Goal: Transaction & Acquisition: Purchase product/service

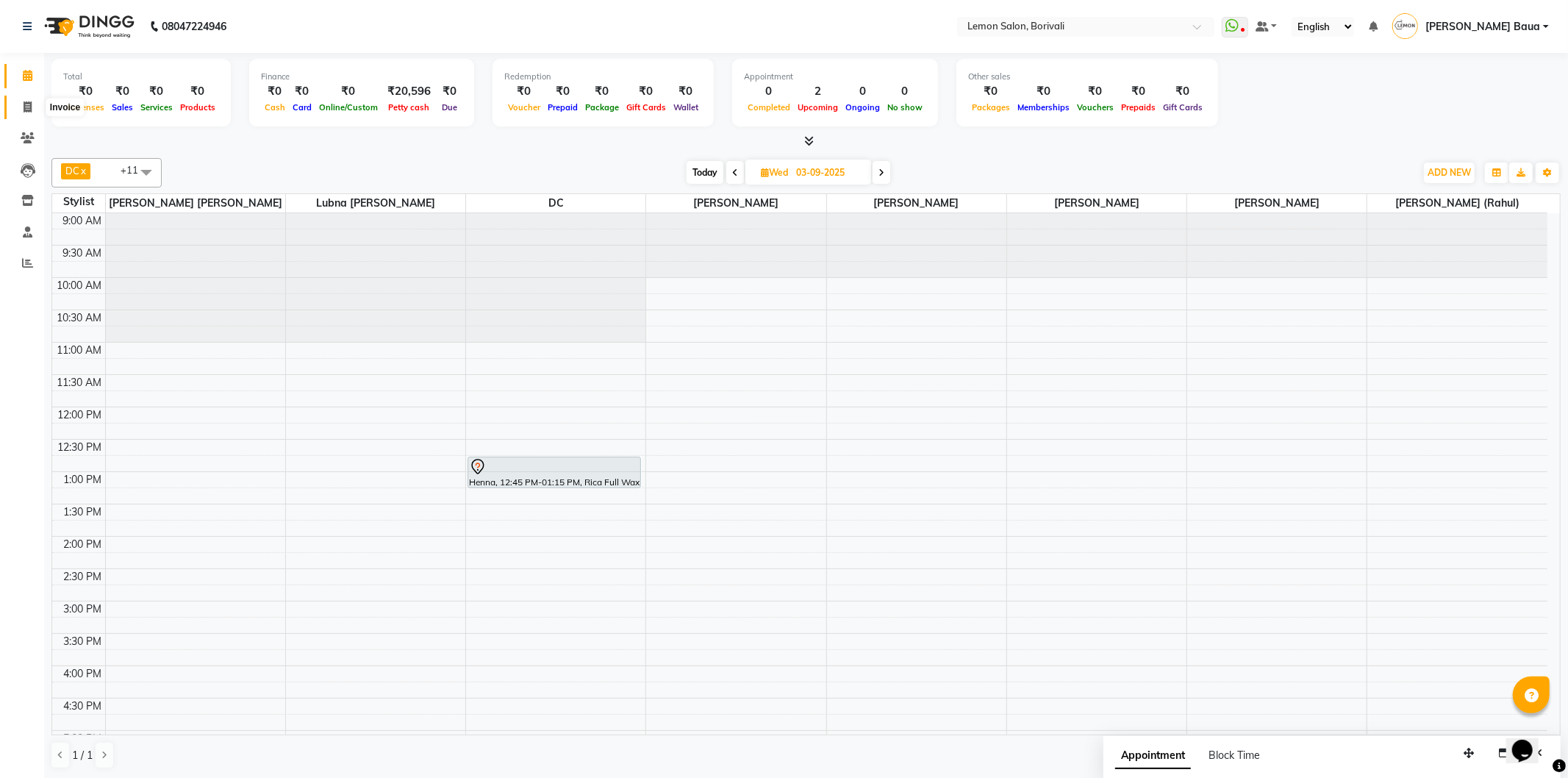
click at [21, 106] on span at bounding box center [28, 107] width 26 height 17
select select "567"
select select "service"
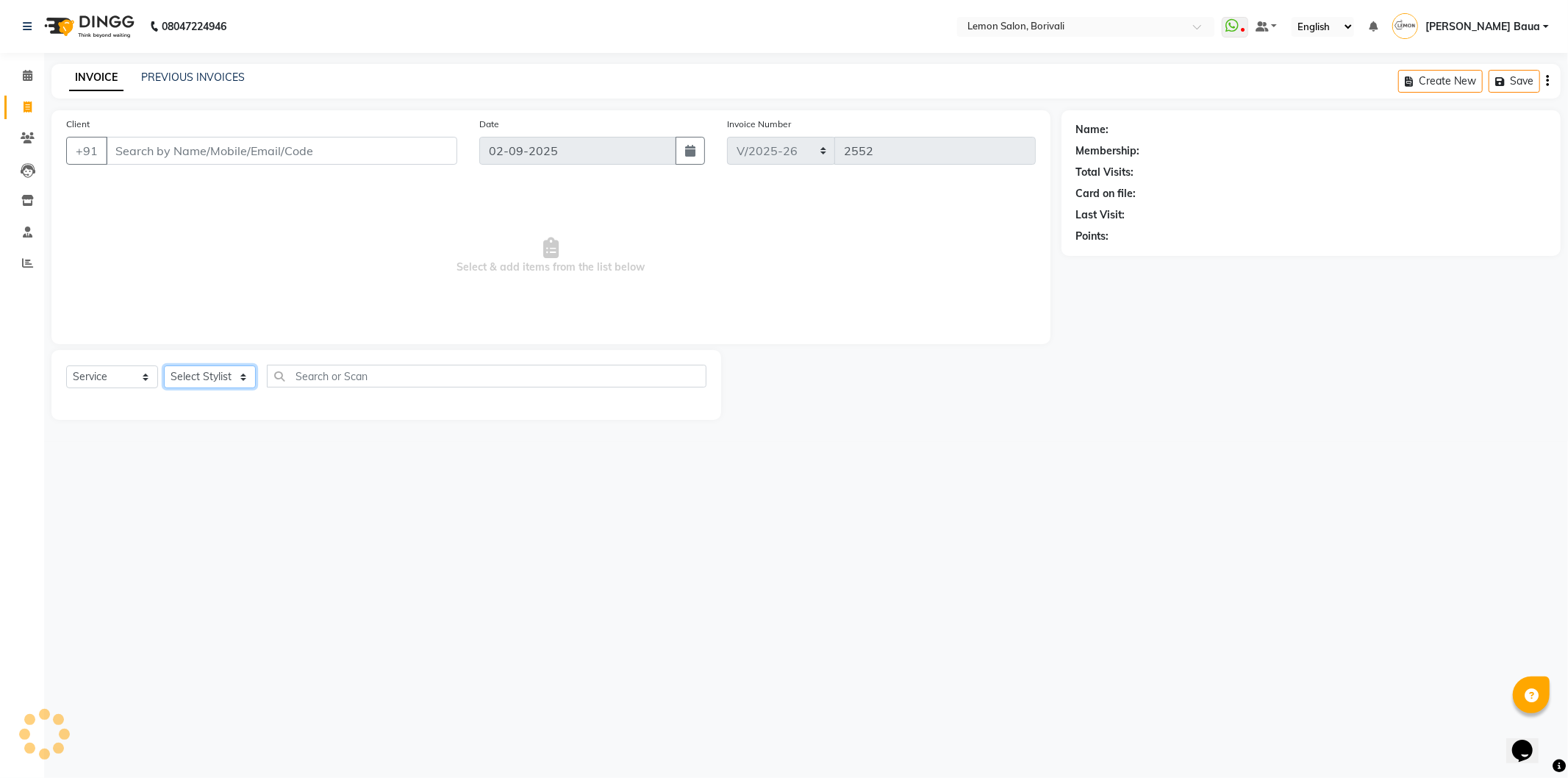
click at [204, 387] on select "Select Stylist" at bounding box center [209, 376] width 91 height 23
select select "16941"
click at [164, 366] on select "Select Stylist DC [PERSON_NAME] [PERSON_NAME] [PERSON_NAME] [PERSON_NAME] [PERS…" at bounding box center [226, 376] width 125 height 23
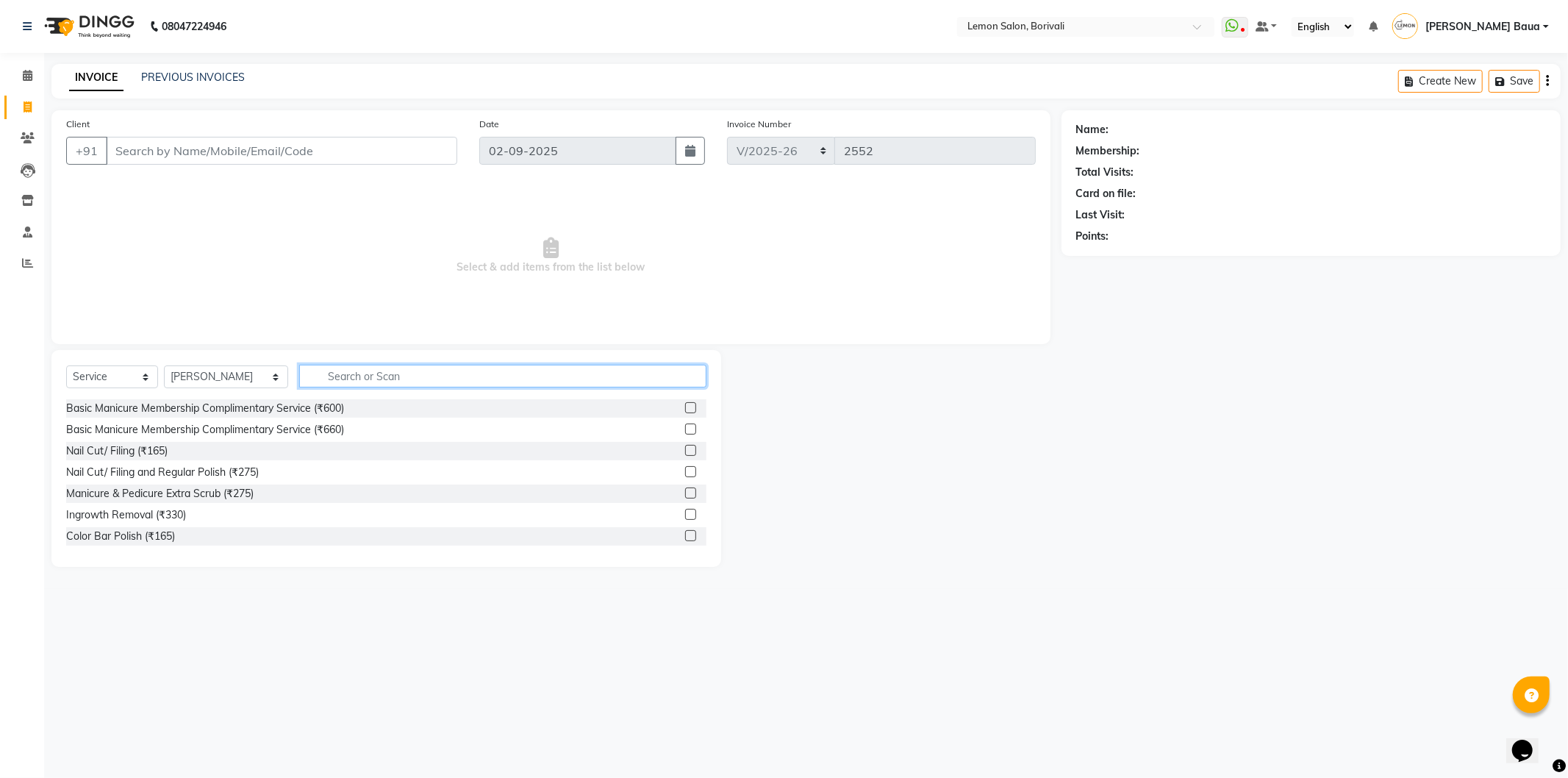
click at [370, 374] on input "text" at bounding box center [503, 376] width 408 height 23
click at [331, 373] on input "moro" at bounding box center [492, 376] width 387 height 23
type input "naturica"
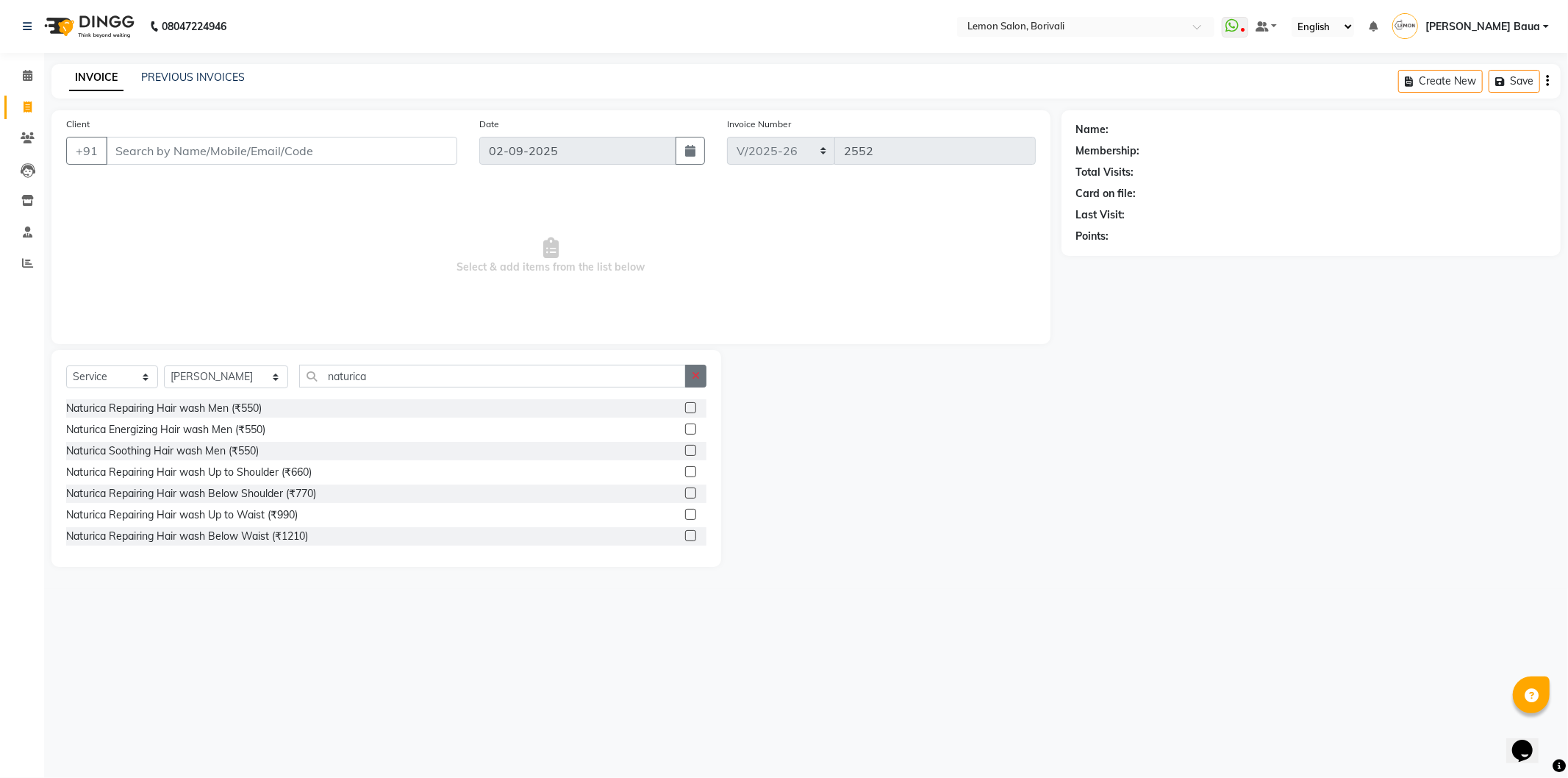
click at [696, 372] on icon "button" at bounding box center [695, 375] width 8 height 10
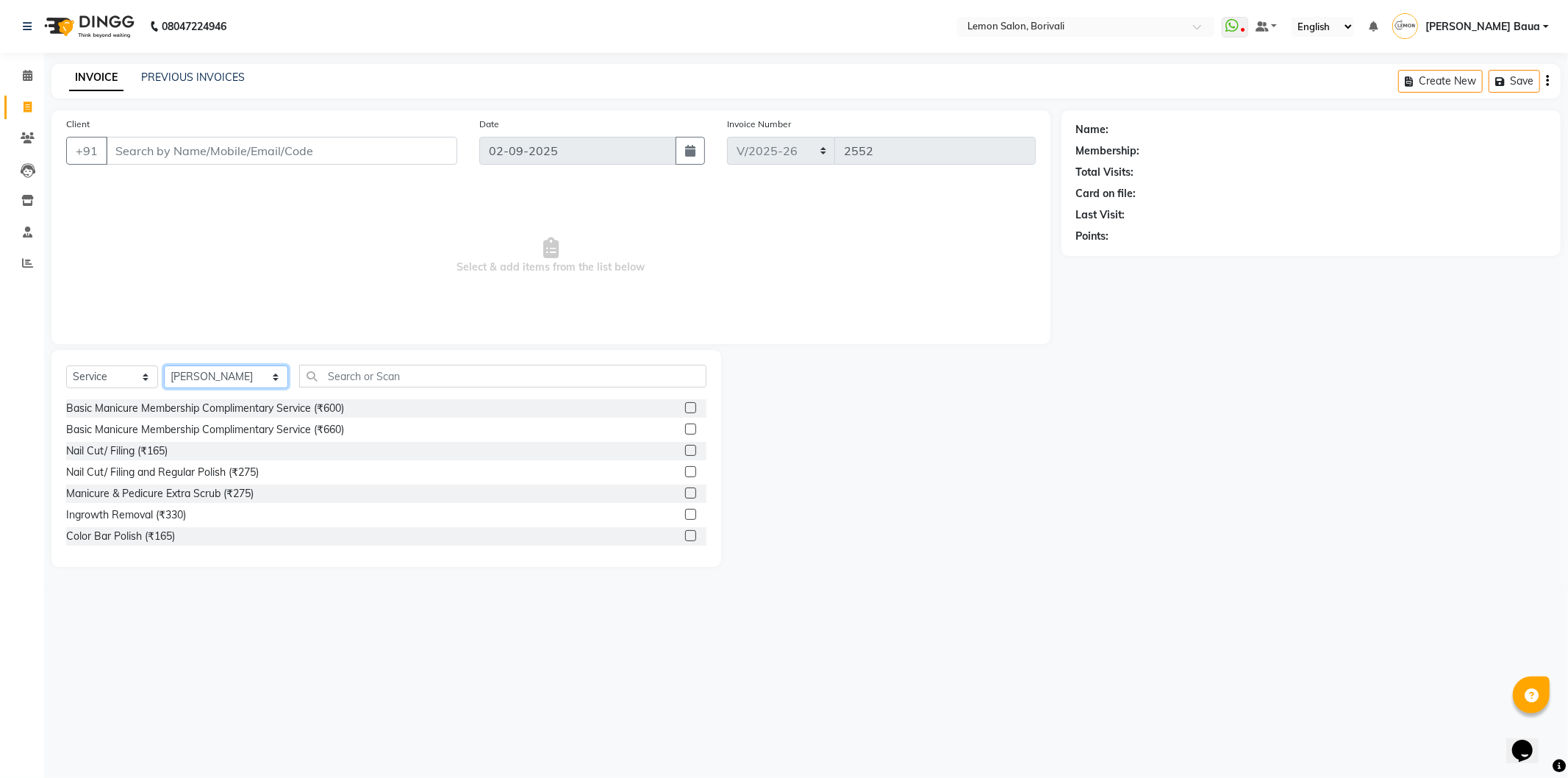
click at [206, 383] on select "Select Stylist DC [PERSON_NAME] [PERSON_NAME] [PERSON_NAME] [PERSON_NAME] [PERS…" at bounding box center [226, 376] width 125 height 23
select select "79286"
click at [164, 366] on select "Select Stylist DC [PERSON_NAME] [PERSON_NAME] [PERSON_NAME] [PERSON_NAME] [PERS…" at bounding box center [226, 376] width 125 height 23
click at [384, 369] on input "text" at bounding box center [503, 376] width 408 height 23
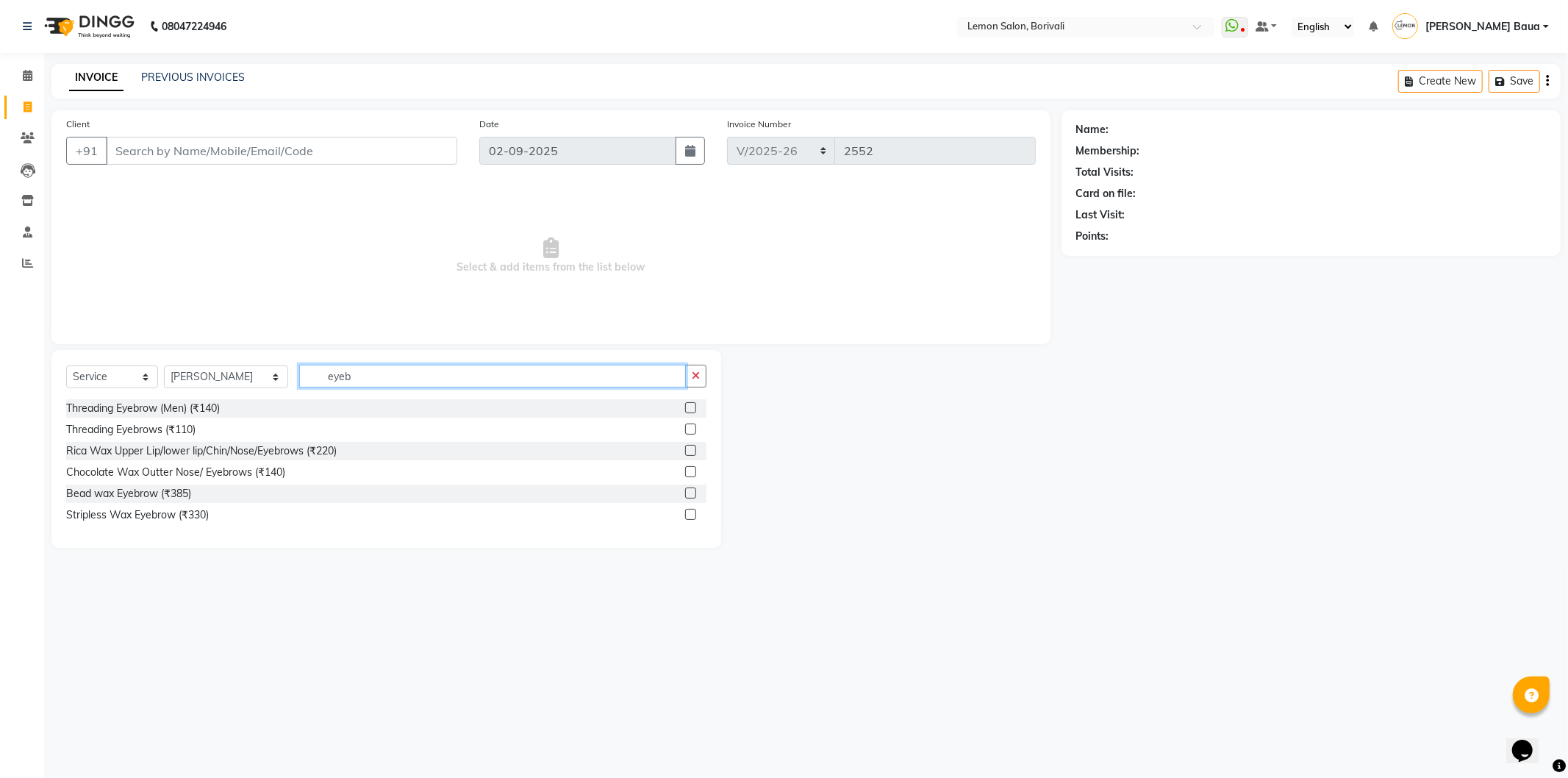
type input "eyeb"
click at [687, 428] on label at bounding box center [691, 429] width 11 height 11
click at [687, 428] on input "checkbox" at bounding box center [690, 430] width 10 height 10
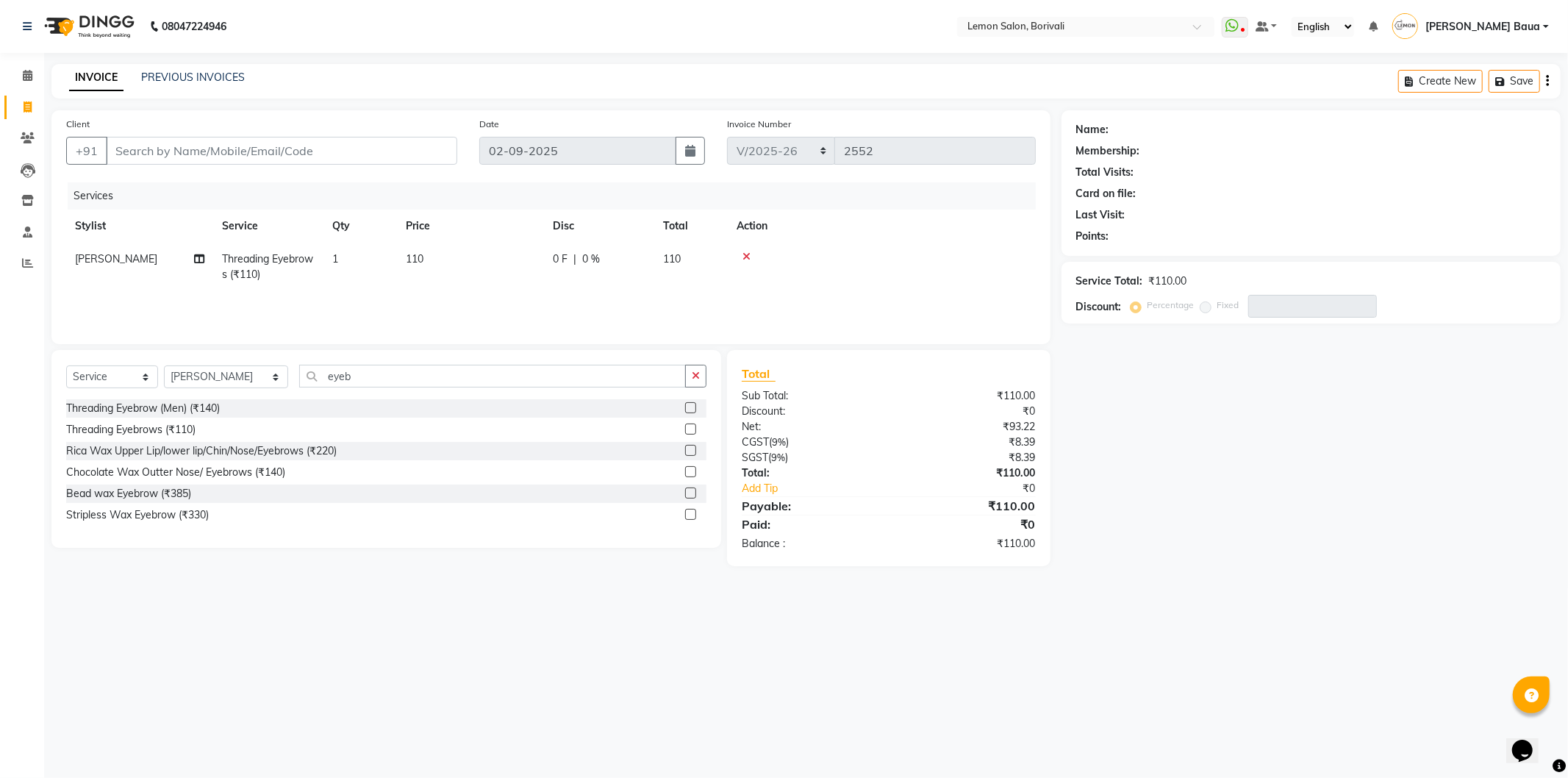
checkbox input "false"
click at [376, 362] on div "Select Service Product Membership Package Voucher Prepaid Gift Card Select Styl…" at bounding box center [386, 449] width 670 height 198
click at [374, 381] on input "eyeb" at bounding box center [492, 376] width 387 height 23
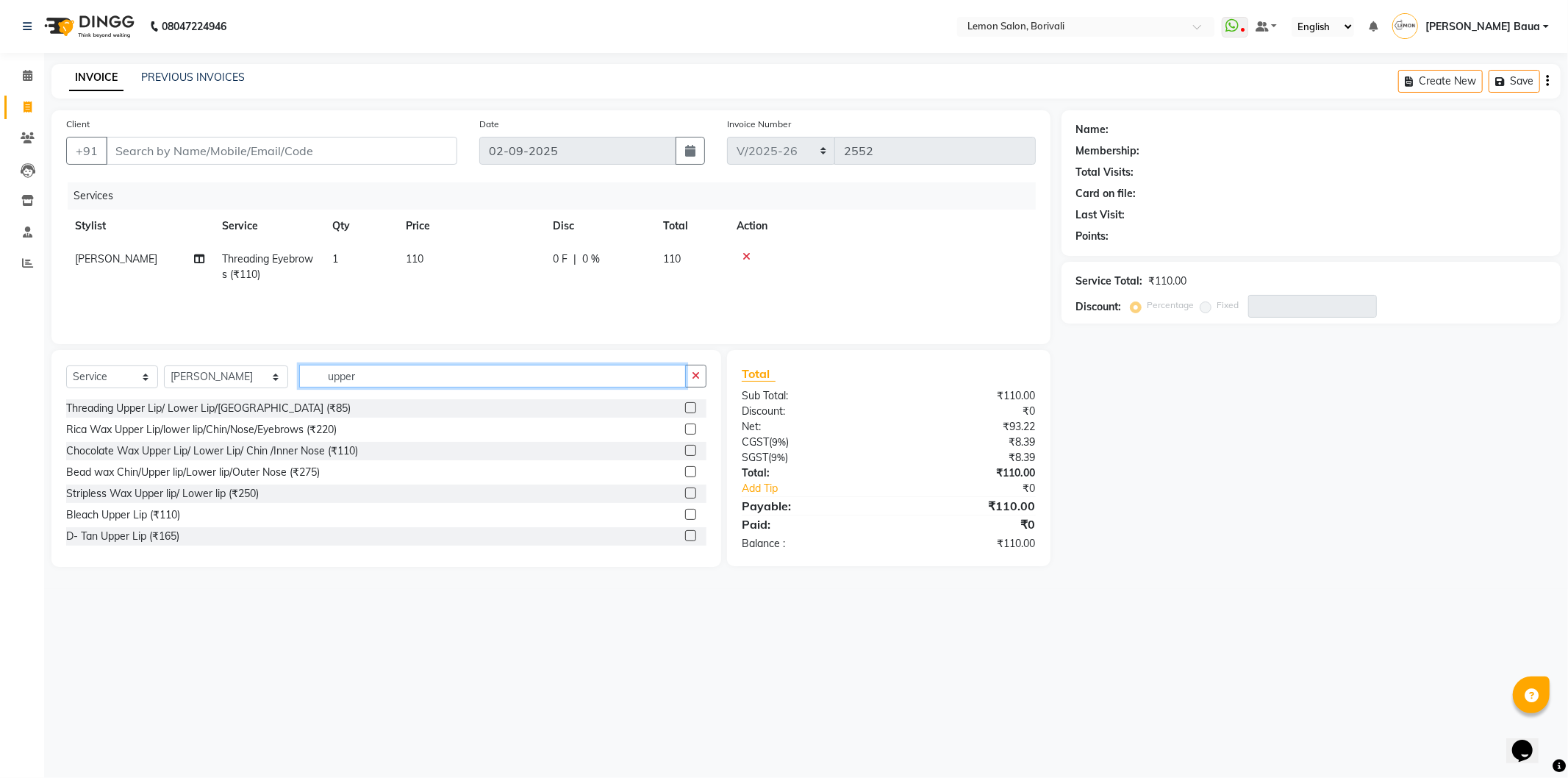
type input "upper"
click at [686, 406] on label at bounding box center [691, 408] width 11 height 11
click at [686, 406] on input "checkbox" at bounding box center [690, 408] width 10 height 10
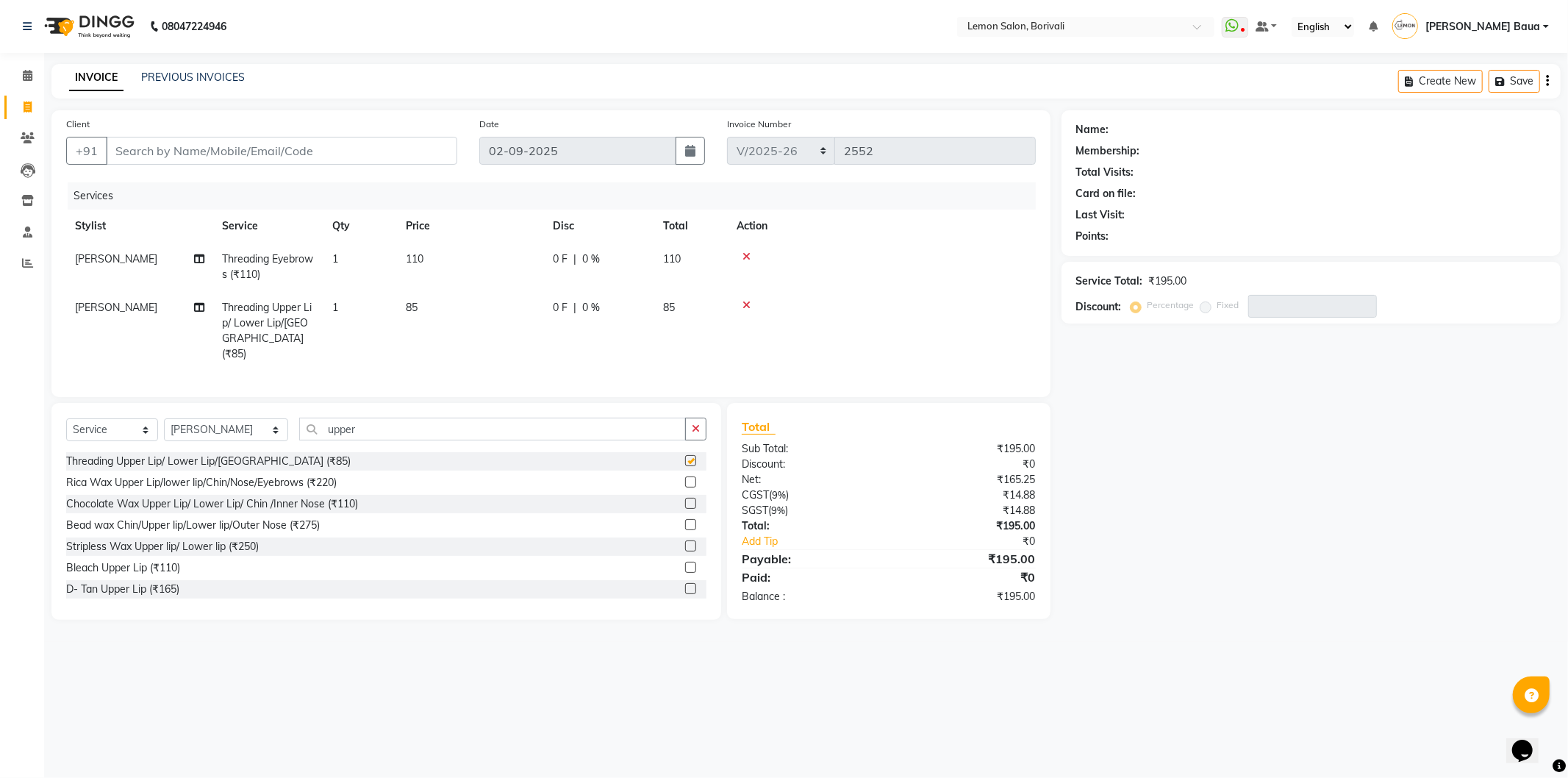
checkbox input "false"
click at [24, 56] on div "Calendar Invoice Clients Leads Inventory Staff Reports Upcoming Tentative Confi…" at bounding box center [99, 398] width 199 height 714
click at [24, 64] on link "Calendar" at bounding box center [22, 76] width 36 height 24
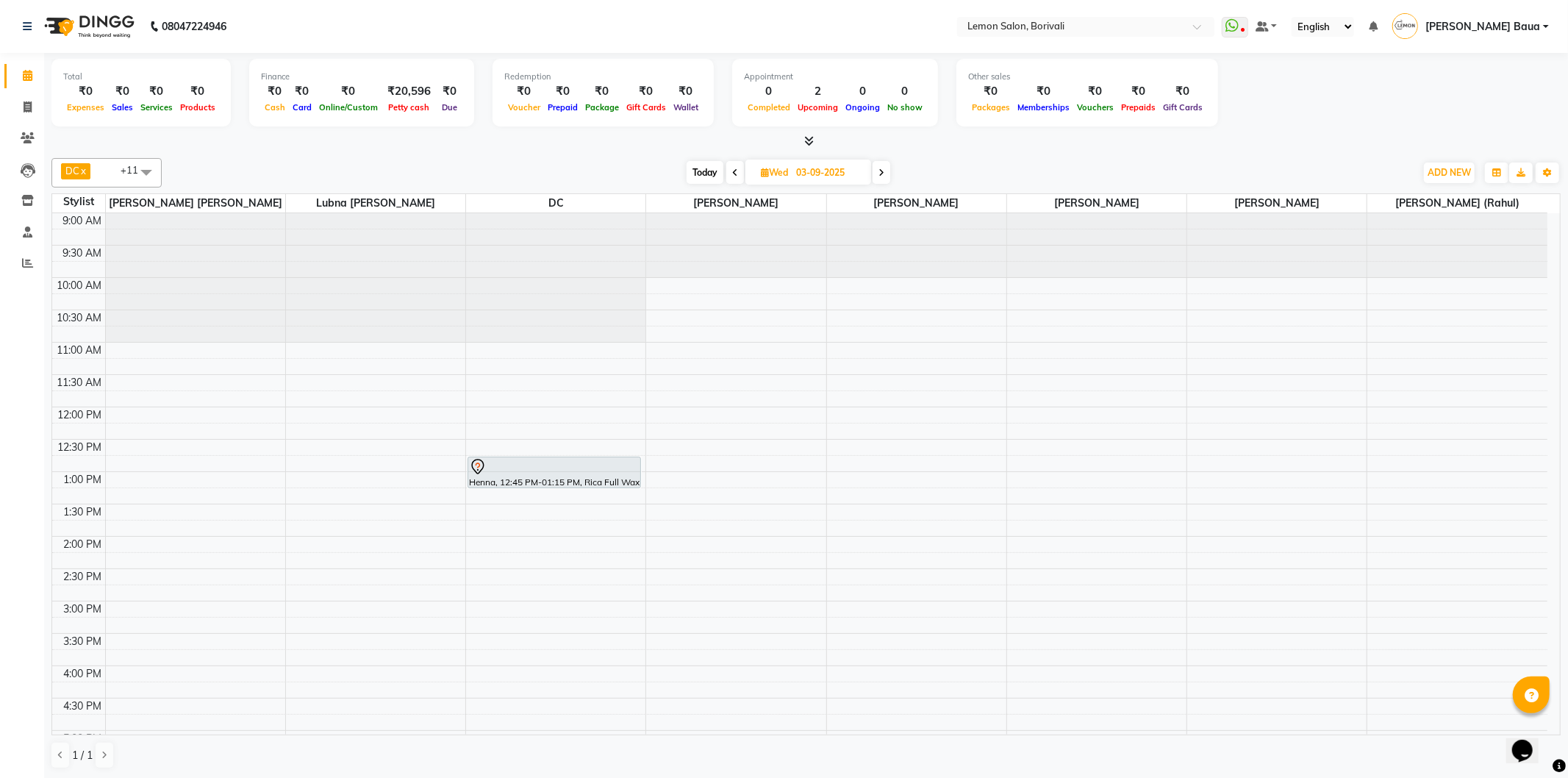
click at [709, 165] on span "Today" at bounding box center [705, 173] width 37 height 23
type input "02-09-2025"
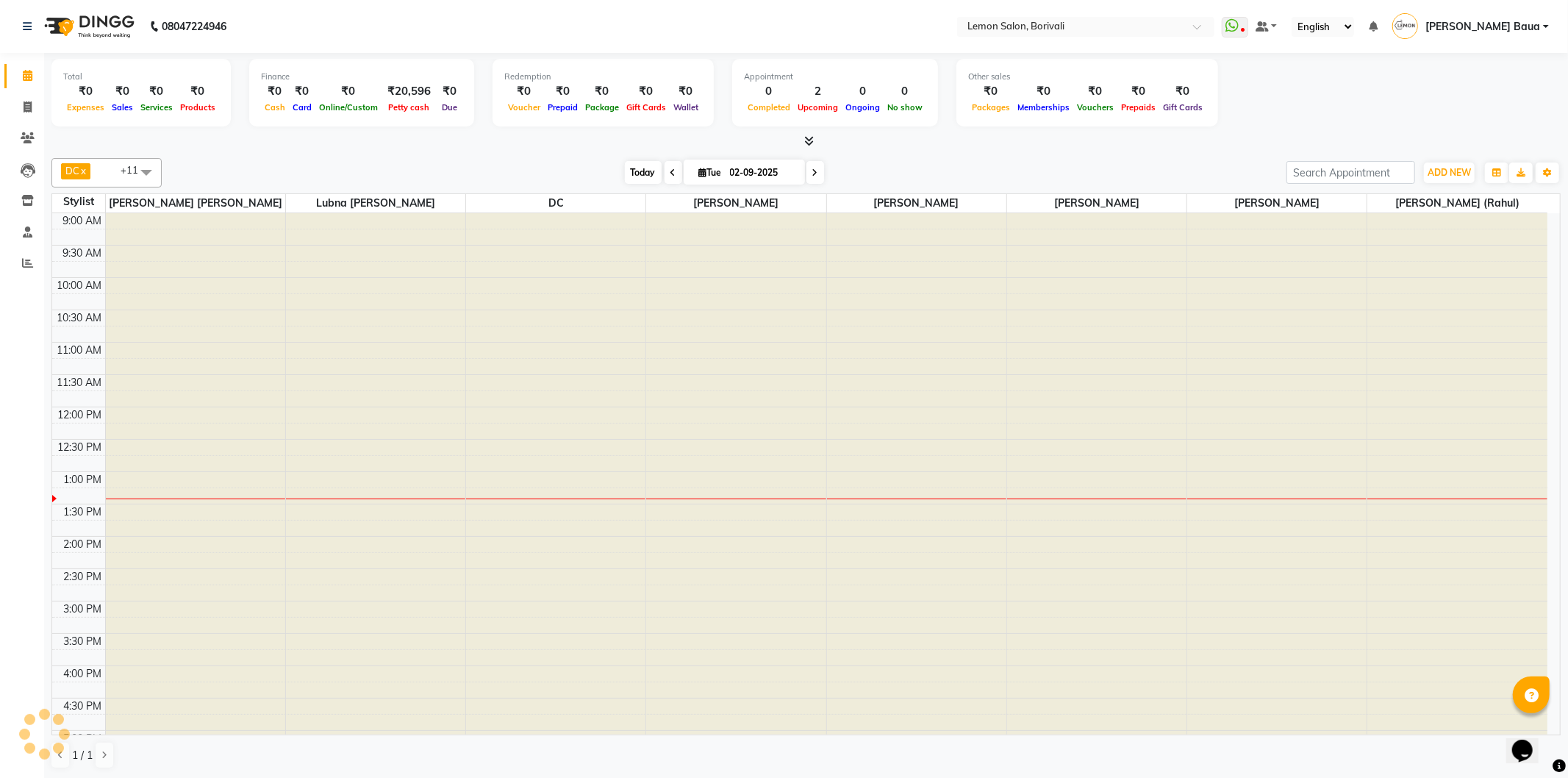
scroll to position [261, 0]
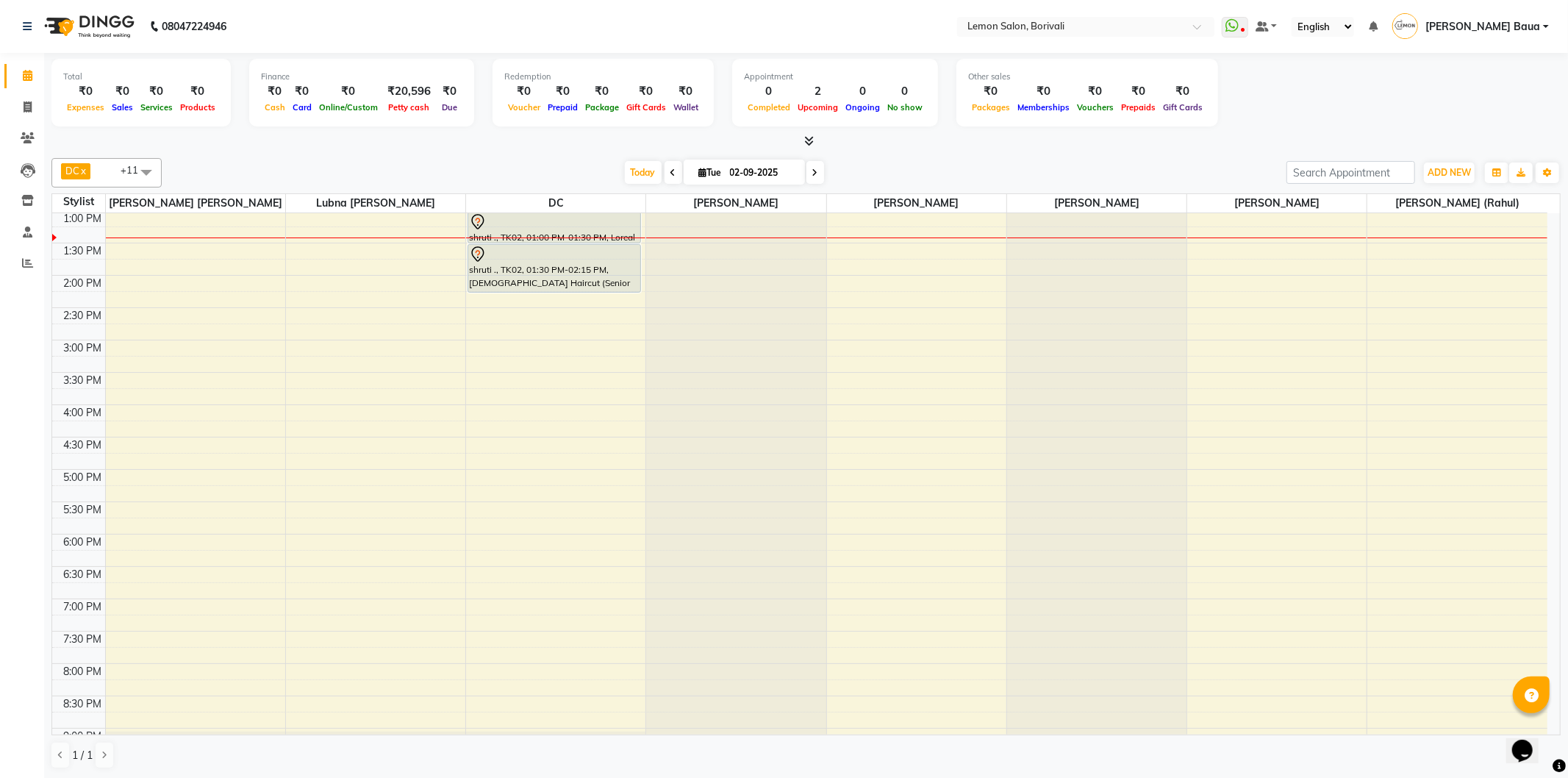
click at [552, 304] on div "9:00 AM 9:30 AM 10:00 AM 10:30 AM 11:00 AM 11:30 AM 12:00 PM 12:30 PM 1:00 PM 1…" at bounding box center [800, 404] width 1496 height 905
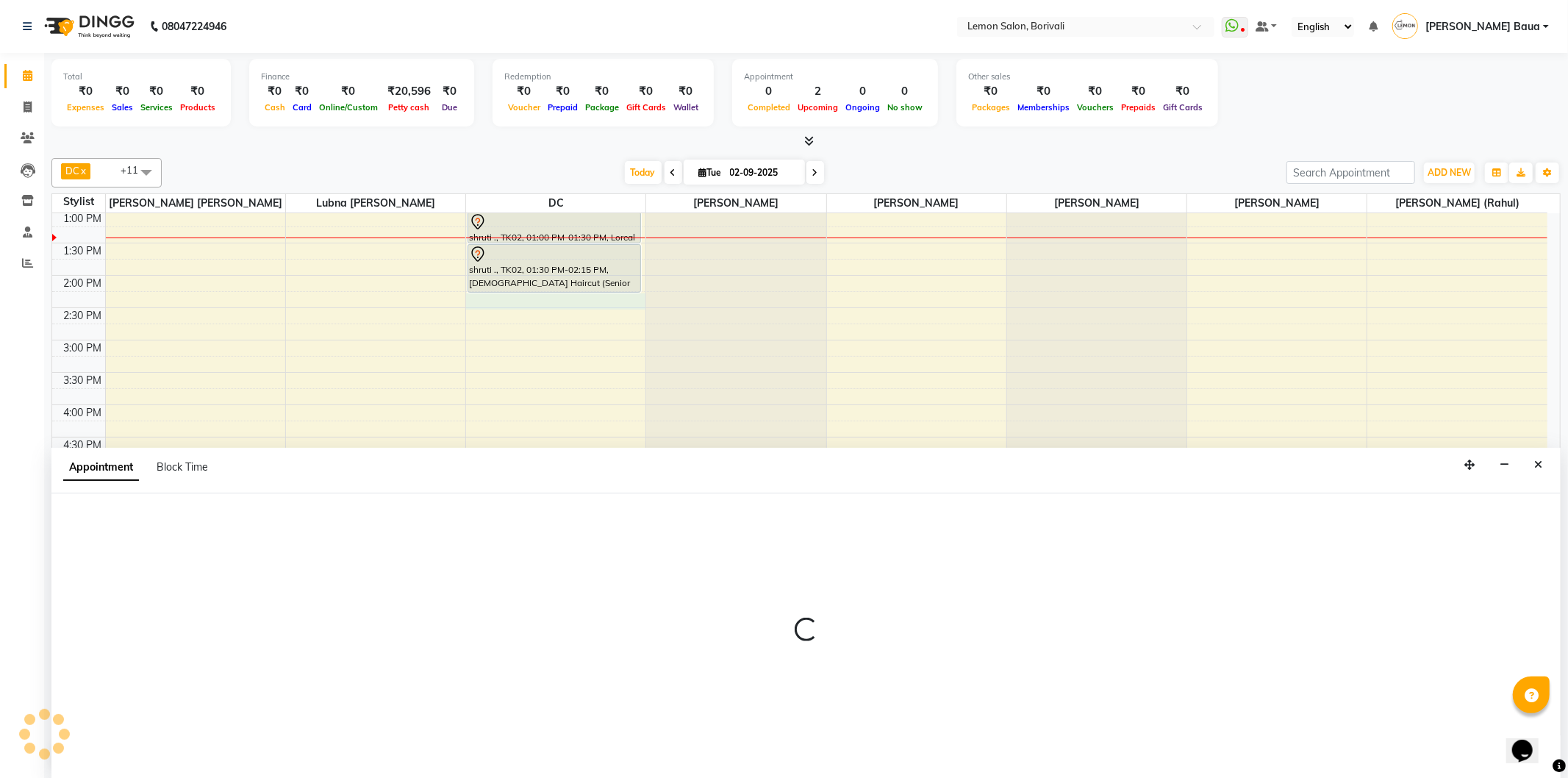
select select "7885"
select select "855"
select select "tentative"
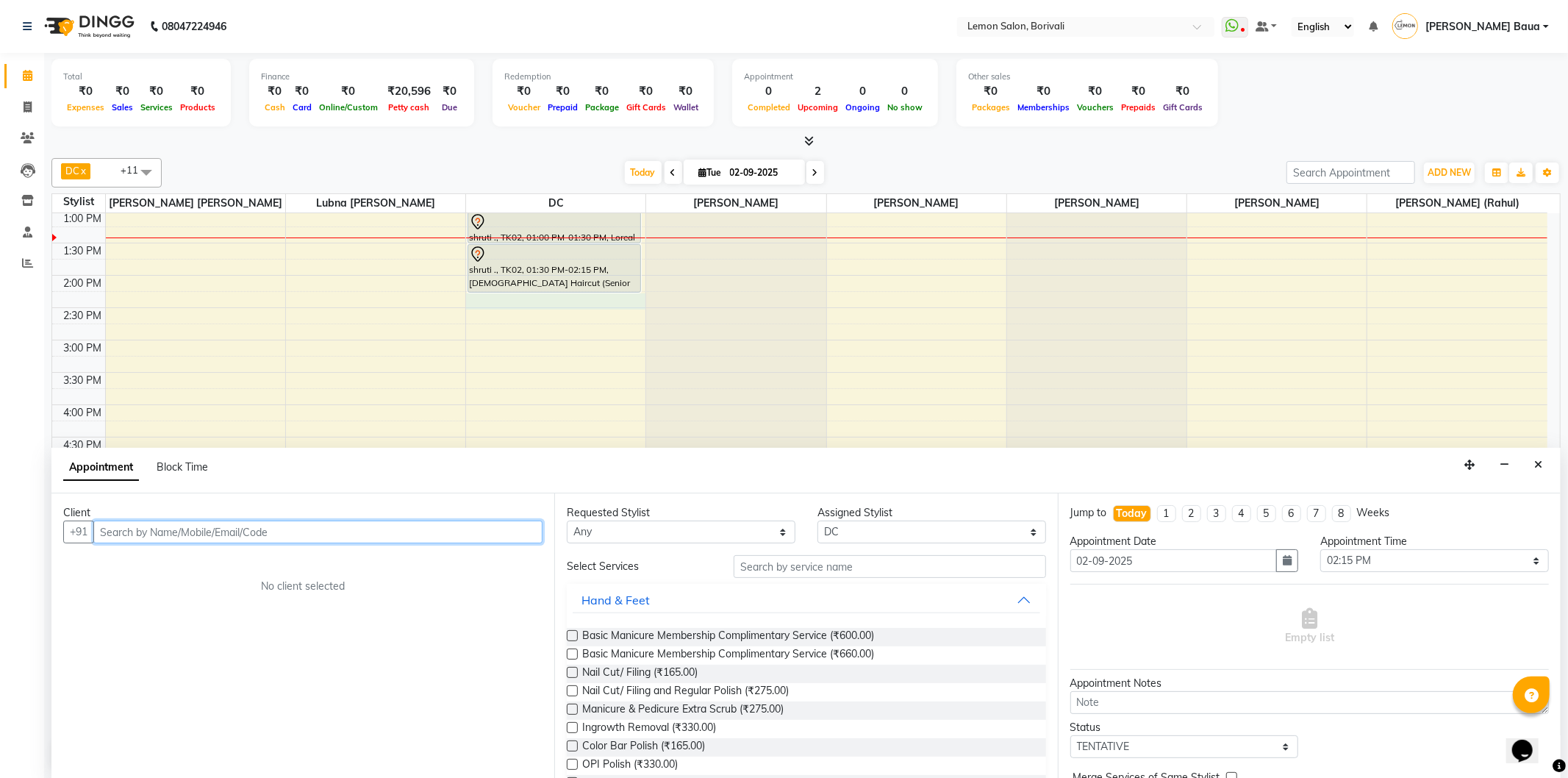
click at [268, 534] on input "text" at bounding box center [318, 532] width 449 height 23
click at [260, 530] on input "text" at bounding box center [318, 532] width 449 height 23
type input "9869086576"
click at [502, 525] on span "Add Client" at bounding box center [512, 531] width 50 height 13
select select "22"
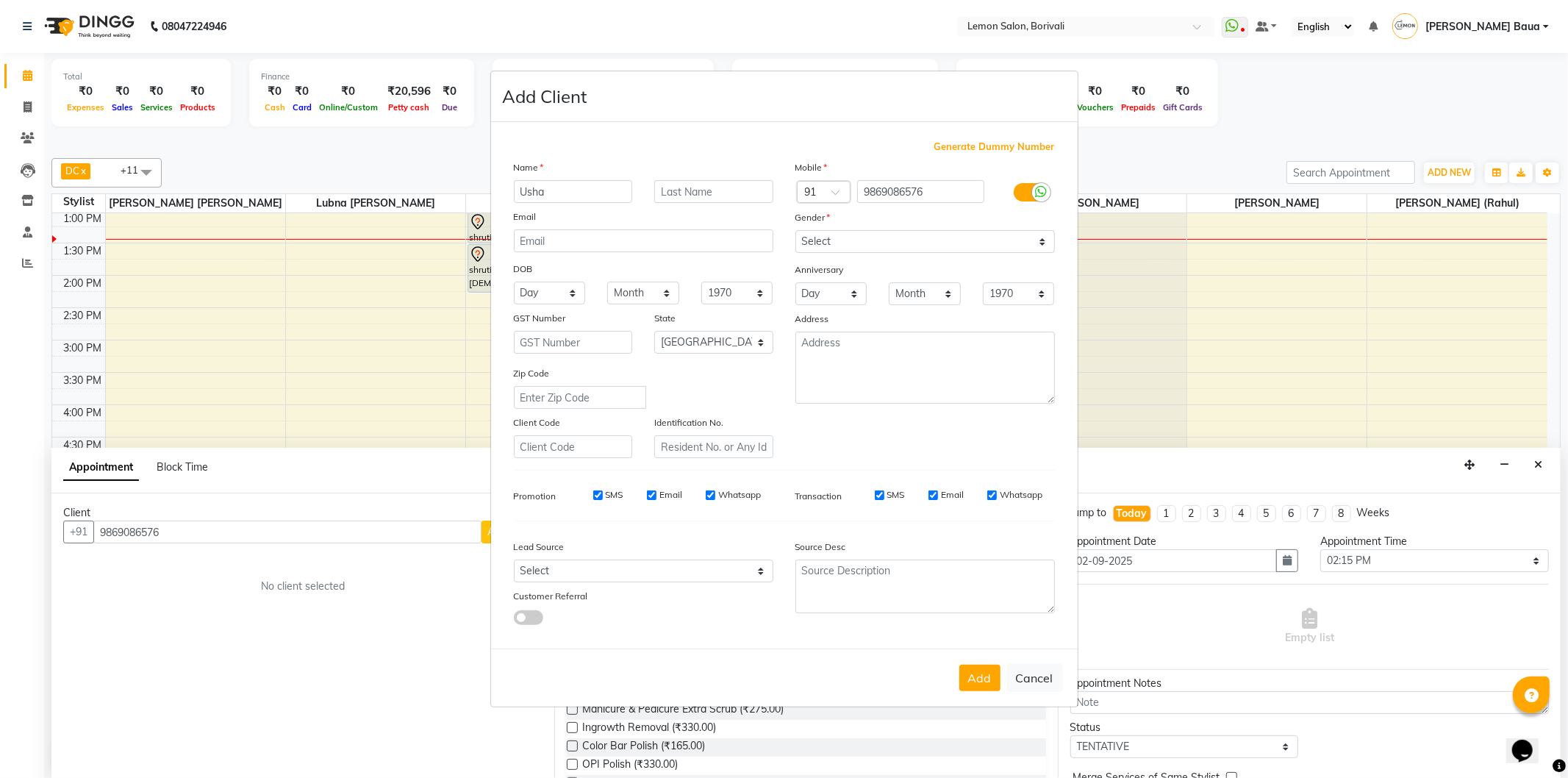
type input "Usha"
click at [760, 193] on input "text" at bounding box center [713, 192] width 119 height 23
type input "M"
click at [964, 246] on select "Select Male Female Other Prefer Not To Say" at bounding box center [925, 241] width 260 height 23
select select "female"
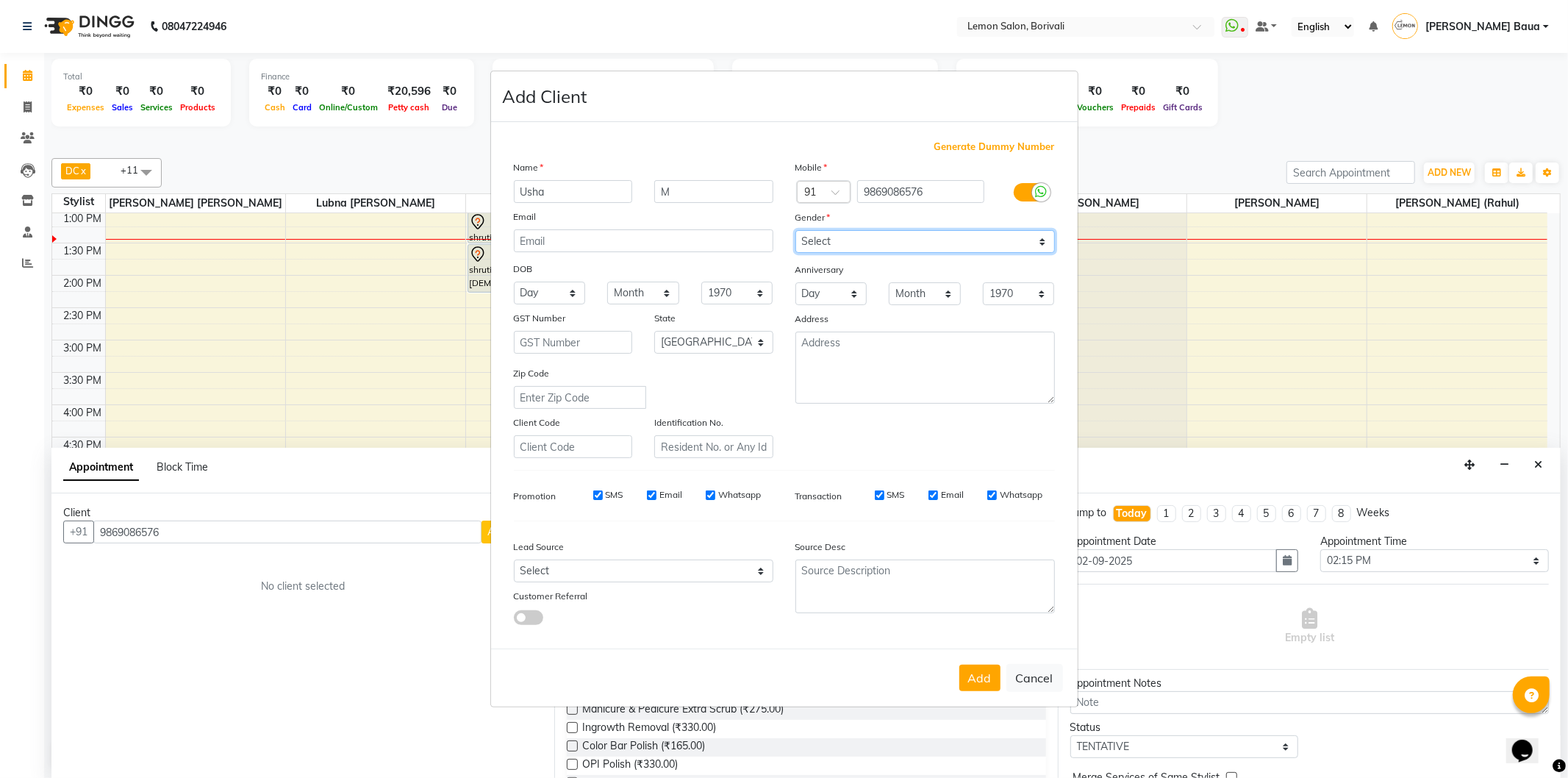
click at [795, 230] on select "Select Male Female Other Prefer Not To Say" at bounding box center [925, 241] width 260 height 23
click at [977, 686] on button "Add" at bounding box center [979, 678] width 41 height 26
select select
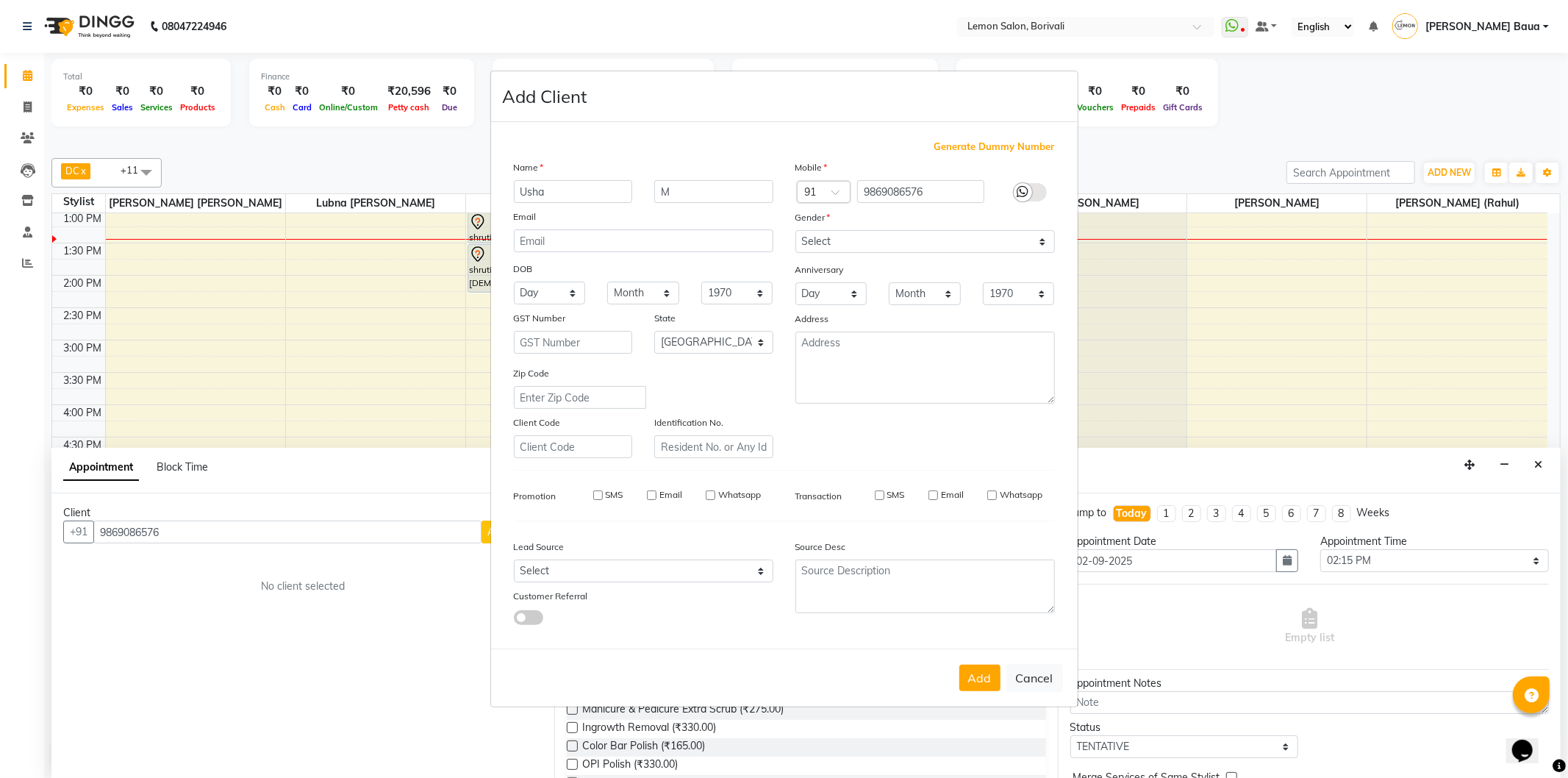
select select "null"
select select
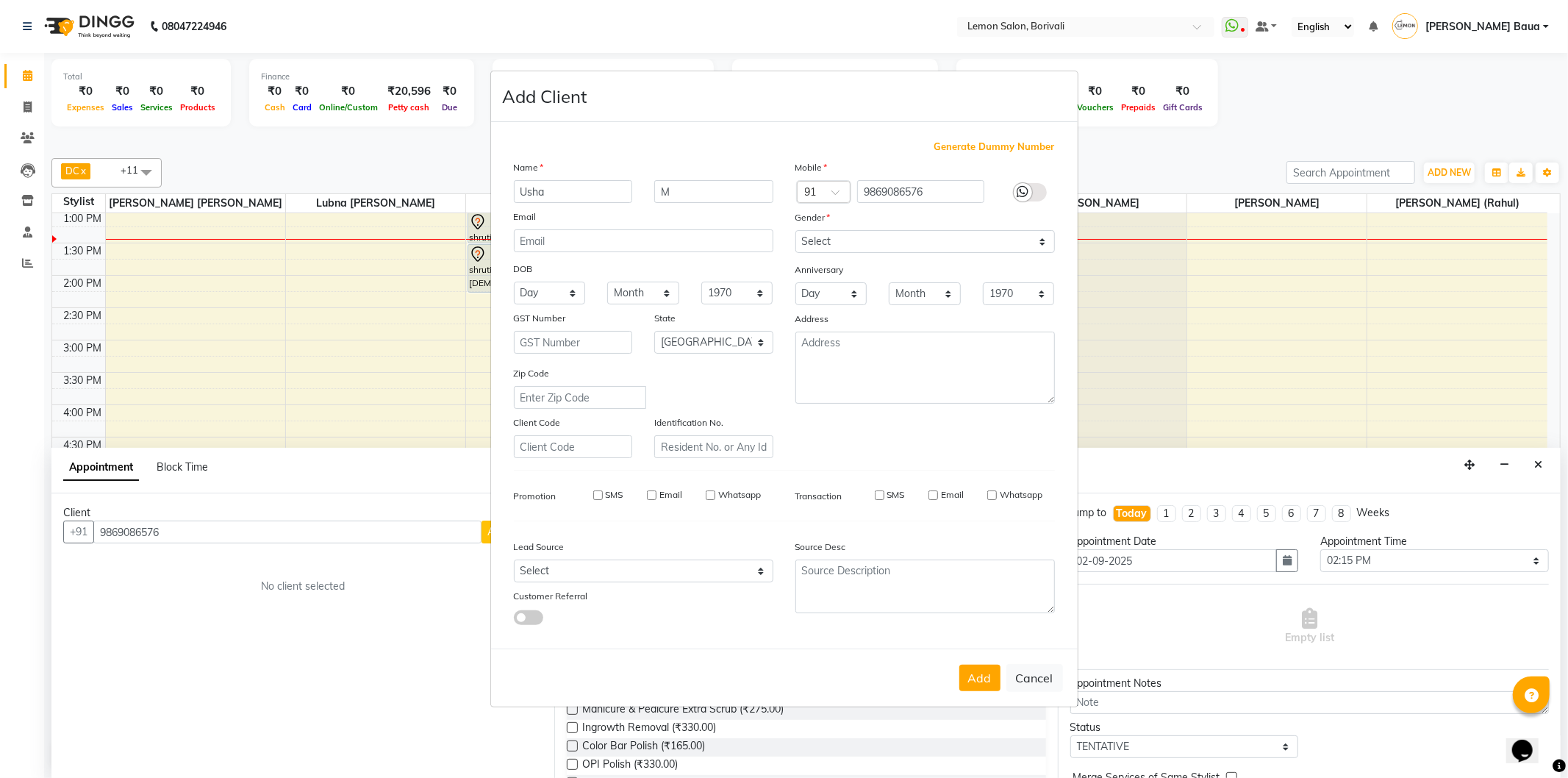
checkbox input "false"
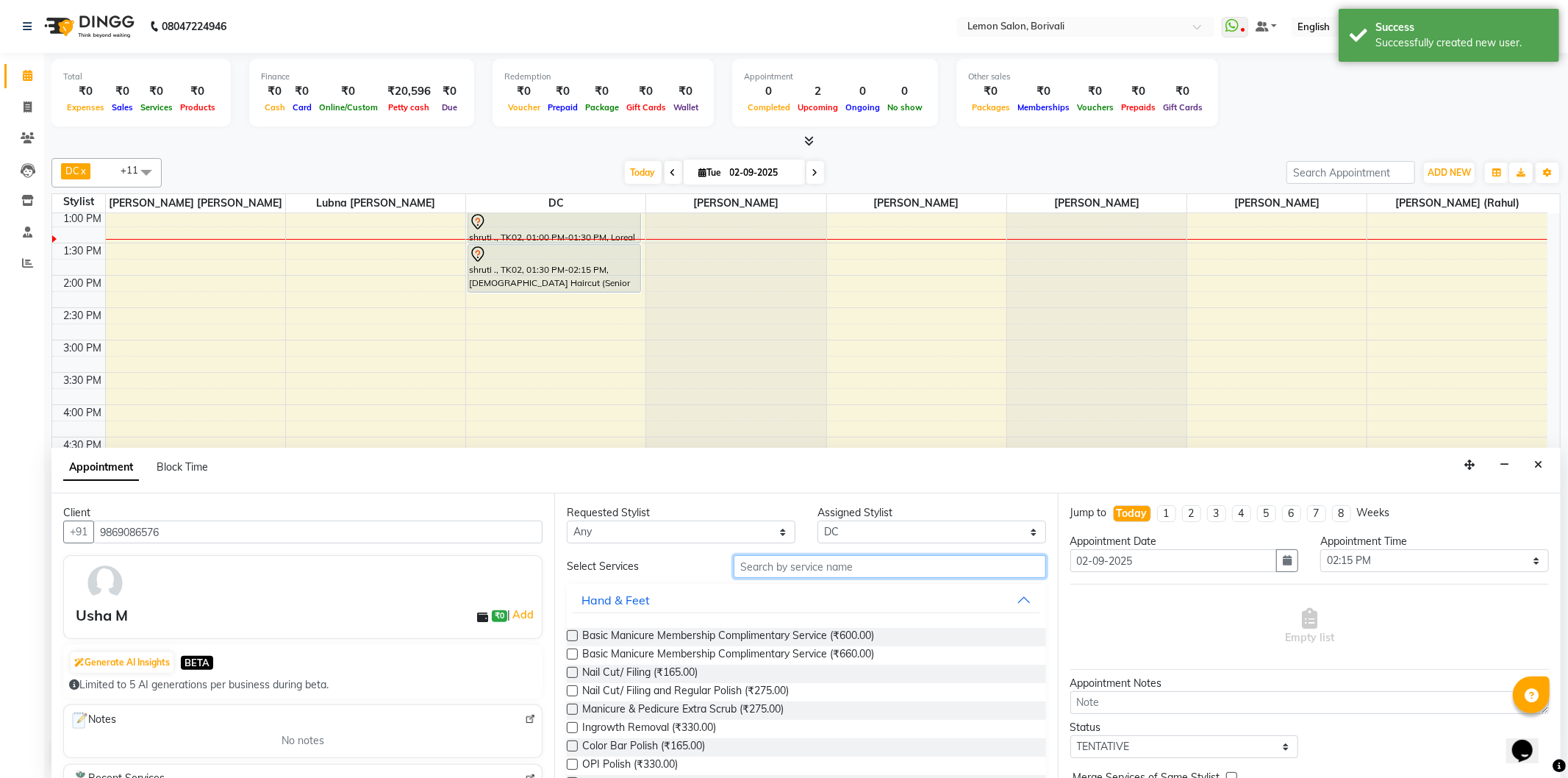
click at [846, 555] on input "text" at bounding box center [889, 566] width 312 height 23
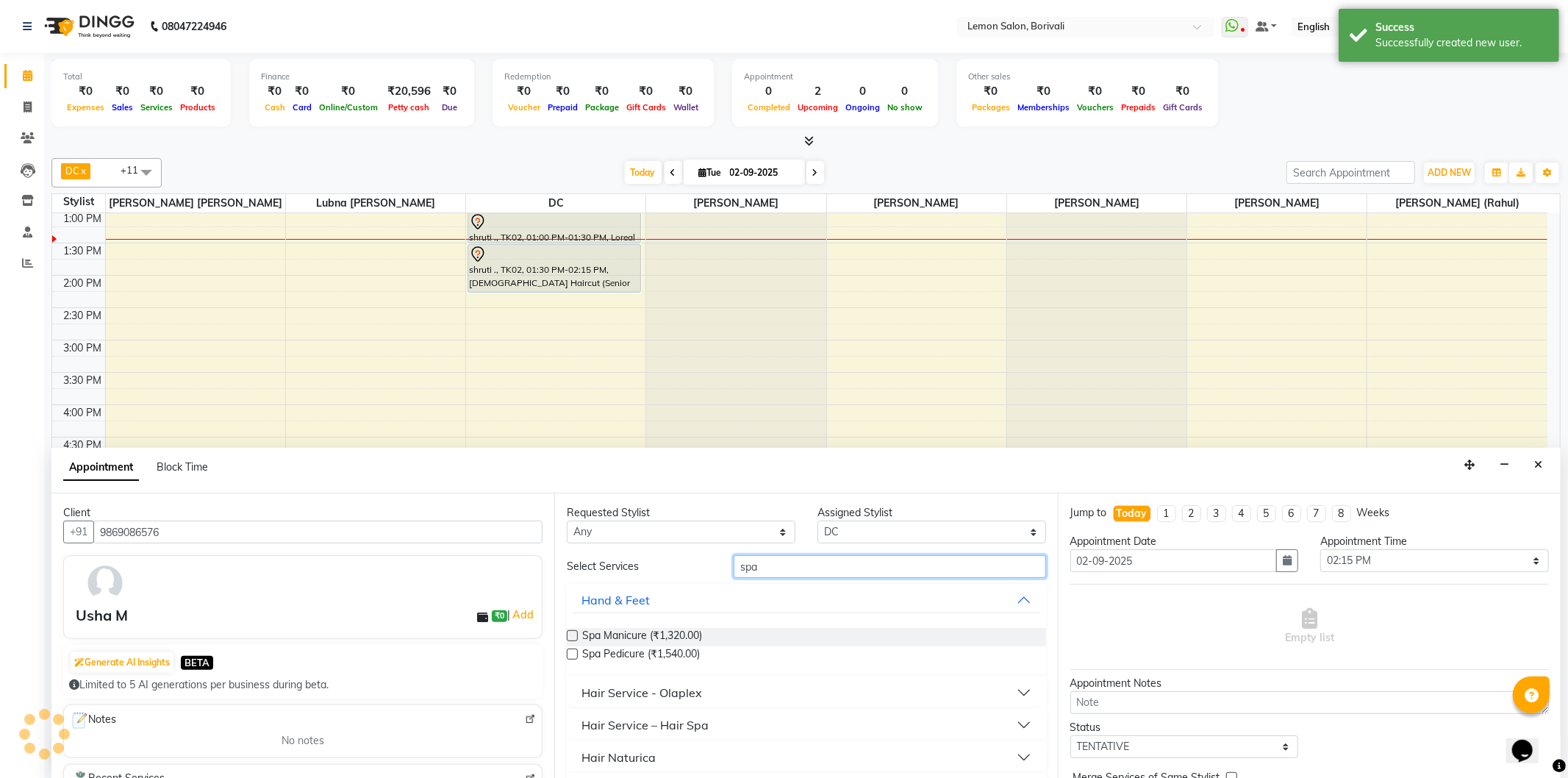
type input "spa"
click at [997, 722] on button "Hair Service – Hair Spa" at bounding box center [806, 725] width 467 height 26
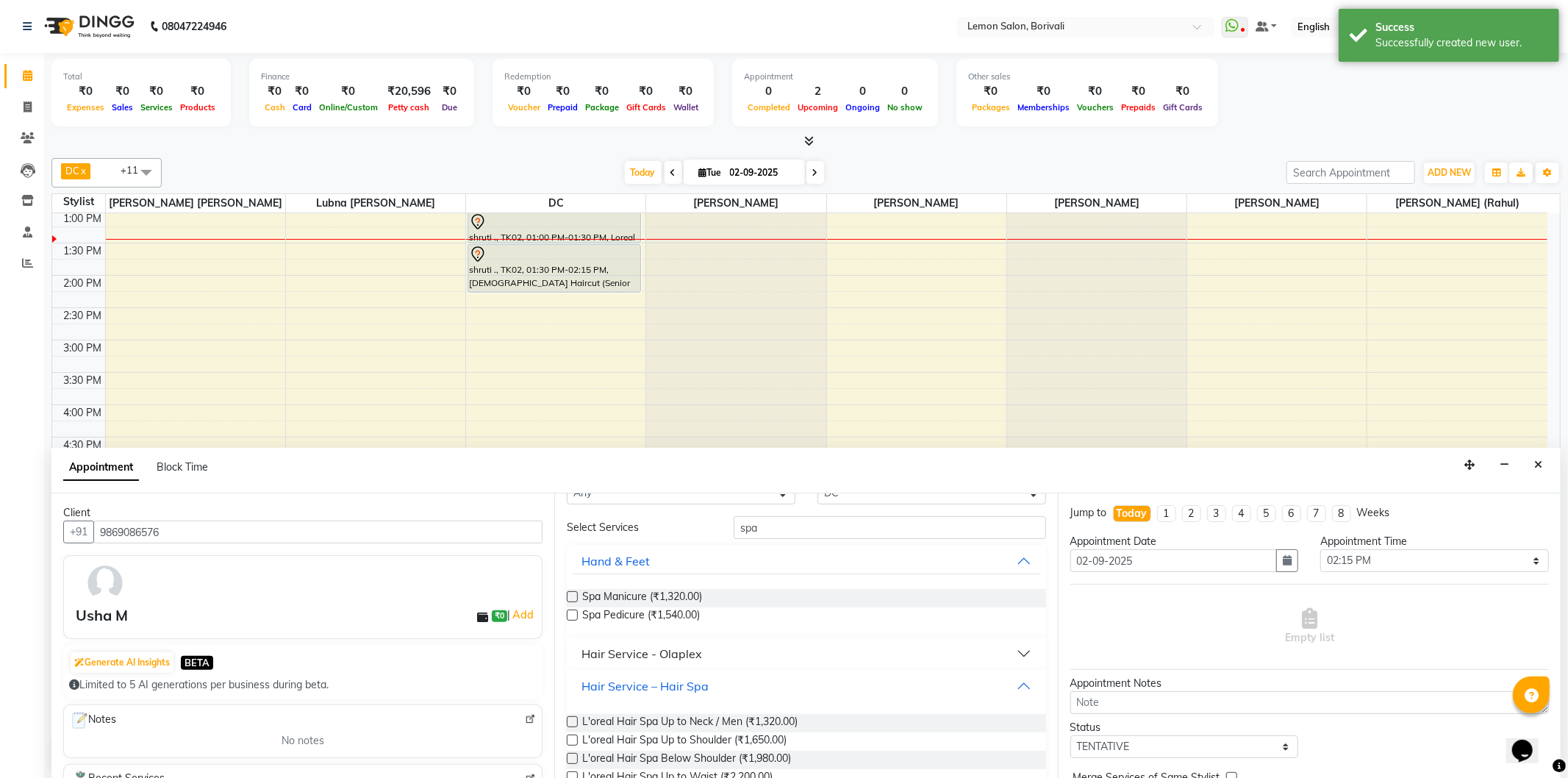
scroll to position [82, 0]
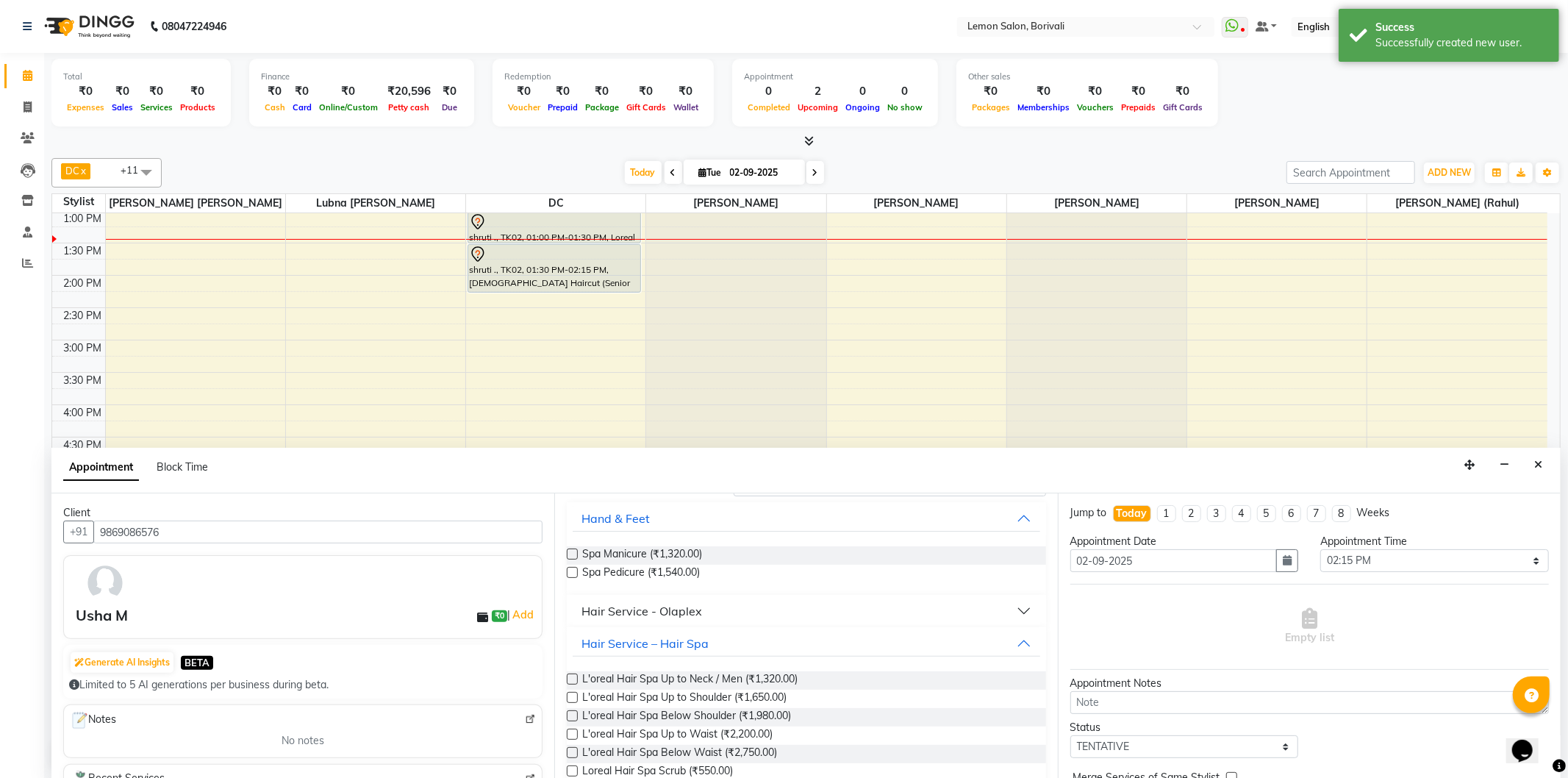
click at [574, 715] on label at bounding box center [572, 715] width 11 height 11
click at [574, 715] on input "checkbox" at bounding box center [571, 717] width 10 height 10
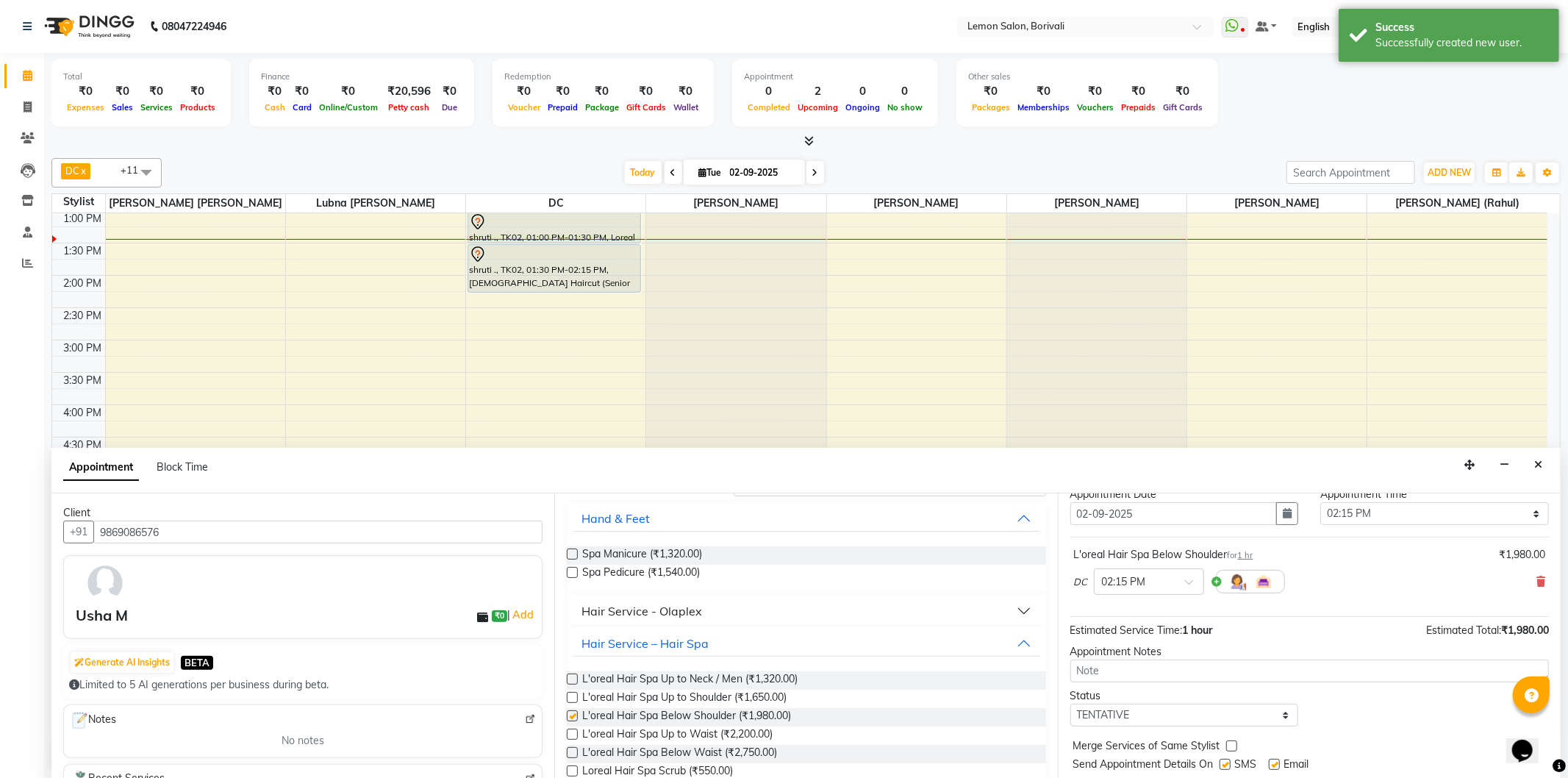
checkbox input "false"
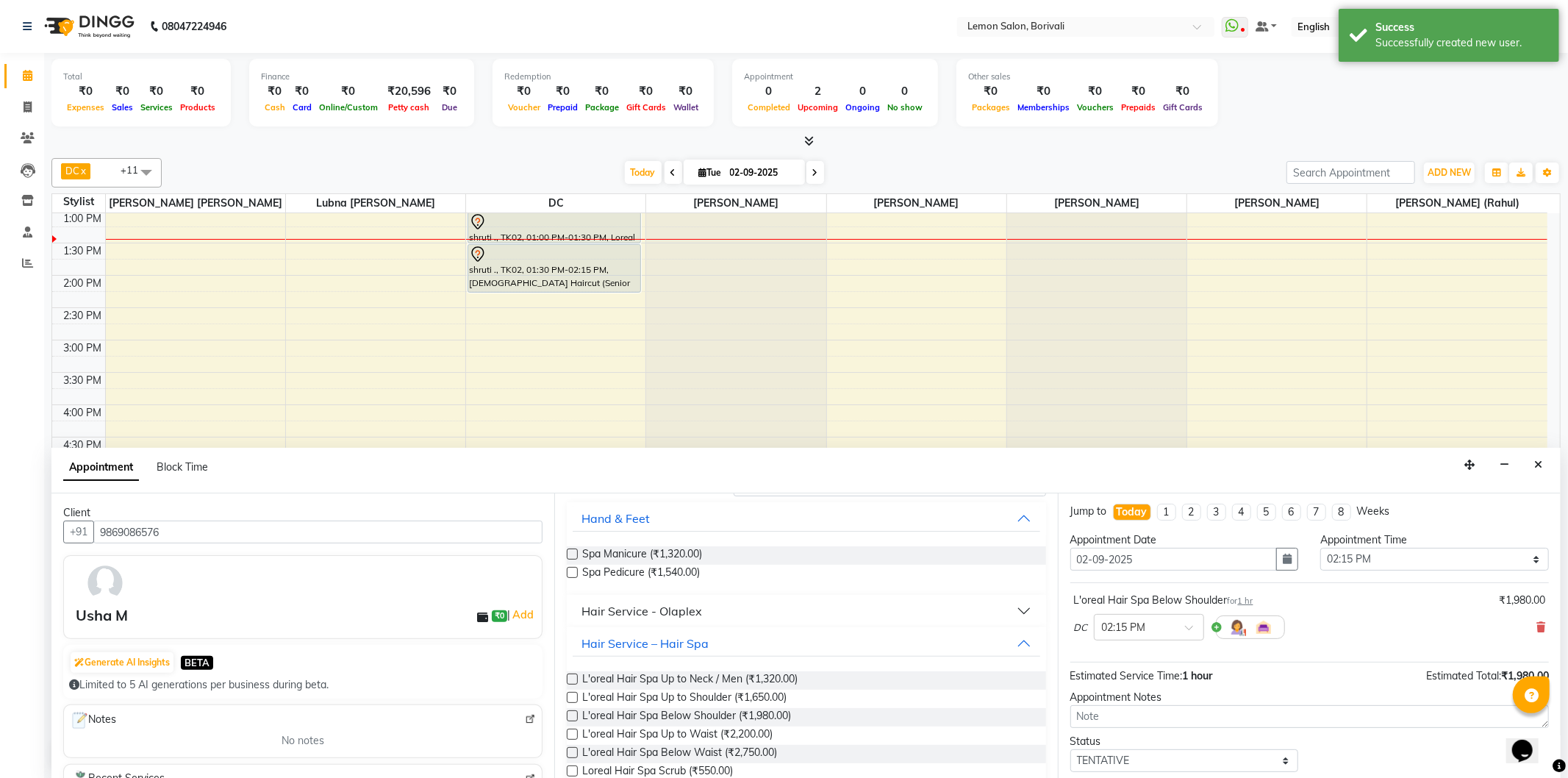
scroll to position [0, 0]
click at [1372, 561] on select "Select 10:00 AM 10:15 AM 10:30 AM 10:45 AM 11:00 AM 11:15 AM 11:30 AM 11:45 AM …" at bounding box center [1435, 560] width 228 height 23
select select "840"
click at [1321, 549] on select "Select 10:00 AM 10:15 AM 10:30 AM 10:45 AM 11:00 AM 11:15 AM 11:30 AM 11:45 AM …" at bounding box center [1435, 560] width 228 height 23
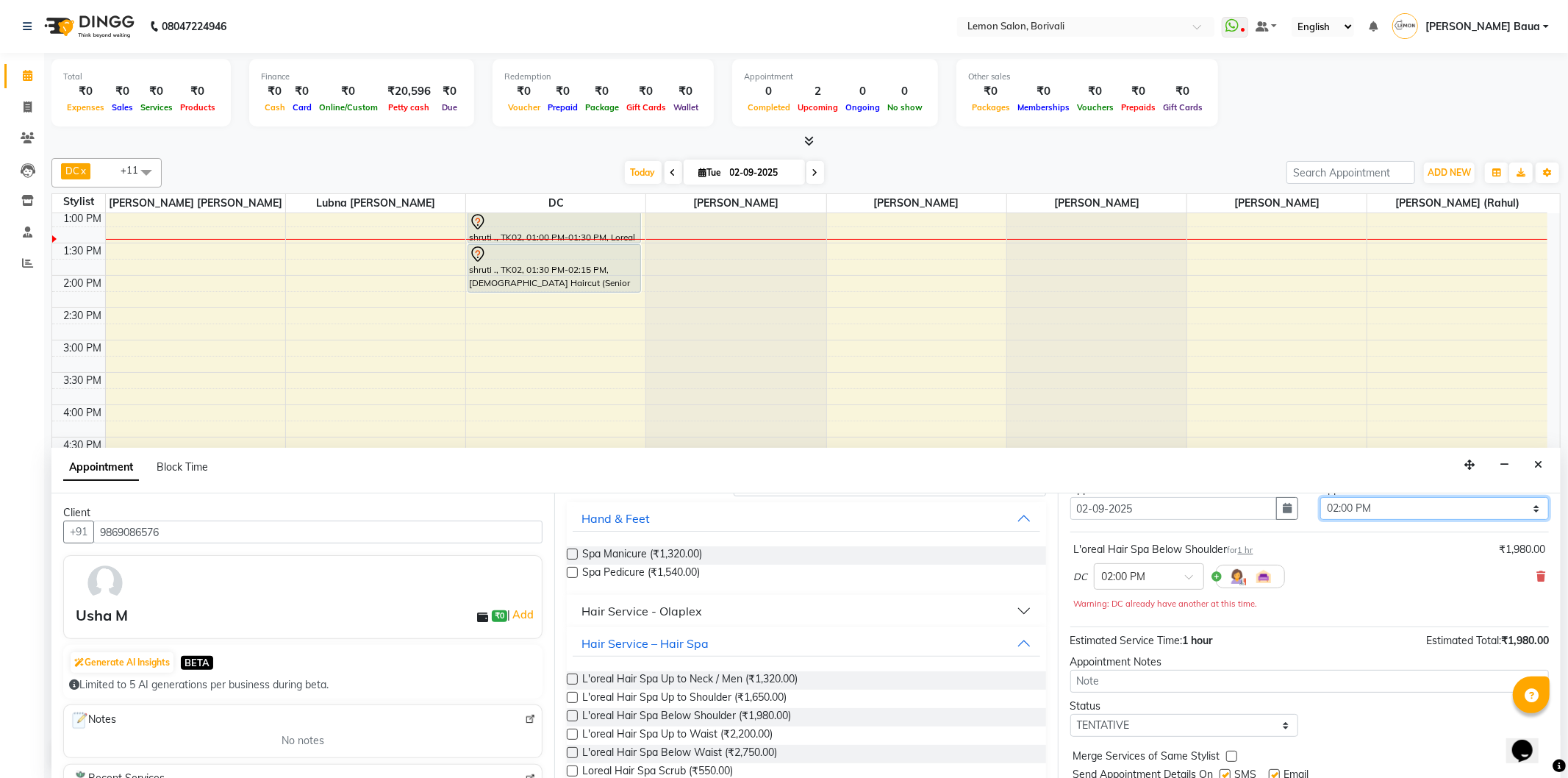
scroll to position [82, 0]
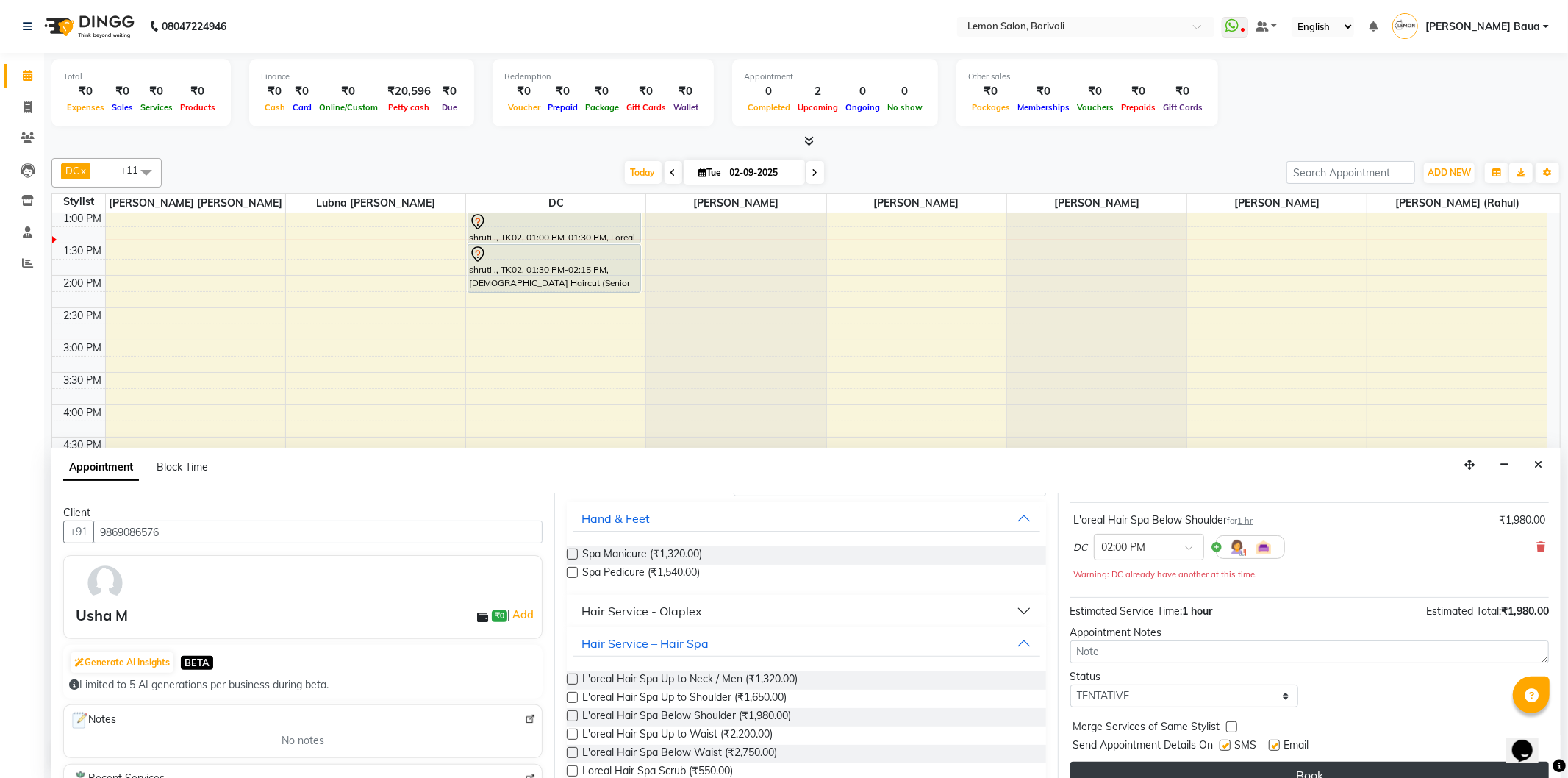
click at [1307, 766] on button "Book" at bounding box center [1309, 775] width 478 height 26
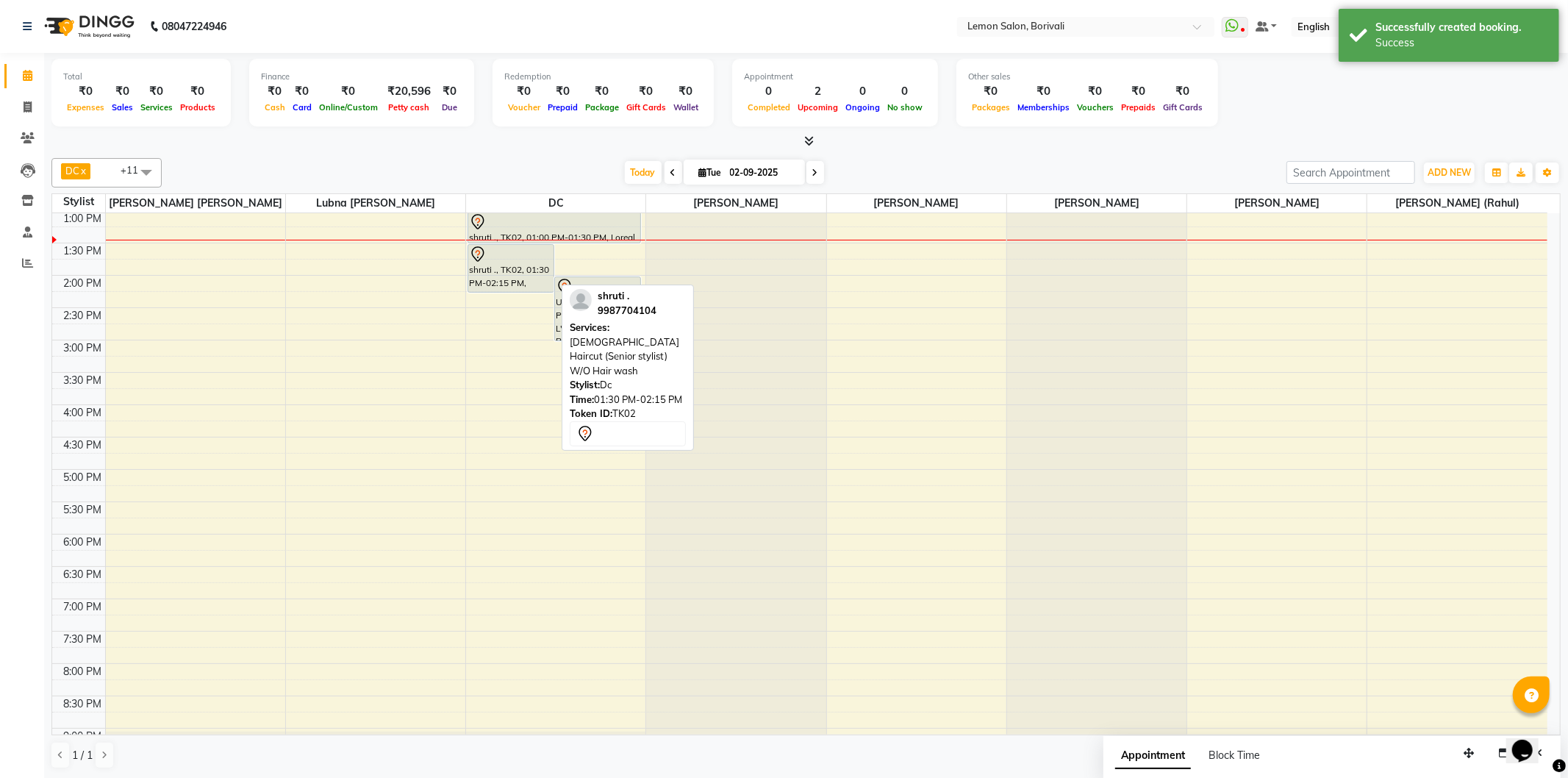
click at [485, 254] on icon at bounding box center [477, 254] width 17 height 17
select select "7"
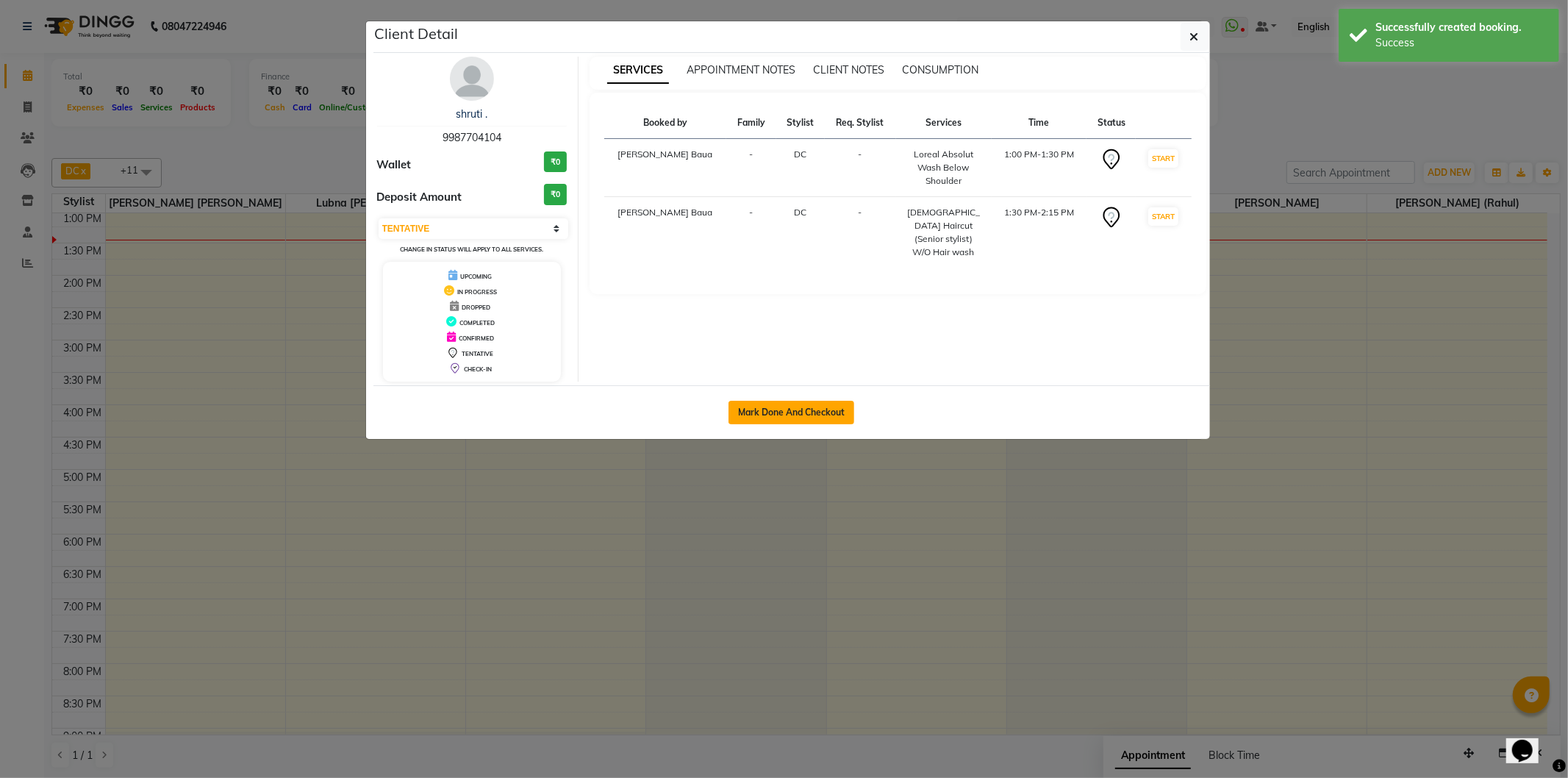
click at [788, 408] on button "Mark Done And Checkout" at bounding box center [791, 412] width 125 height 24
select select "service"
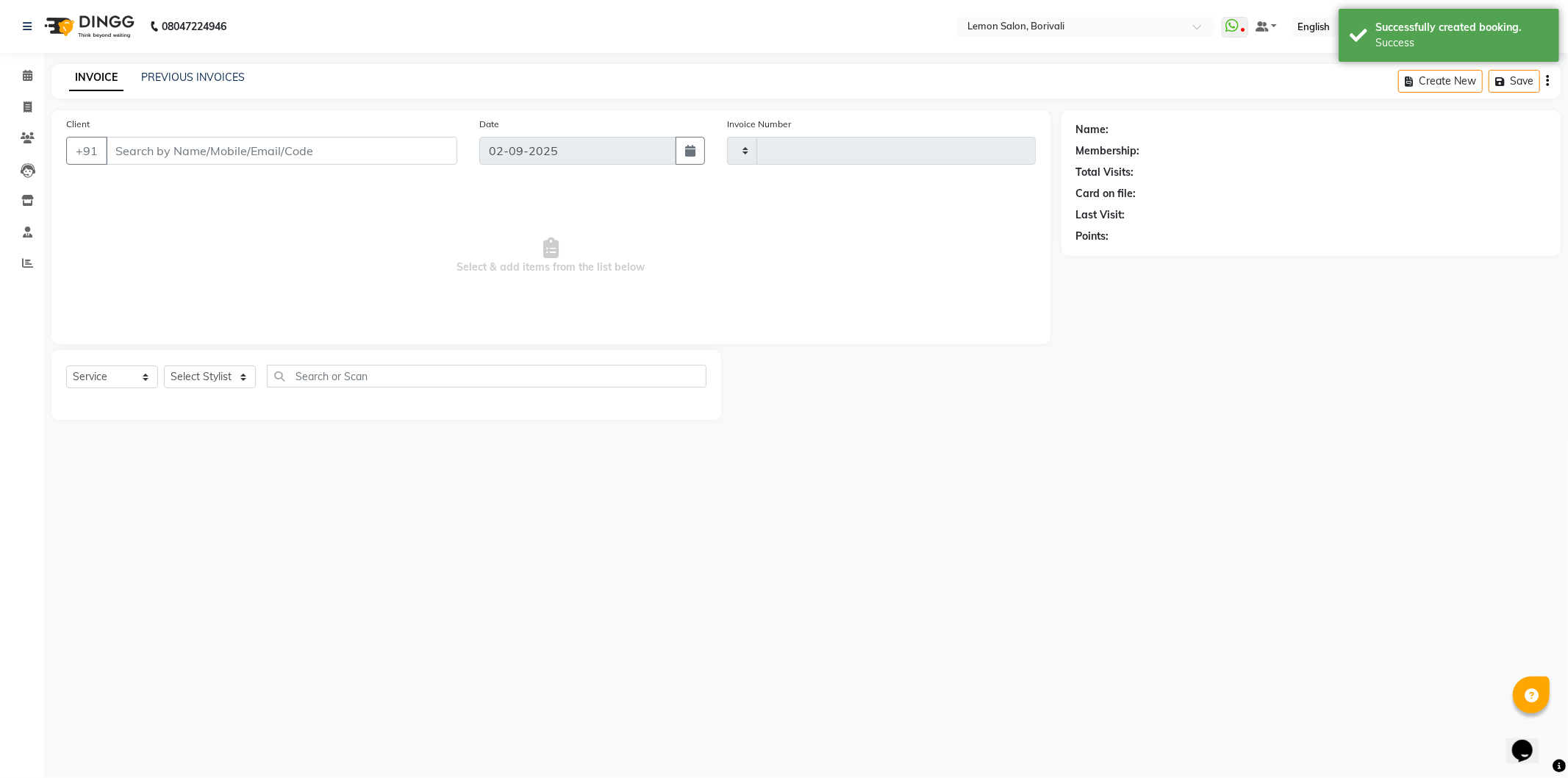
type input "2552"
select select "3"
select select "567"
type input "9987704104"
select select "7885"
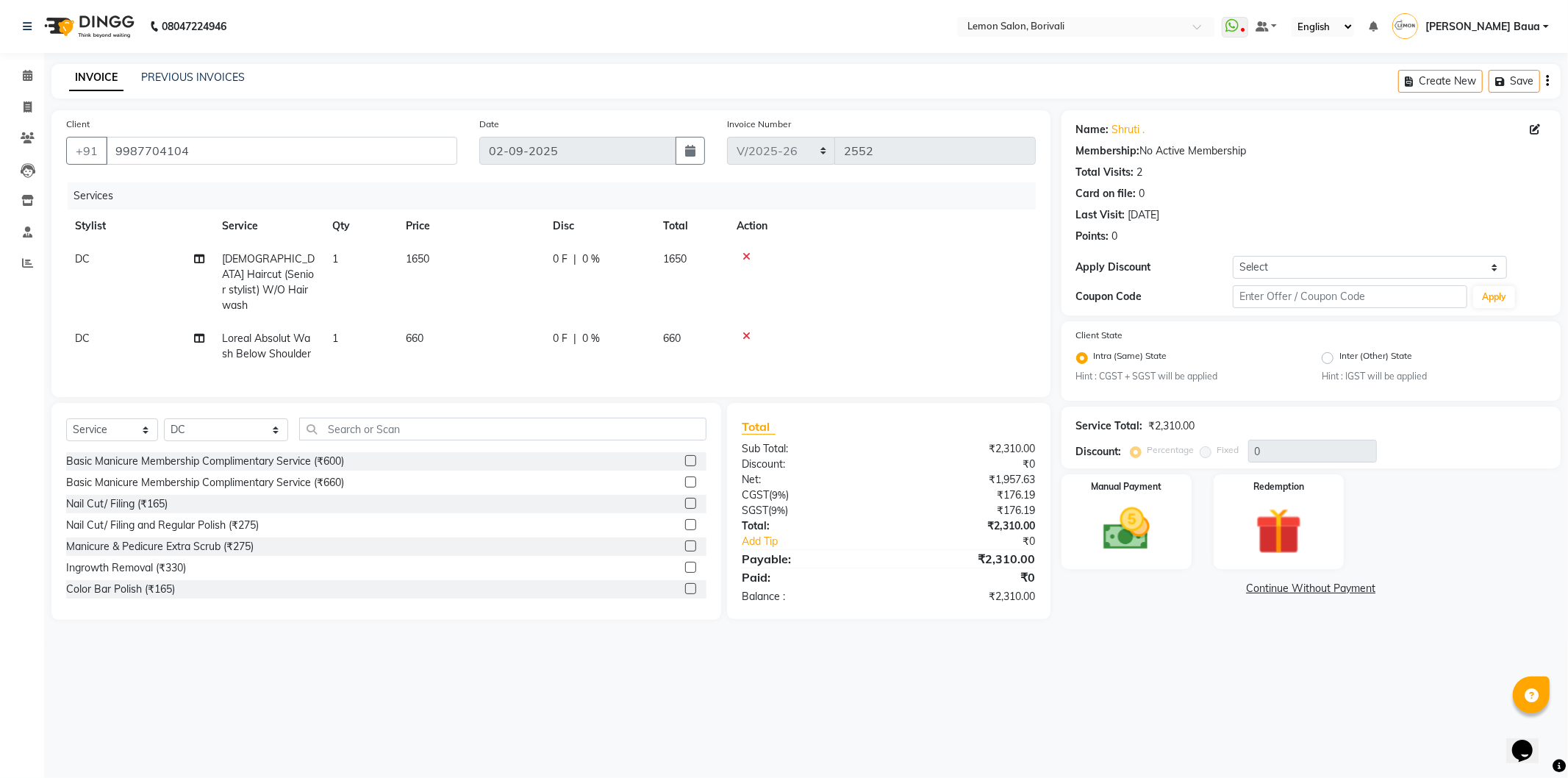
click at [747, 331] on icon at bounding box center [746, 336] width 8 height 10
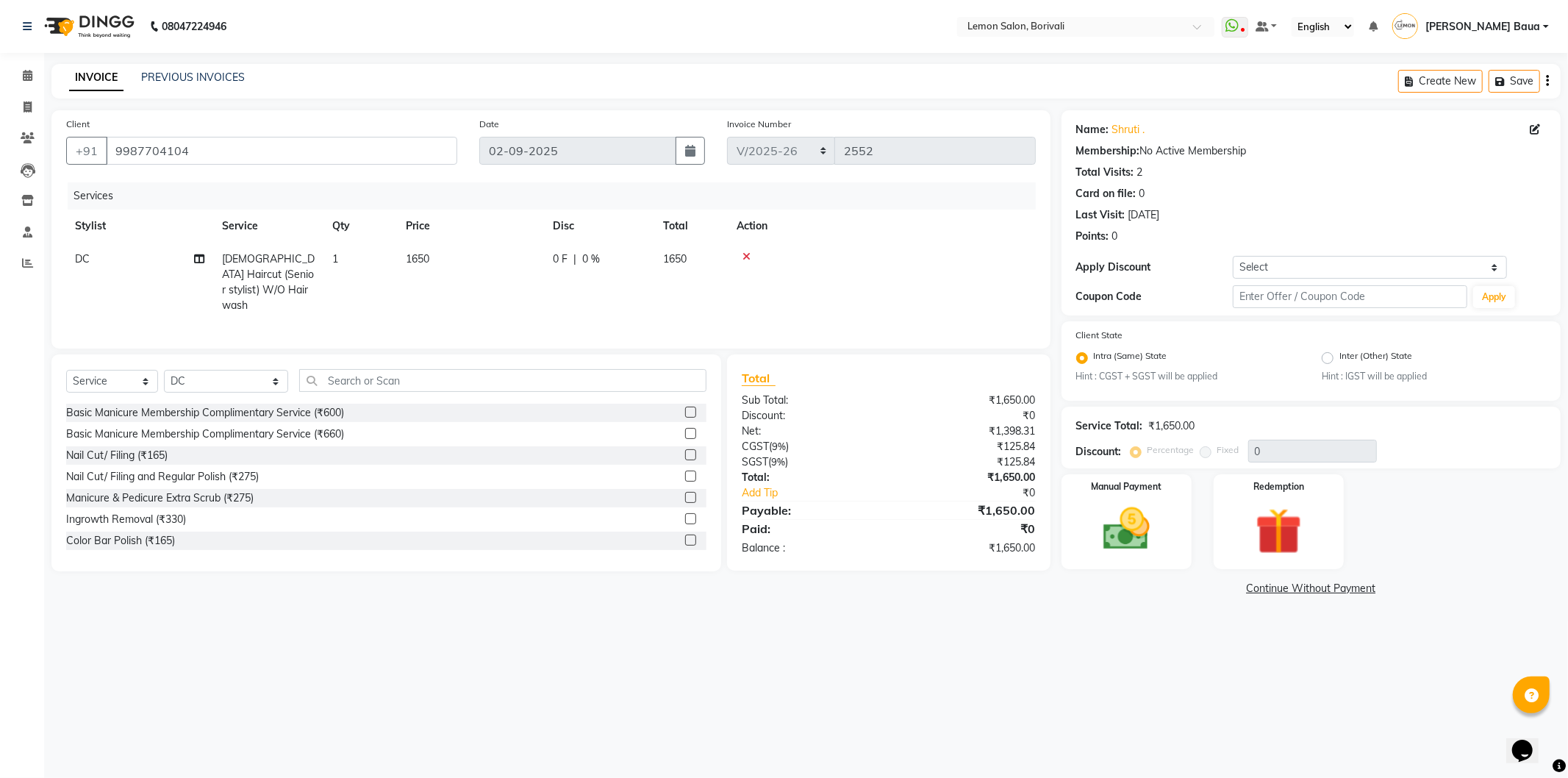
click at [76, 260] on span "DC" at bounding box center [82, 258] width 15 height 13
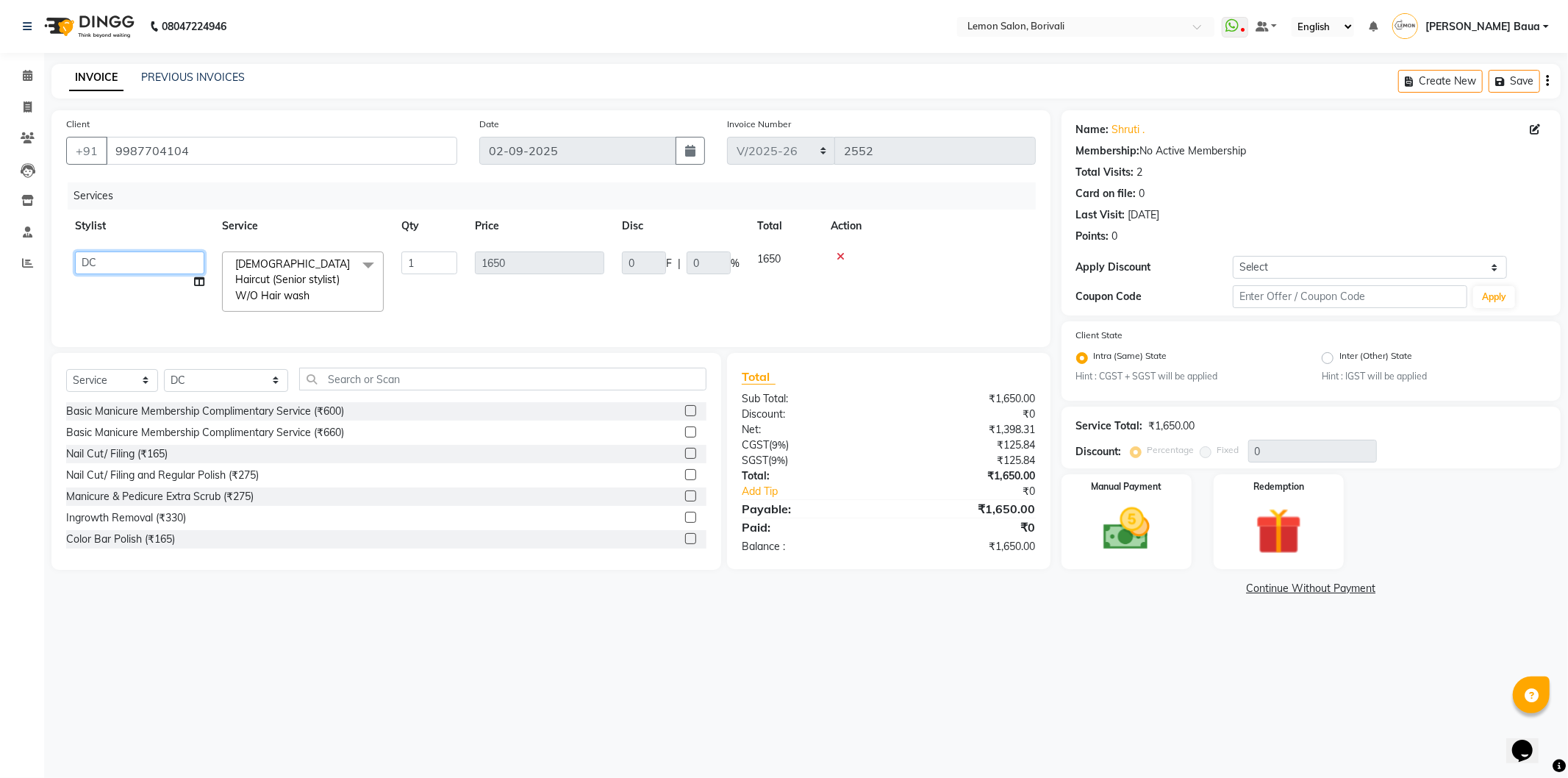
click at [84, 259] on select "DC Faiz Khan Huzaifa Jiral Baua Jyoti Vyas Lubna mushahid siddique Mo Adnan Nag…" at bounding box center [139, 263] width 130 height 23
select select "16941"
click at [200, 372] on select "Select Stylist DC [PERSON_NAME] [PERSON_NAME] [PERSON_NAME] [PERSON_NAME] [PERS…" at bounding box center [226, 381] width 125 height 23
select select "16941"
click at [164, 369] on select "Select Stylist DC [PERSON_NAME] [PERSON_NAME] [PERSON_NAME] [PERSON_NAME] [PERS…" at bounding box center [226, 381] width 125 height 23
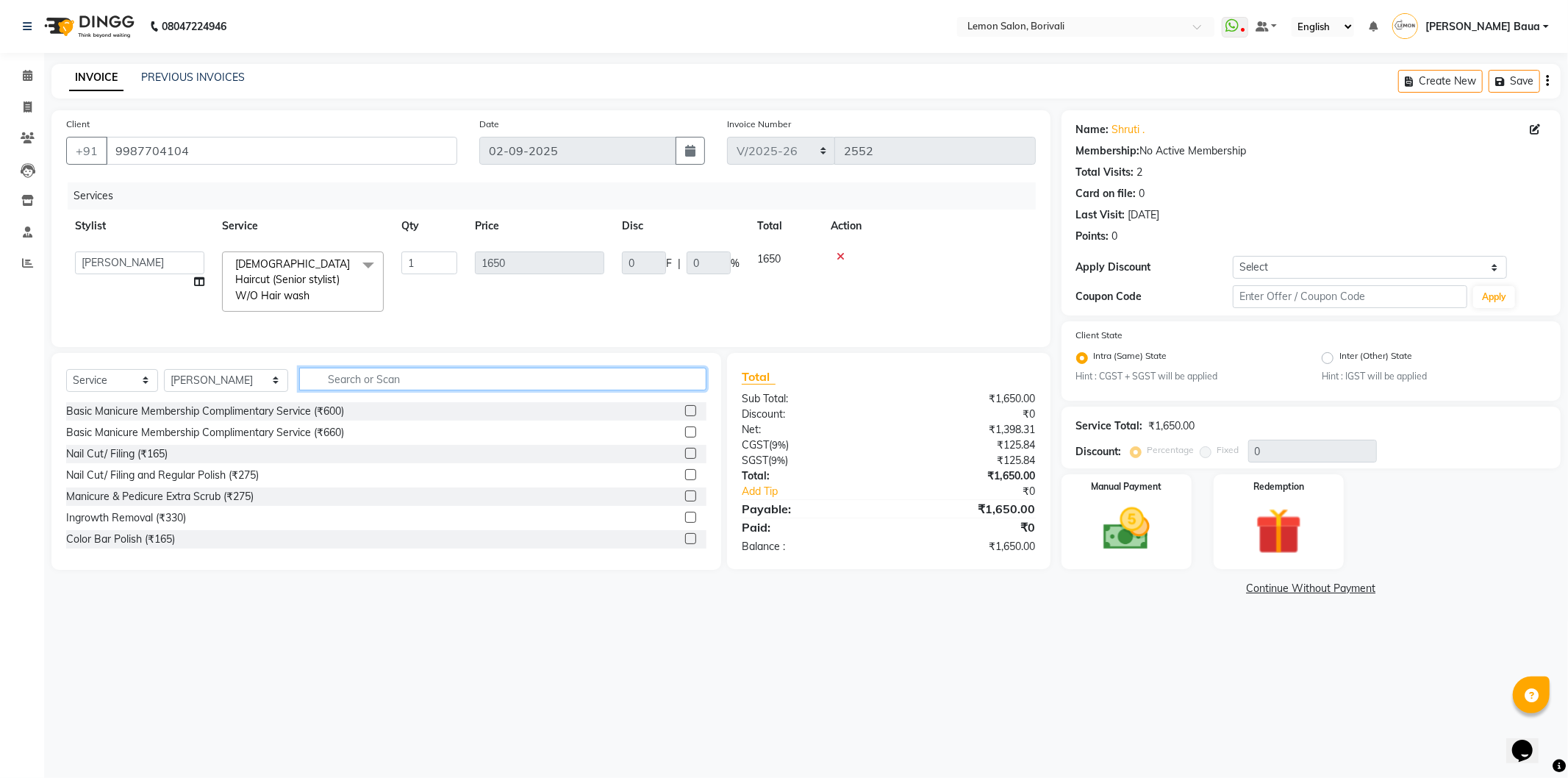
click at [351, 383] on input "text" at bounding box center [503, 379] width 408 height 23
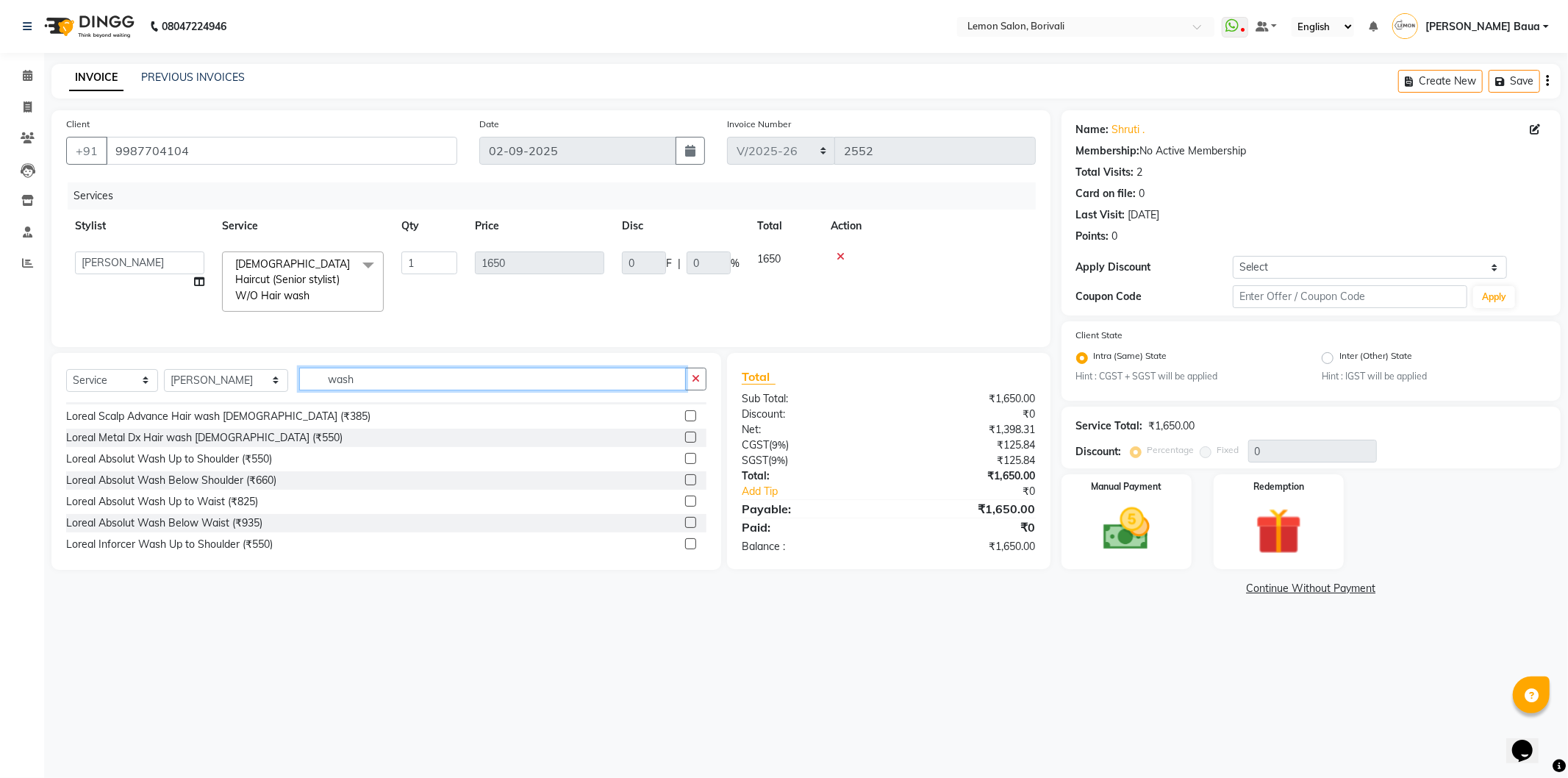
scroll to position [408, 0]
click at [347, 388] on div "Select Service Product Membership Package Voucher Prepaid Gift Card Select Styl…" at bounding box center [386, 385] width 640 height 35
click at [351, 377] on input "wash" at bounding box center [492, 379] width 387 height 23
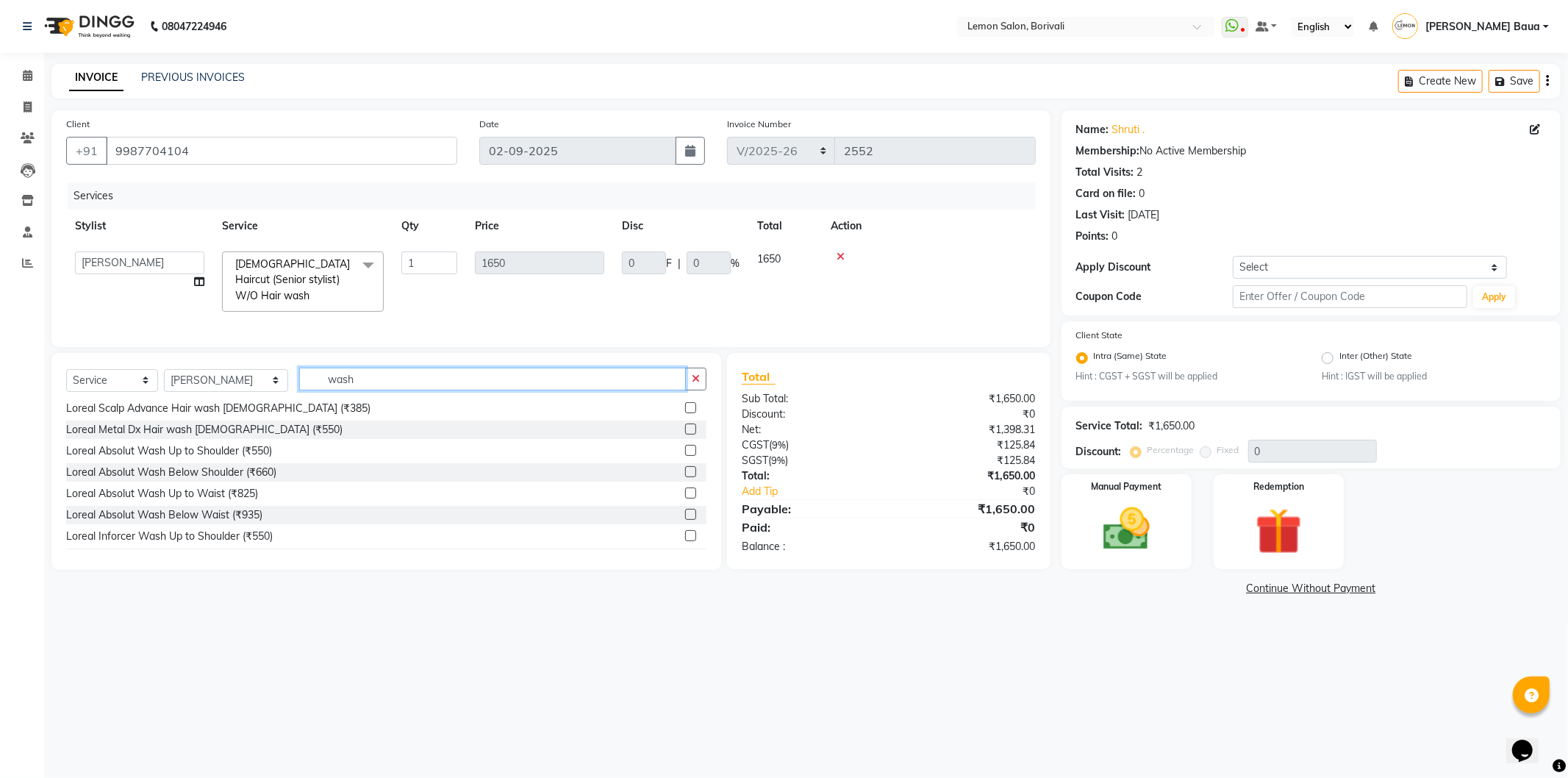
click at [351, 377] on input "wash" at bounding box center [492, 379] width 387 height 23
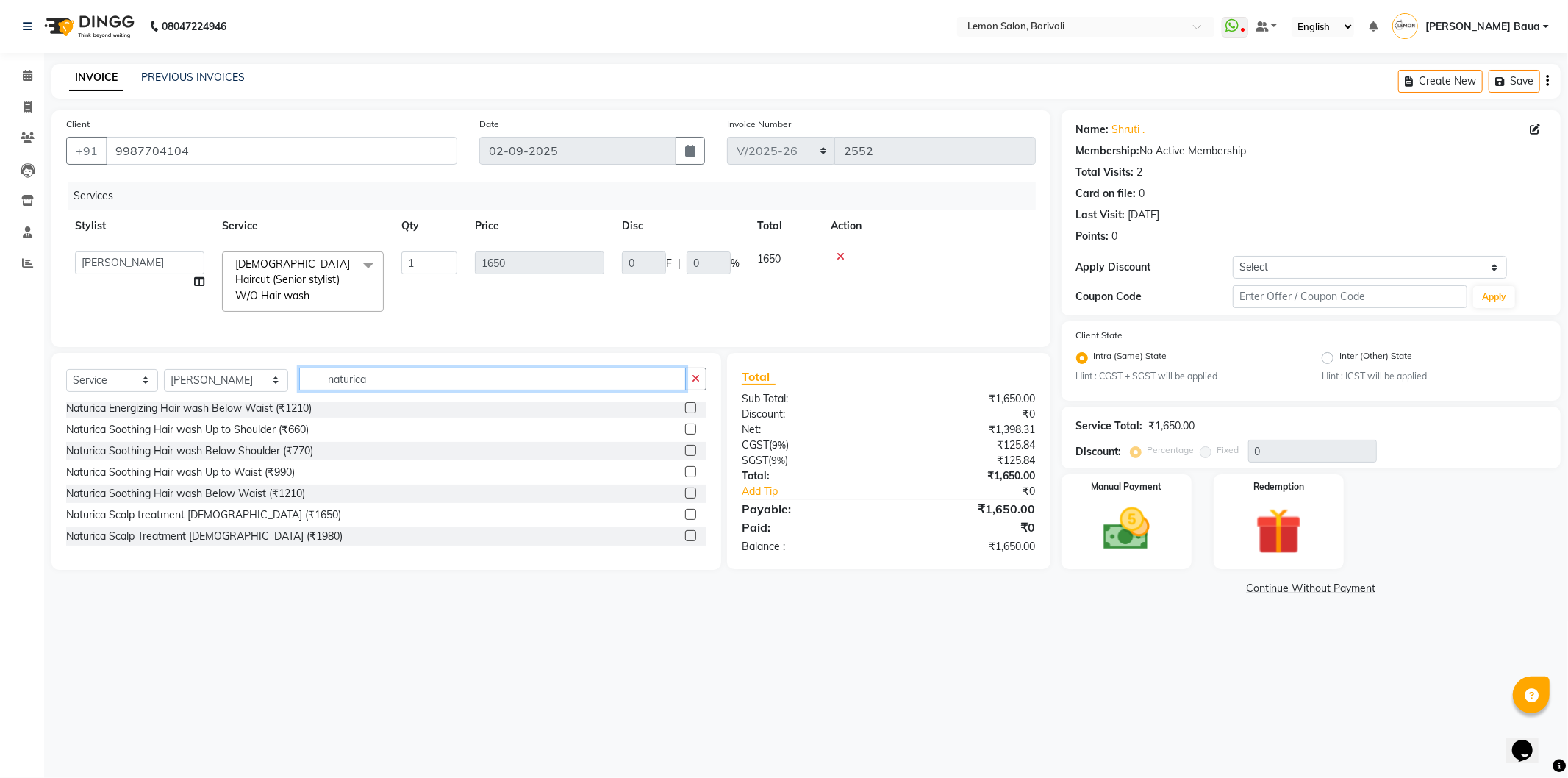
type input "naturica"
click at [686, 425] on label at bounding box center [691, 429] width 11 height 11
click at [686, 425] on input "checkbox" at bounding box center [690, 430] width 10 height 10
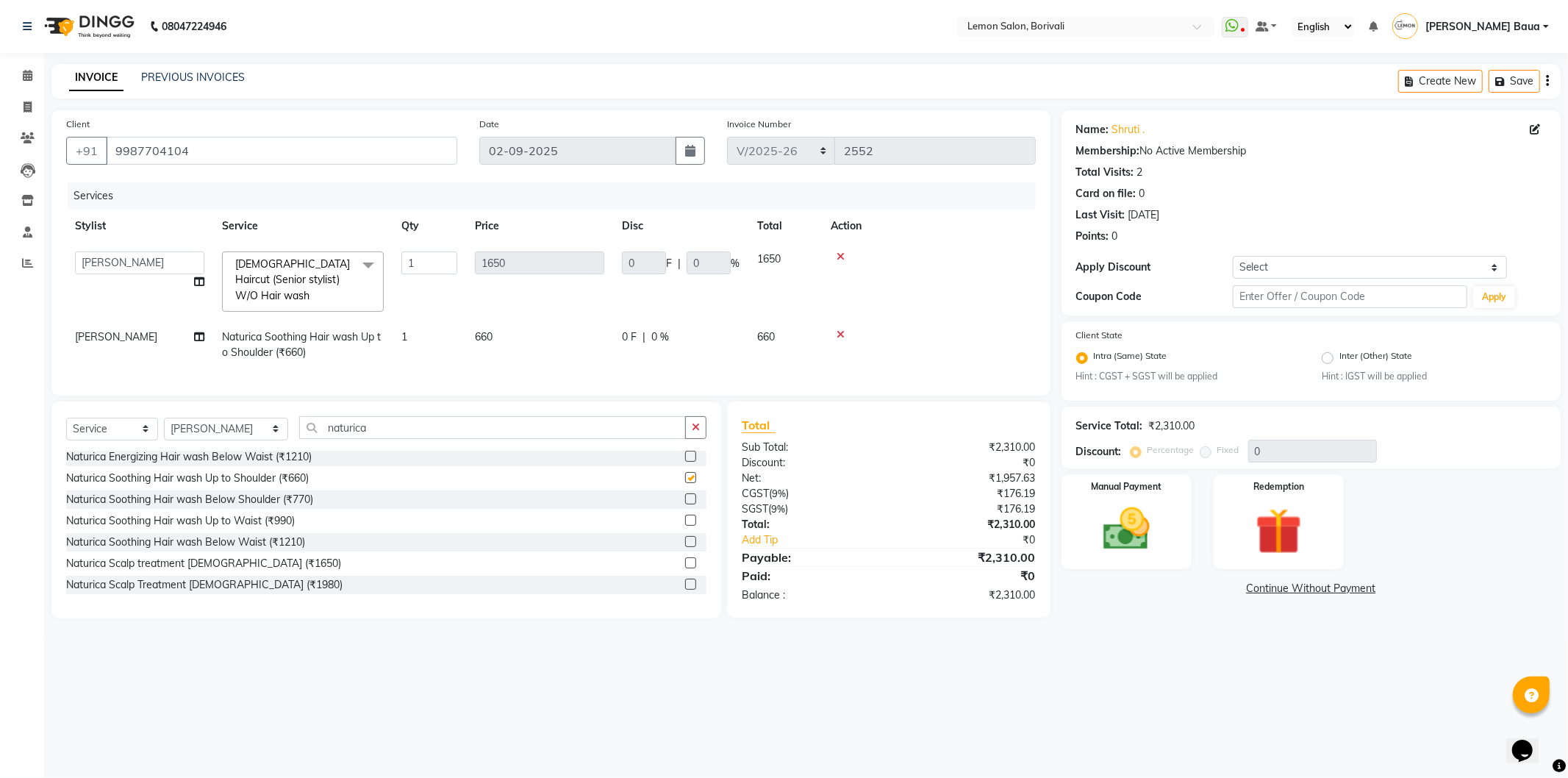
checkbox input "false"
click at [695, 430] on button "button" at bounding box center [696, 428] width 21 height 23
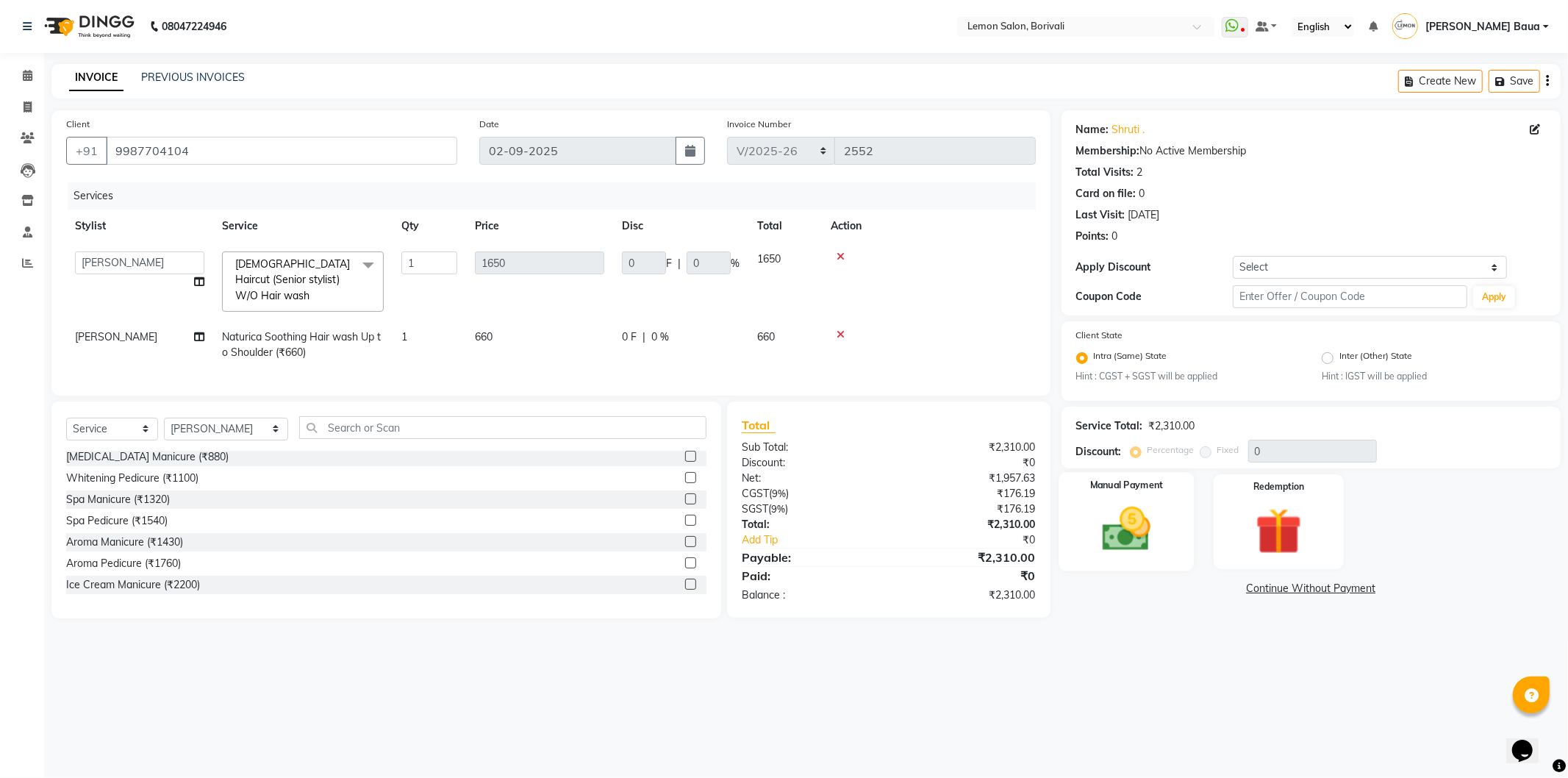
click at [1105, 540] on img at bounding box center [1126, 530] width 78 height 56
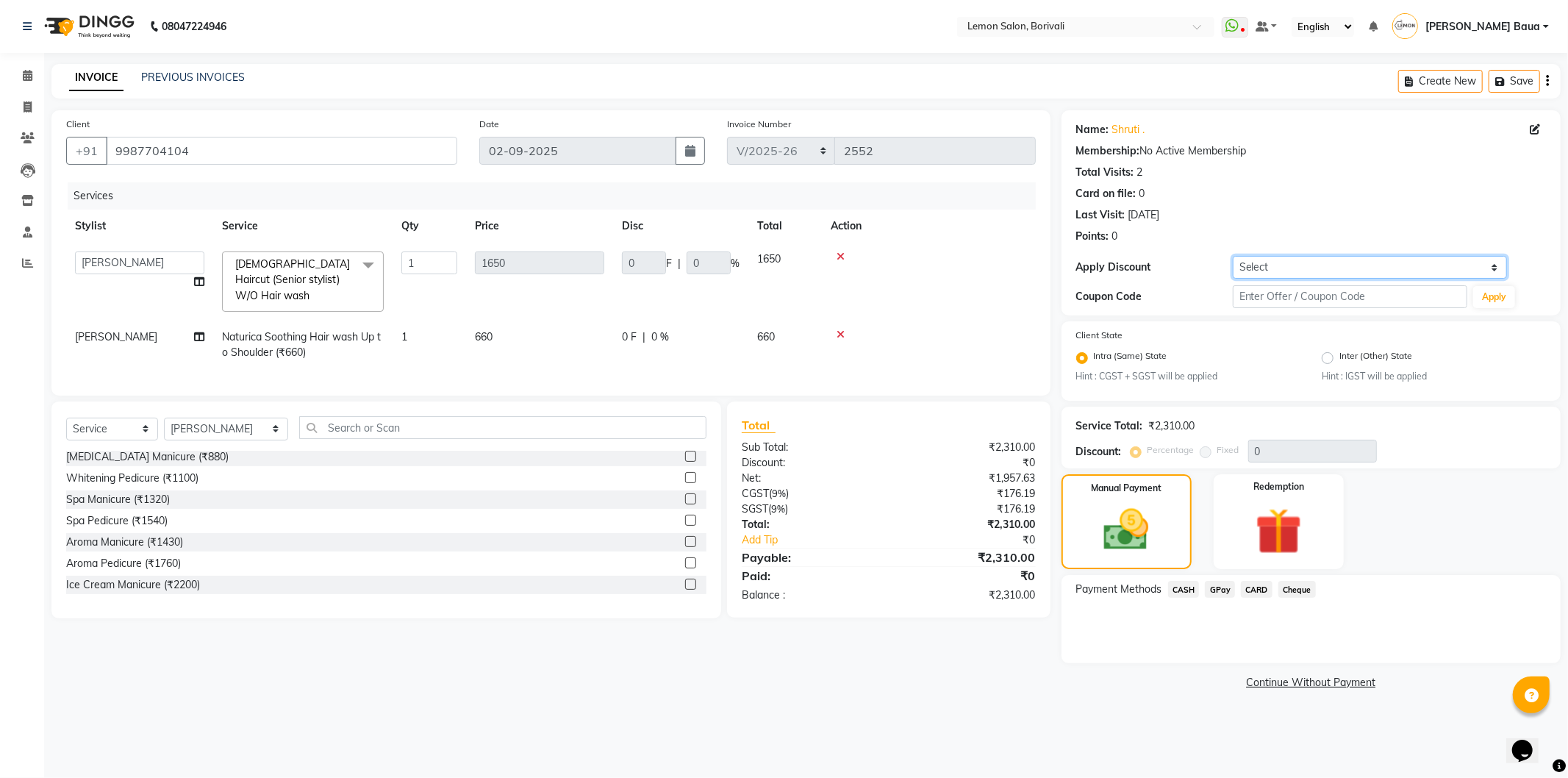
click at [1348, 262] on select "Select Coupon → Abc" at bounding box center [1369, 267] width 274 height 23
select select "1: Object"
click at [1233, 256] on select "Select Coupon → Abc" at bounding box center [1369, 267] width 274 height 23
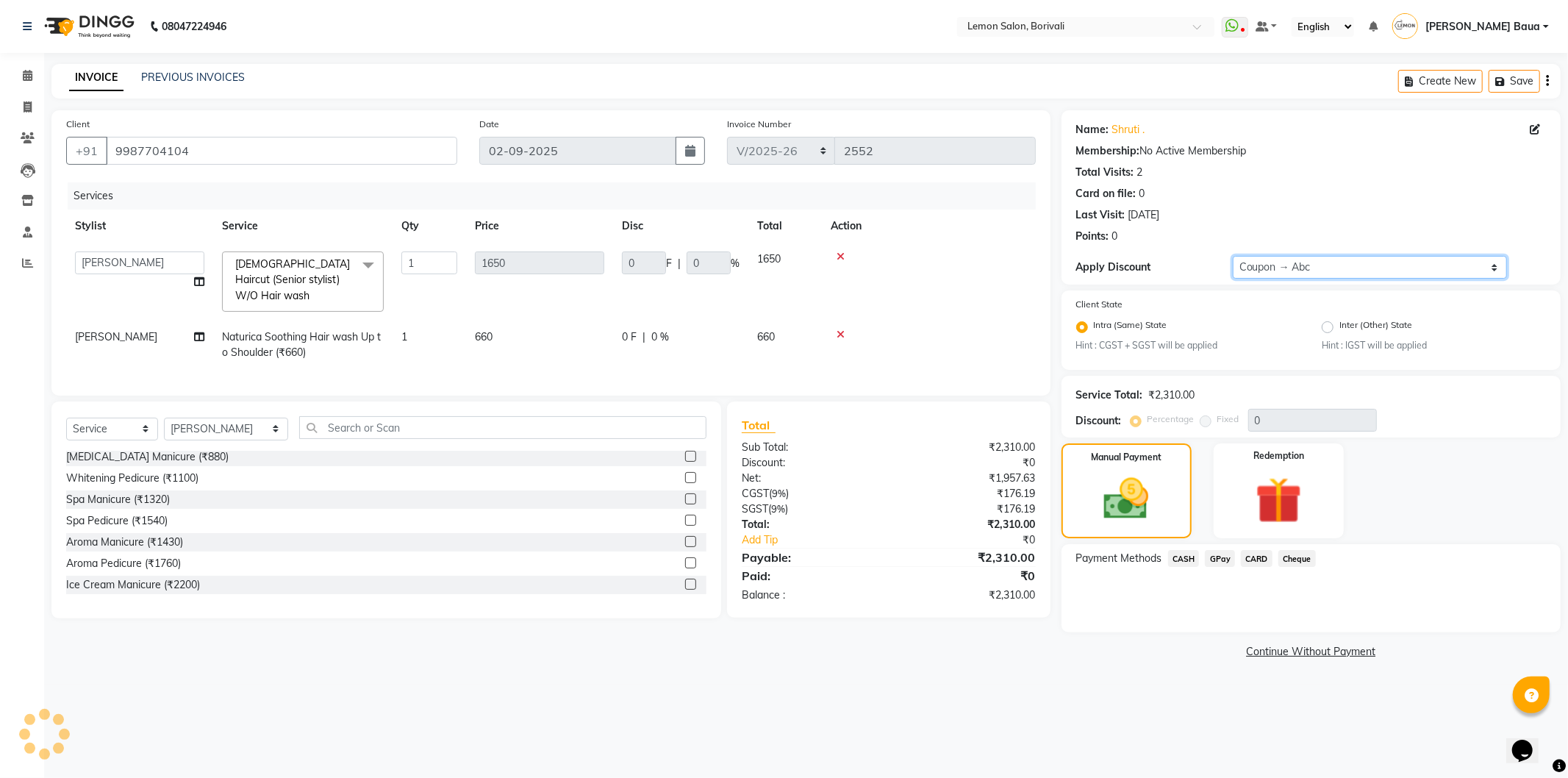
type input "20"
type input "330"
type input "20"
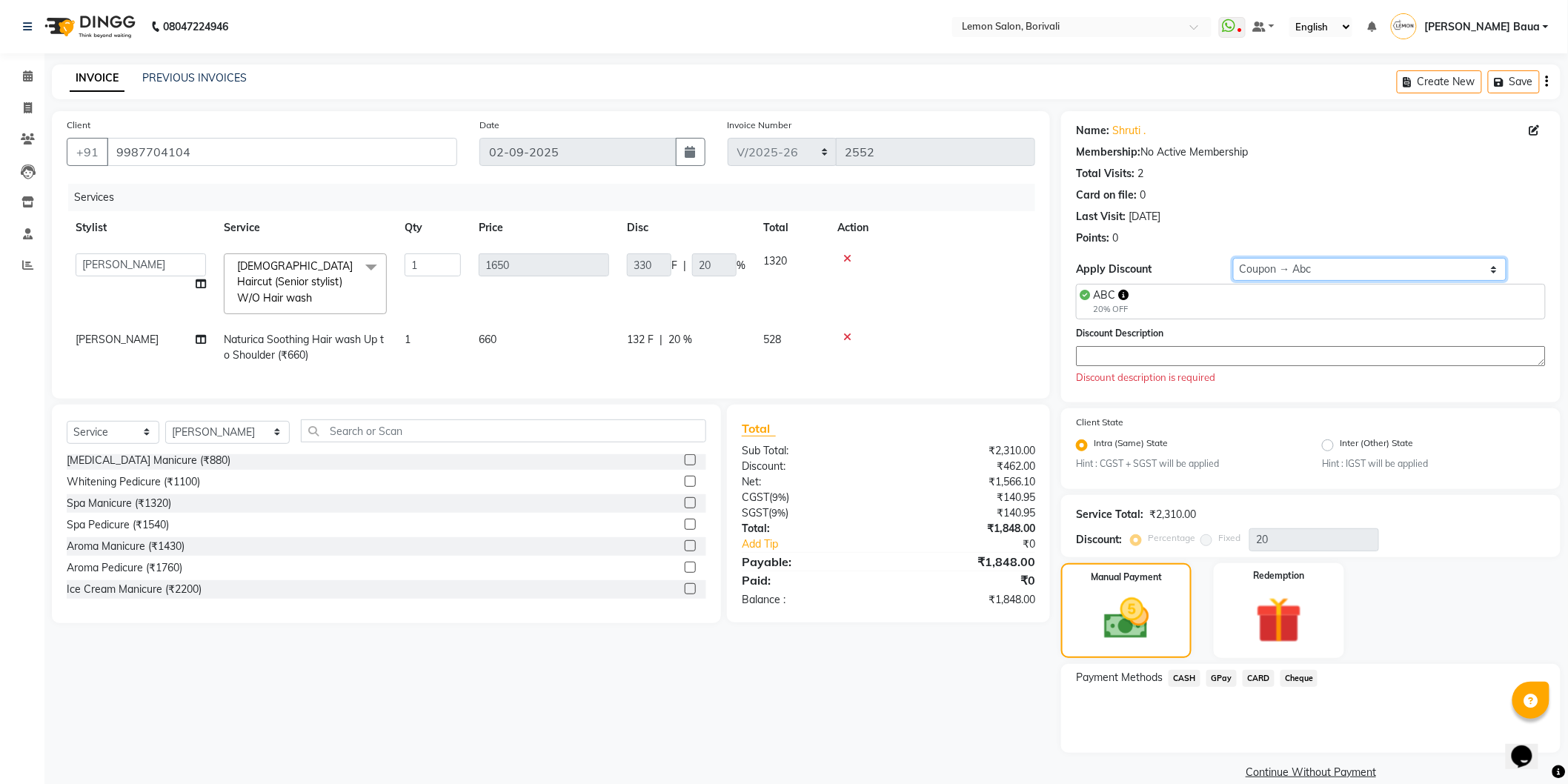
click at [1261, 272] on select "Select Coupon → Abc" at bounding box center [1370, 270] width 274 height 23
select select "0:"
click at [1242, 258] on select "Select Coupon → Abc" at bounding box center [1370, 270] width 274 height 23
type input "0"
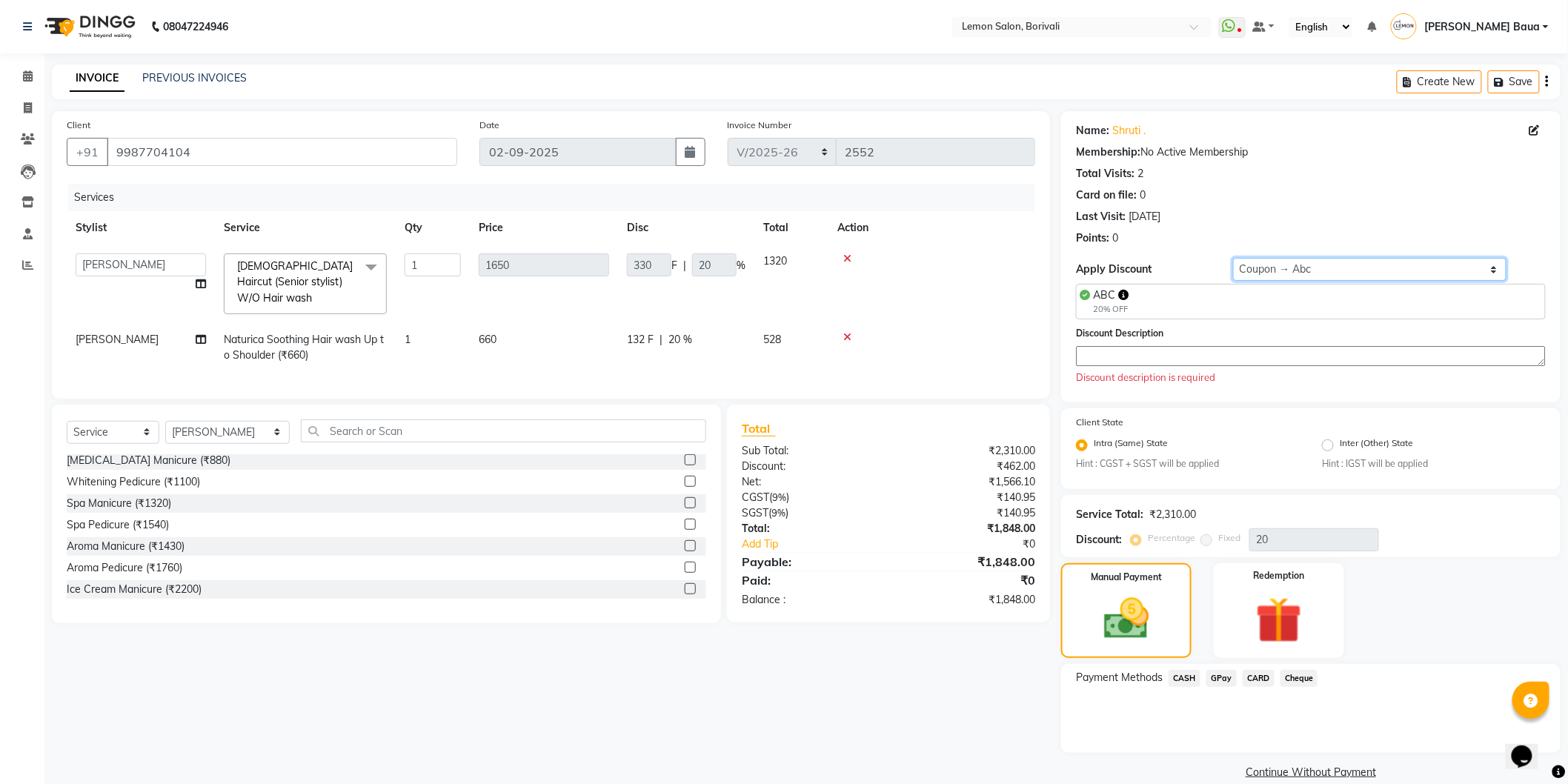
type input "0"
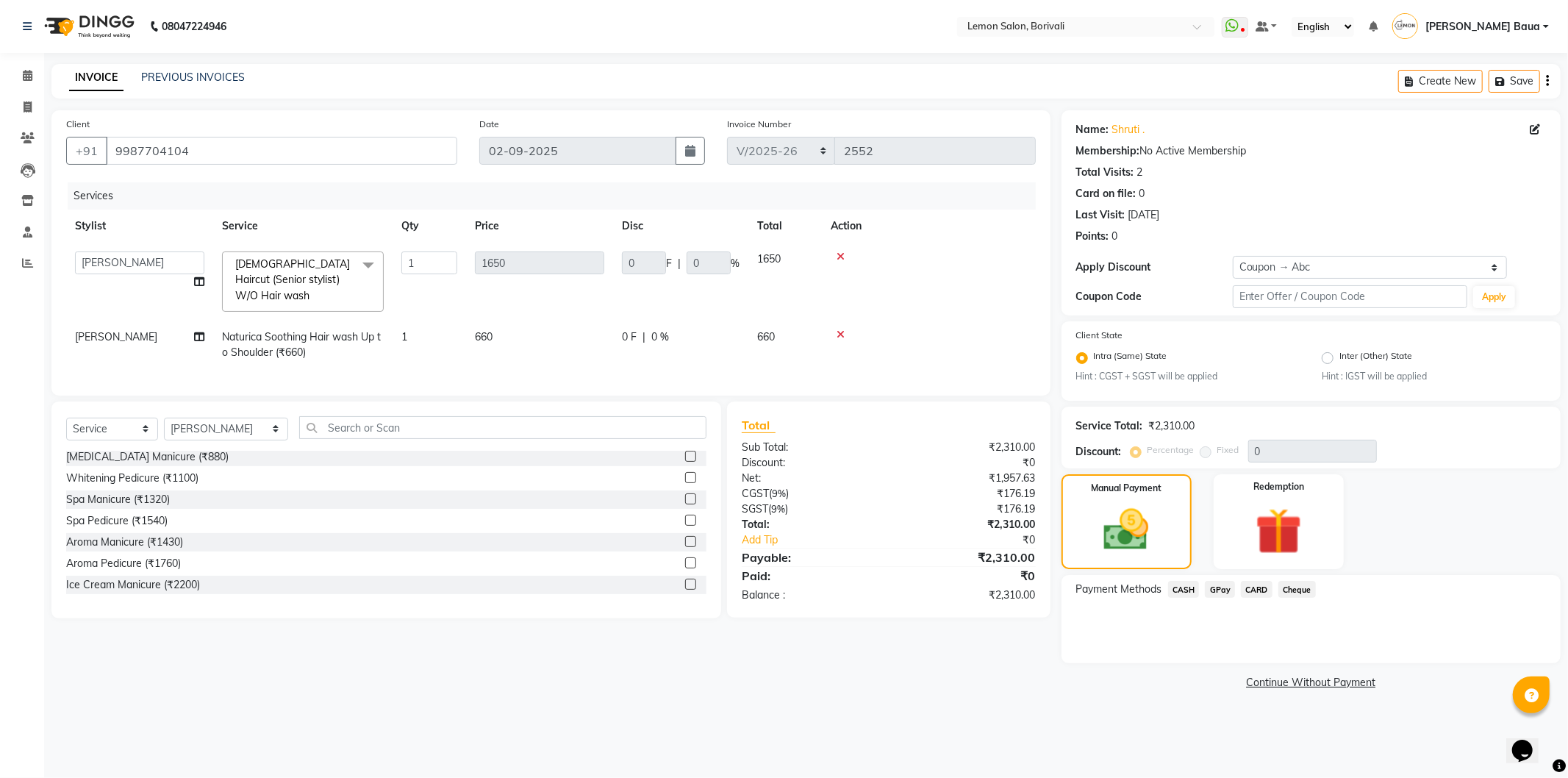
click at [814, 567] on div "Paid:" at bounding box center [809, 576] width 158 height 17
click at [1133, 549] on img at bounding box center [1126, 530] width 77 height 54
click at [1229, 592] on span "GPay" at bounding box center [1220, 589] width 30 height 17
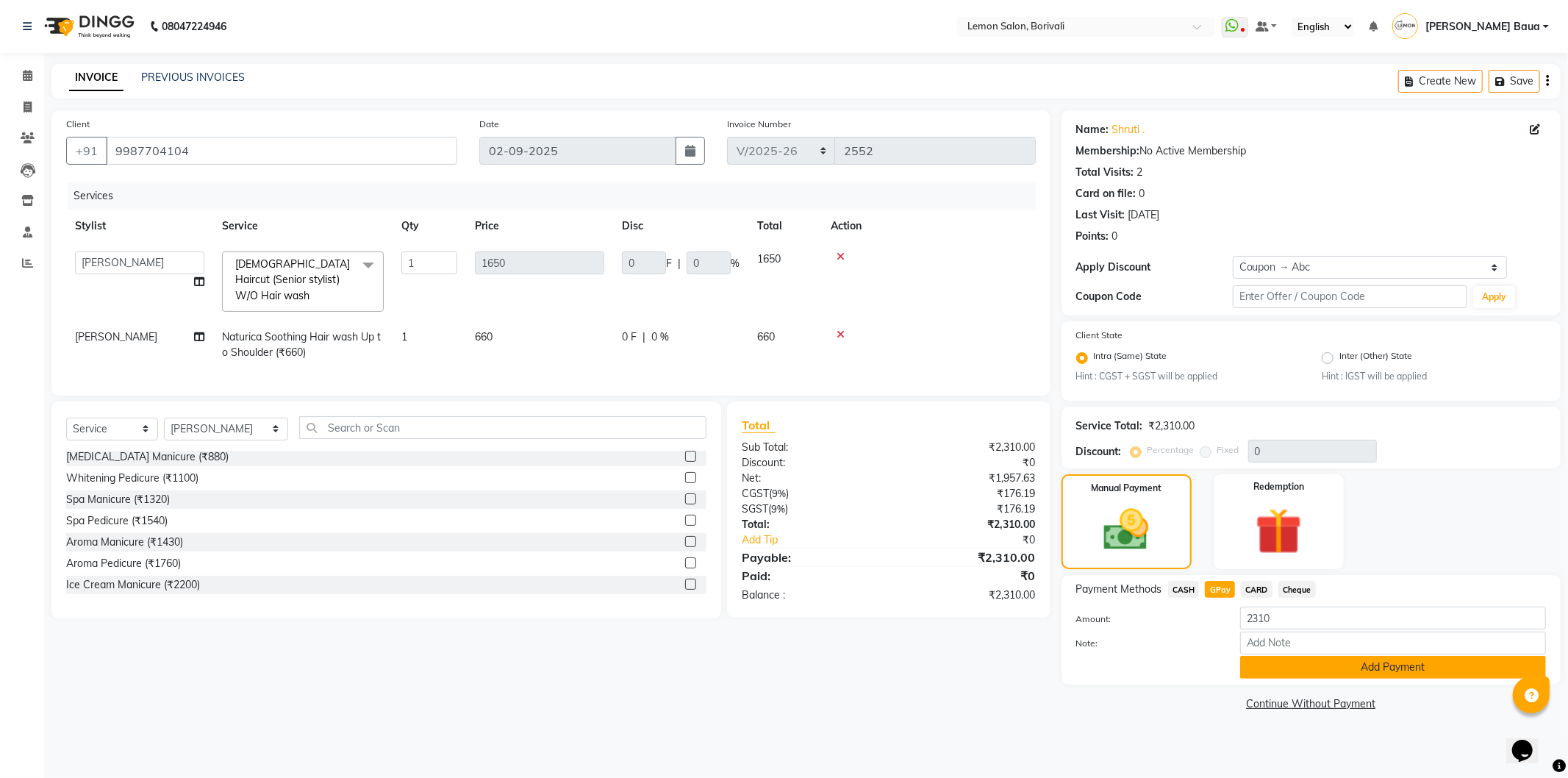
click at [1251, 666] on button "Add Payment" at bounding box center [1393, 667] width 306 height 23
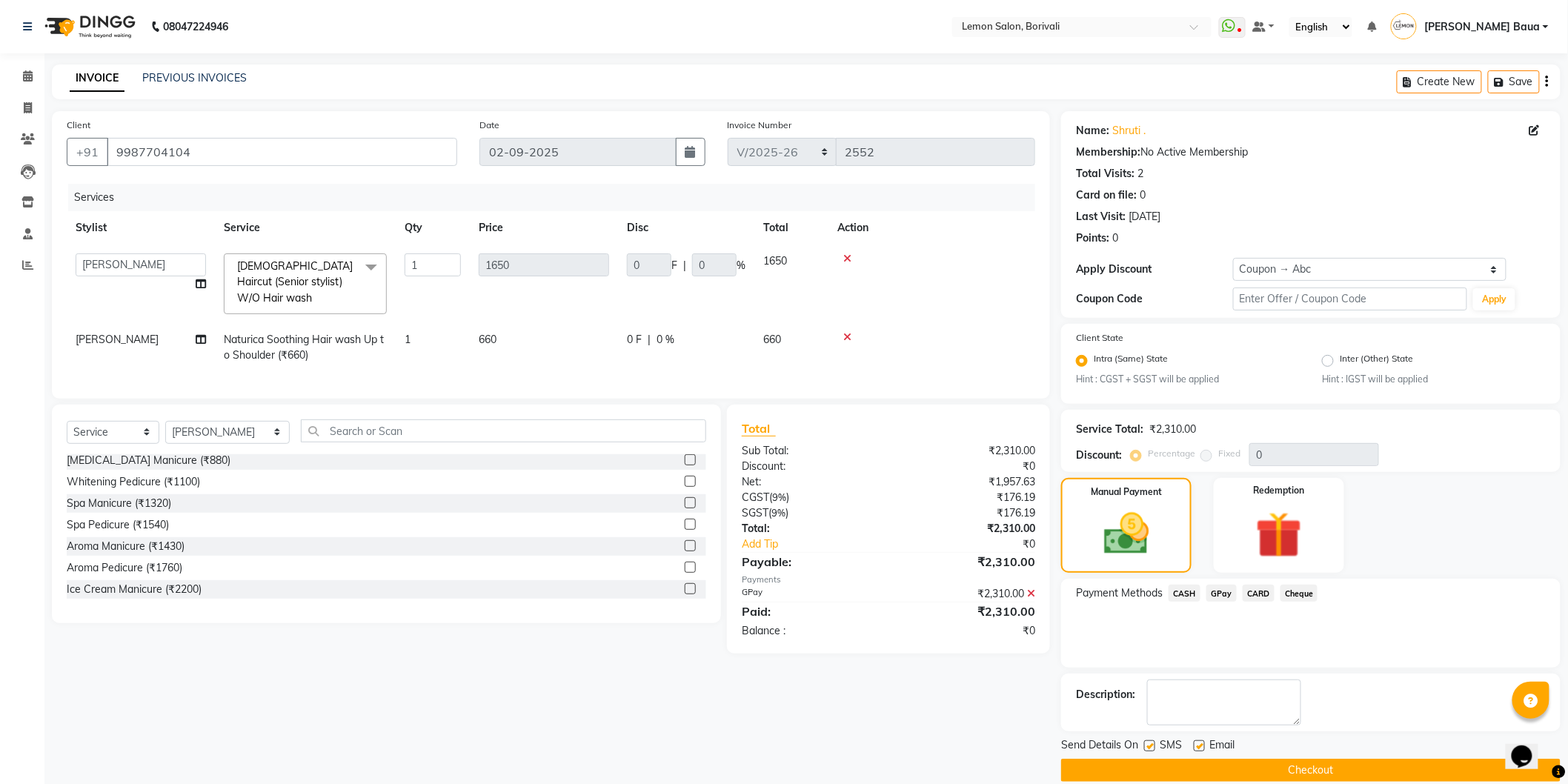
scroll to position [19, 0]
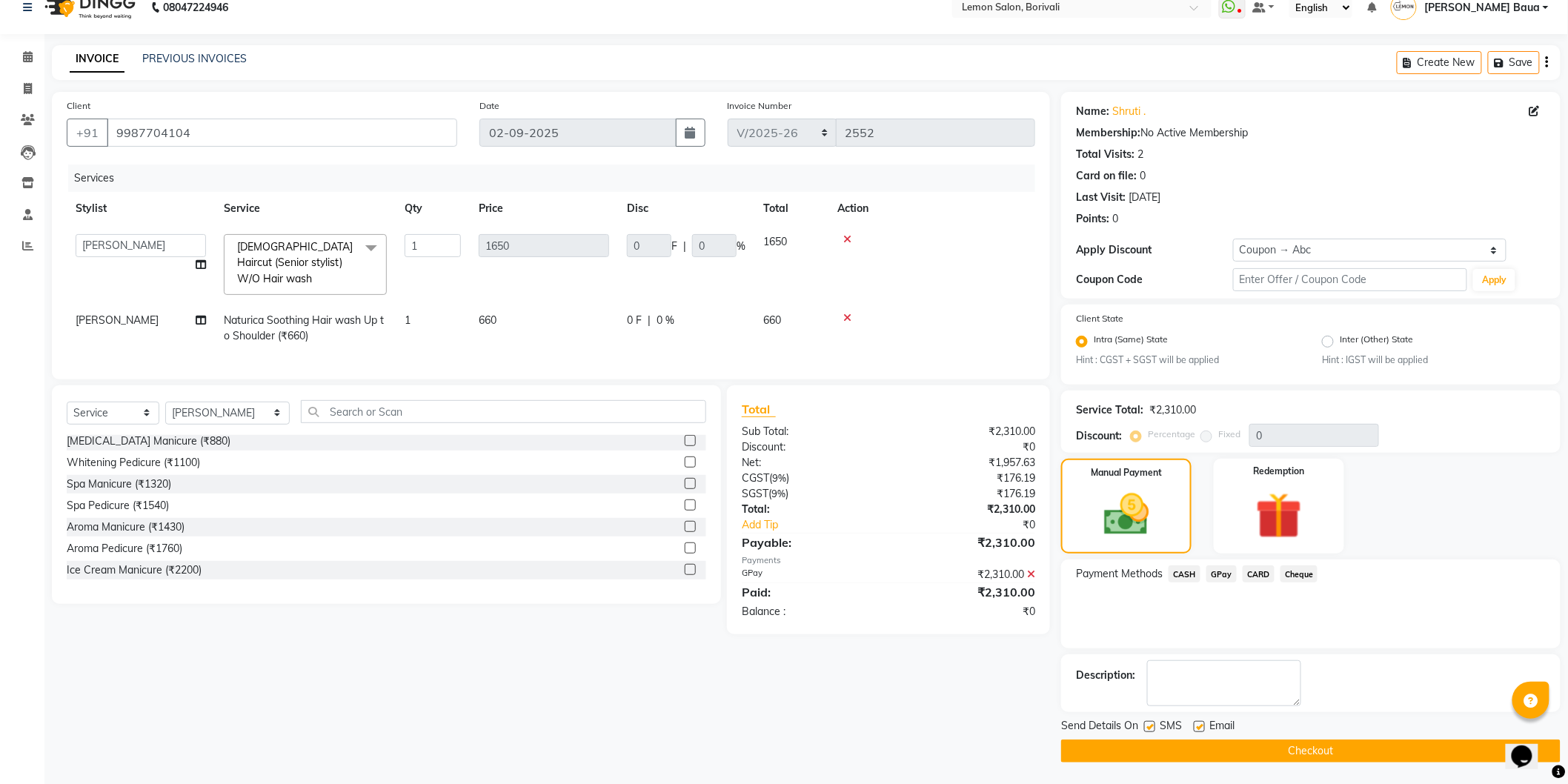
click at [1273, 748] on button "Checkout" at bounding box center [1311, 751] width 500 height 23
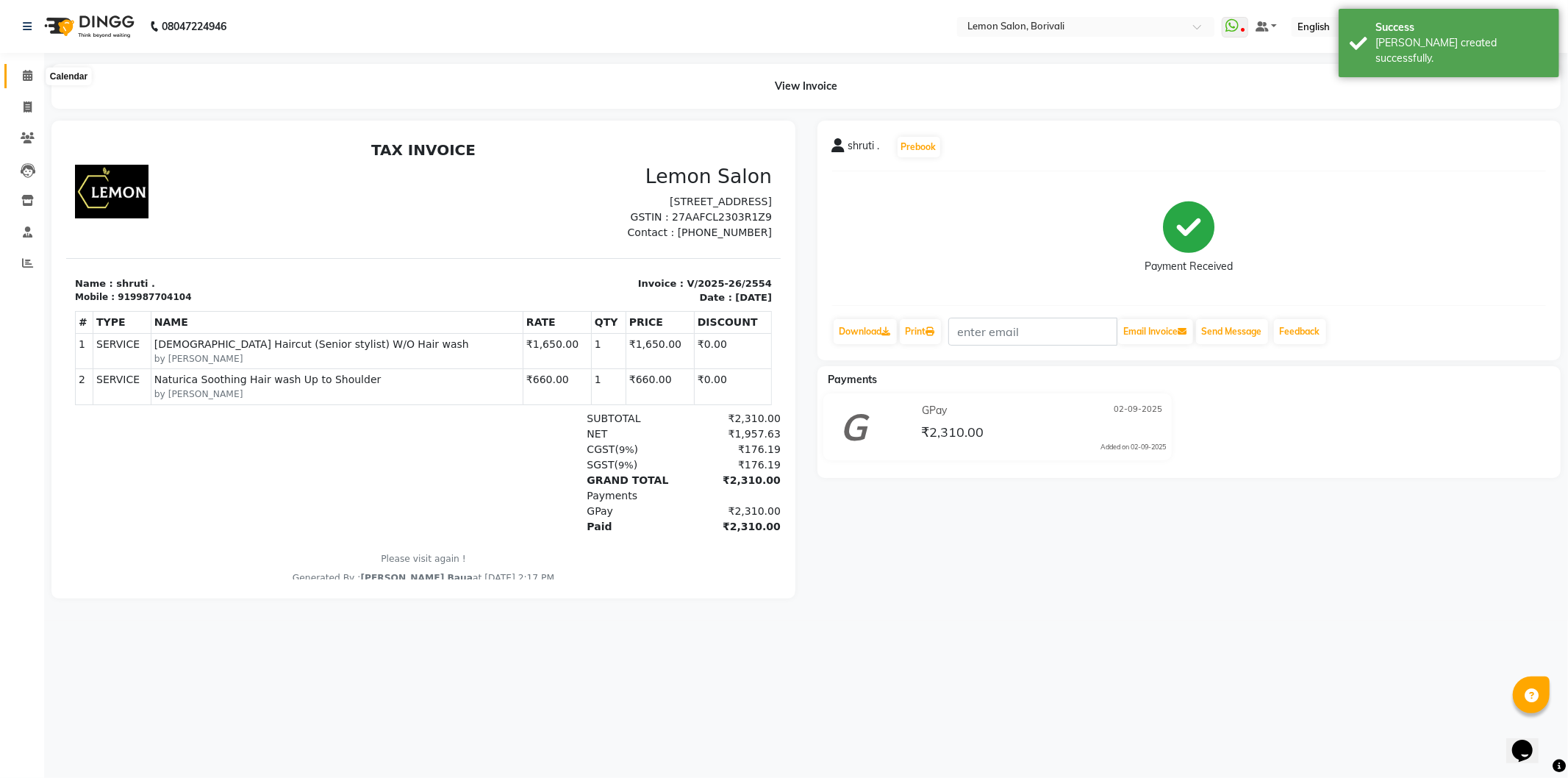
click at [24, 71] on icon at bounding box center [27, 75] width 10 height 11
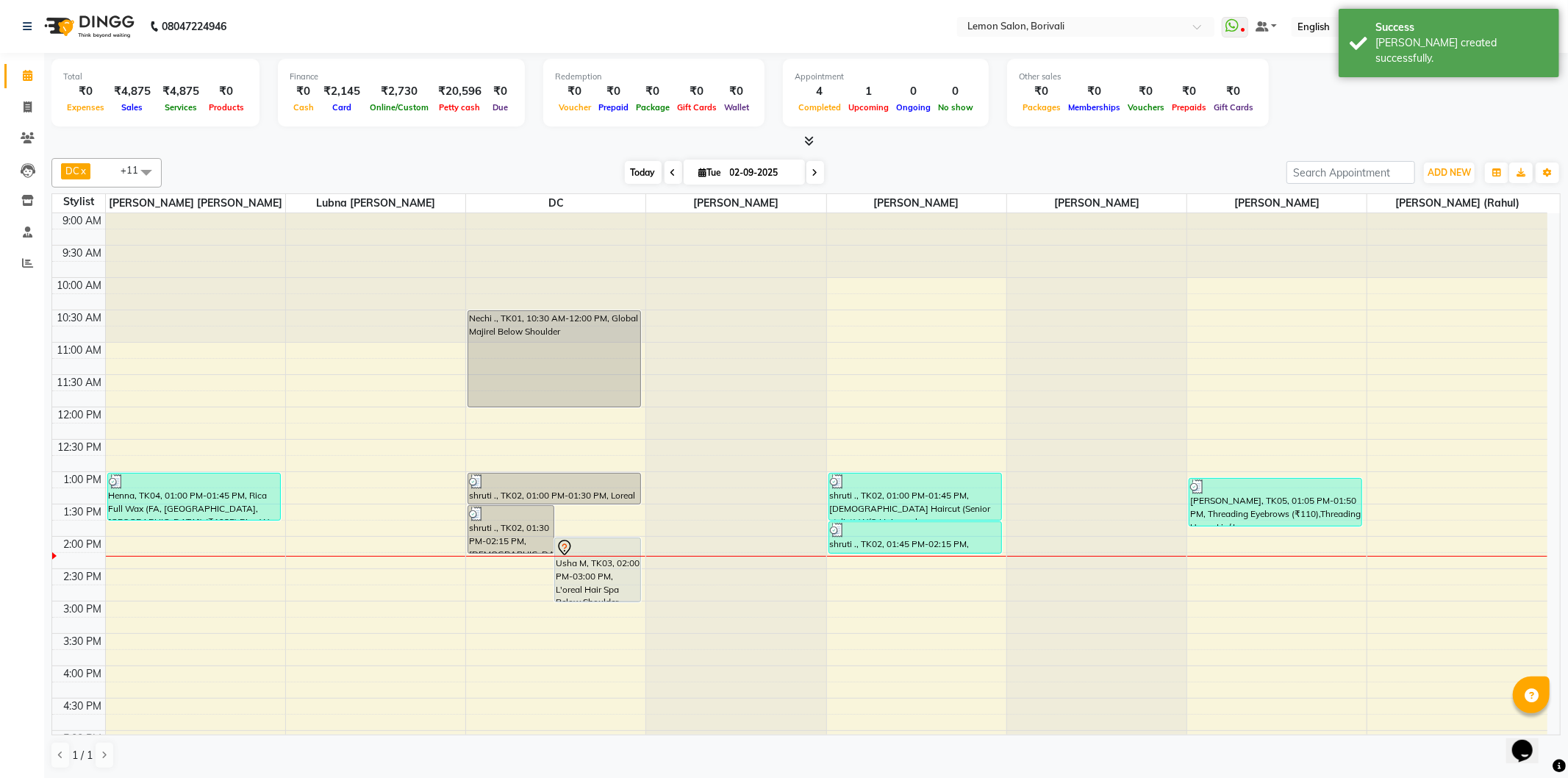
click at [628, 170] on span "Today" at bounding box center [643, 173] width 37 height 23
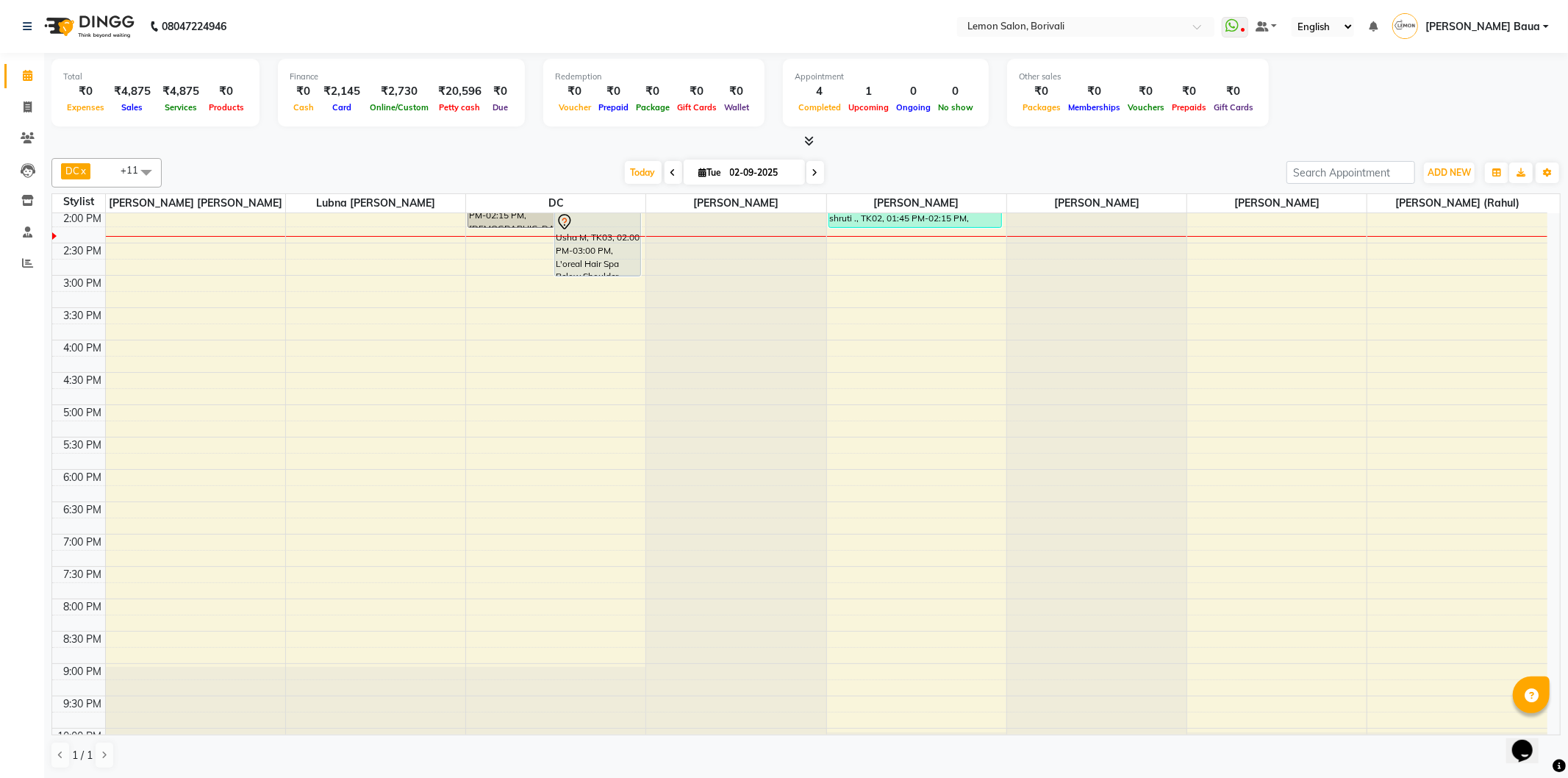
click at [626, 184] on div "DC x Muneer Ahmed x Nitin parmar x Rupa Singh x Shahrukh Mansoori x Mo Adnan x …" at bounding box center [806, 173] width 1510 height 30
click at [632, 173] on span "Today" at bounding box center [643, 173] width 37 height 23
click at [20, 106] on span at bounding box center [28, 107] width 26 height 17
select select "567"
select select "service"
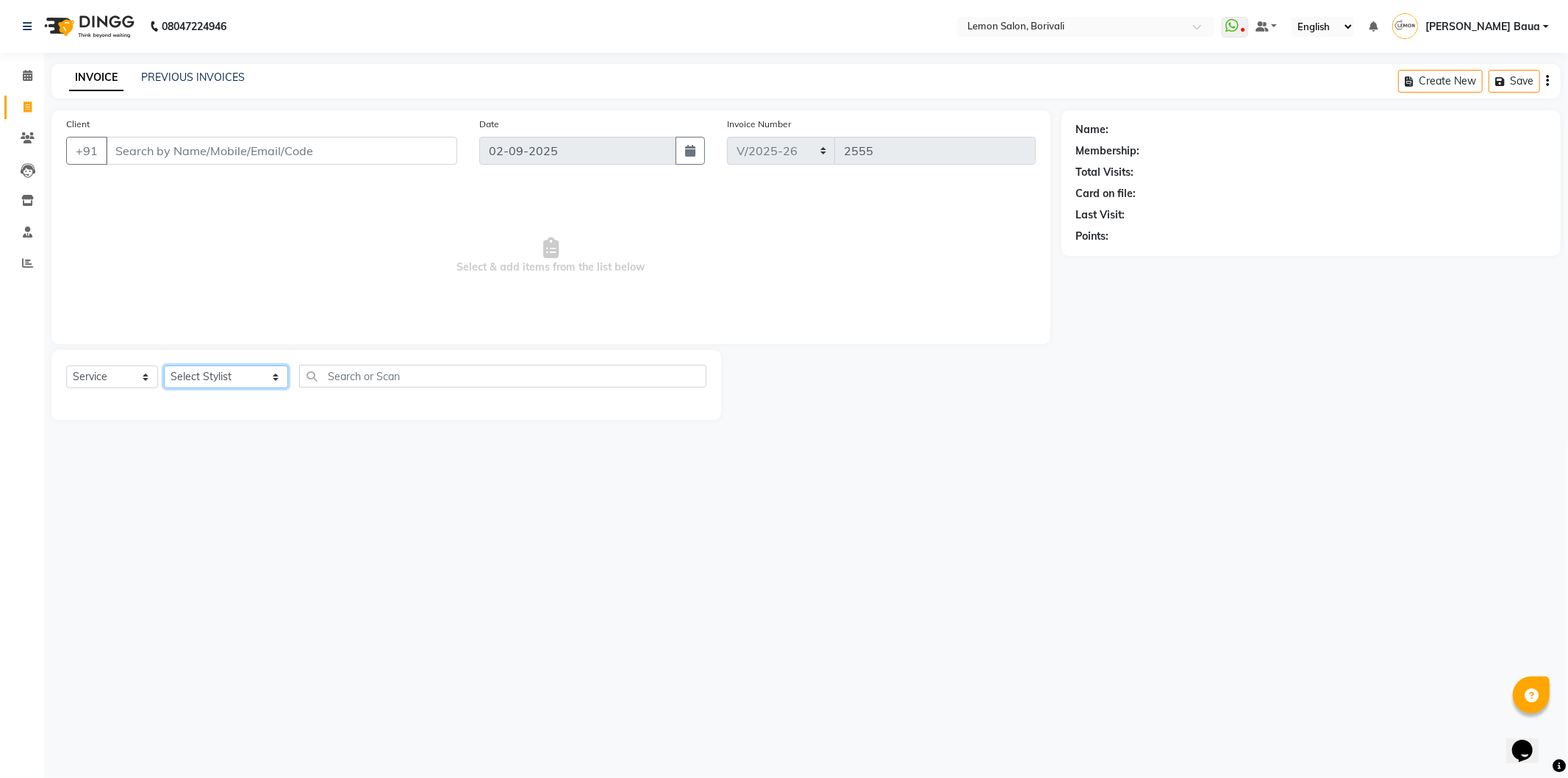
click at [237, 377] on select "Select Stylist DC [PERSON_NAME] [PERSON_NAME] [PERSON_NAME] [PERSON_NAME] [PERS…" at bounding box center [226, 376] width 125 height 23
select select "79286"
click at [164, 366] on select "Select Stylist DC [PERSON_NAME] [PERSON_NAME] [PERSON_NAME] [PERSON_NAME] [PERS…" at bounding box center [226, 376] width 125 height 23
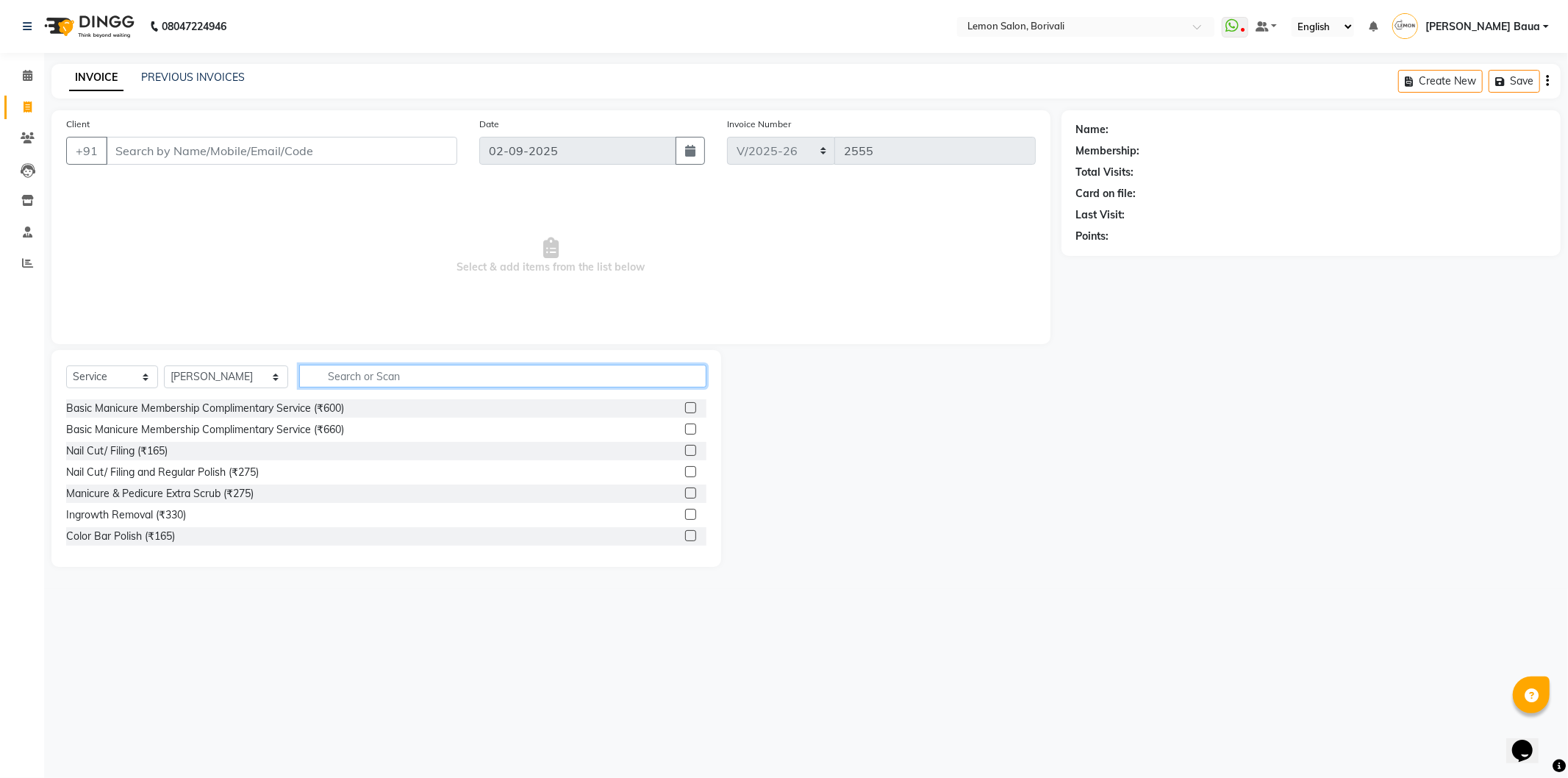
click at [383, 369] on input "text" at bounding box center [503, 376] width 408 height 23
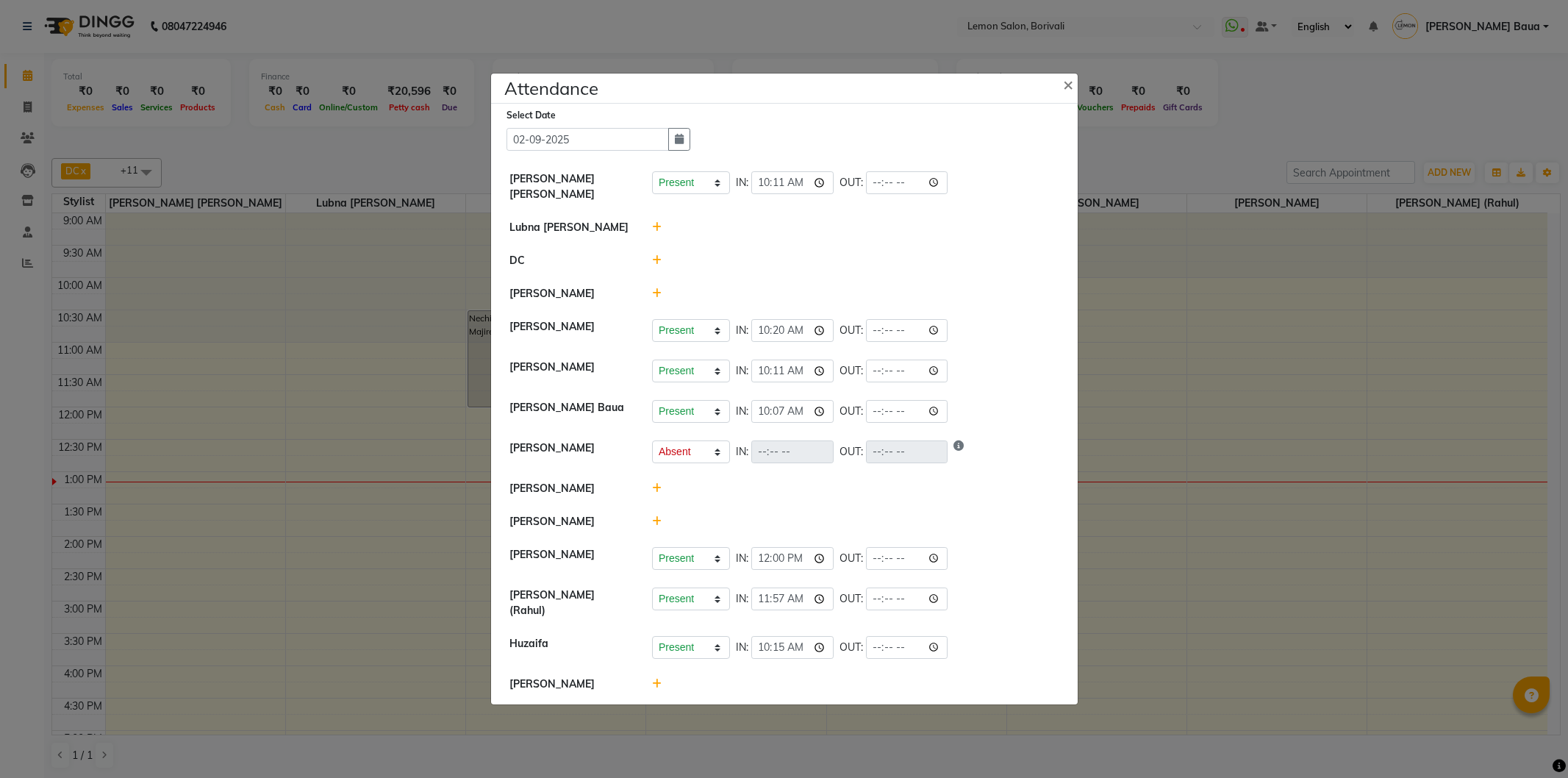
select select "A"
click at [659, 299] on icon at bounding box center [657, 294] width 10 height 10
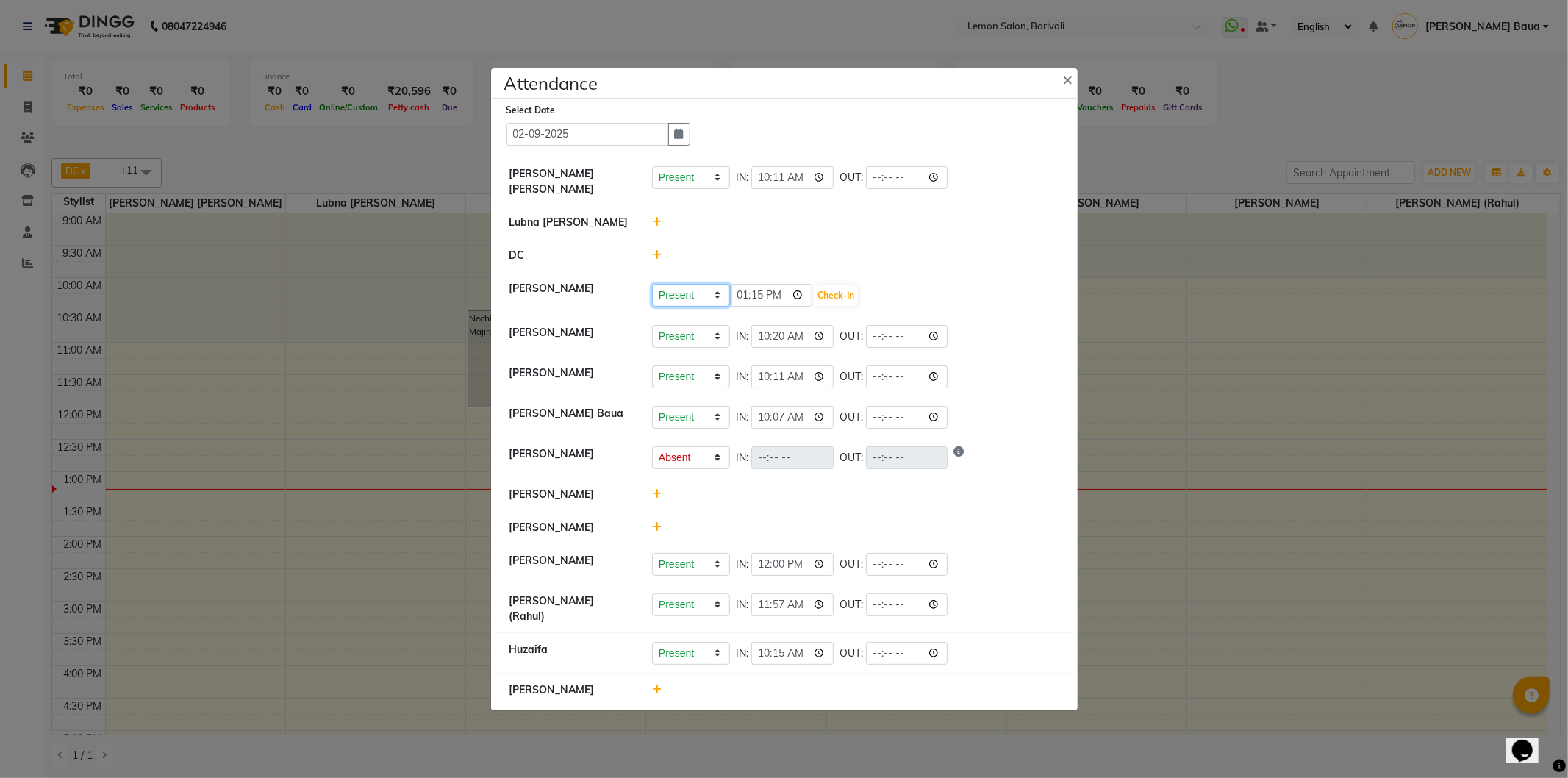
click at [691, 297] on select "Present Absent Late Half Day Weekly Off" at bounding box center [691, 295] width 78 height 23
select select "W"
click at [652, 291] on select "Present Absent Late Half Day Weekly Off" at bounding box center [691, 295] width 78 height 23
click at [754, 305] on button "Save" at bounding box center [746, 295] width 29 height 21
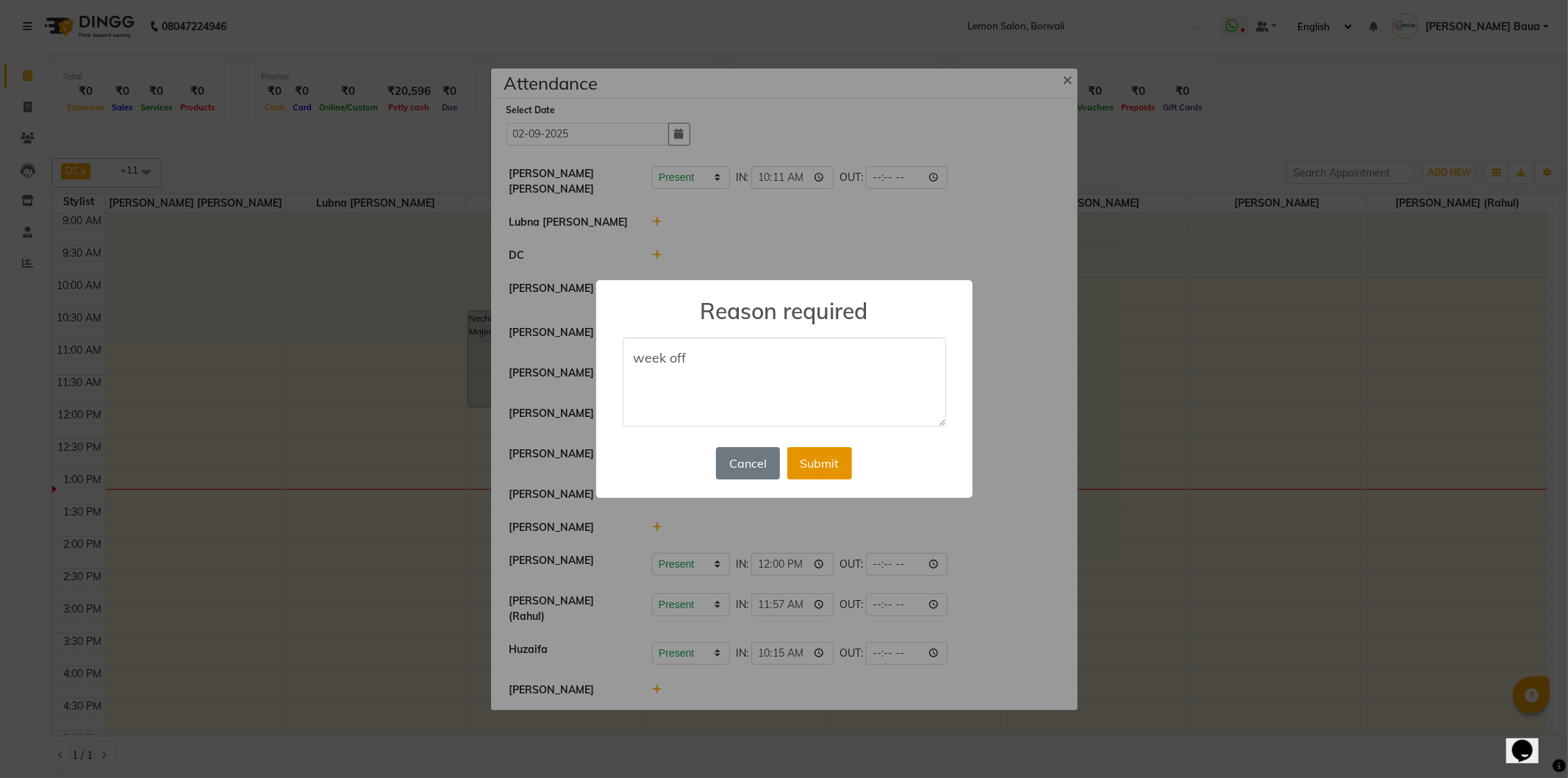
type textarea "week off"
click at [813, 464] on button "Submit" at bounding box center [820, 463] width 64 height 32
select select "W"
select select "A"
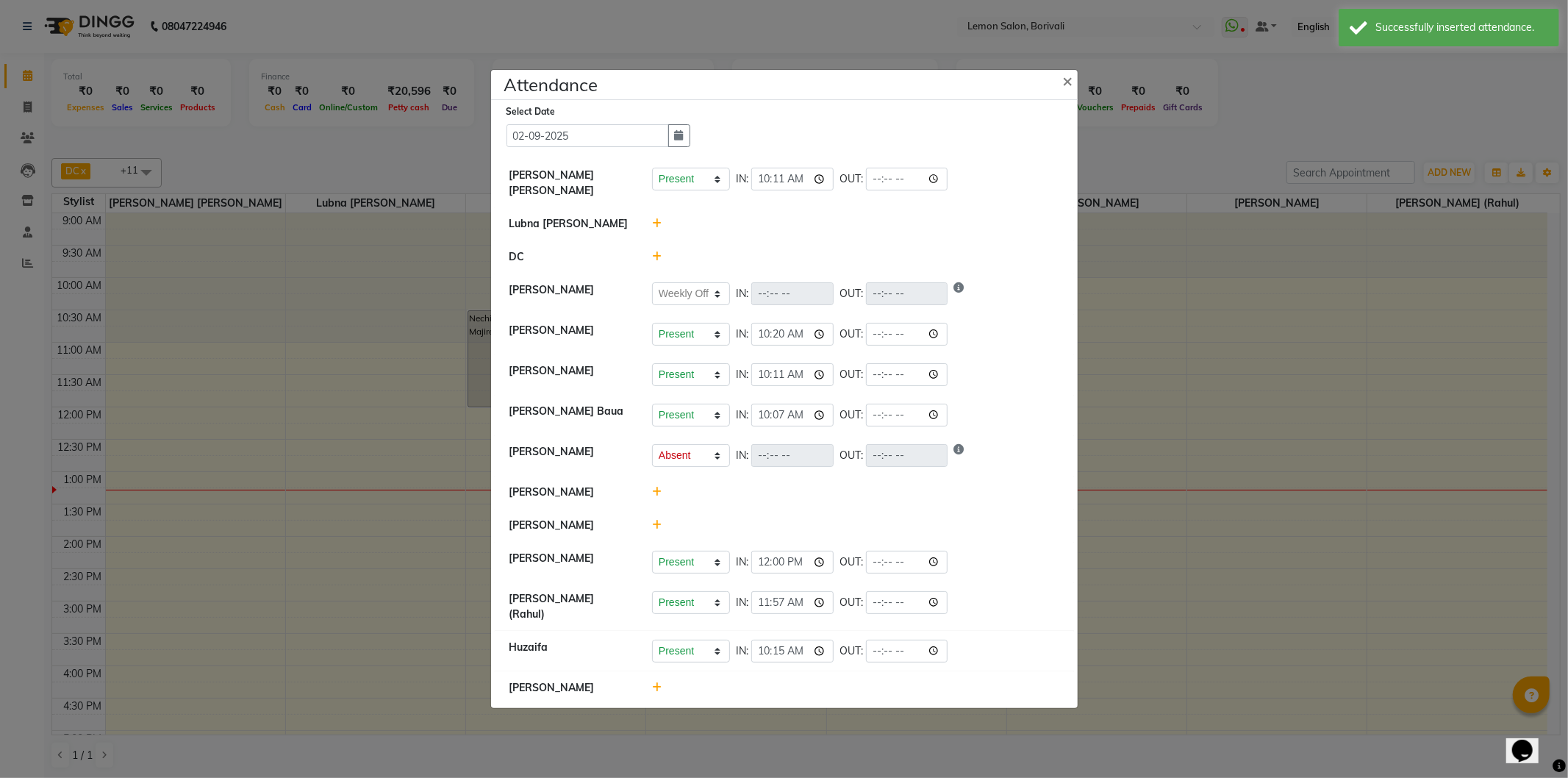
click at [654, 530] on icon at bounding box center [657, 525] width 10 height 10
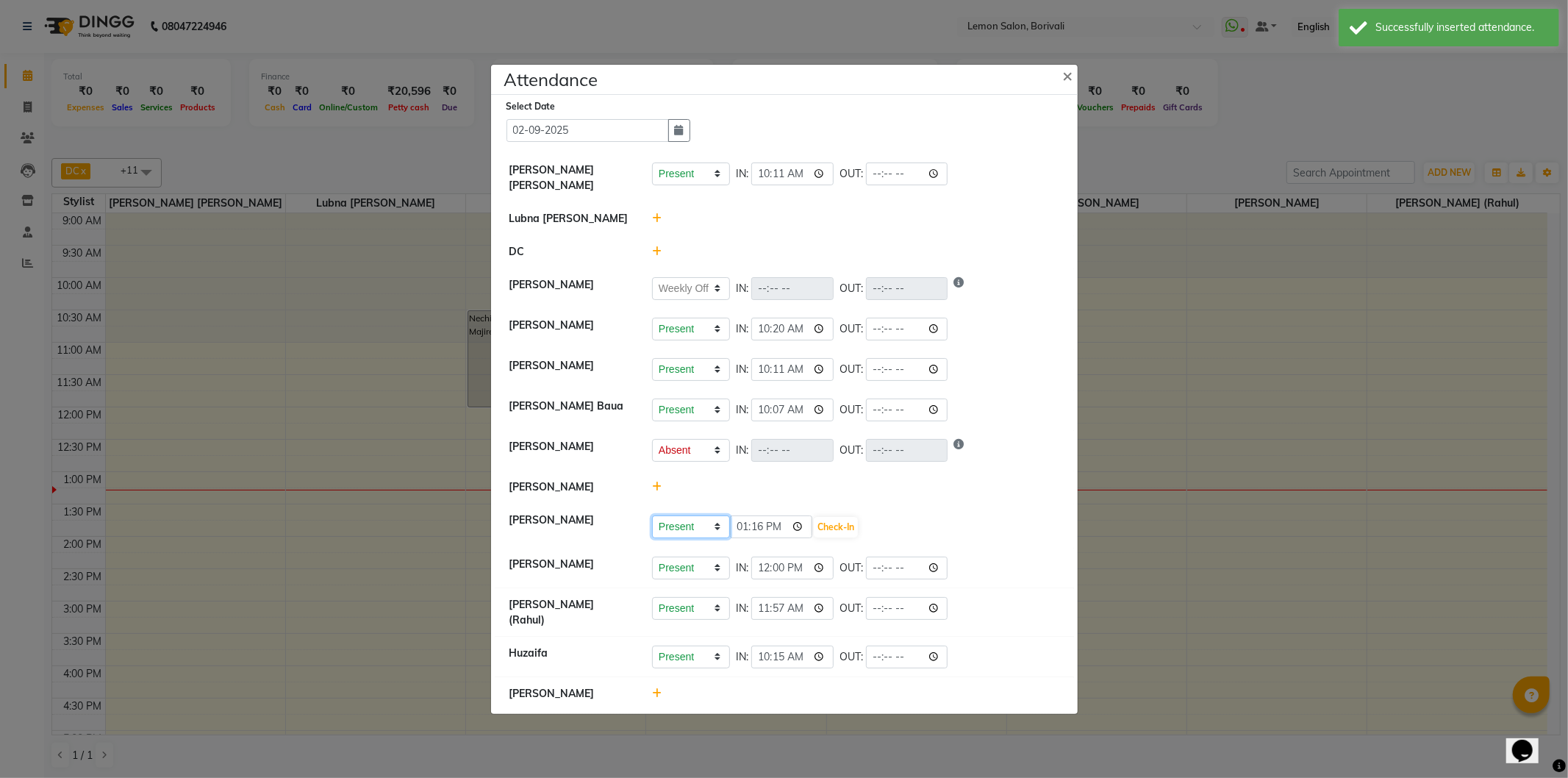
click at [681, 531] on select "Present Absent Late Half Day Weekly Off" at bounding box center [691, 527] width 78 height 23
select select "W"
click at [652, 523] on select "Present Absent Late Half Day Weekly Off" at bounding box center [691, 527] width 78 height 23
click at [740, 535] on button "Save" at bounding box center [746, 527] width 29 height 21
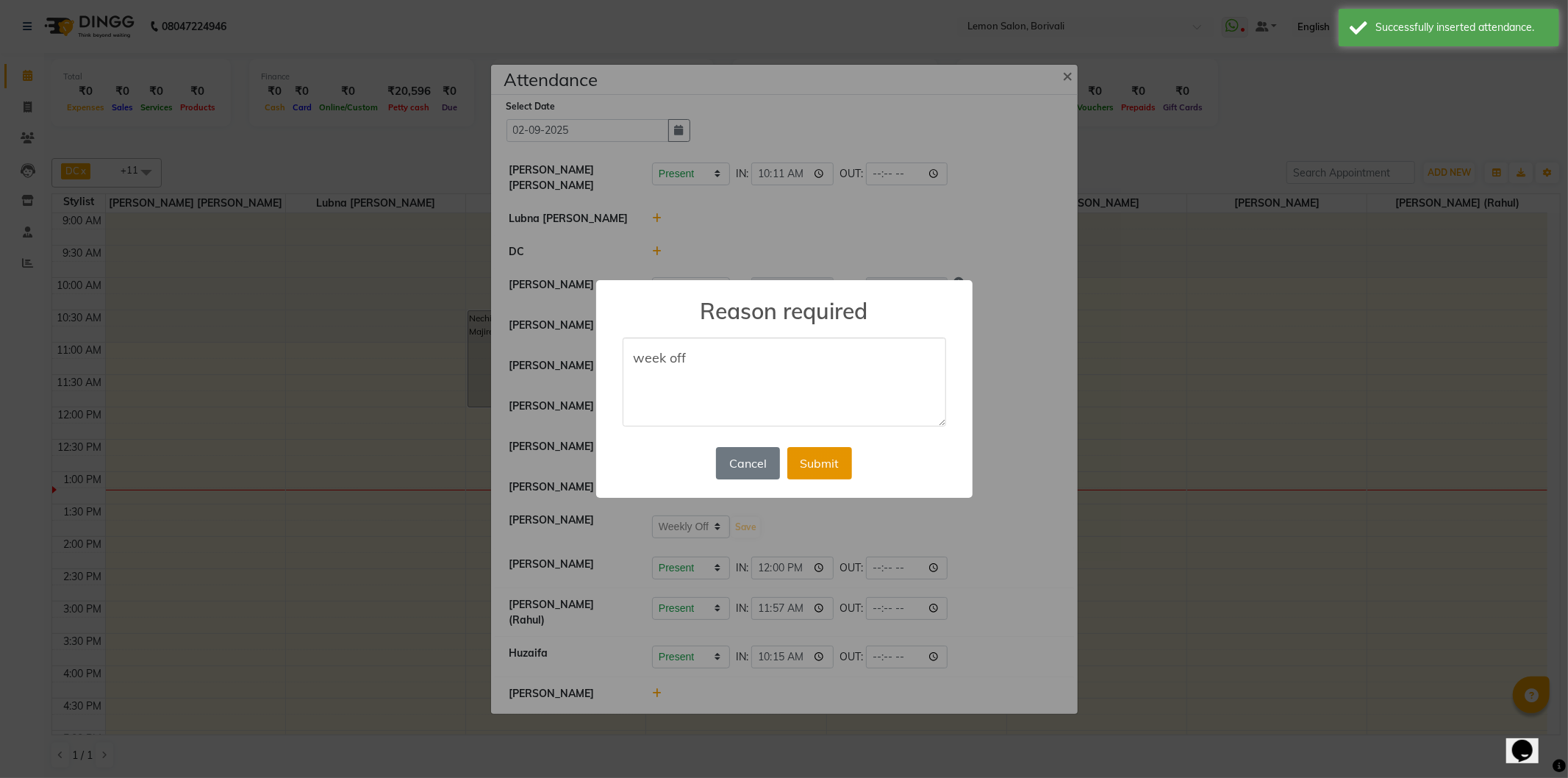
type textarea "week off"
click at [817, 471] on button "Submit" at bounding box center [820, 463] width 64 height 32
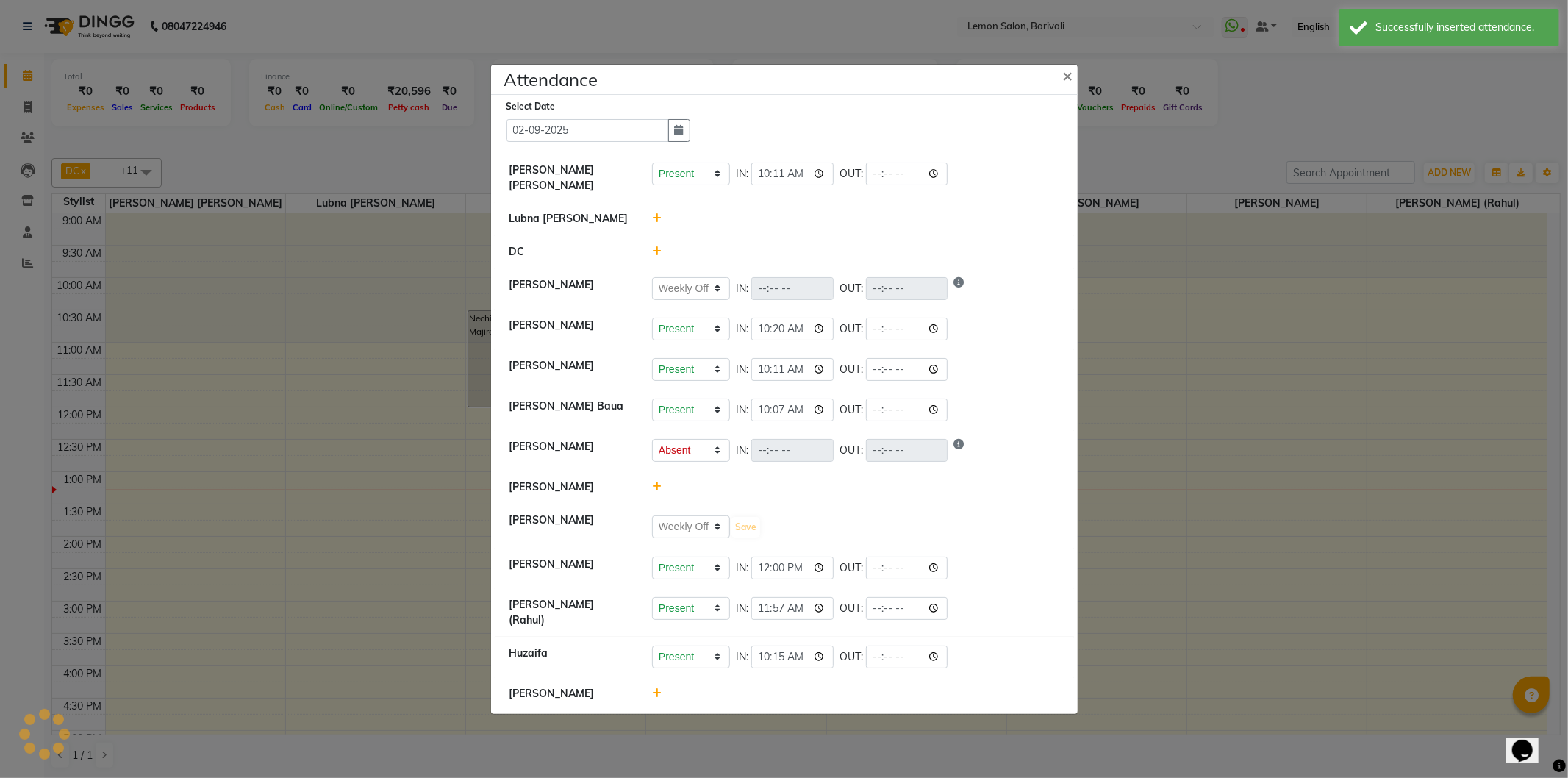
select select "W"
select select "A"
select select "W"
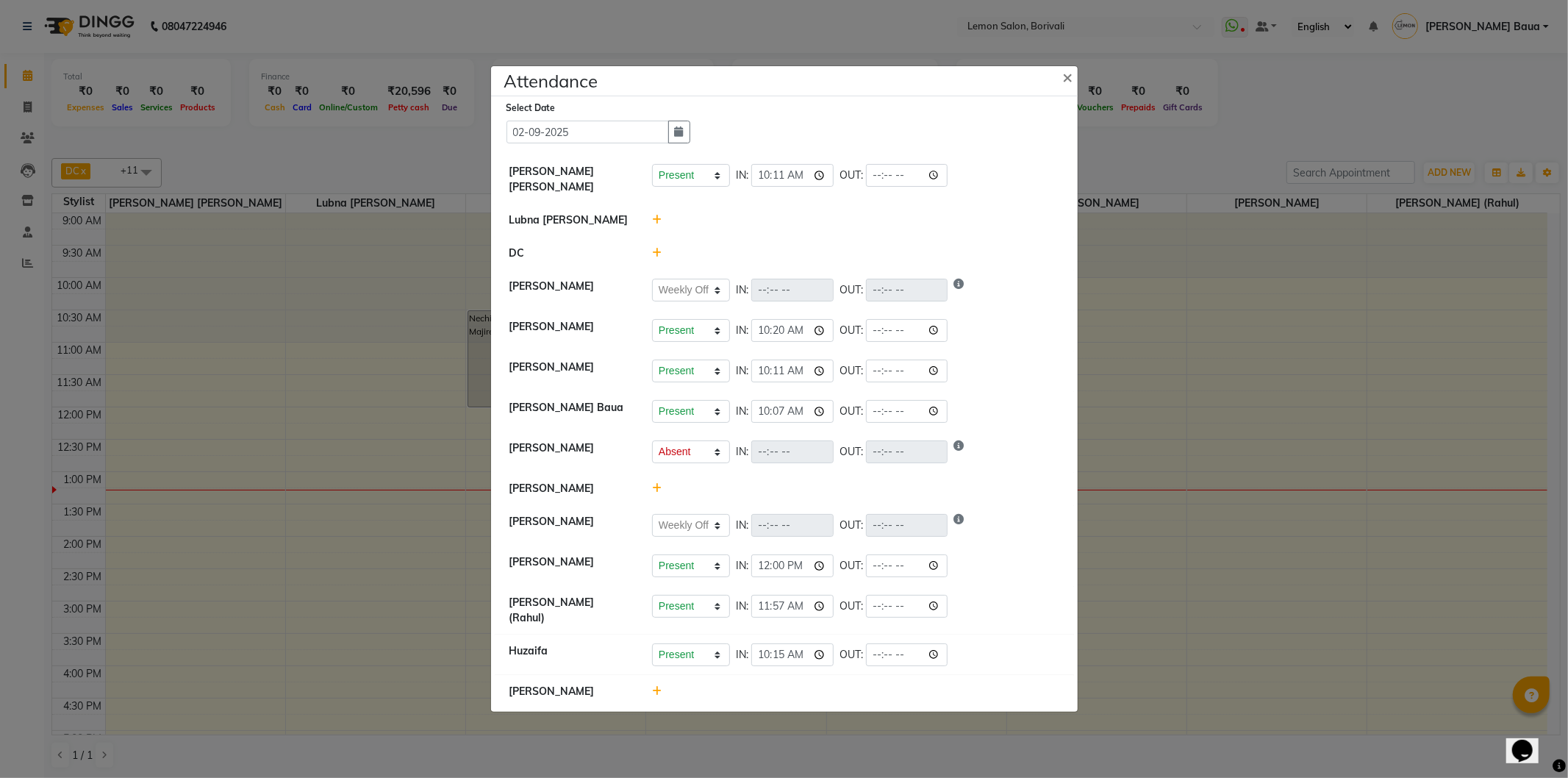
click at [657, 493] on icon at bounding box center [657, 488] width 10 height 10
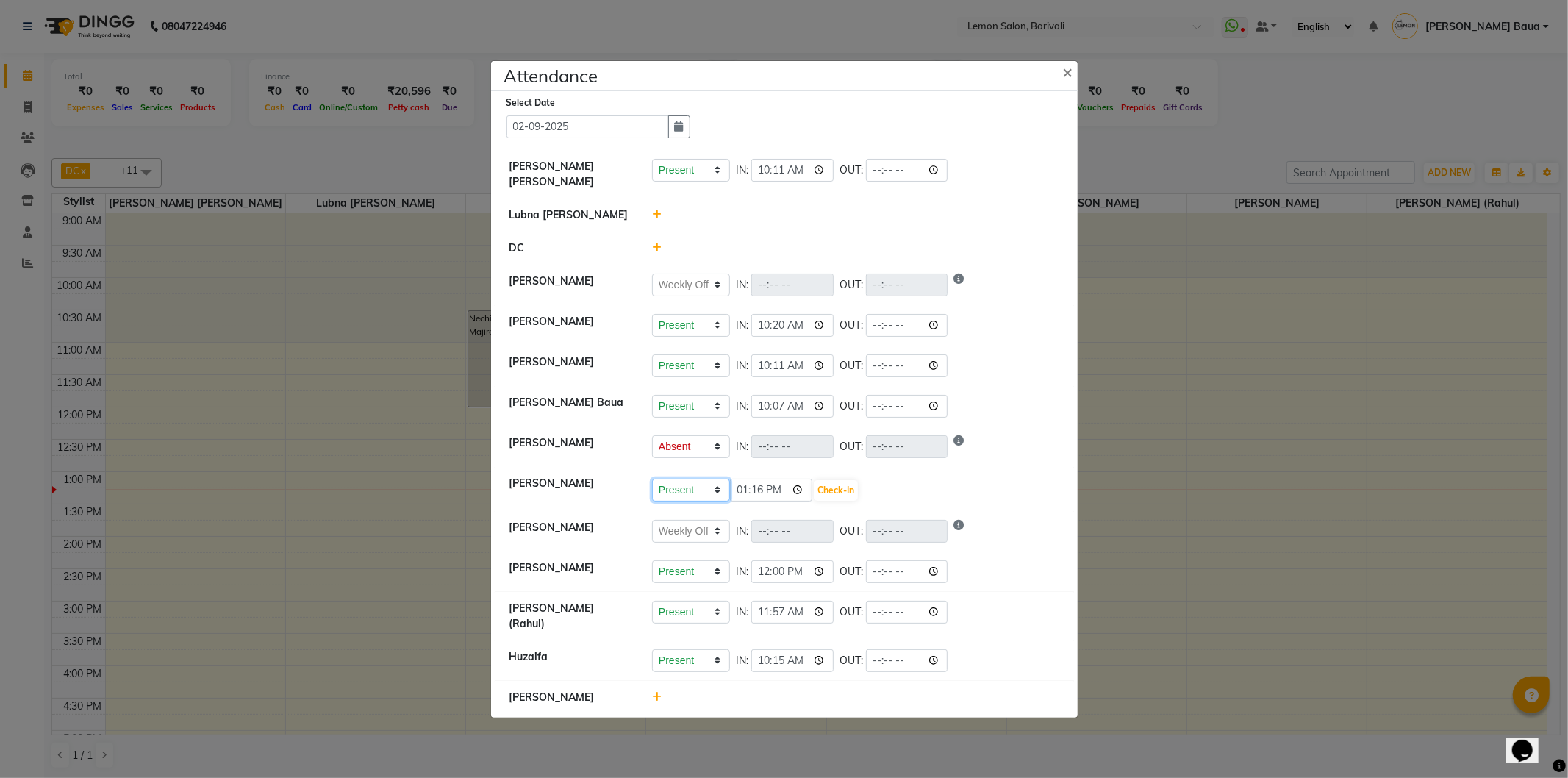
click at [686, 494] on select "Present Absent Late Half Day Weekly Off" at bounding box center [691, 490] width 78 height 23
select select "W"
click at [652, 486] on select "Present Absent Late Half Day Weekly Off" at bounding box center [691, 490] width 78 height 23
click at [750, 501] on button "Save" at bounding box center [746, 490] width 29 height 21
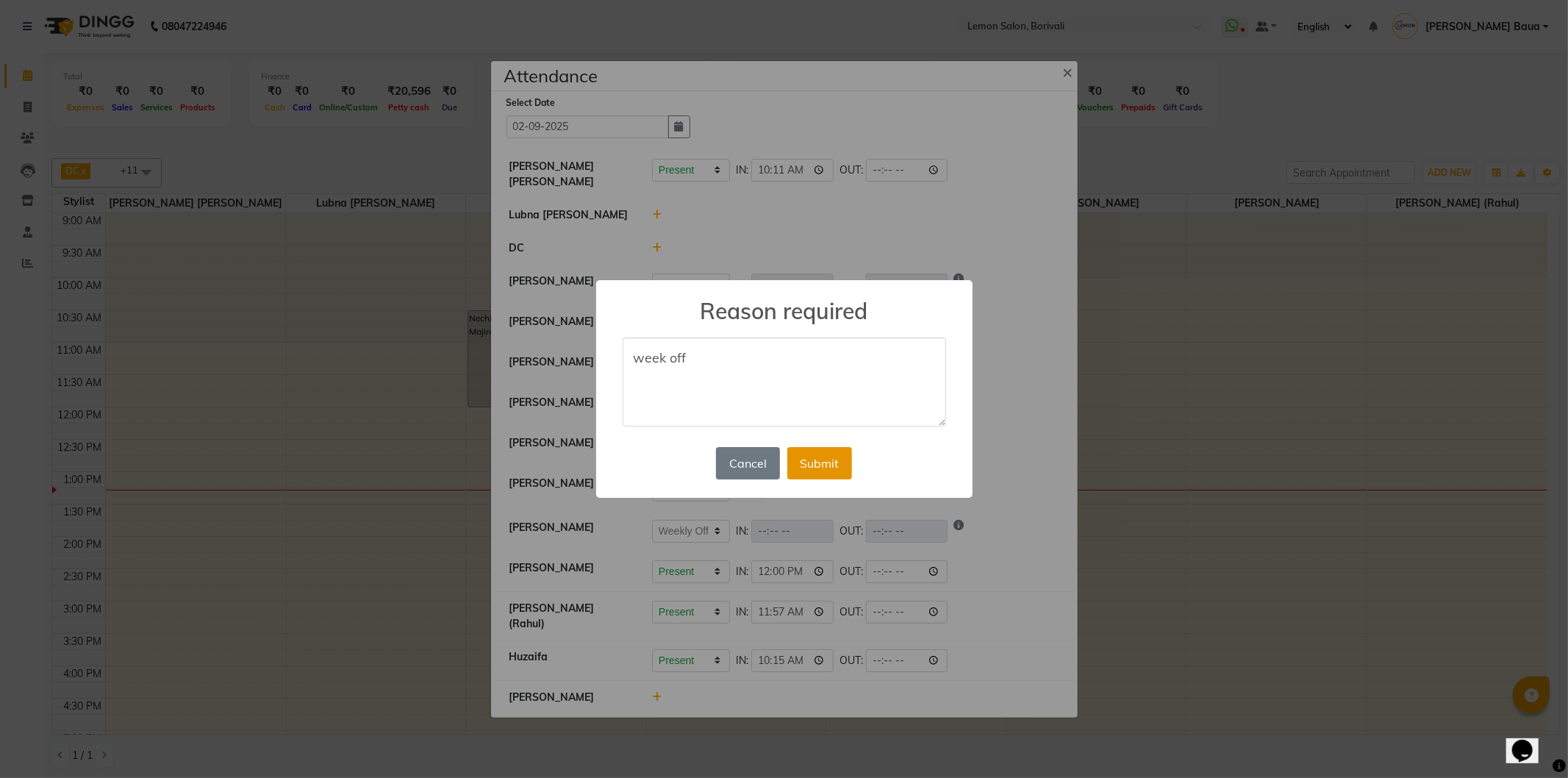
type textarea "week off"
click at [811, 464] on button "Submit" at bounding box center [820, 463] width 64 height 32
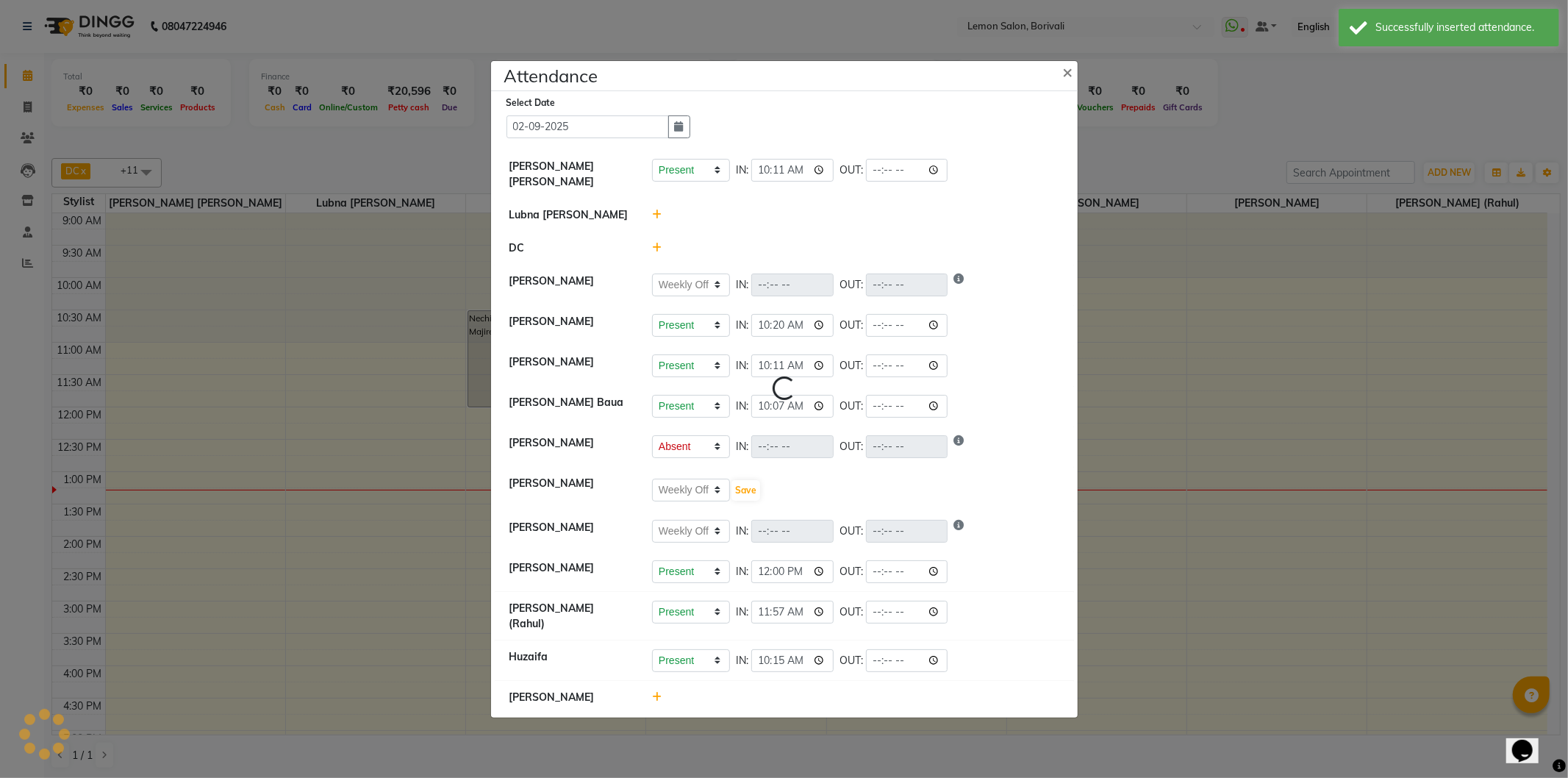
select select "W"
select select "A"
select select "W"
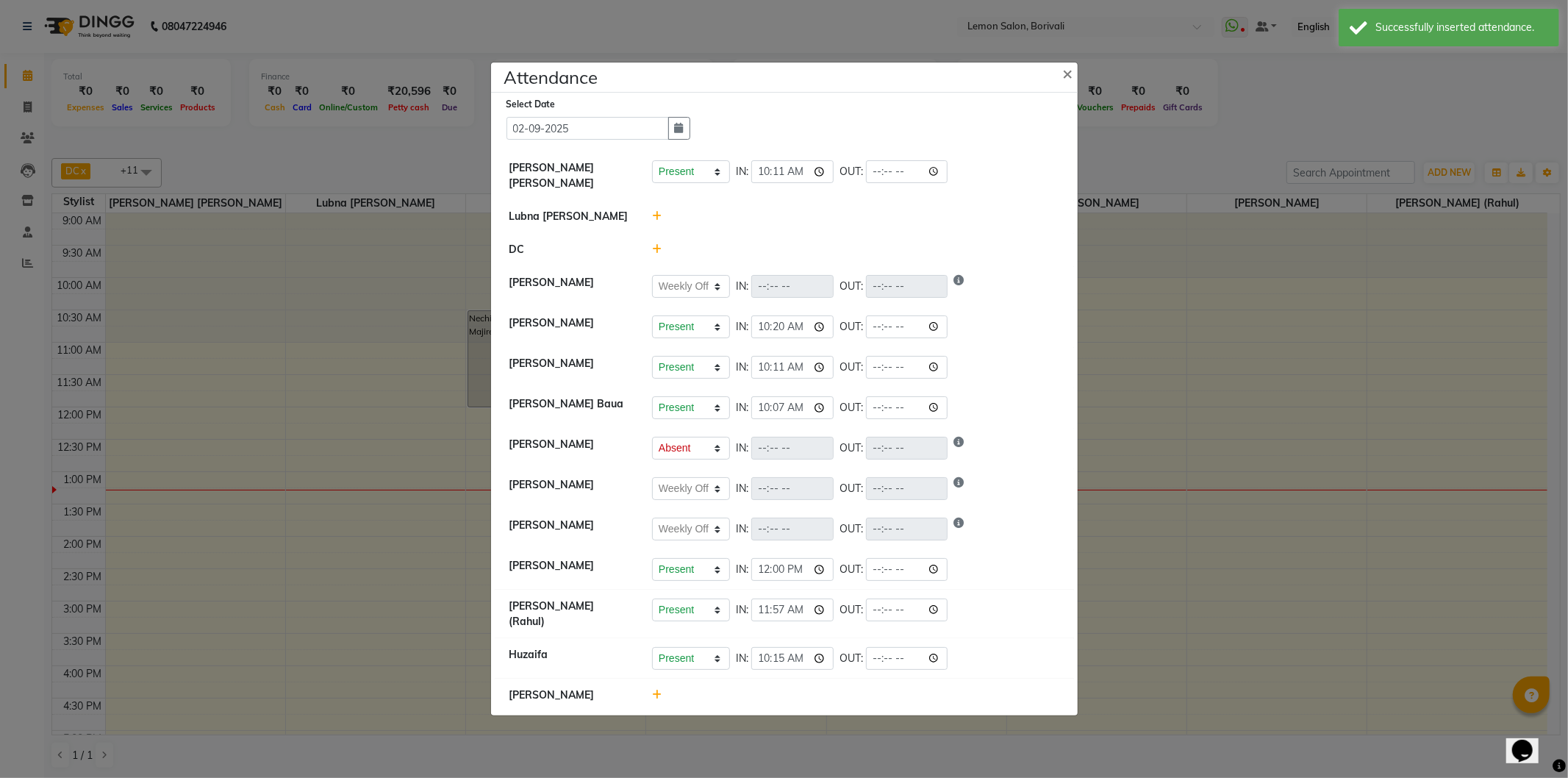
click at [652, 211] on icon at bounding box center [657, 216] width 10 height 10
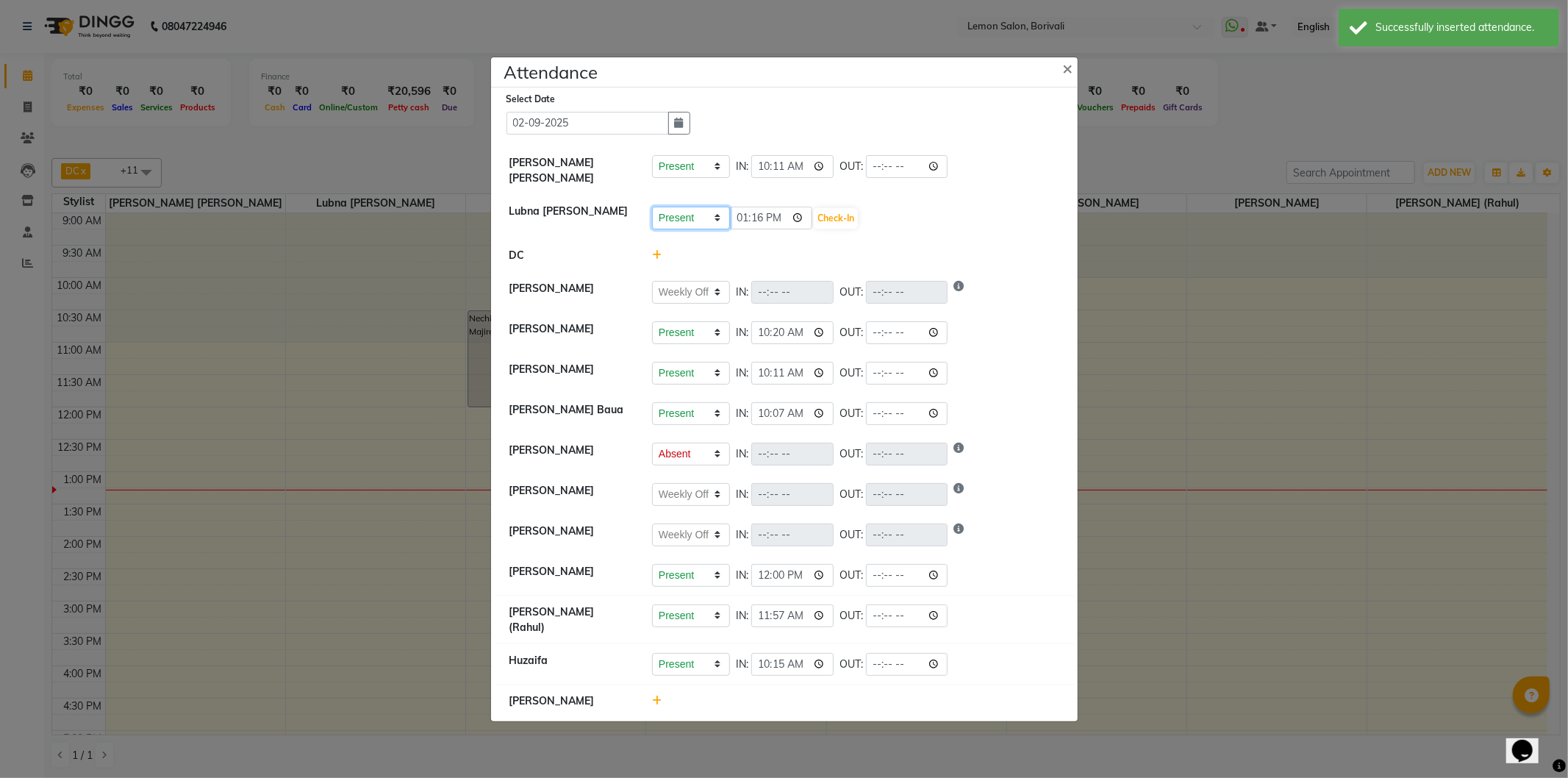
click at [684, 218] on select "Present Absent Late Half Day Weekly Off" at bounding box center [691, 218] width 78 height 23
click at [652, 206] on select "Present Absent Late Half Day Weekly Off" at bounding box center [691, 218] width 78 height 23
click at [799, 214] on input "13:16" at bounding box center [771, 218] width 83 height 23
click at [849, 199] on li "Lubna mushahid siddique Present Absent Late Half Day Weekly Off 13:16 Check-In" at bounding box center [784, 217] width 579 height 44
click at [848, 210] on button "Check-In" at bounding box center [835, 219] width 44 height 21
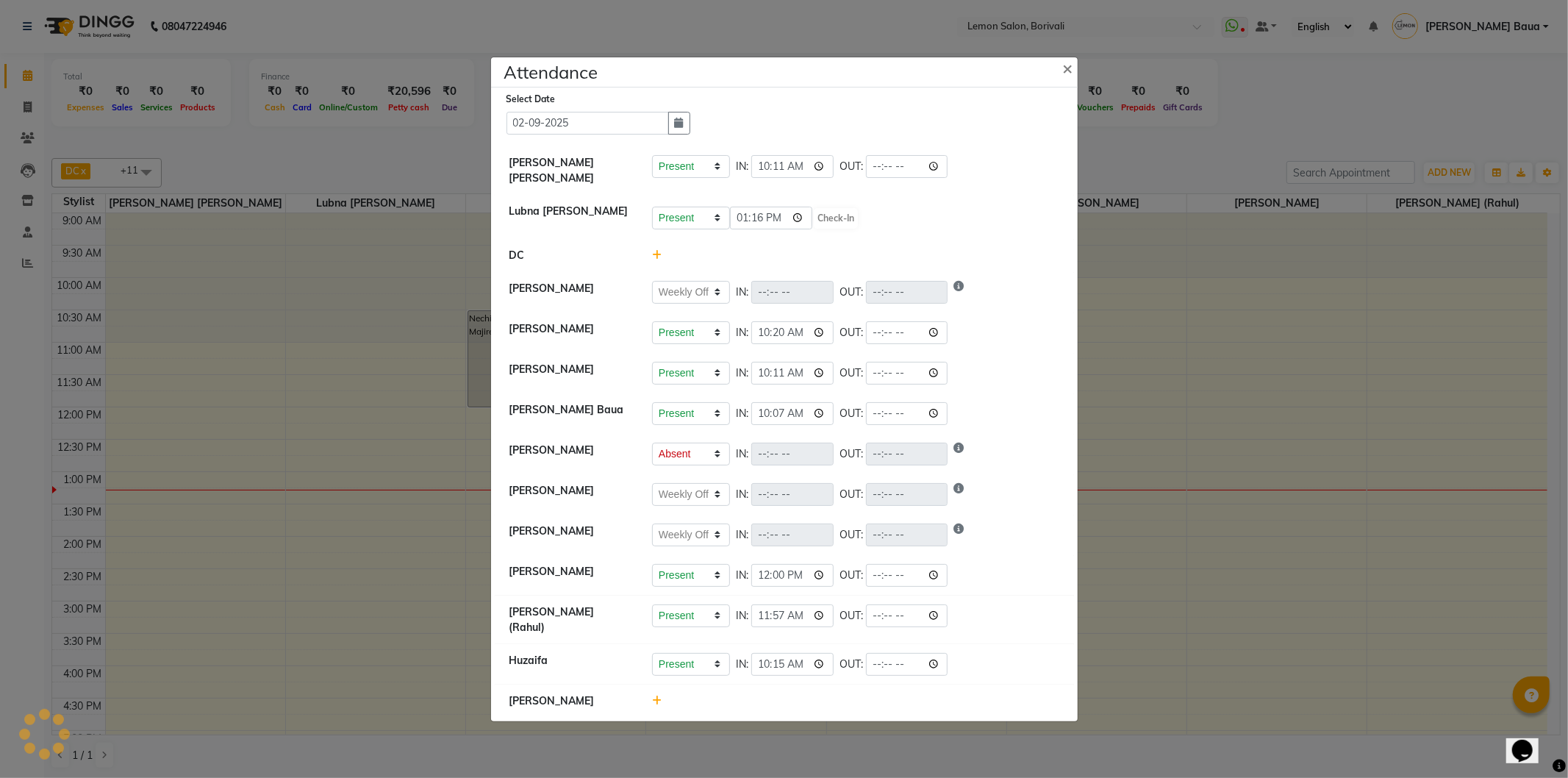
select select "W"
select select "A"
select select "W"
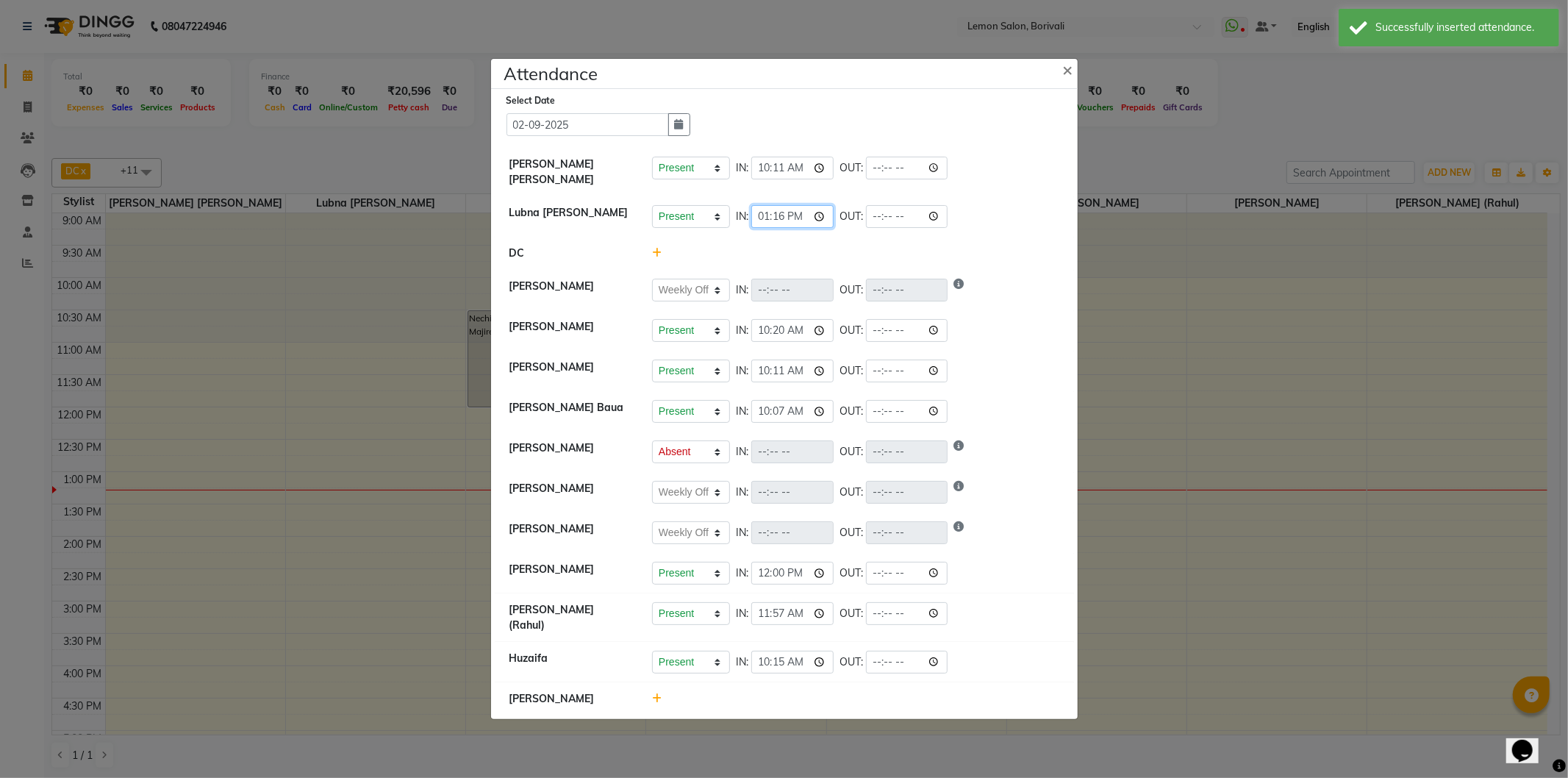
click at [803, 218] on input "13:16" at bounding box center [792, 216] width 83 height 23
click at [825, 217] on input "13:16" at bounding box center [792, 216] width 83 height 23
click at [924, 247] on li "DC" at bounding box center [784, 254] width 579 height 34
select select "W"
select select "A"
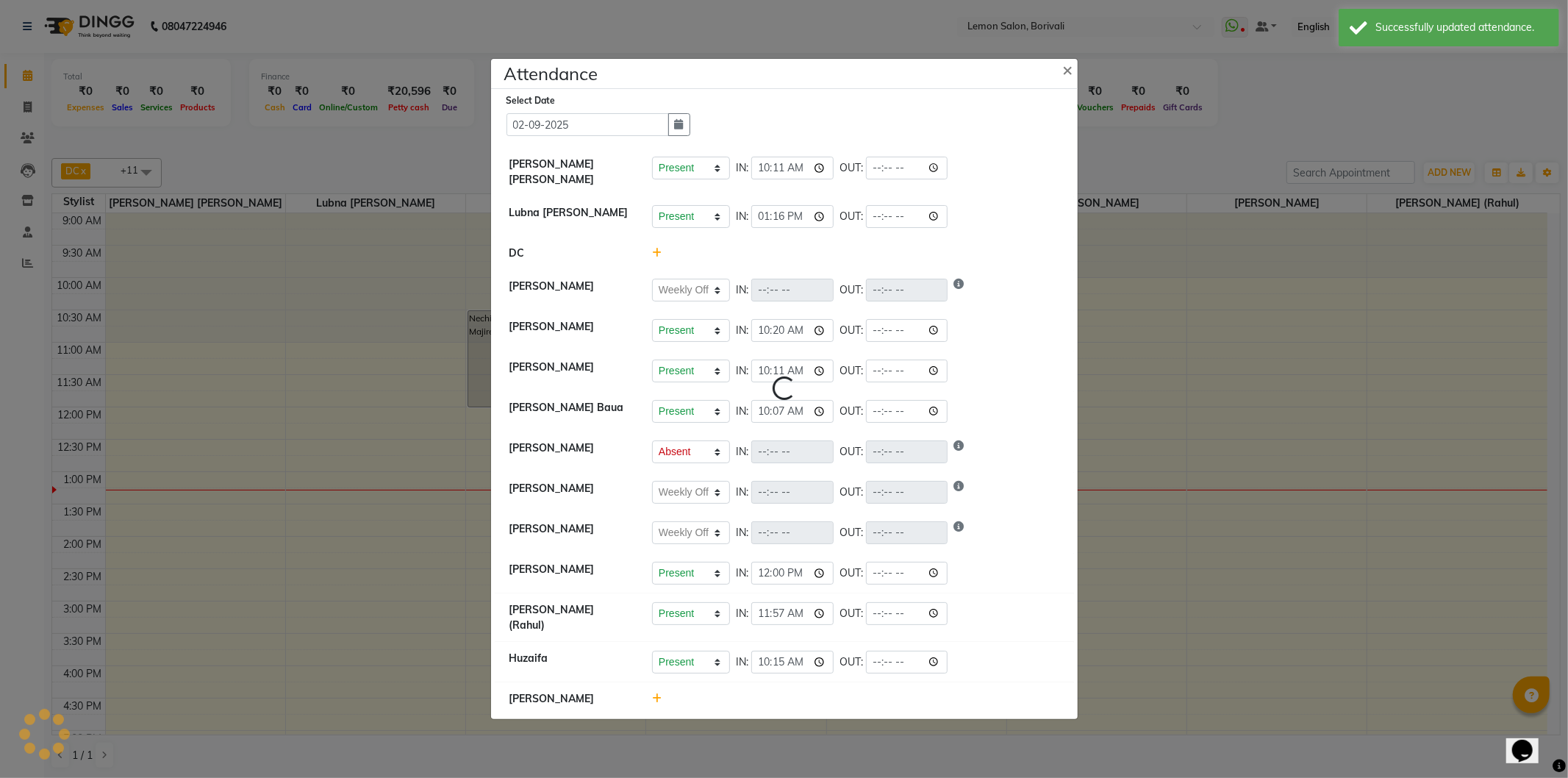
select select "W"
click at [818, 219] on input "13:16" at bounding box center [792, 216] width 83 height 23
type input "10:01"
click at [979, 233] on li "Lubna mushahid siddique Present Absent Late Half Day Weekly Off IN: 10:01 OUT:" at bounding box center [784, 216] width 579 height 41
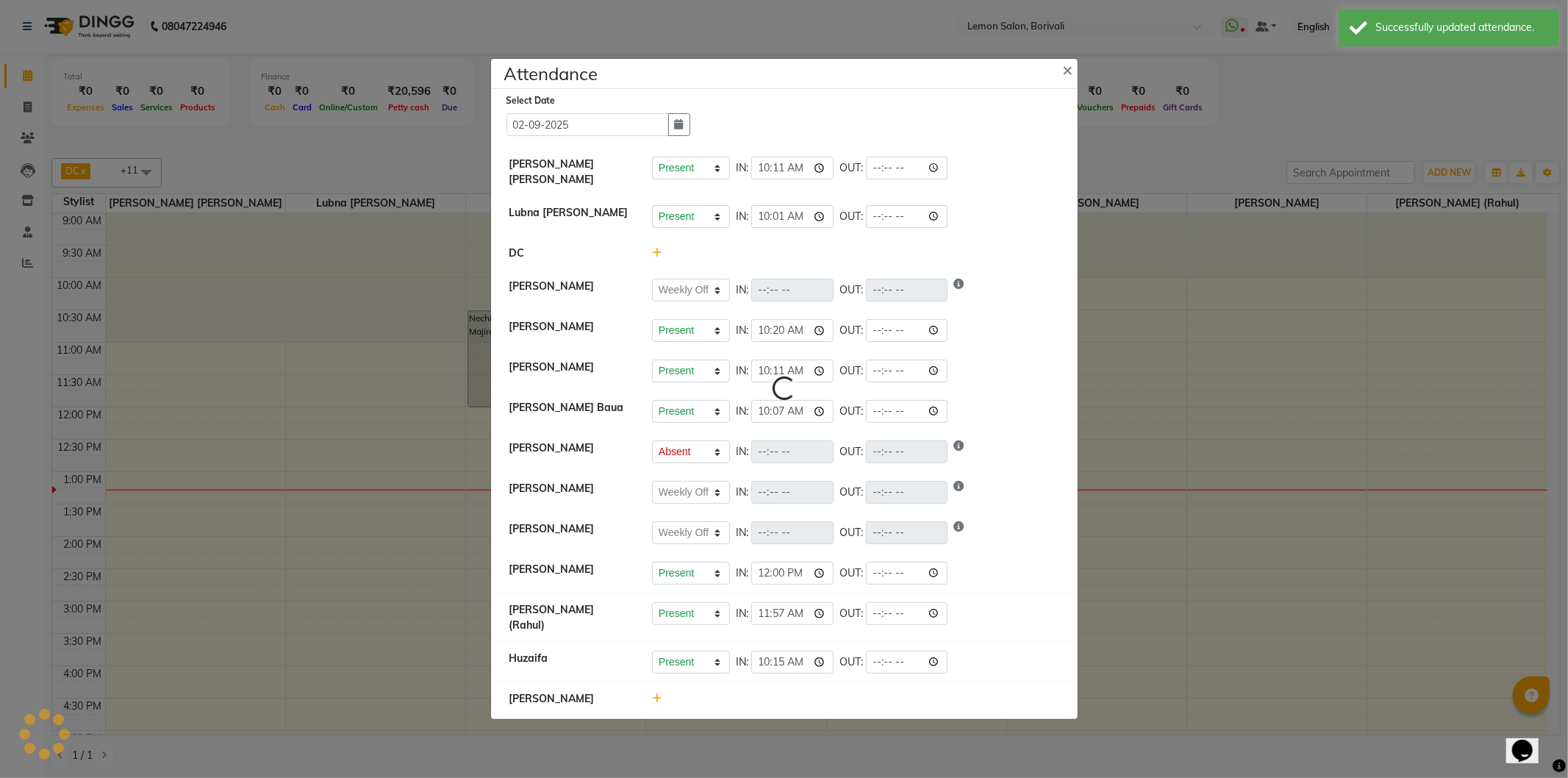
select select "W"
select select "A"
select select "W"
click at [1060, 73] on button "×" at bounding box center [1070, 69] width 37 height 41
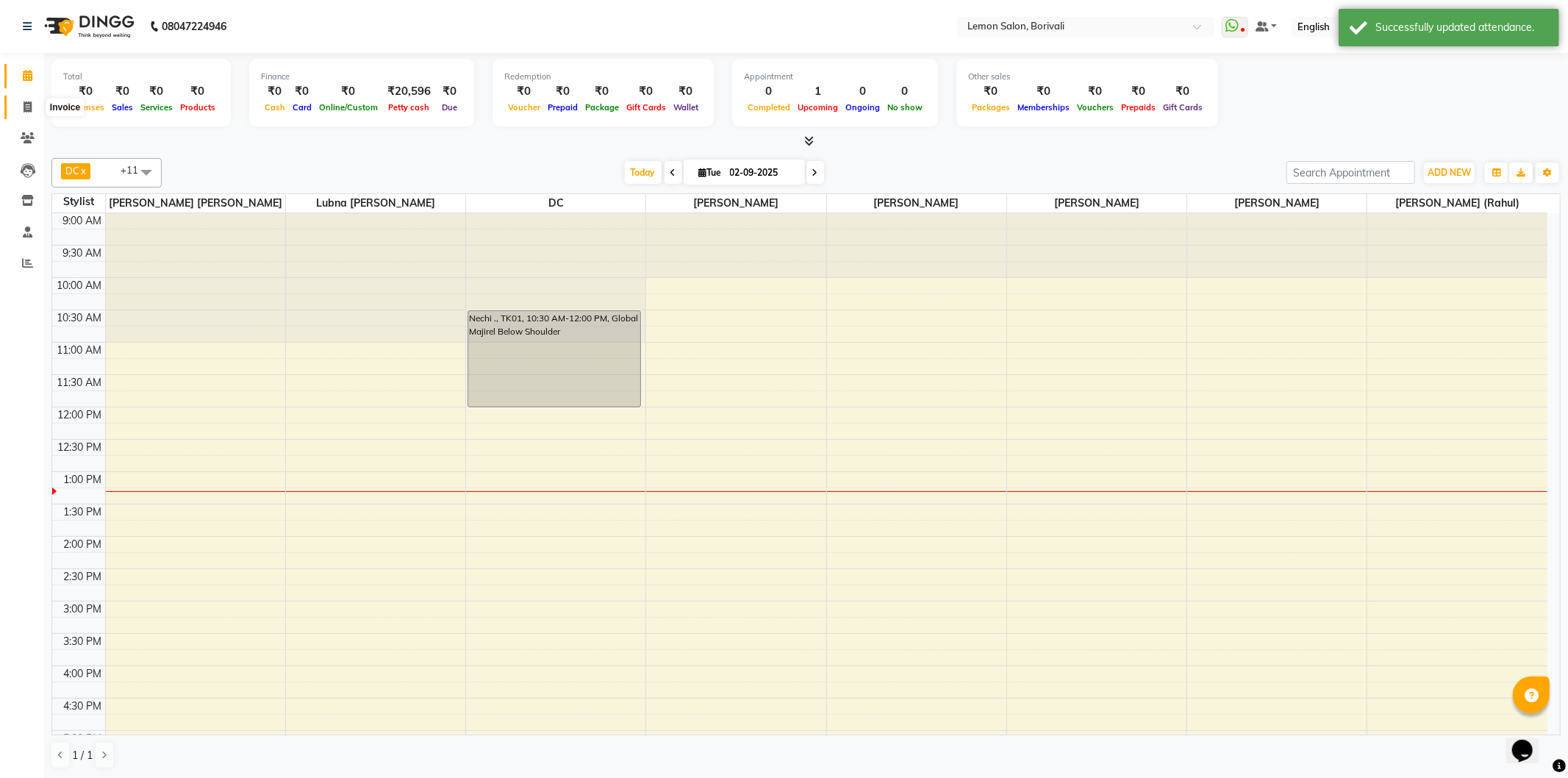
click at [26, 105] on icon at bounding box center [27, 106] width 8 height 11
select select "service"
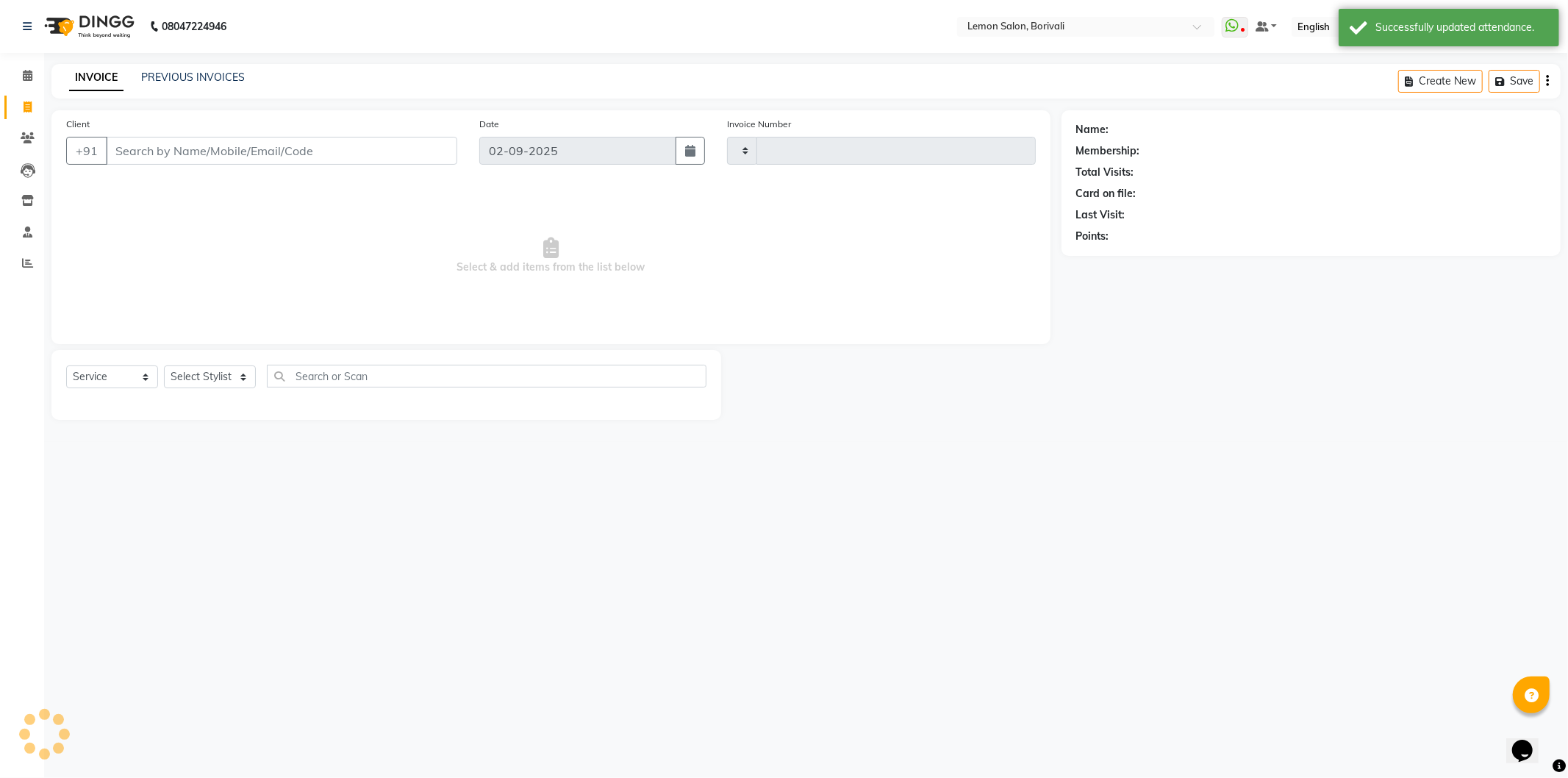
type input "2552"
select select "567"
click at [211, 371] on select "Select Stylist" at bounding box center [209, 376] width 91 height 23
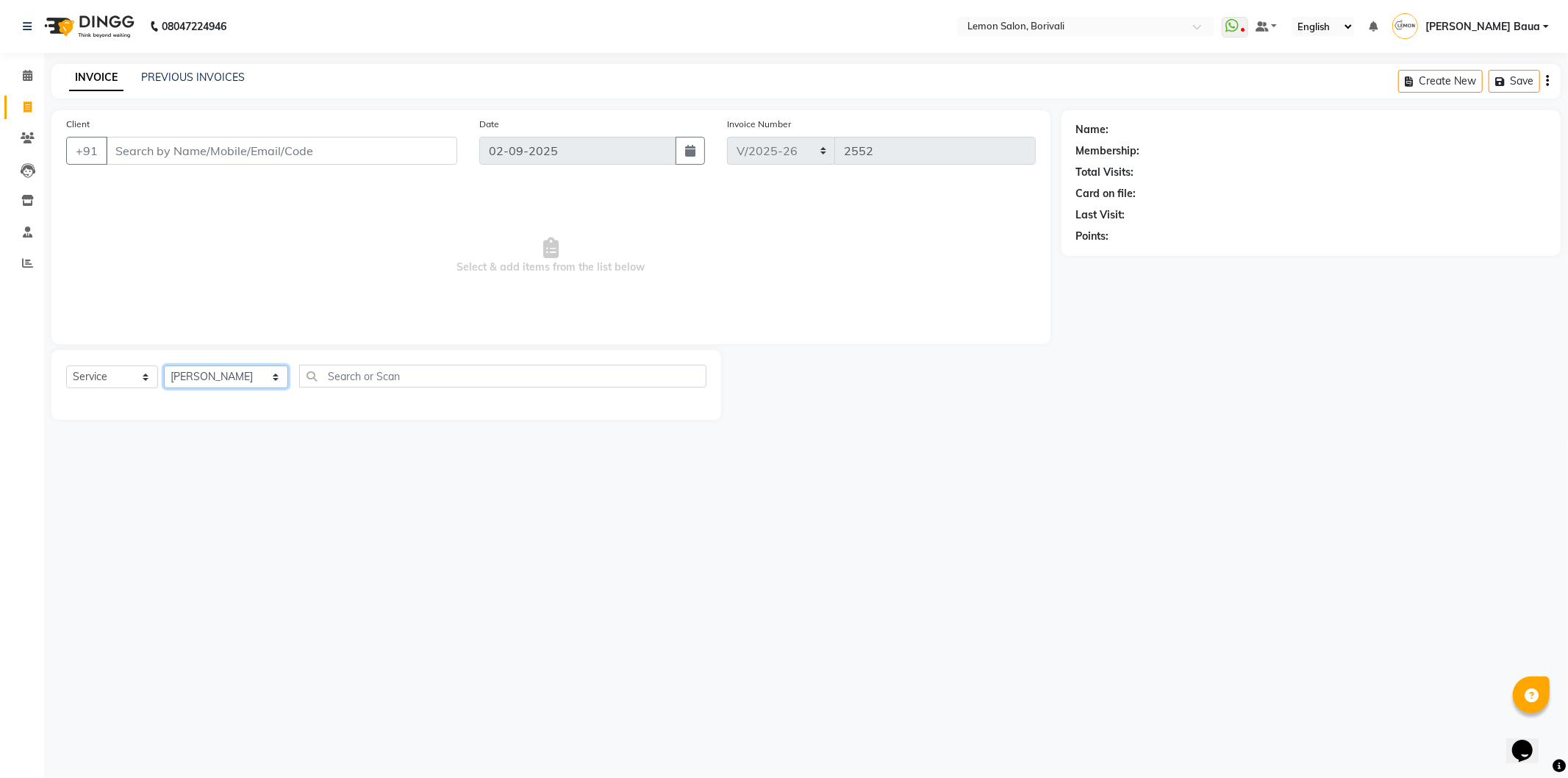
click at [164, 366] on select "Select Stylist DC [PERSON_NAME] [PERSON_NAME] [PERSON_NAME] [PERSON_NAME] [PERS…" at bounding box center [226, 376] width 125 height 23
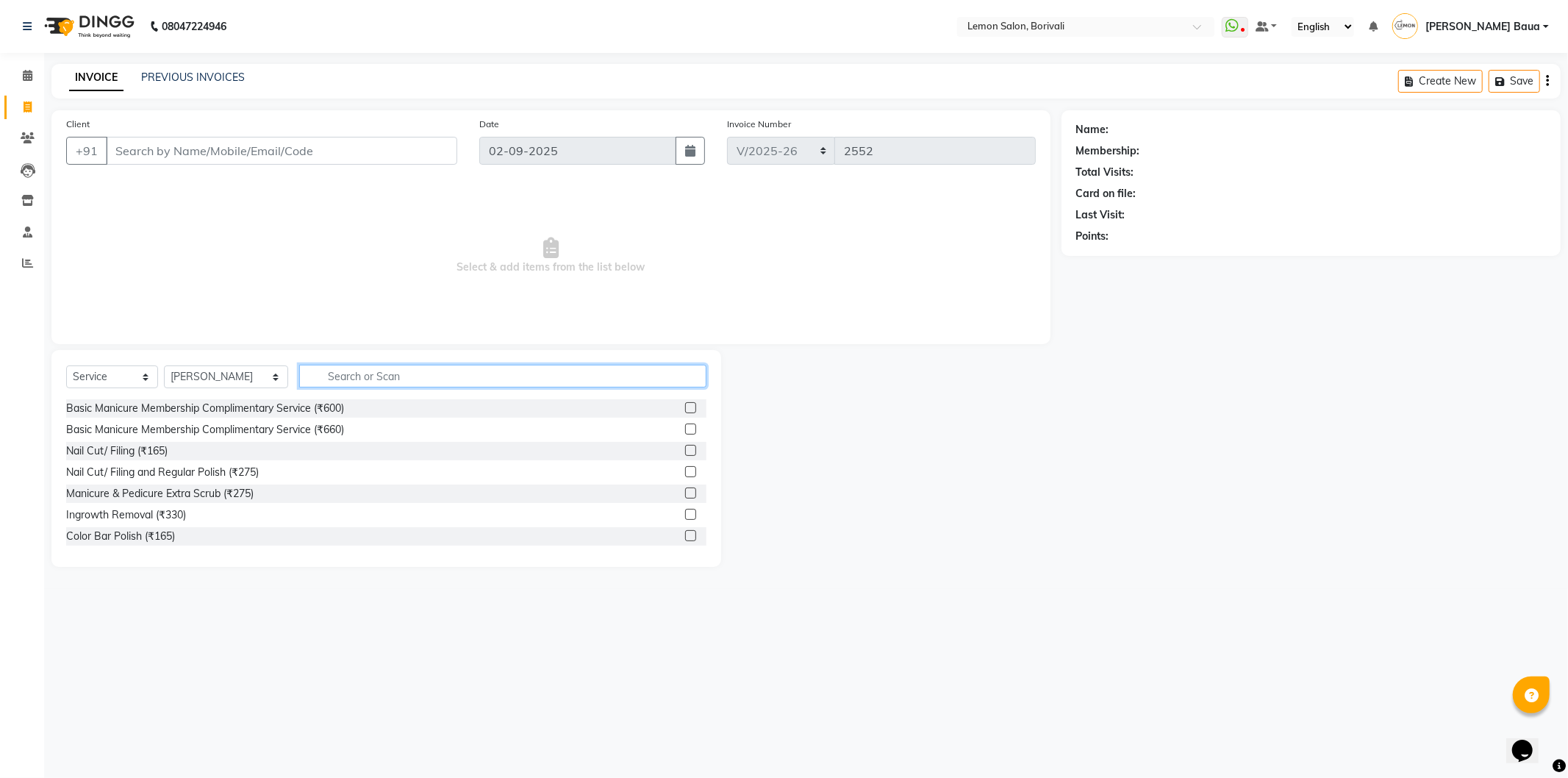
click at [356, 369] on input "text" at bounding box center [503, 376] width 408 height 23
click at [207, 375] on select "Select Stylist DC [PERSON_NAME] [PERSON_NAME] [PERSON_NAME] [PERSON_NAME] [PERS…" at bounding box center [226, 376] width 125 height 23
click at [164, 366] on select "Select Stylist DC [PERSON_NAME] [PERSON_NAME] [PERSON_NAME] [PERSON_NAME] [PERS…" at bounding box center [226, 376] width 125 height 23
click at [248, 385] on select "Select Stylist DC [PERSON_NAME] [PERSON_NAME] [PERSON_NAME] [PERSON_NAME] [PERS…" at bounding box center [226, 376] width 125 height 23
select select "79286"
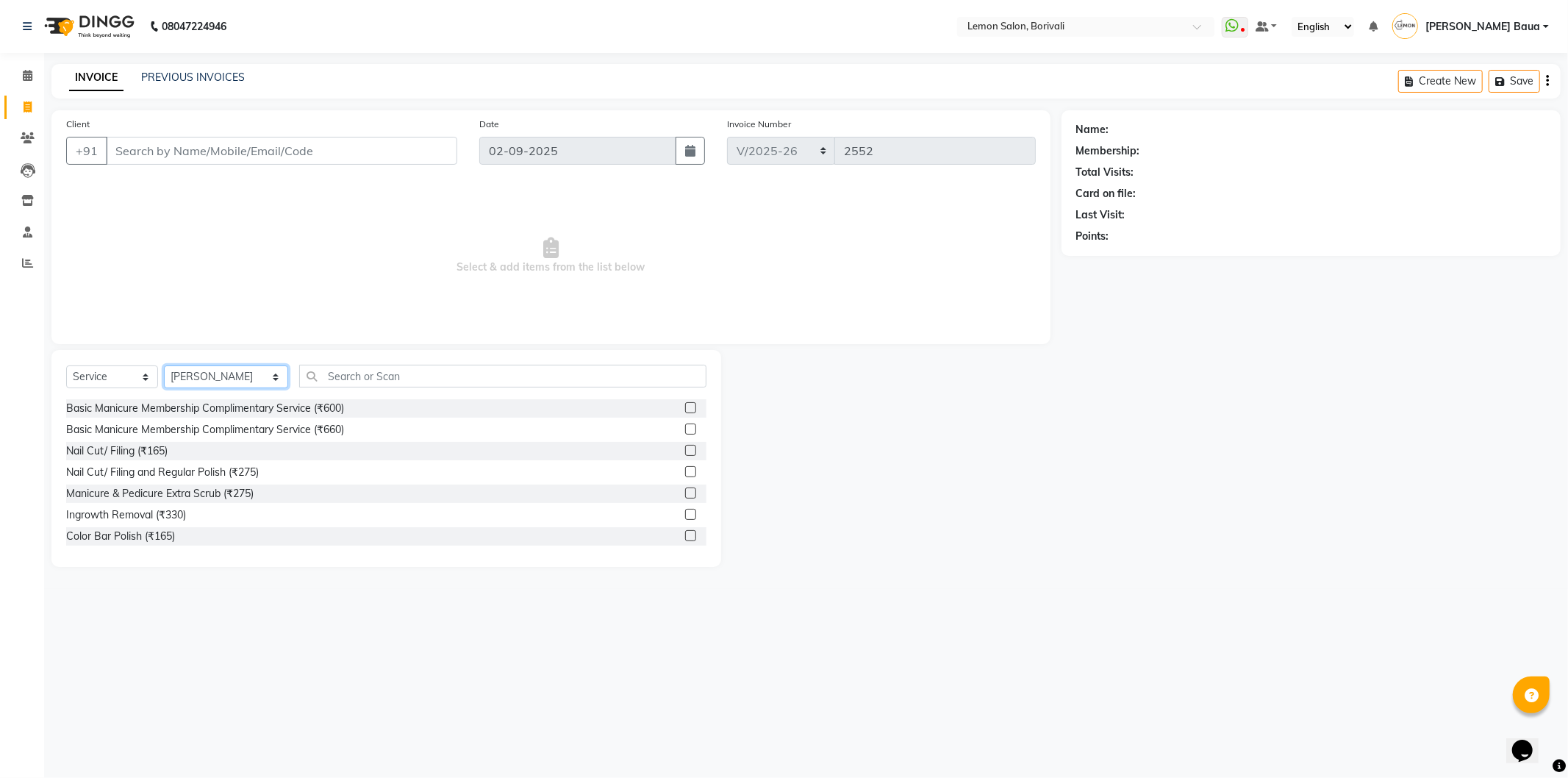
click at [164, 366] on select "Select Stylist DC [PERSON_NAME] [PERSON_NAME] [PERSON_NAME] [PERSON_NAME] [PERS…" at bounding box center [226, 376] width 125 height 23
click at [362, 389] on div "Select Service Product Membership Package Voucher Prepaid Gift Card Select Styl…" at bounding box center [386, 382] width 640 height 35
click at [368, 370] on input "text" at bounding box center [503, 376] width 408 height 23
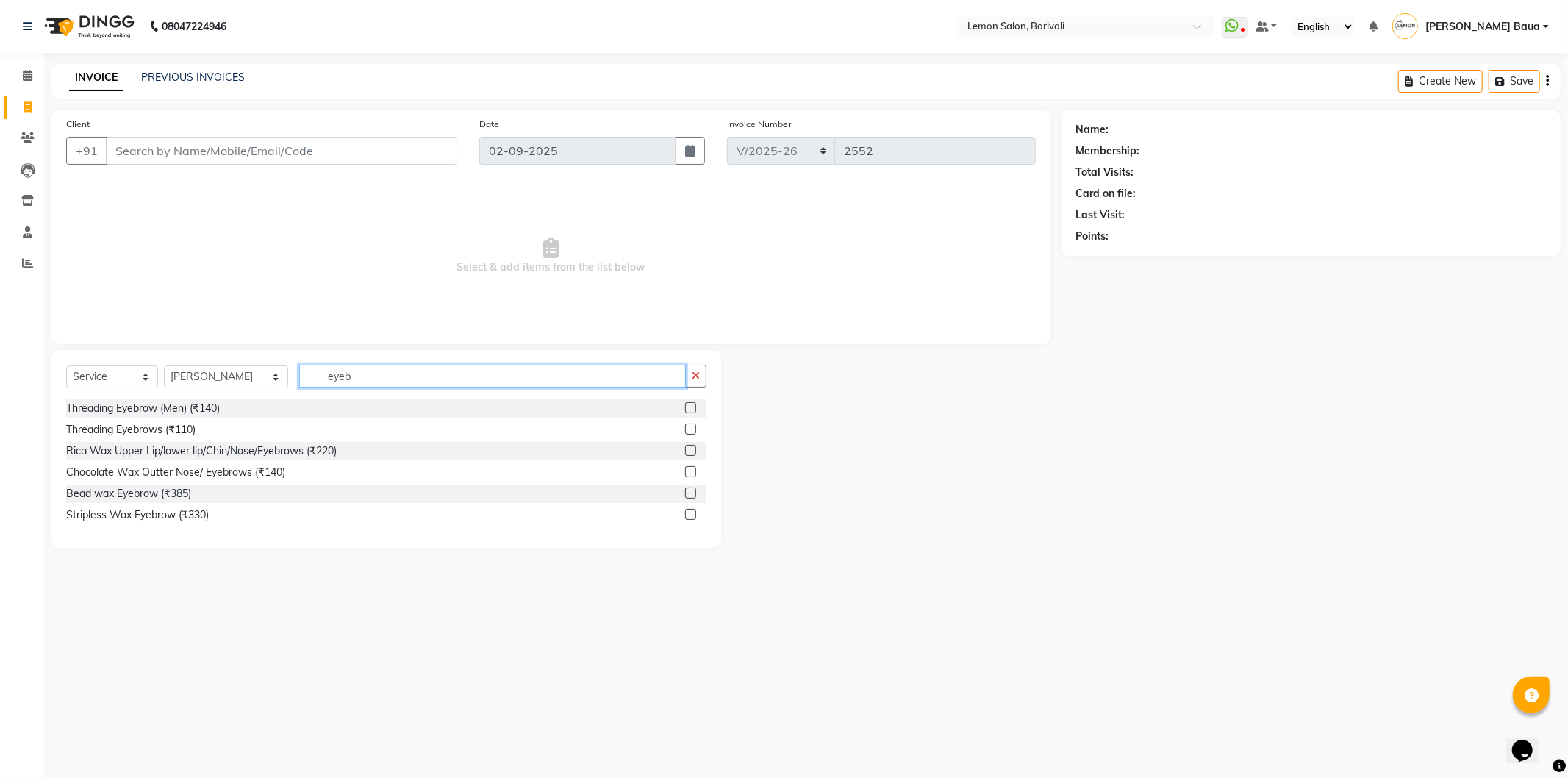
type input "eyeb"
click at [686, 430] on label at bounding box center [691, 429] width 11 height 11
click at [686, 430] on input "checkbox" at bounding box center [690, 430] width 10 height 10
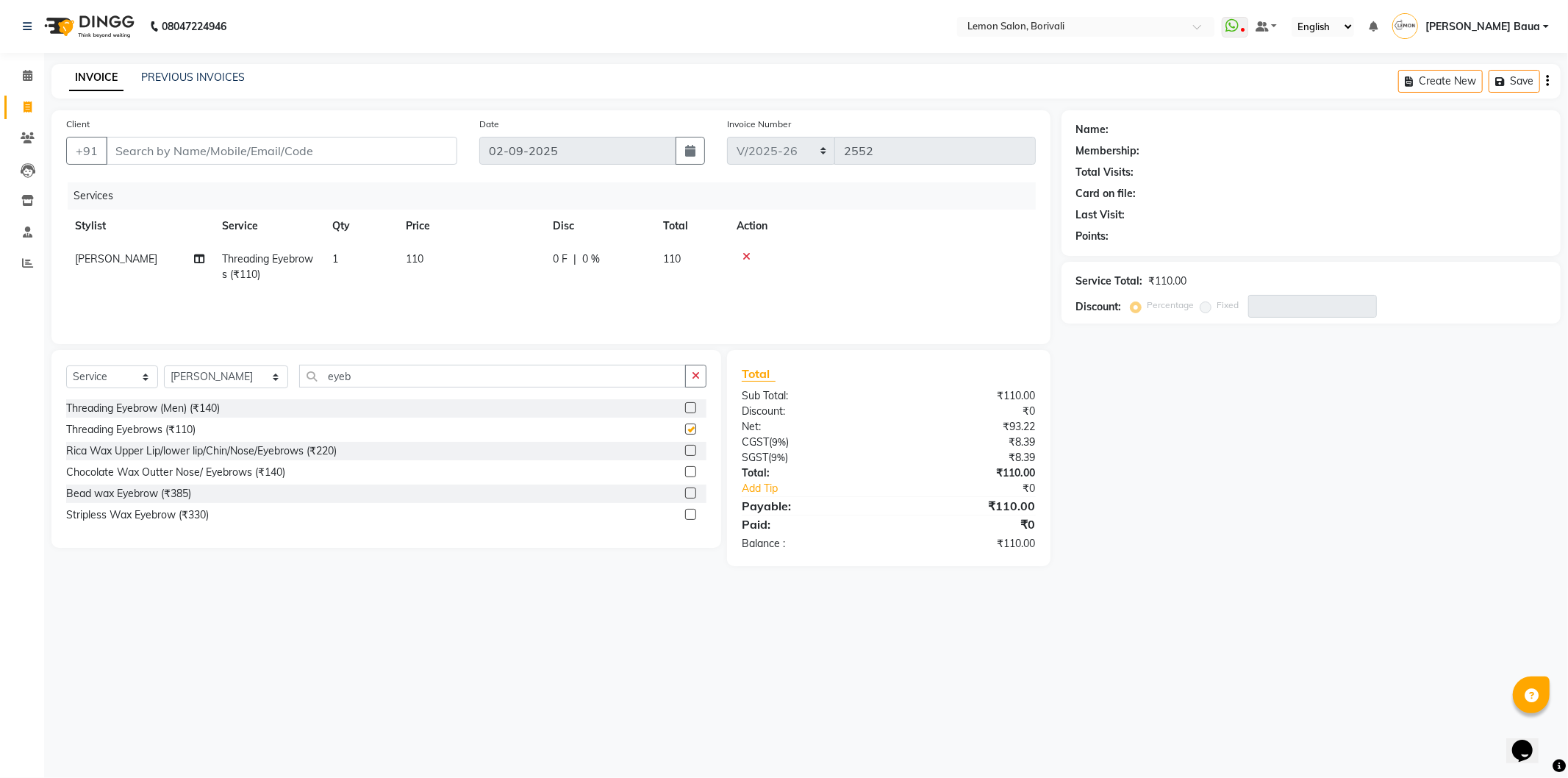
checkbox input "false"
click at [497, 376] on input "eyeb" at bounding box center [492, 376] width 387 height 23
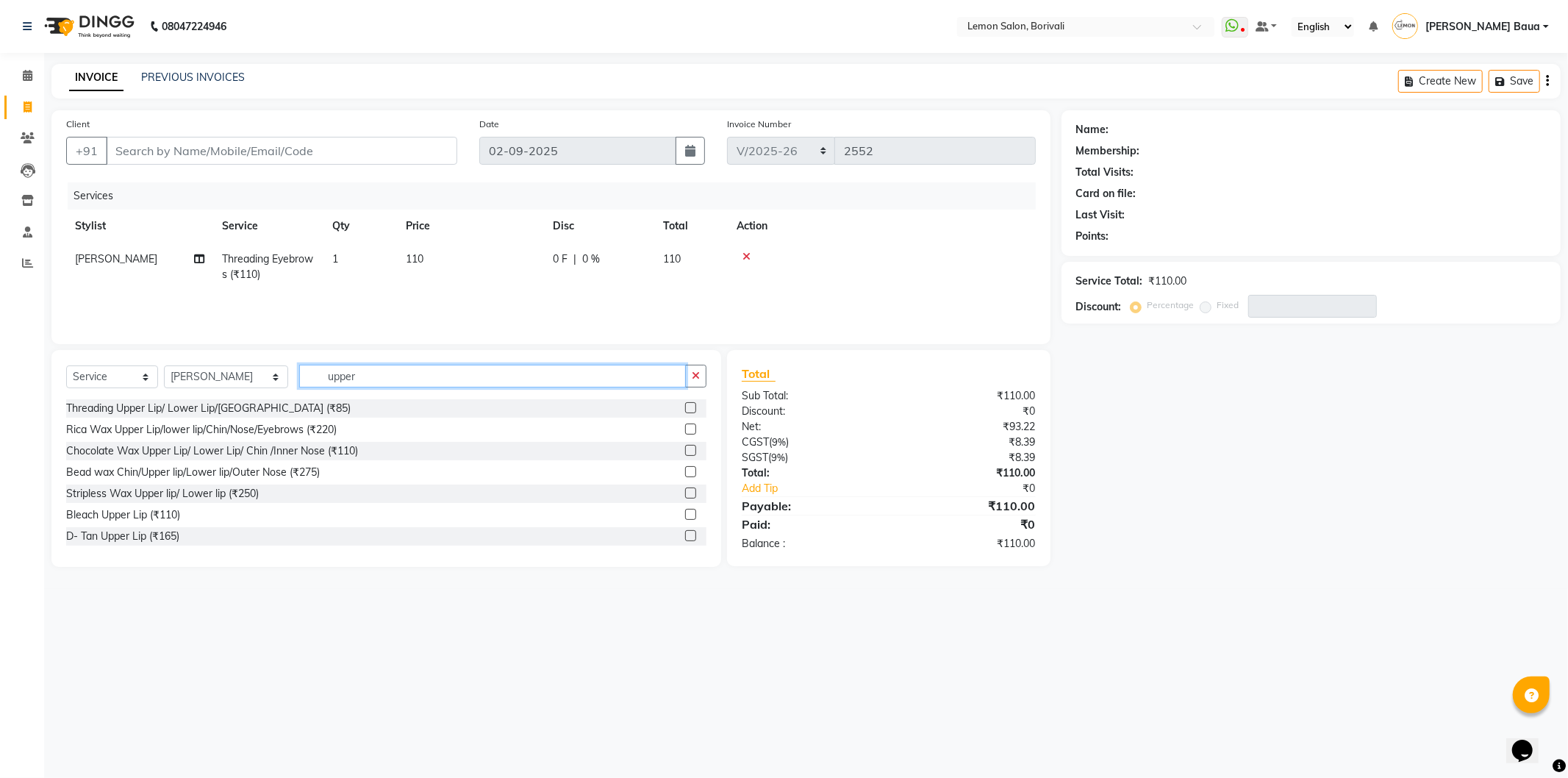
type input "upper"
click at [686, 407] on label at bounding box center [691, 408] width 11 height 11
click at [686, 407] on input "checkbox" at bounding box center [690, 408] width 10 height 10
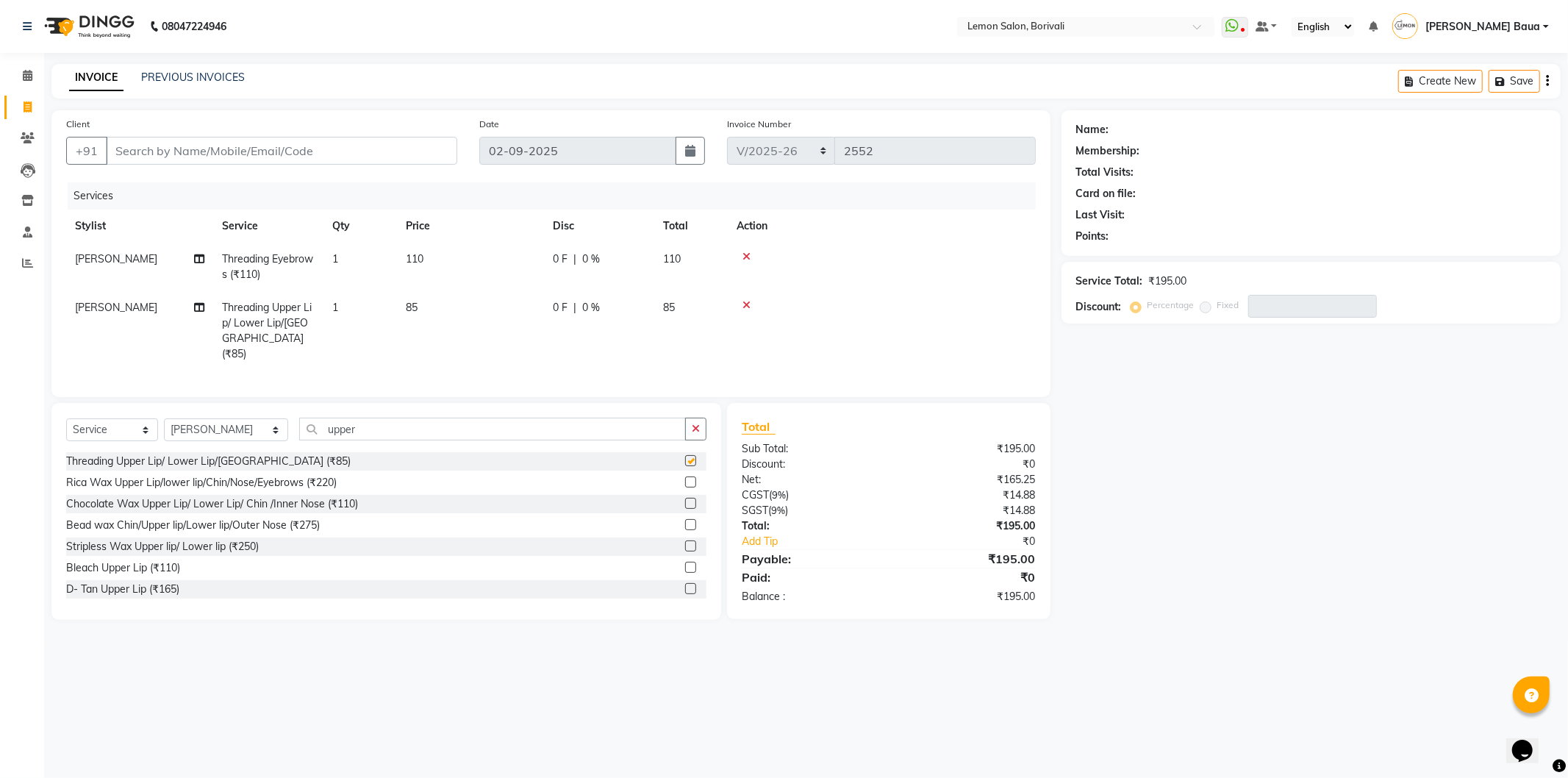
checkbox input "false"
click at [694, 438] on div "Select Service Product Membership Package Voucher Prepaid Gift Card Select Styl…" at bounding box center [386, 435] width 640 height 35
click at [693, 429] on icon "button" at bounding box center [695, 429] width 8 height 10
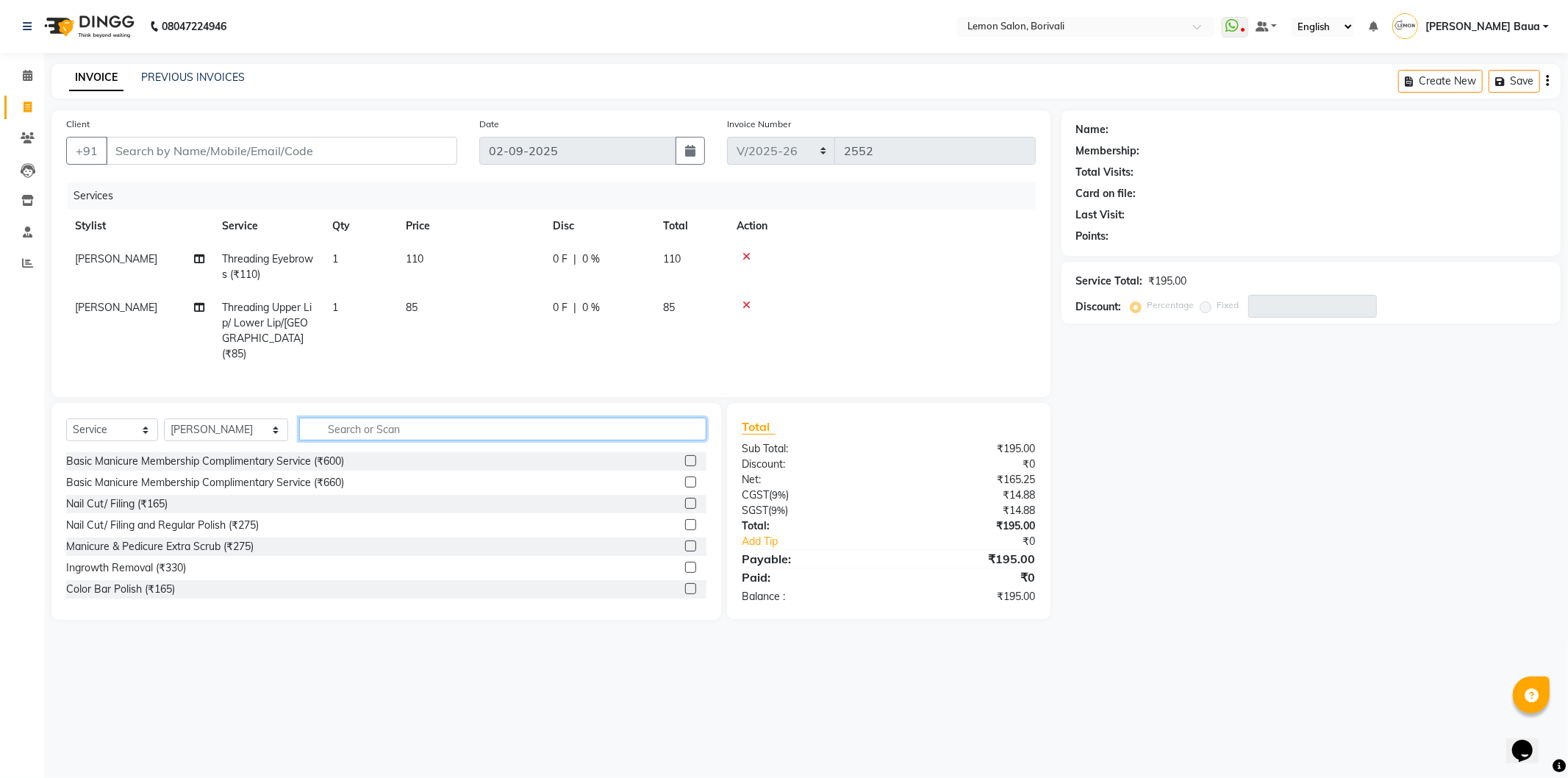
click at [321, 431] on input "text" at bounding box center [503, 429] width 408 height 23
type input "under"
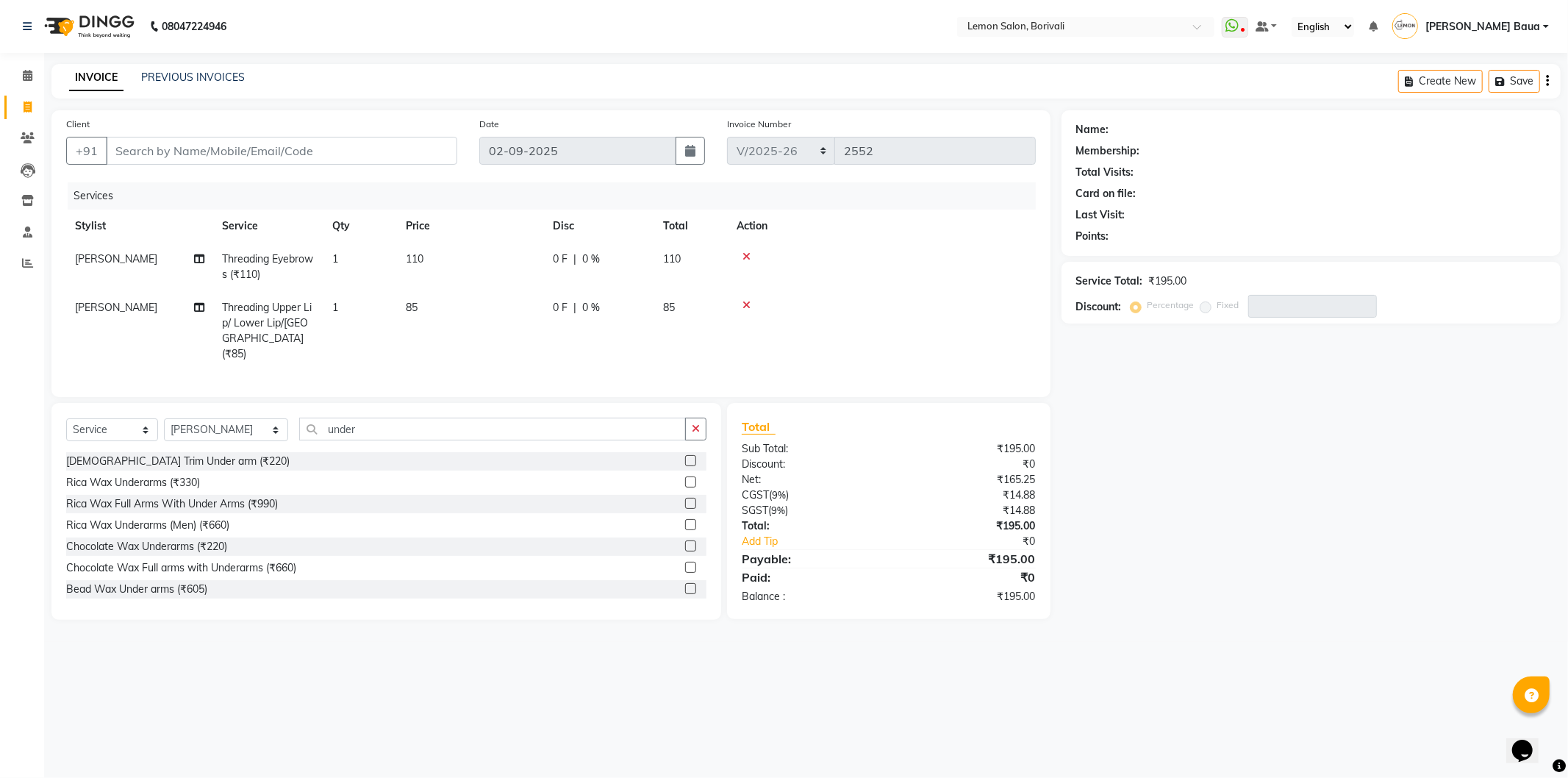
click at [686, 478] on label at bounding box center [691, 482] width 11 height 11
click at [686, 478] on input "checkbox" at bounding box center [690, 483] width 10 height 10
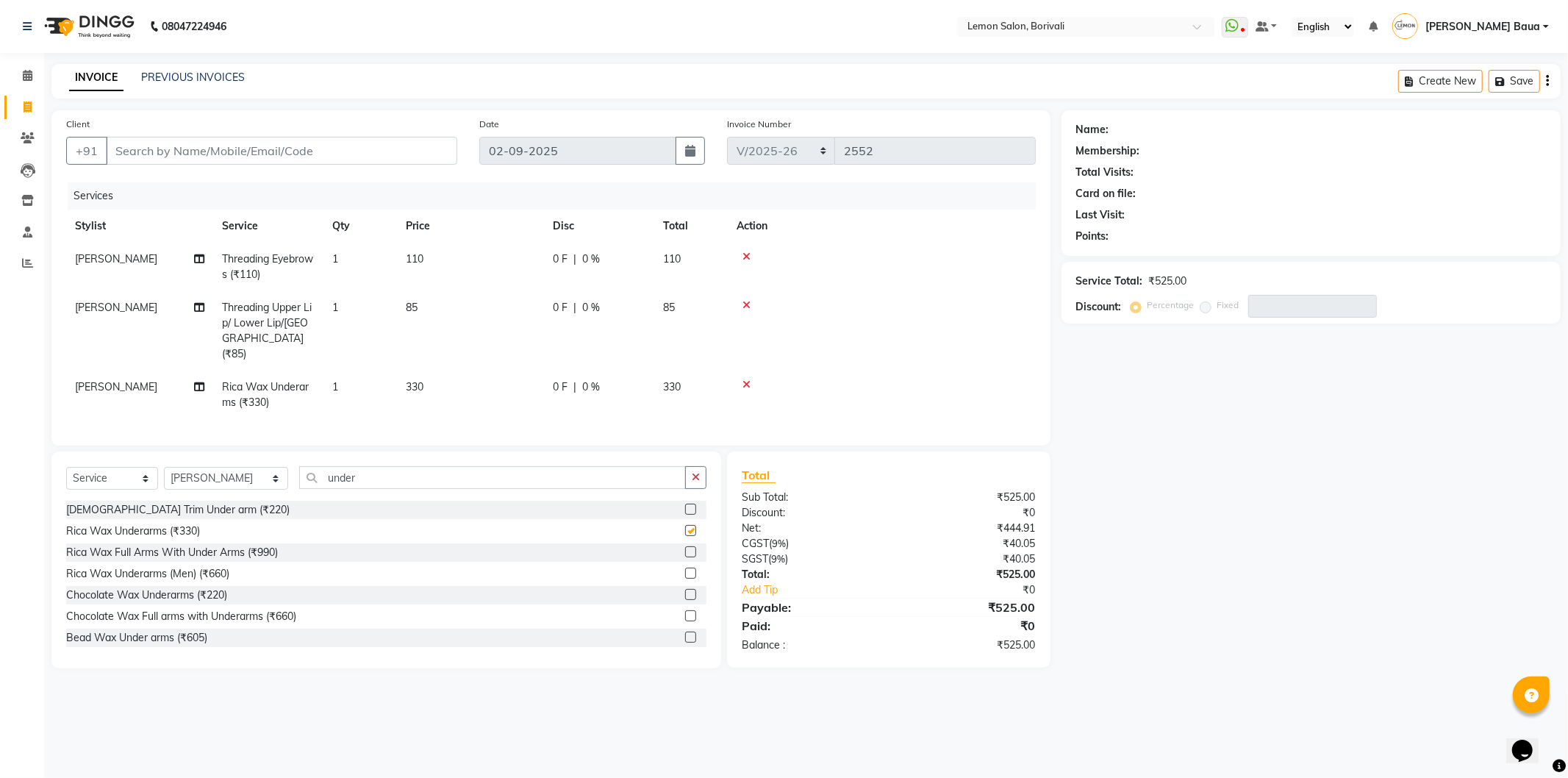
checkbox input "false"
click at [291, 166] on div "Client +91" at bounding box center [261, 145] width 413 height 60
click at [291, 142] on input "Client" at bounding box center [281, 151] width 351 height 28
type input "9"
type input "0"
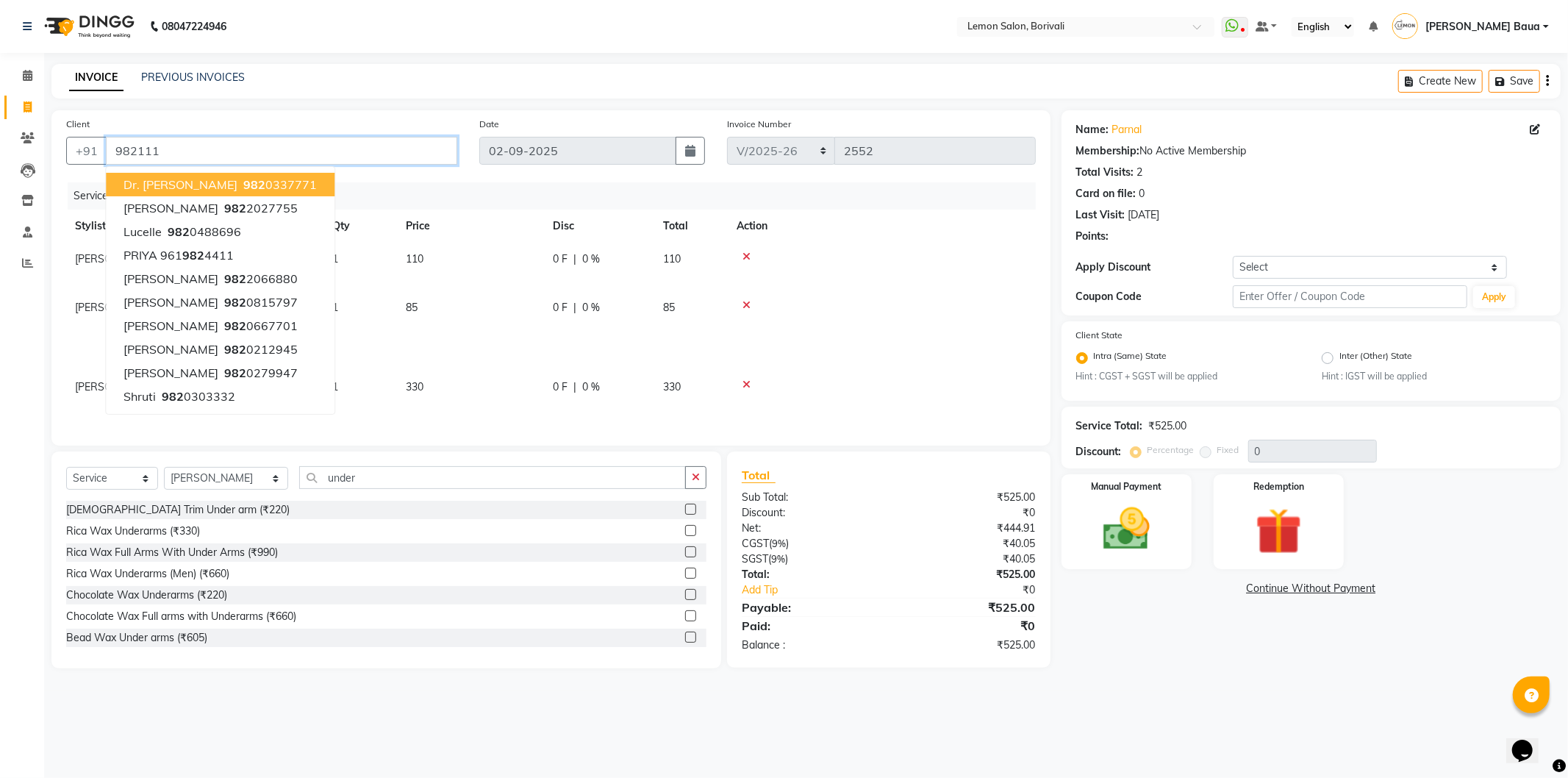
click at [291, 142] on input "982111" at bounding box center [281, 151] width 351 height 28
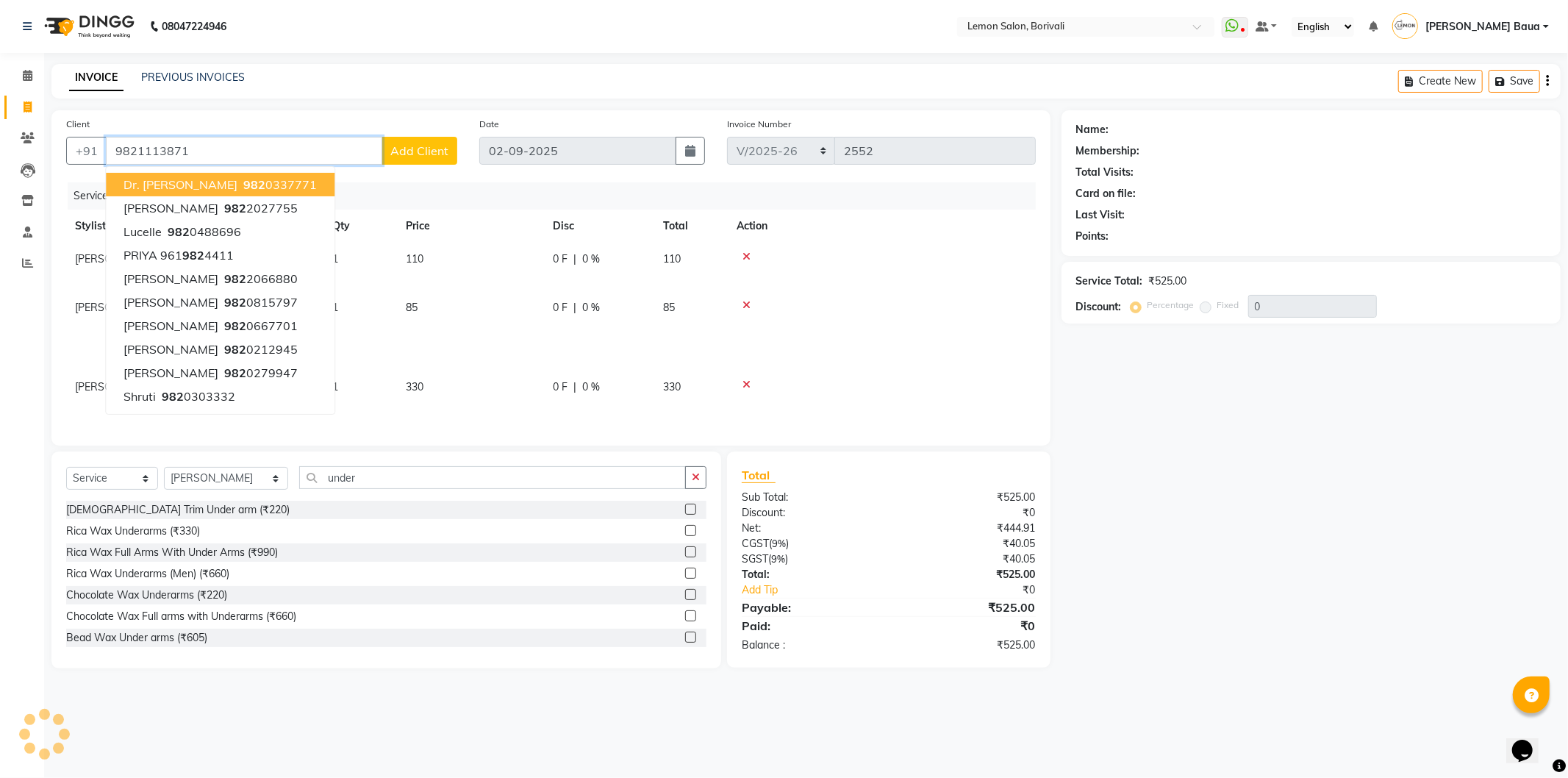
type input "9821113871"
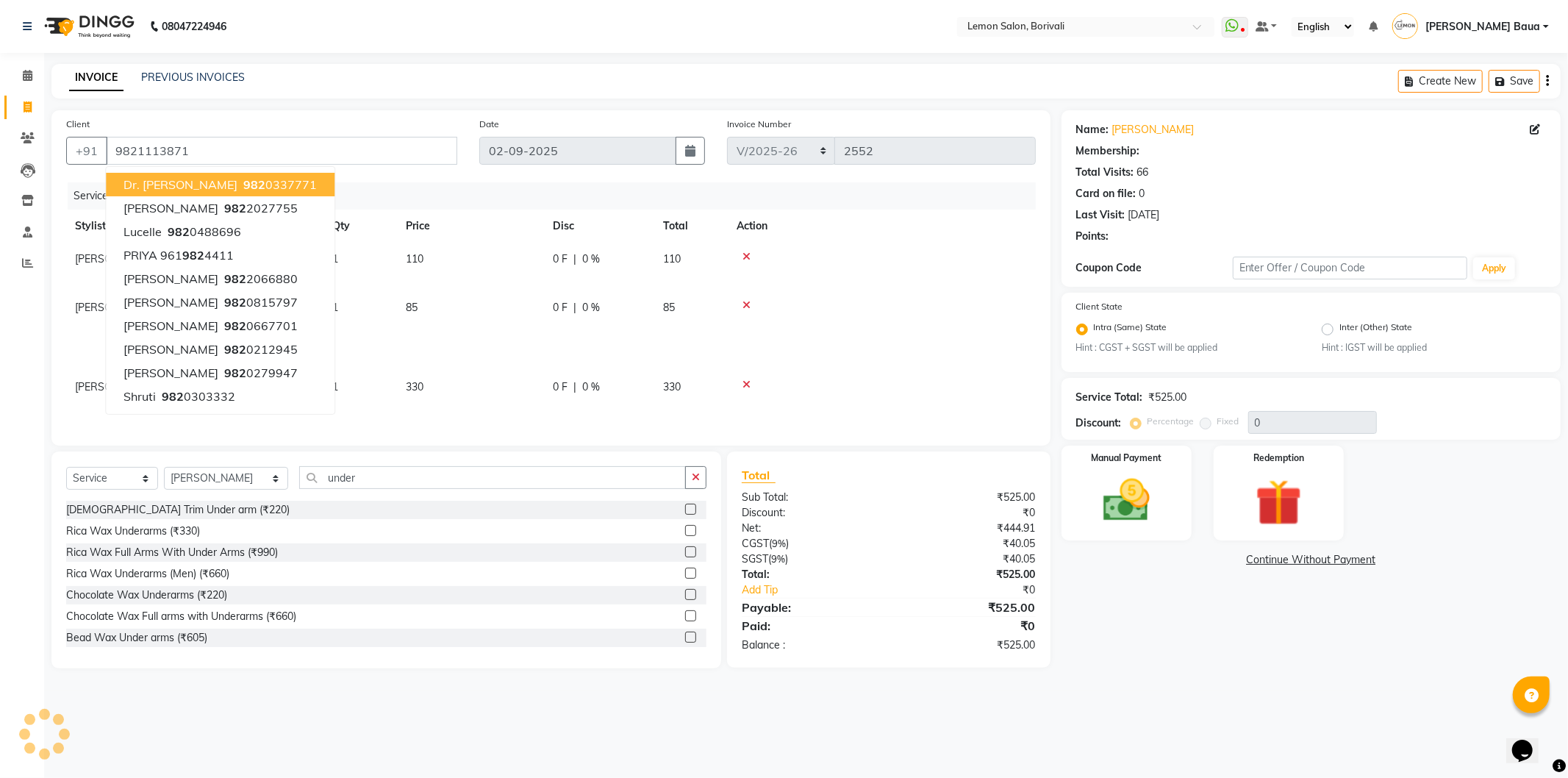
type input "20"
select select "1: Object"
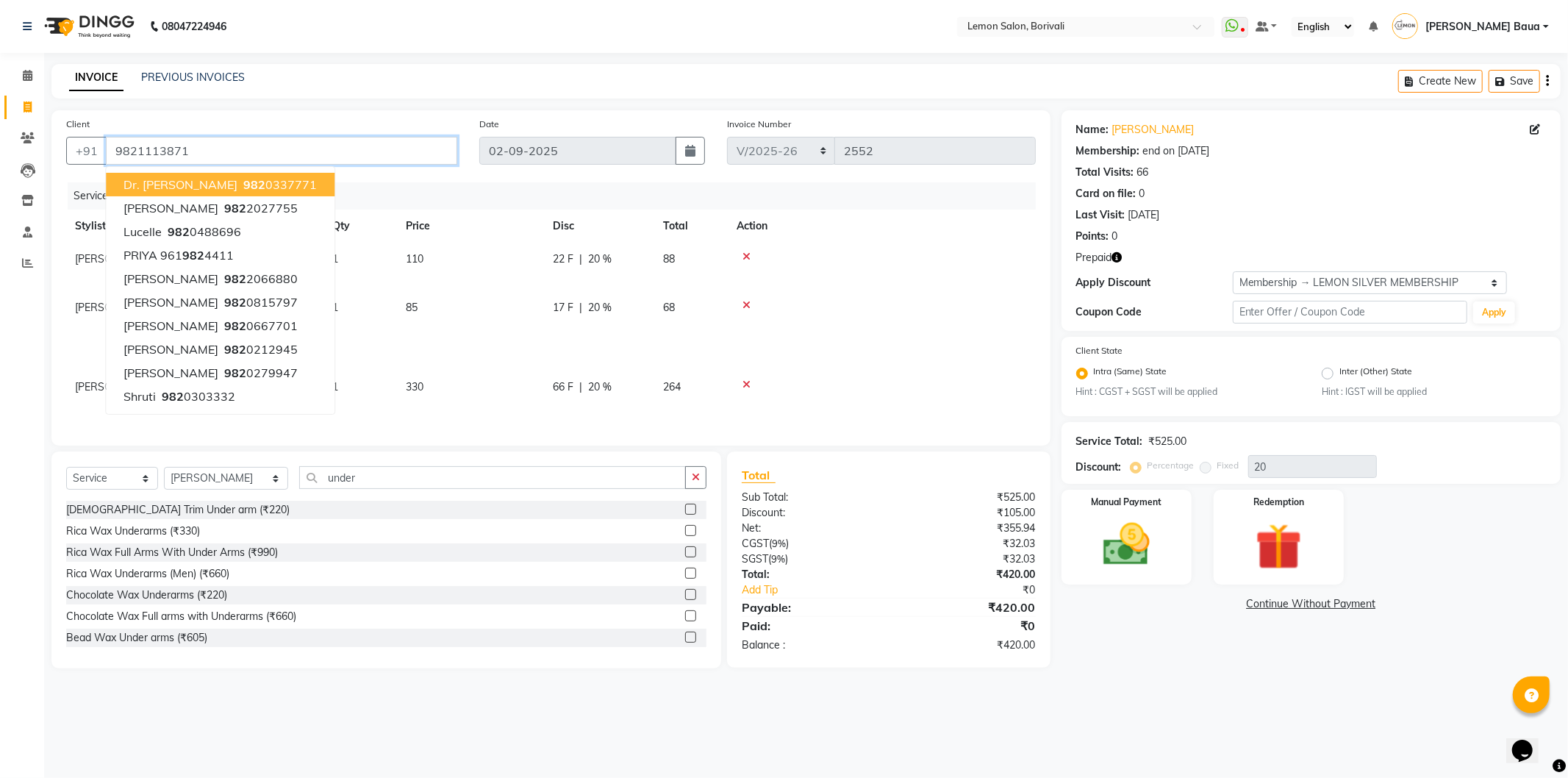
click at [291, 142] on input "9821113871" at bounding box center [281, 151] width 351 height 28
type input "982111387"
type input "0"
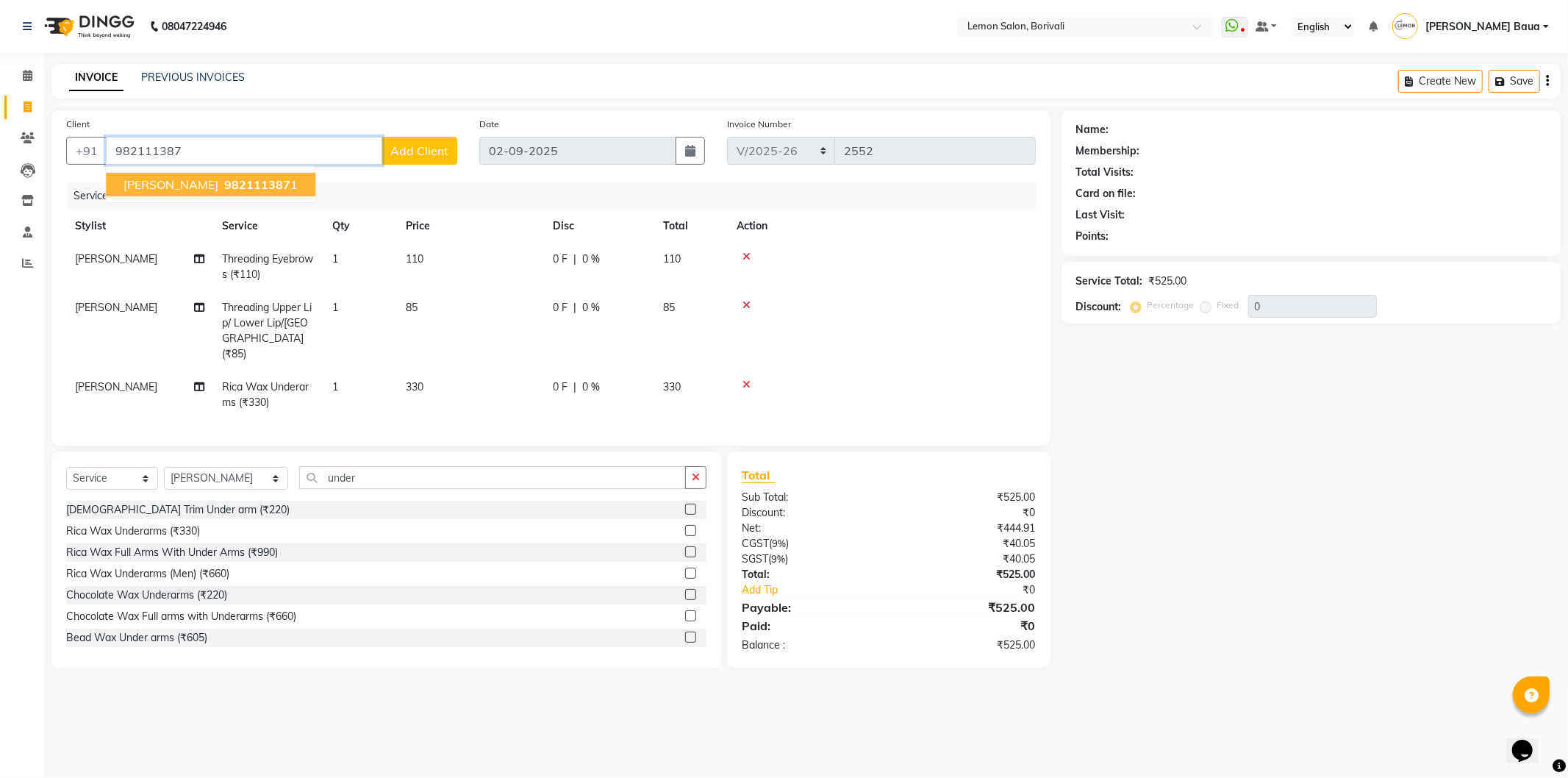
click at [182, 187] on span "Vrushali Raut" at bounding box center [171, 184] width 95 height 15
type input "9821113871"
select select "1: Object"
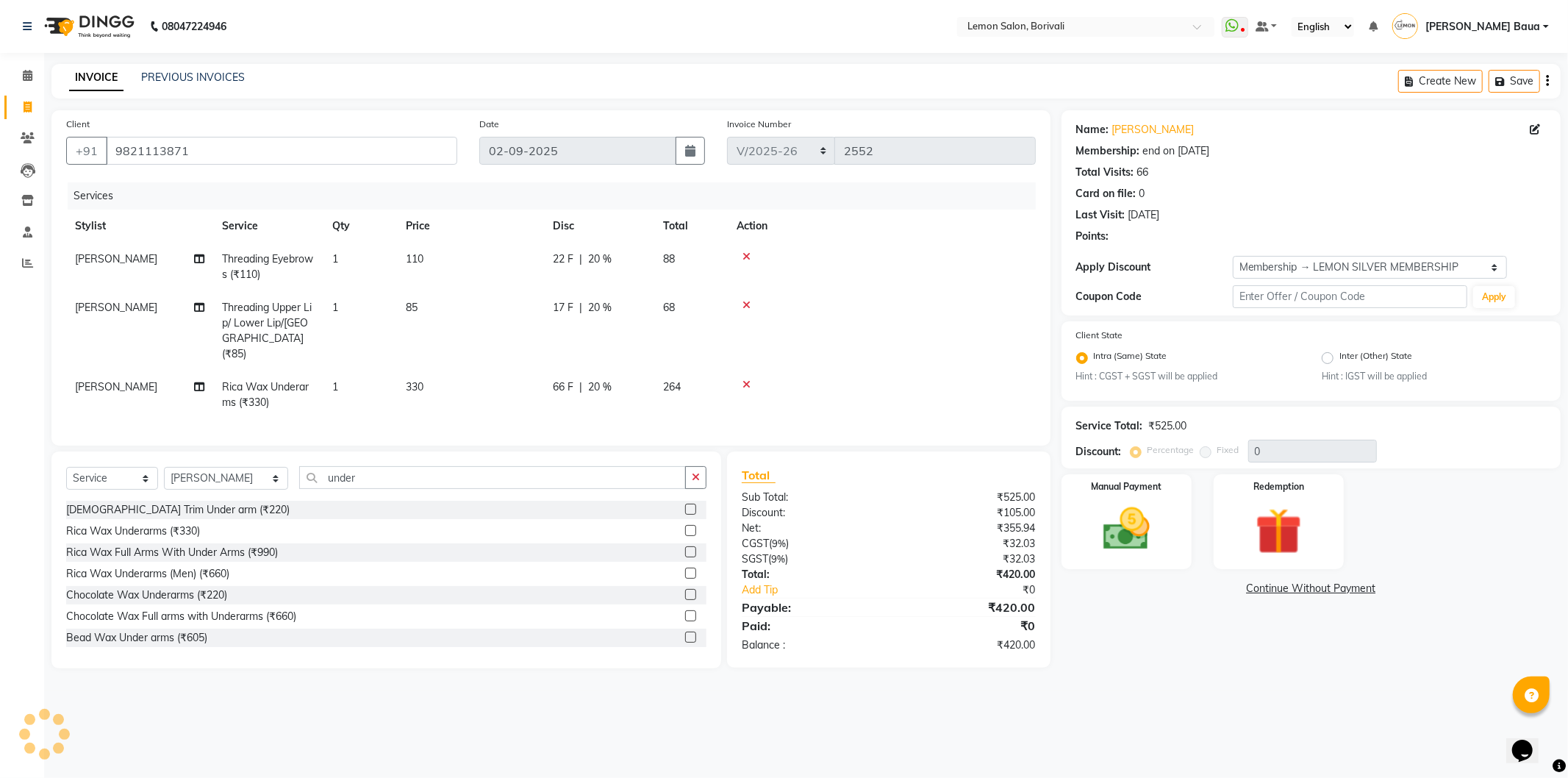
type input "20"
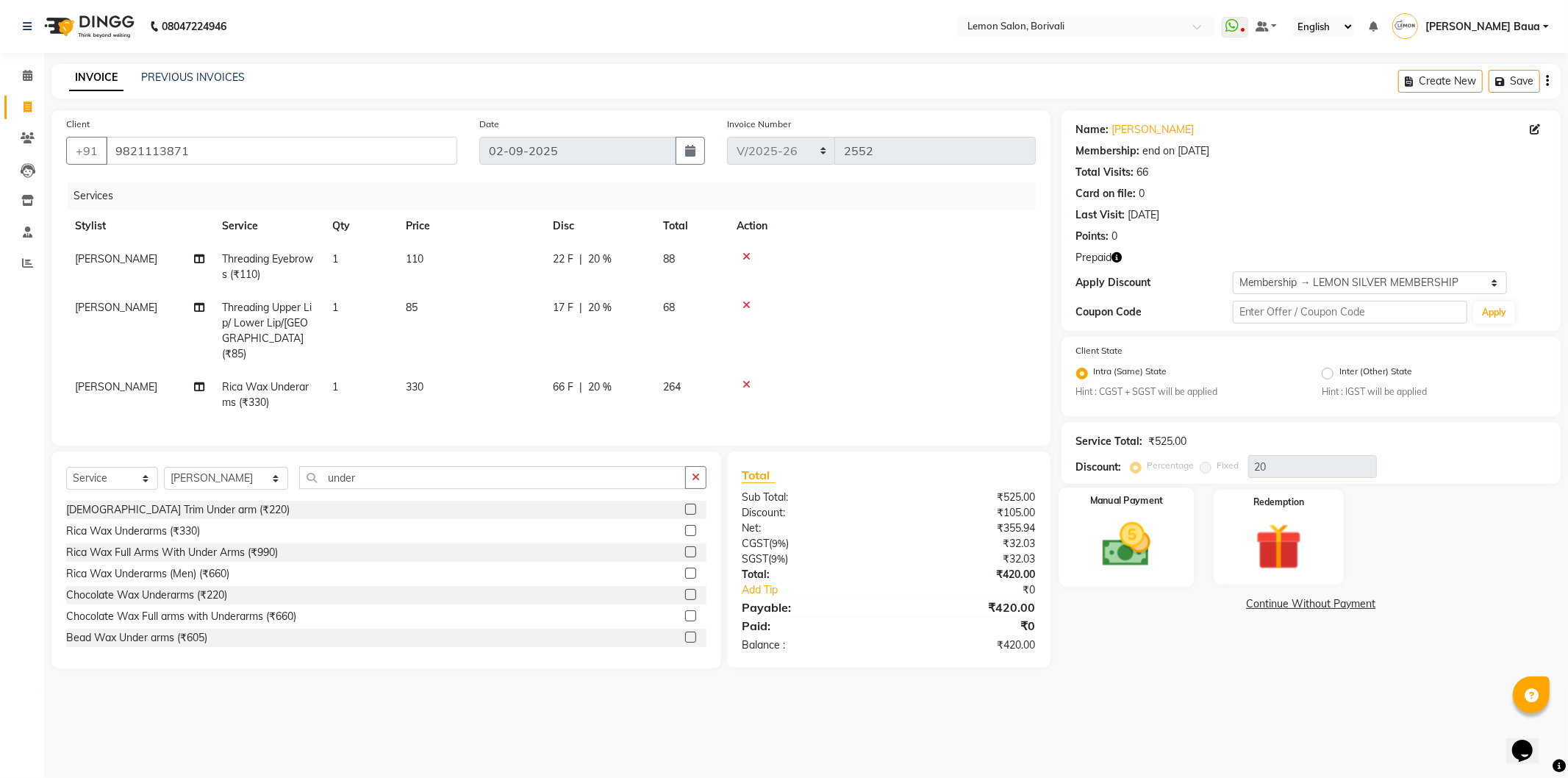
click at [1138, 564] on img at bounding box center [1126, 545] width 78 height 56
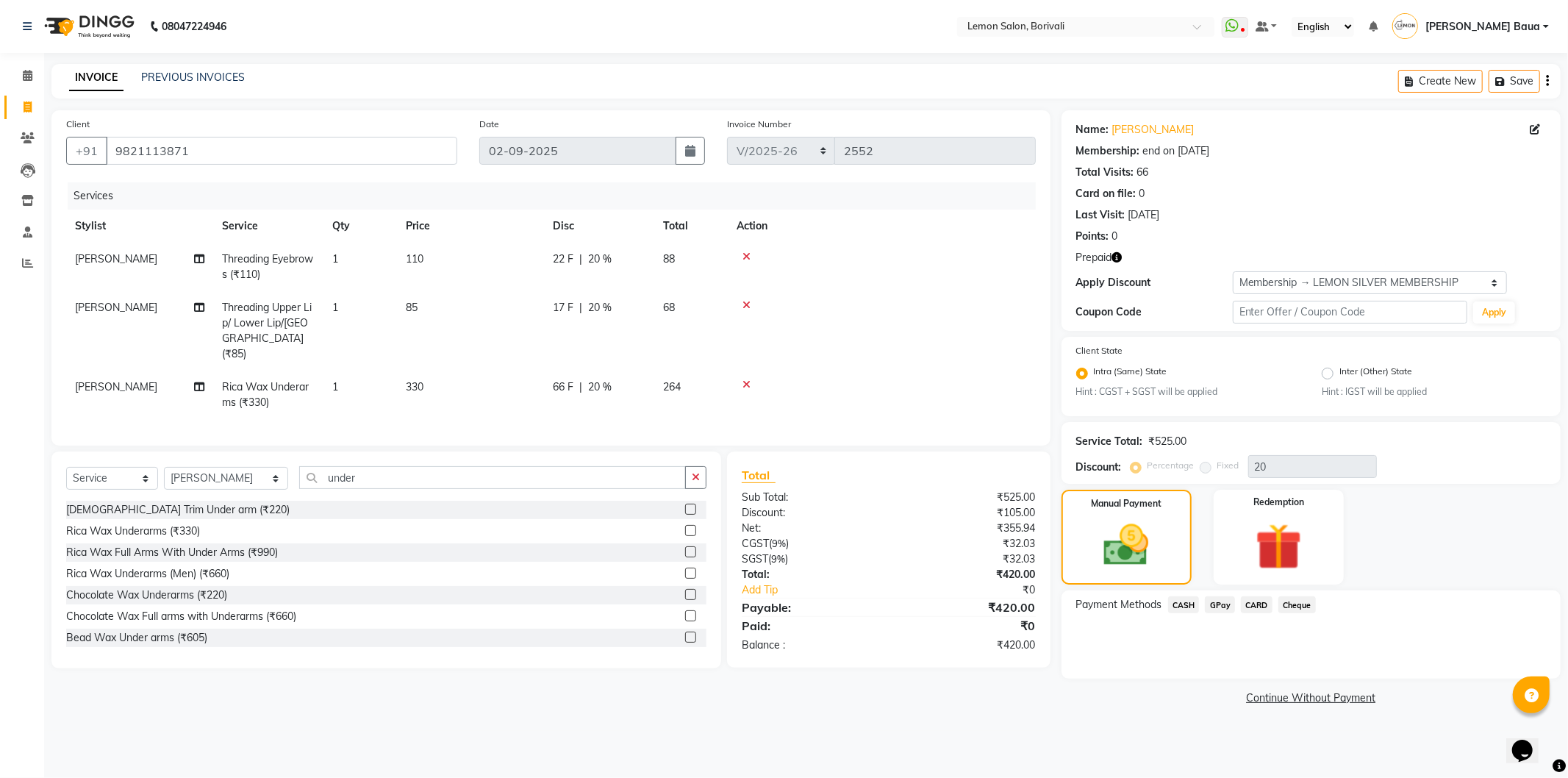
click at [1218, 605] on span "GPay" at bounding box center [1220, 604] width 30 height 17
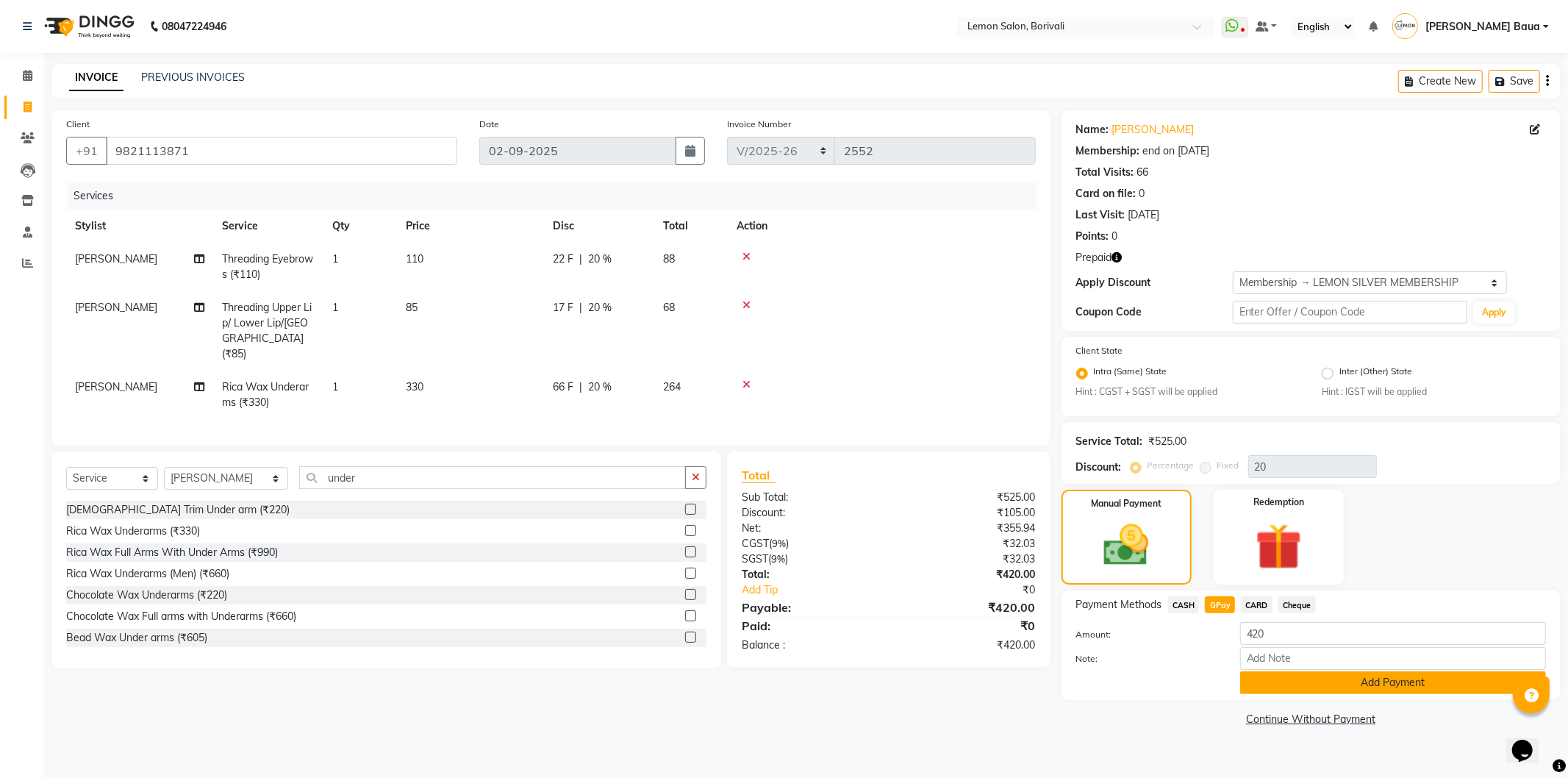
click at [1291, 689] on button "Add Payment" at bounding box center [1393, 683] width 306 height 23
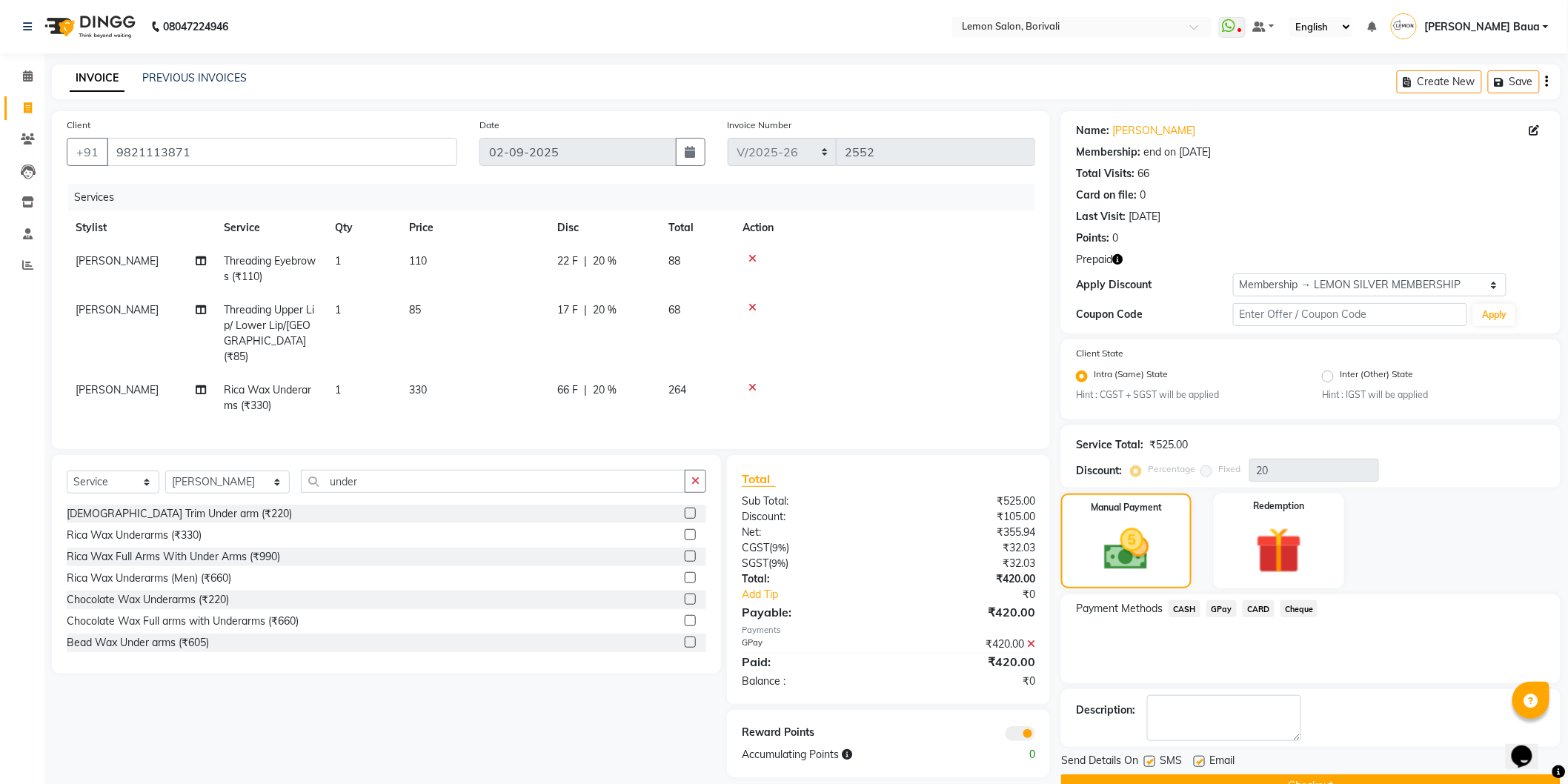
scroll to position [35, 0]
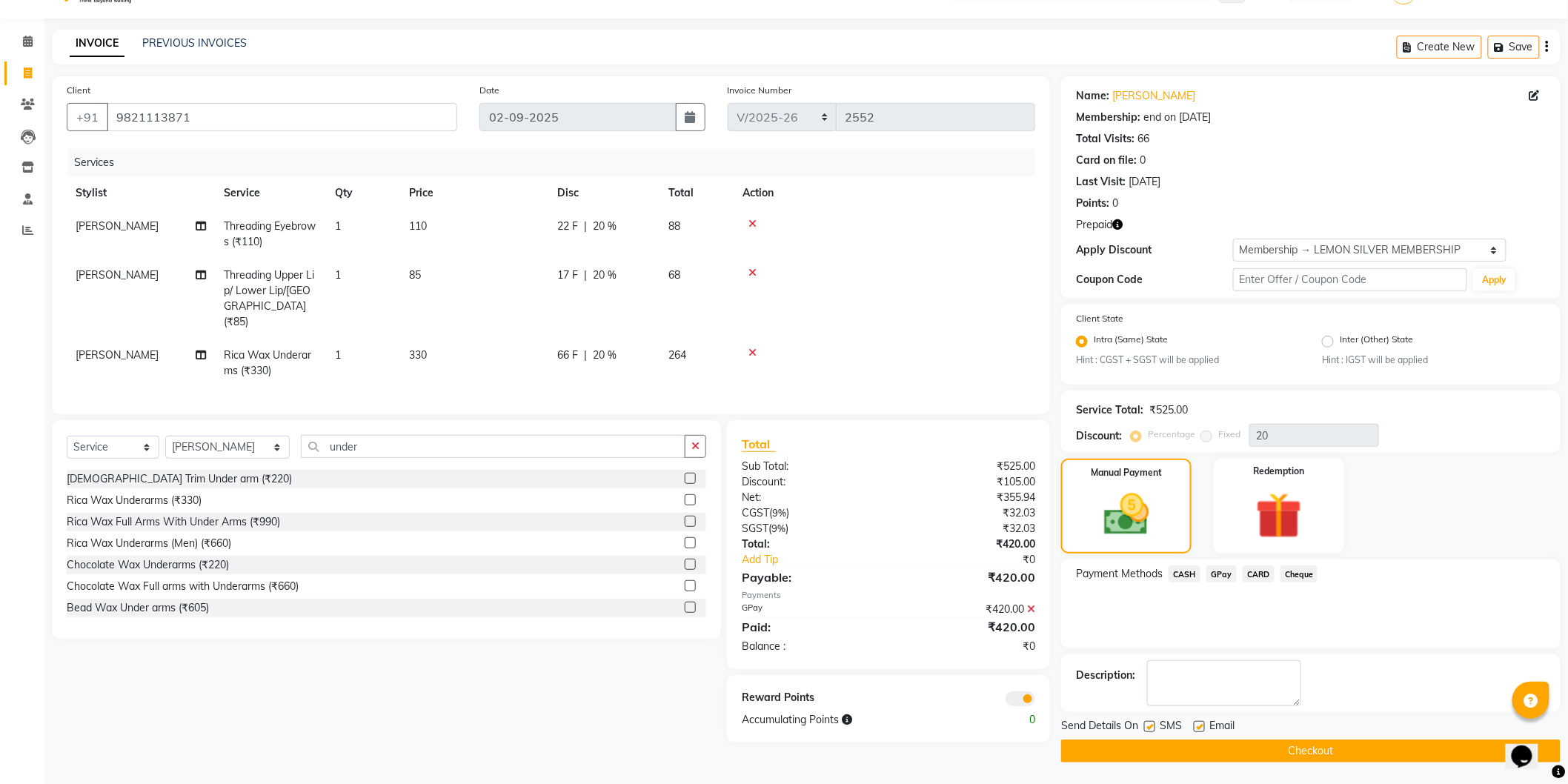
click at [1175, 750] on button "Checkout" at bounding box center [1311, 751] width 500 height 23
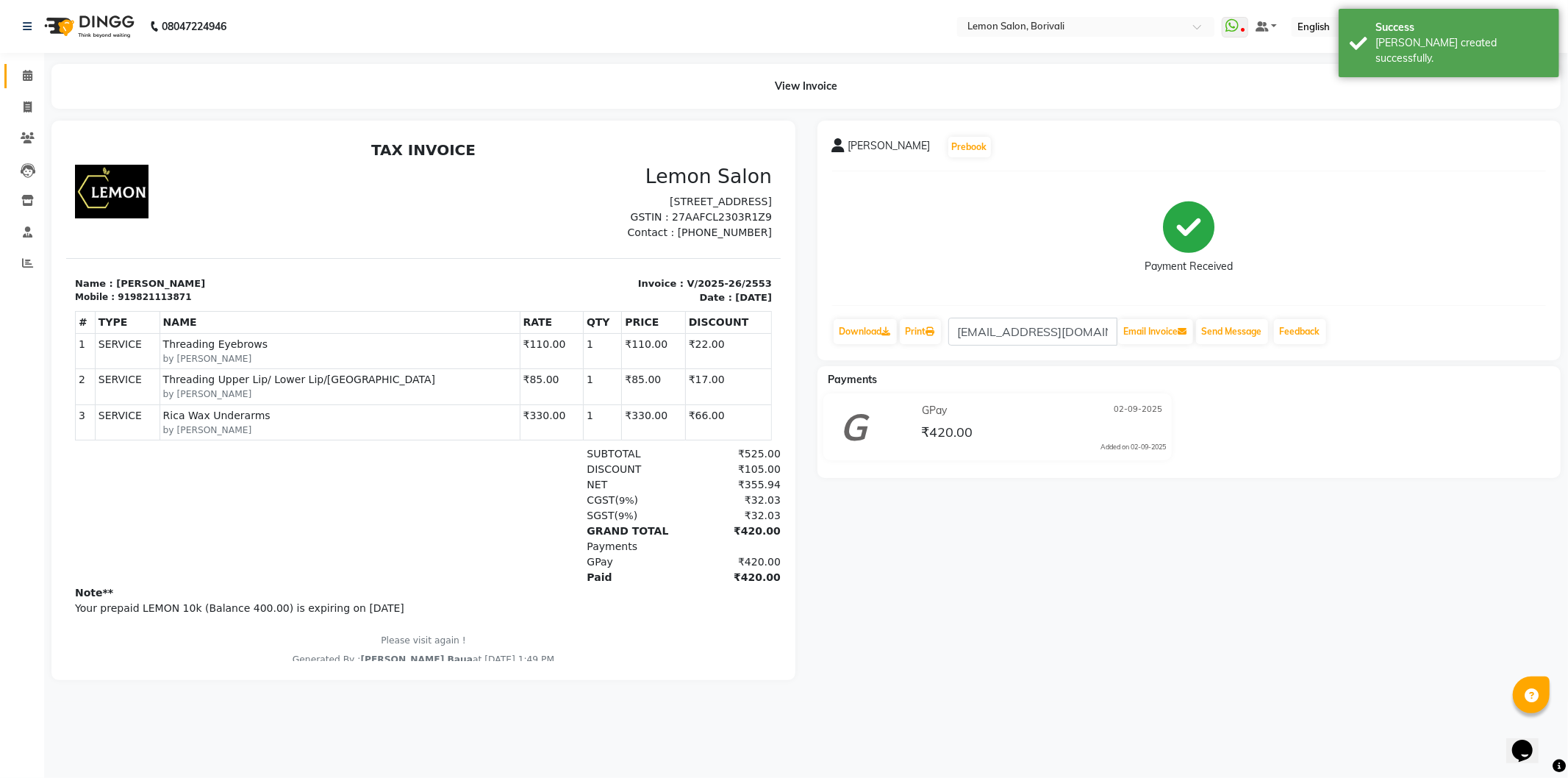
click at [10, 73] on link "Calendar" at bounding box center [22, 76] width 36 height 24
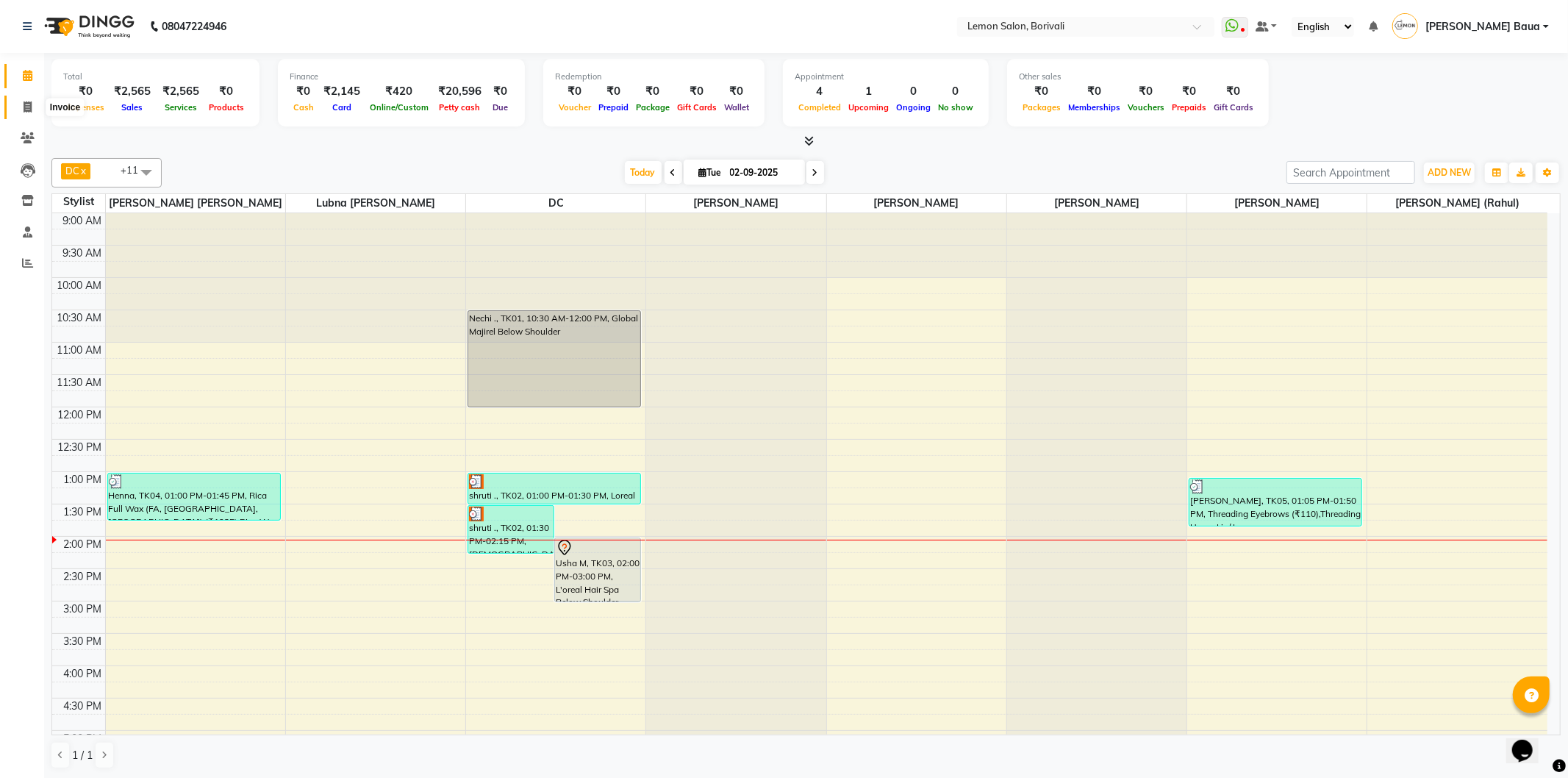
click at [17, 107] on span at bounding box center [28, 107] width 26 height 17
select select "567"
select select "service"
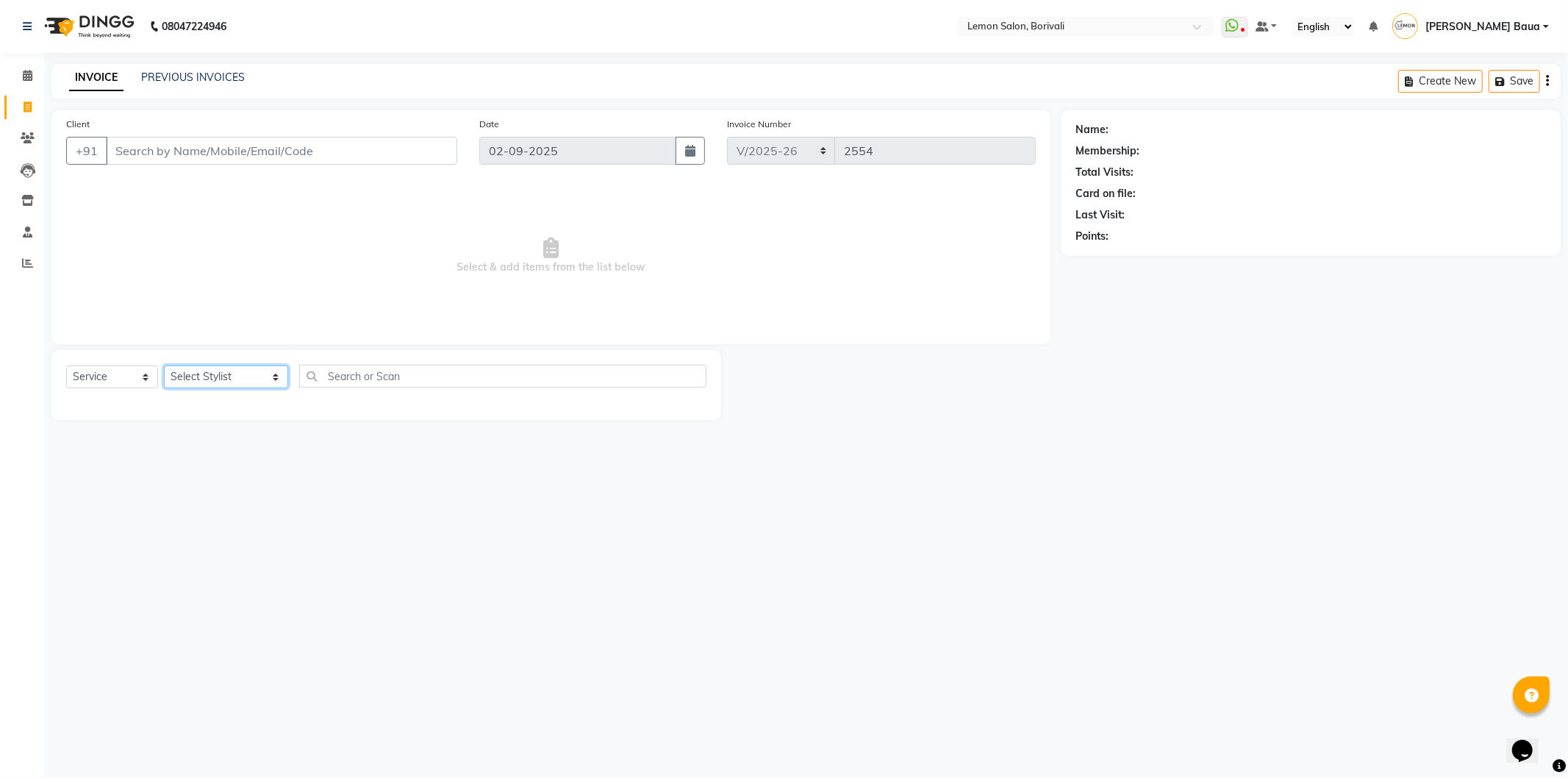
click at [240, 375] on select "Select Stylist DC [PERSON_NAME] [PERSON_NAME] [PERSON_NAME] [PERSON_NAME] [PERS…" at bounding box center [226, 376] width 125 height 23
select select "79286"
click at [164, 366] on select "Select Stylist DC [PERSON_NAME] [PERSON_NAME] [PERSON_NAME] [PERSON_NAME] [PERS…" at bounding box center [226, 376] width 125 height 23
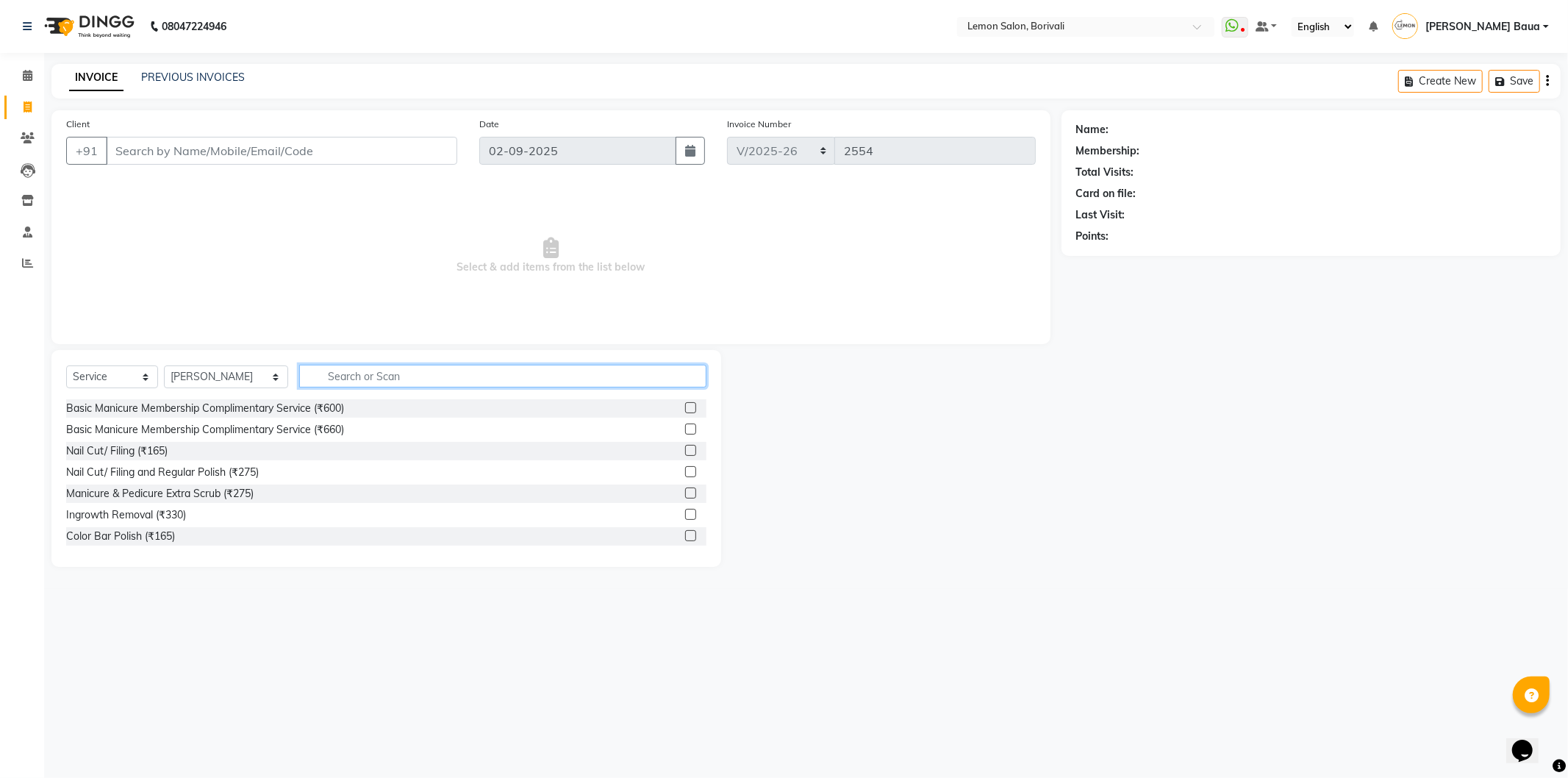
click at [427, 376] on input "text" at bounding box center [503, 376] width 408 height 23
click at [33, 89] on li "Calendar" at bounding box center [22, 76] width 44 height 31
click at [30, 83] on span at bounding box center [28, 76] width 26 height 17
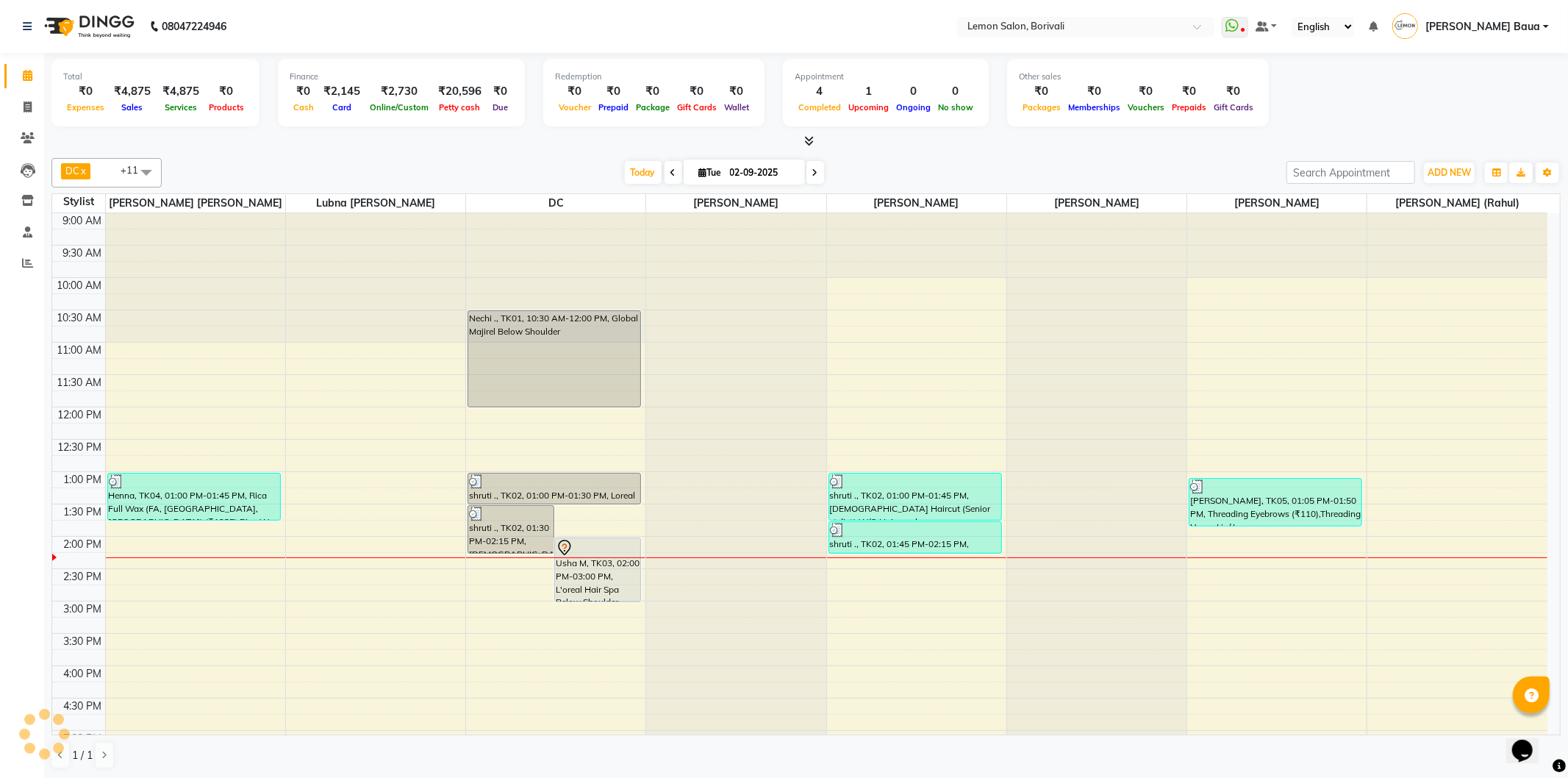
scroll to position [82, 0]
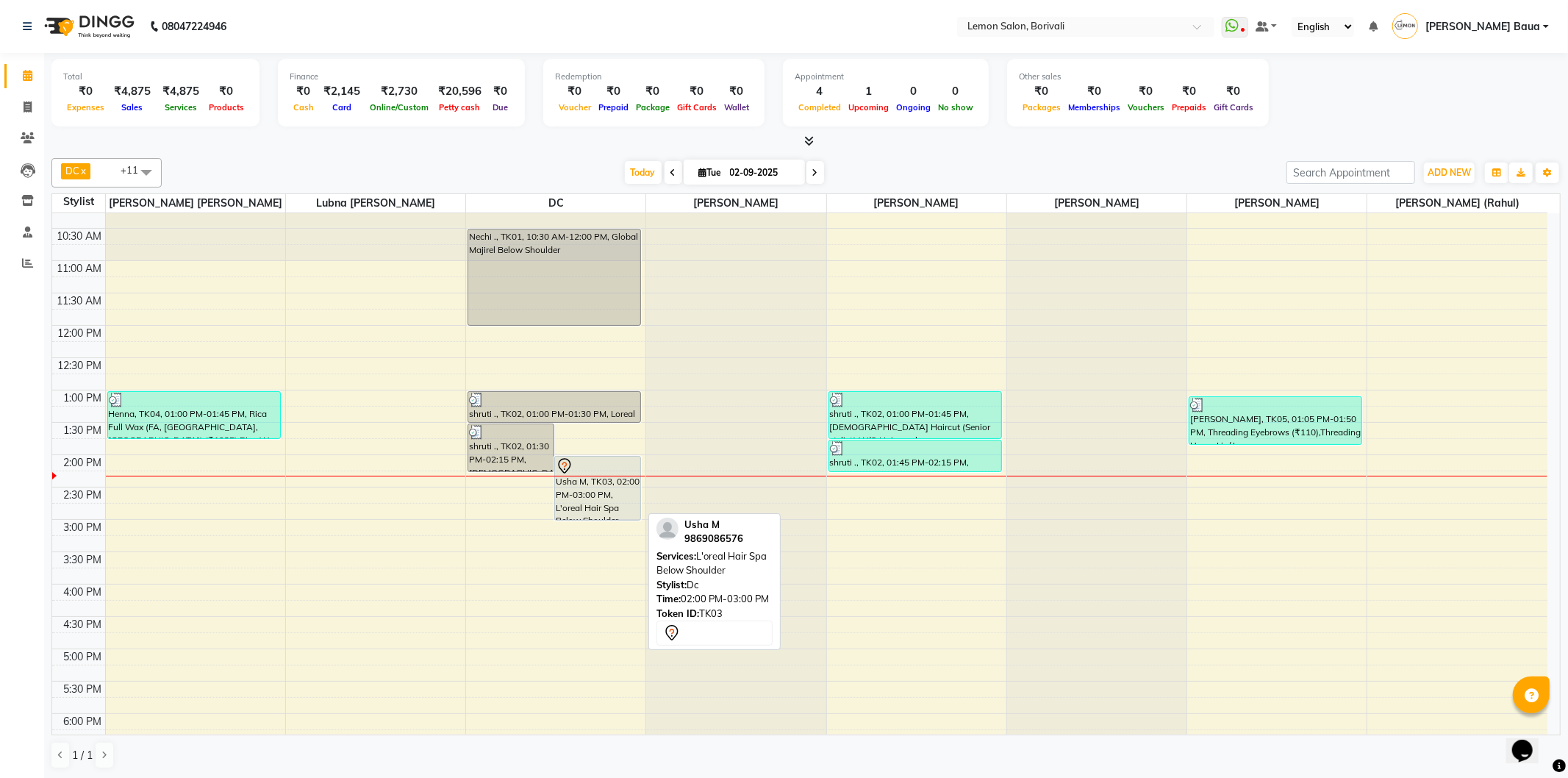
click at [609, 502] on div "Usha M, TK03, 02:00 PM-03:00 PM, L'oreal Hair Spa Below Shoulder" at bounding box center [598, 488] width 85 height 64
select select "7"
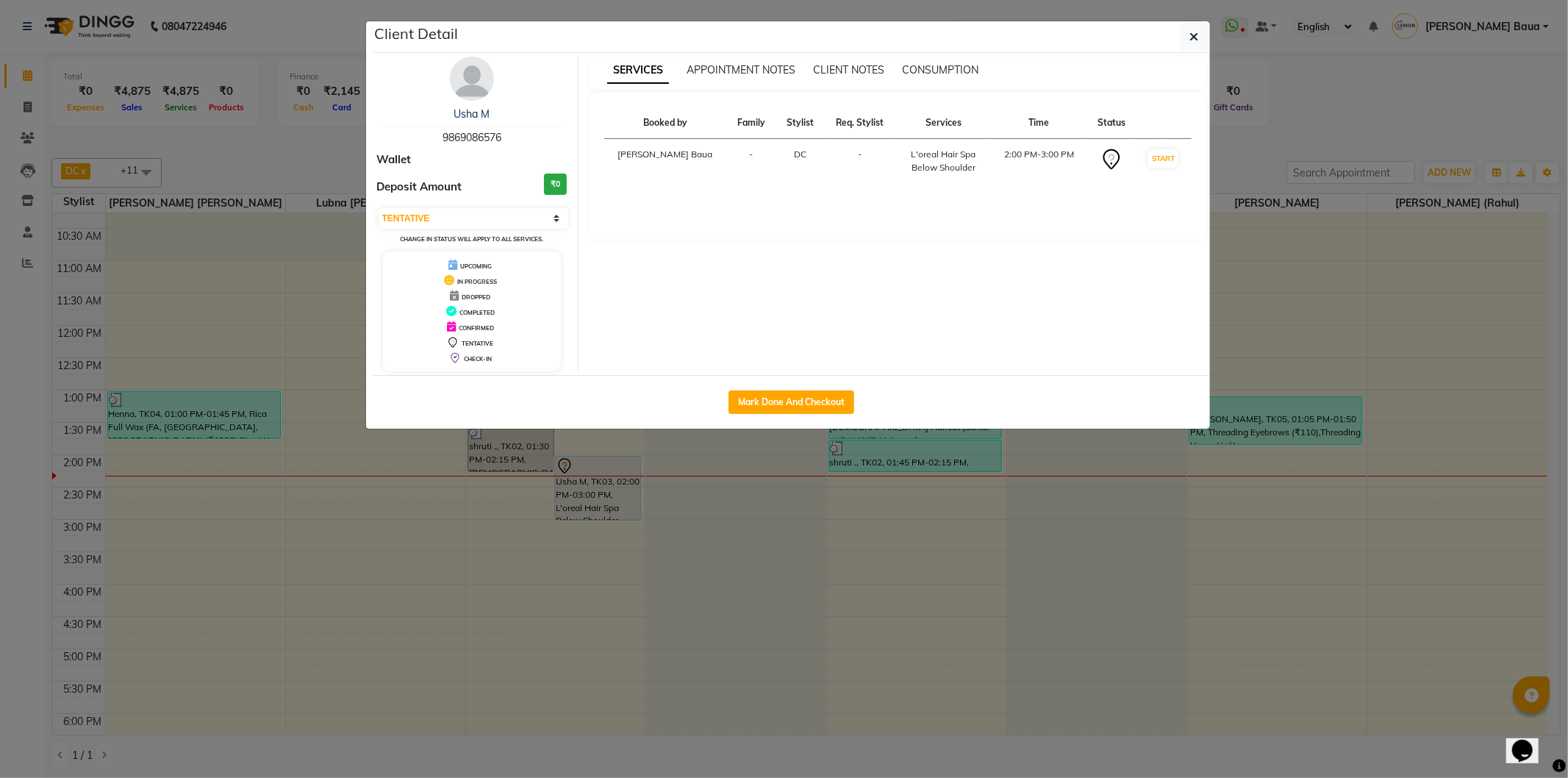
click at [774, 414] on div "Mark Done And Checkout" at bounding box center [792, 402] width 836 height 54
click at [776, 407] on button "Mark Done And Checkout" at bounding box center [791, 402] width 125 height 24
select select "567"
select select "service"
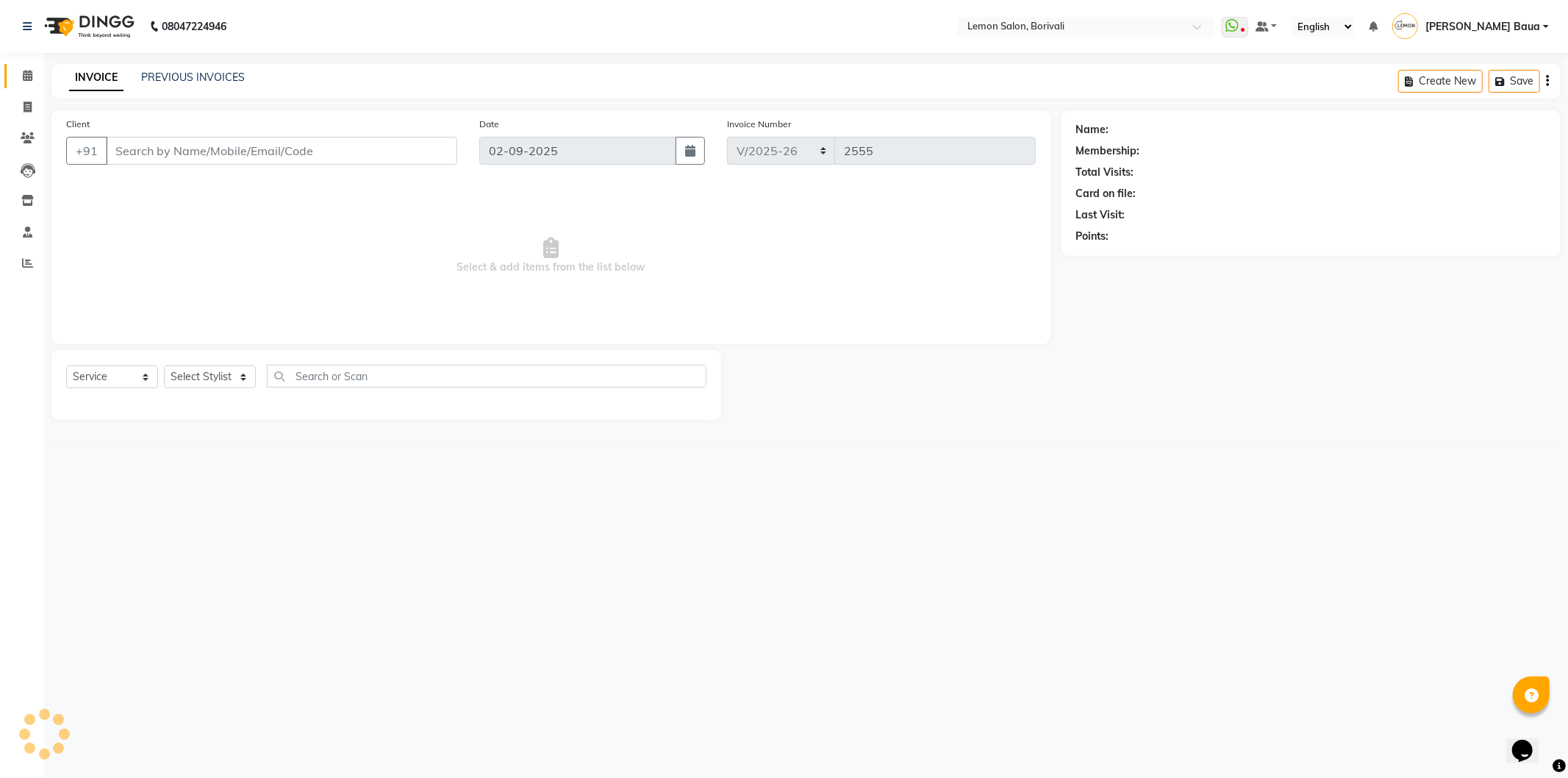
select select "3"
type input "9869086576"
select select "7885"
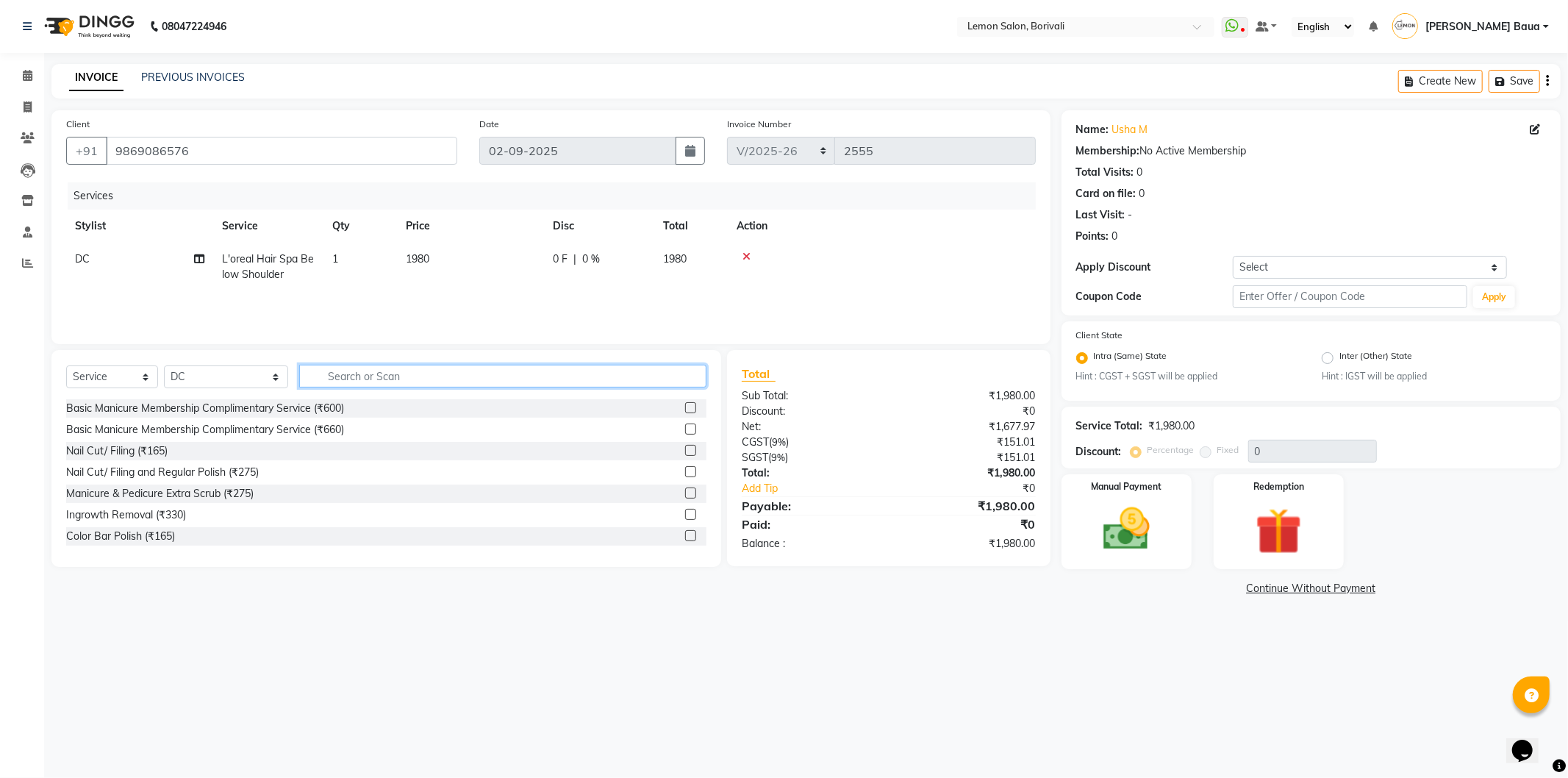
click at [619, 370] on input "text" at bounding box center [503, 376] width 408 height 23
type input "scrub"
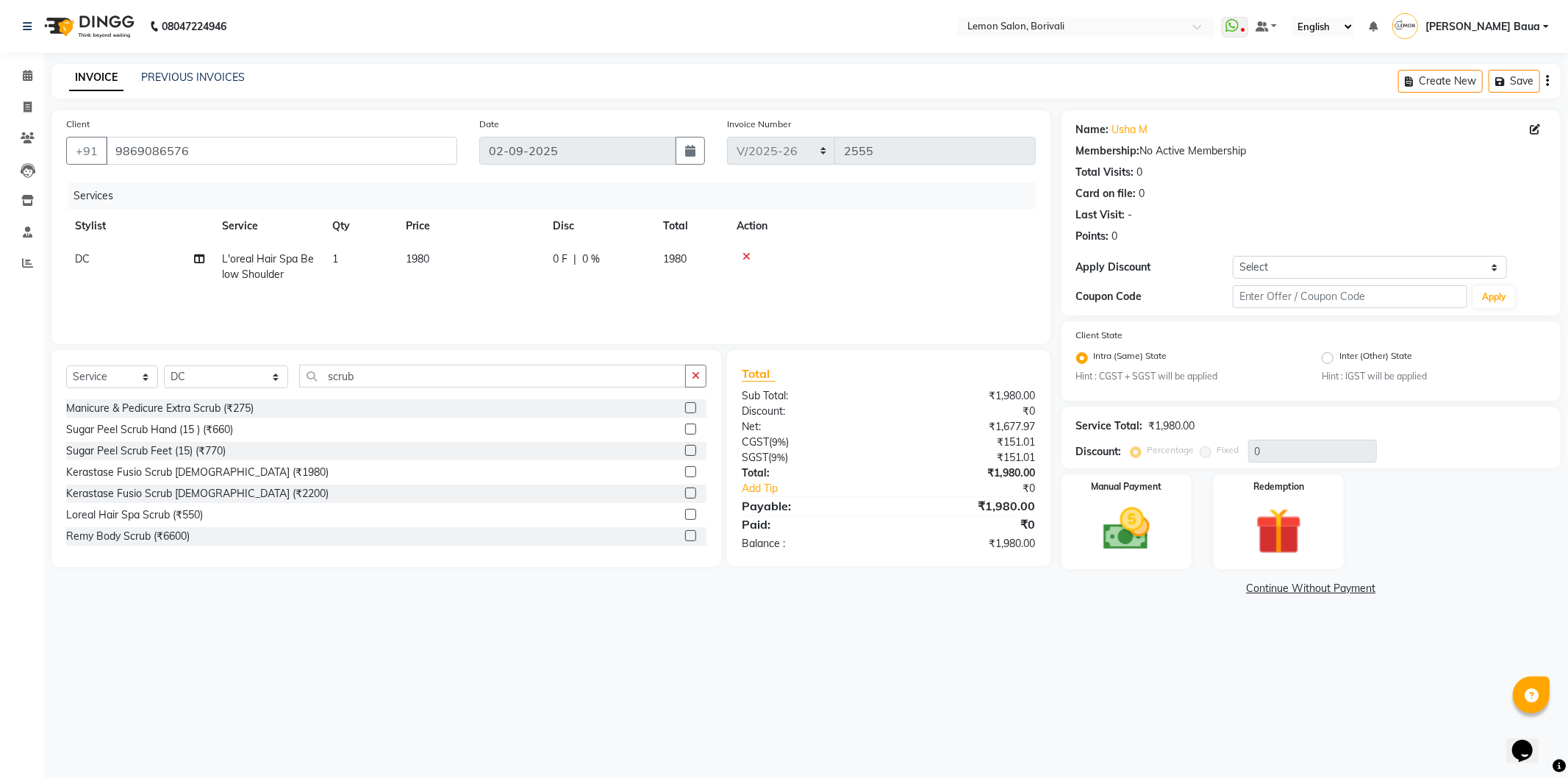
click at [686, 515] on label at bounding box center [691, 514] width 11 height 11
click at [686, 515] on input "checkbox" at bounding box center [690, 515] width 10 height 10
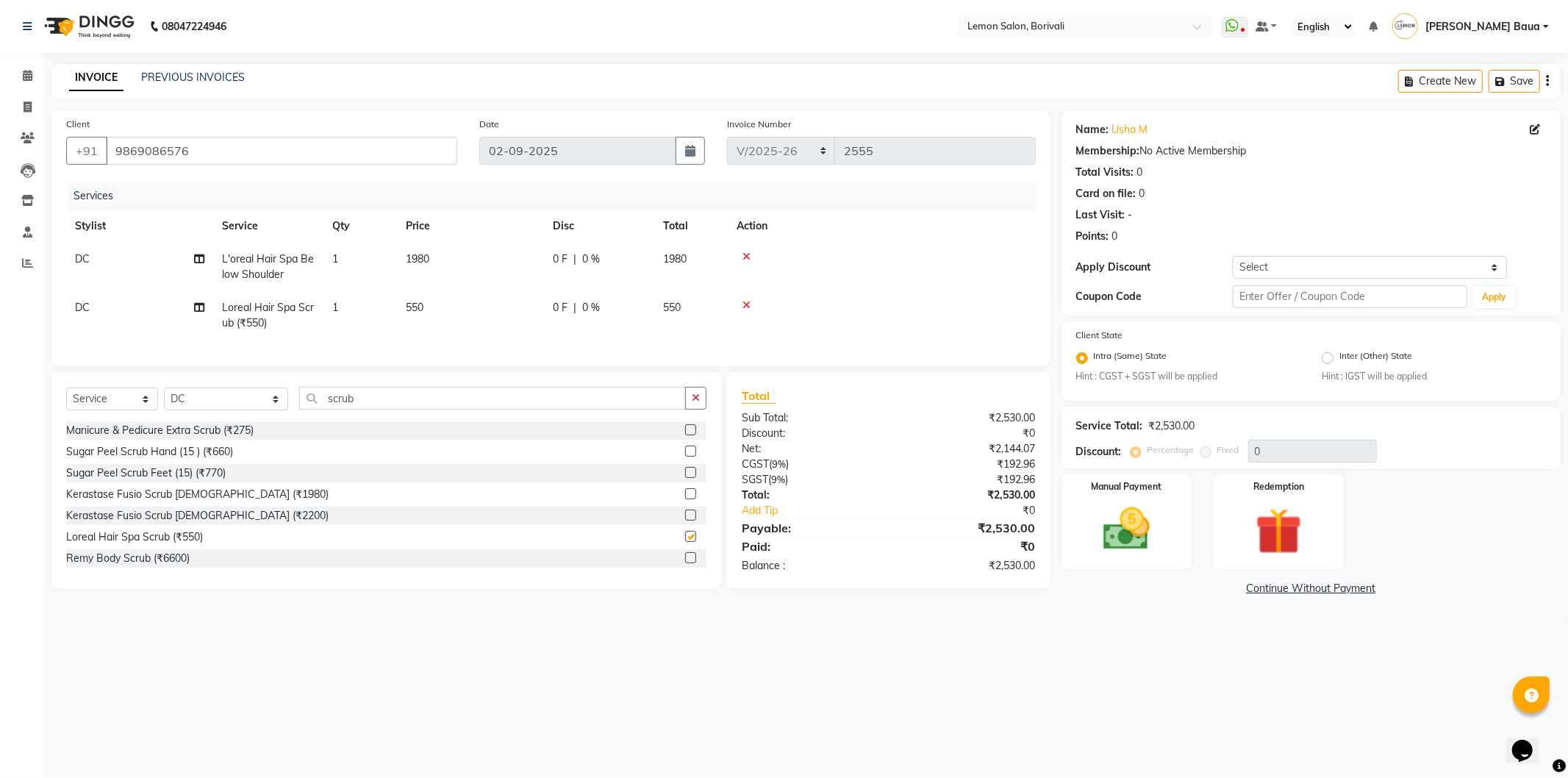
checkbox input "false"
click at [420, 409] on input "scrub" at bounding box center [492, 398] width 387 height 23
click at [78, 255] on span "DC" at bounding box center [82, 258] width 15 height 13
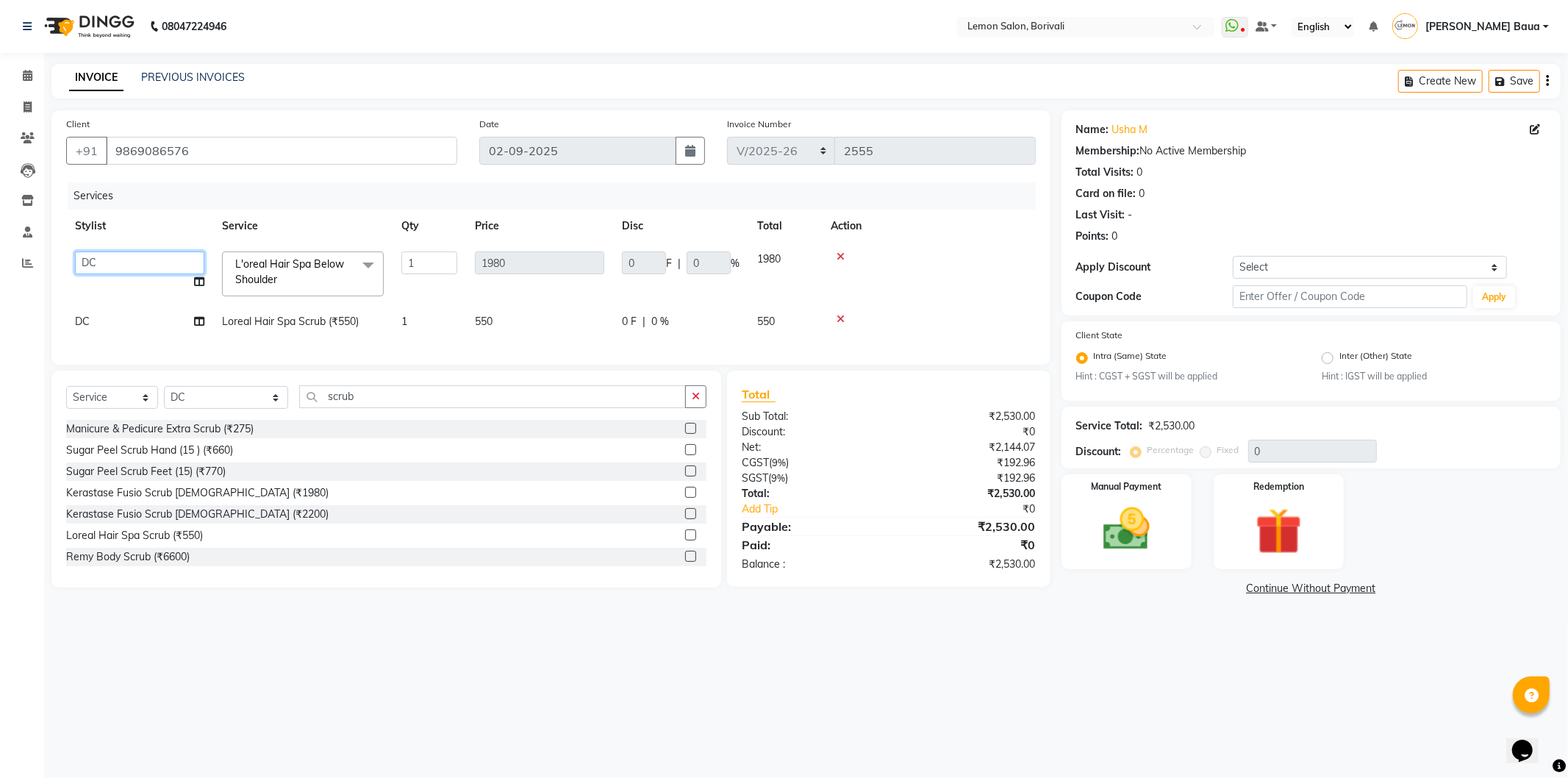
click at [91, 256] on select "DC Faiz Khan Huzaifa Jiral Baua Jyoti Vyas Lubna mushahid siddique Mo Adnan Nag…" at bounding box center [139, 263] width 130 height 23
select select "83349"
click at [92, 321] on td "DC" at bounding box center [139, 321] width 147 height 33
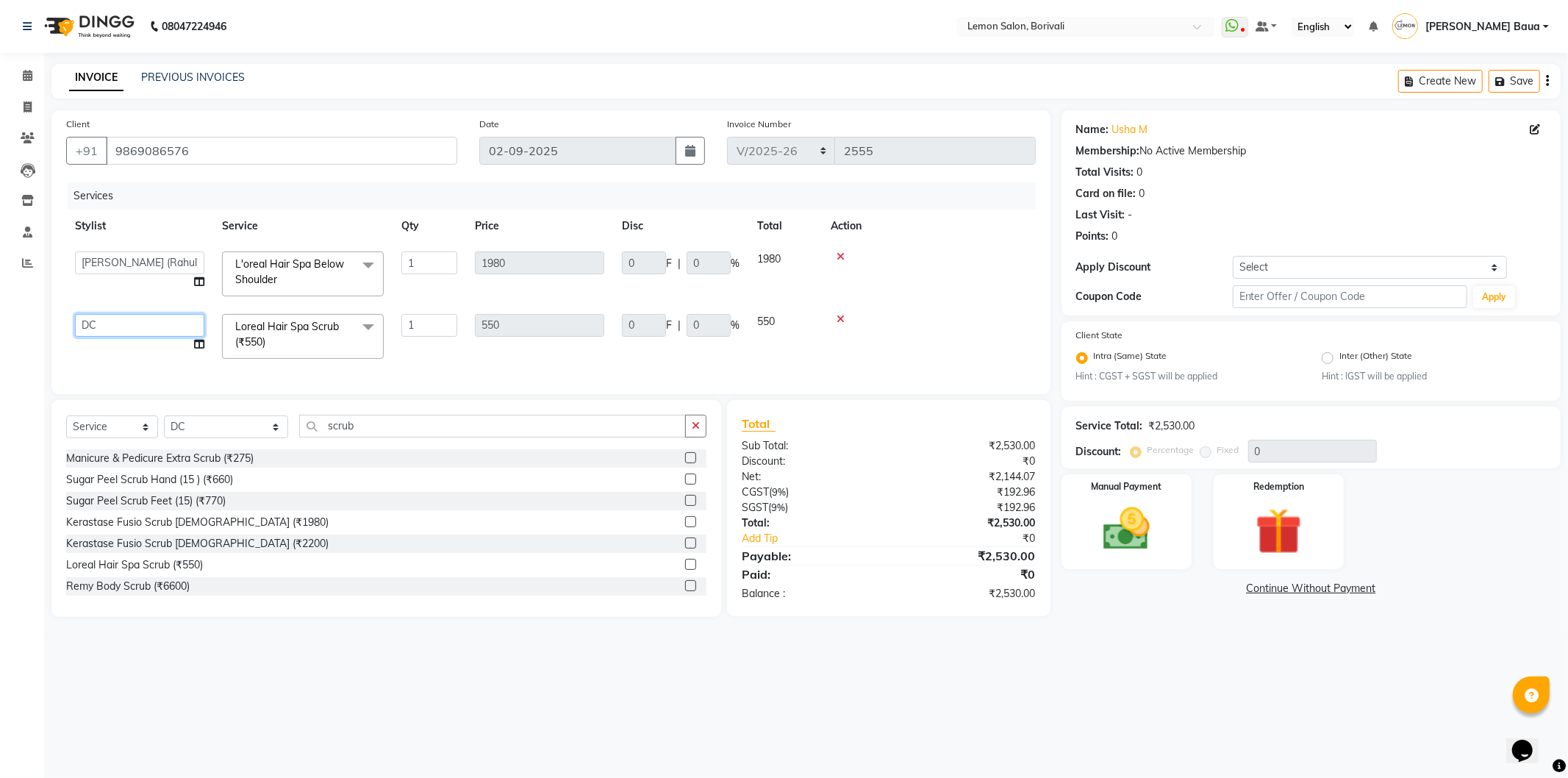
click at [92, 321] on select "DC Faiz Khan Huzaifa Jiral Baua Jyoti Vyas Lubna mushahid siddique Mo Adnan Nag…" at bounding box center [139, 325] width 130 height 23
select select "83349"
click at [238, 431] on select "Select Stylist DC [PERSON_NAME] [PERSON_NAME] [PERSON_NAME] [PERSON_NAME] [PERS…" at bounding box center [226, 427] width 125 height 23
select select "16941"
click at [164, 428] on select "Select Stylist DC [PERSON_NAME] [PERSON_NAME] [PERSON_NAME] [PERSON_NAME] [PERS…" at bounding box center [226, 427] width 125 height 23
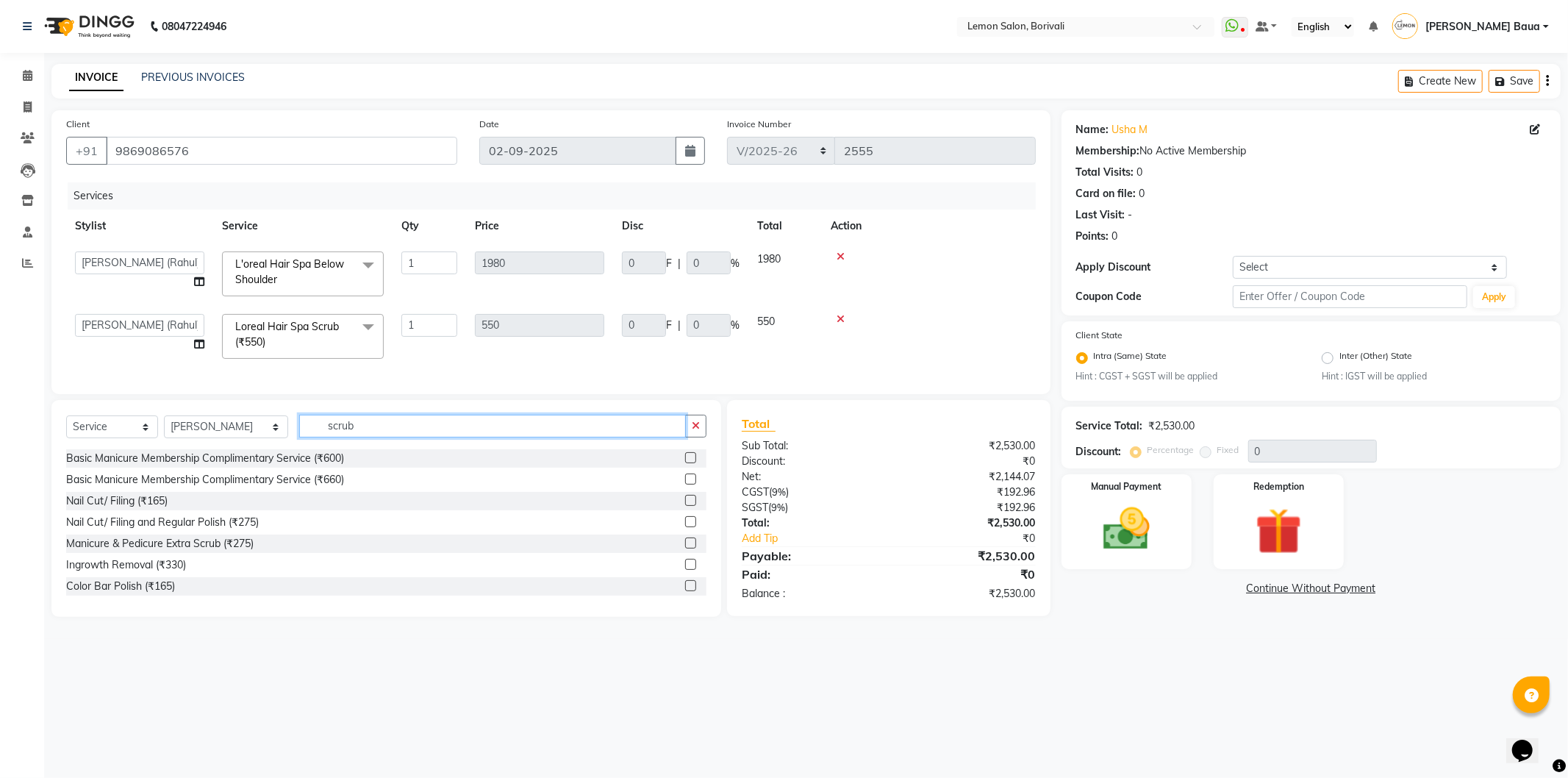
click at [383, 437] on input "scrub" at bounding box center [492, 426] width 387 height 23
type input "touch"
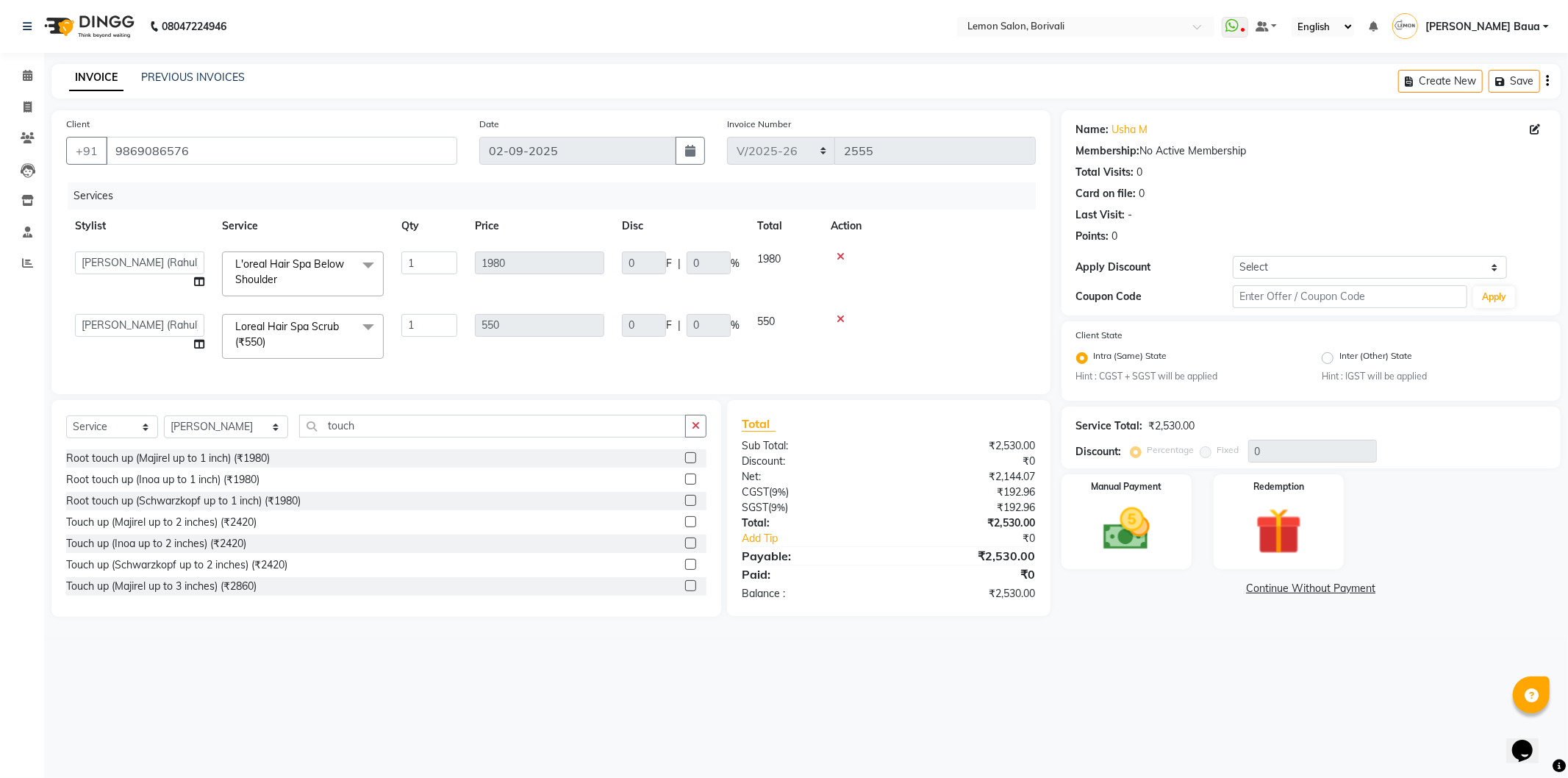
click at [686, 484] on label at bounding box center [691, 478] width 11 height 11
click at [686, 484] on input "checkbox" at bounding box center [690, 479] width 10 height 10
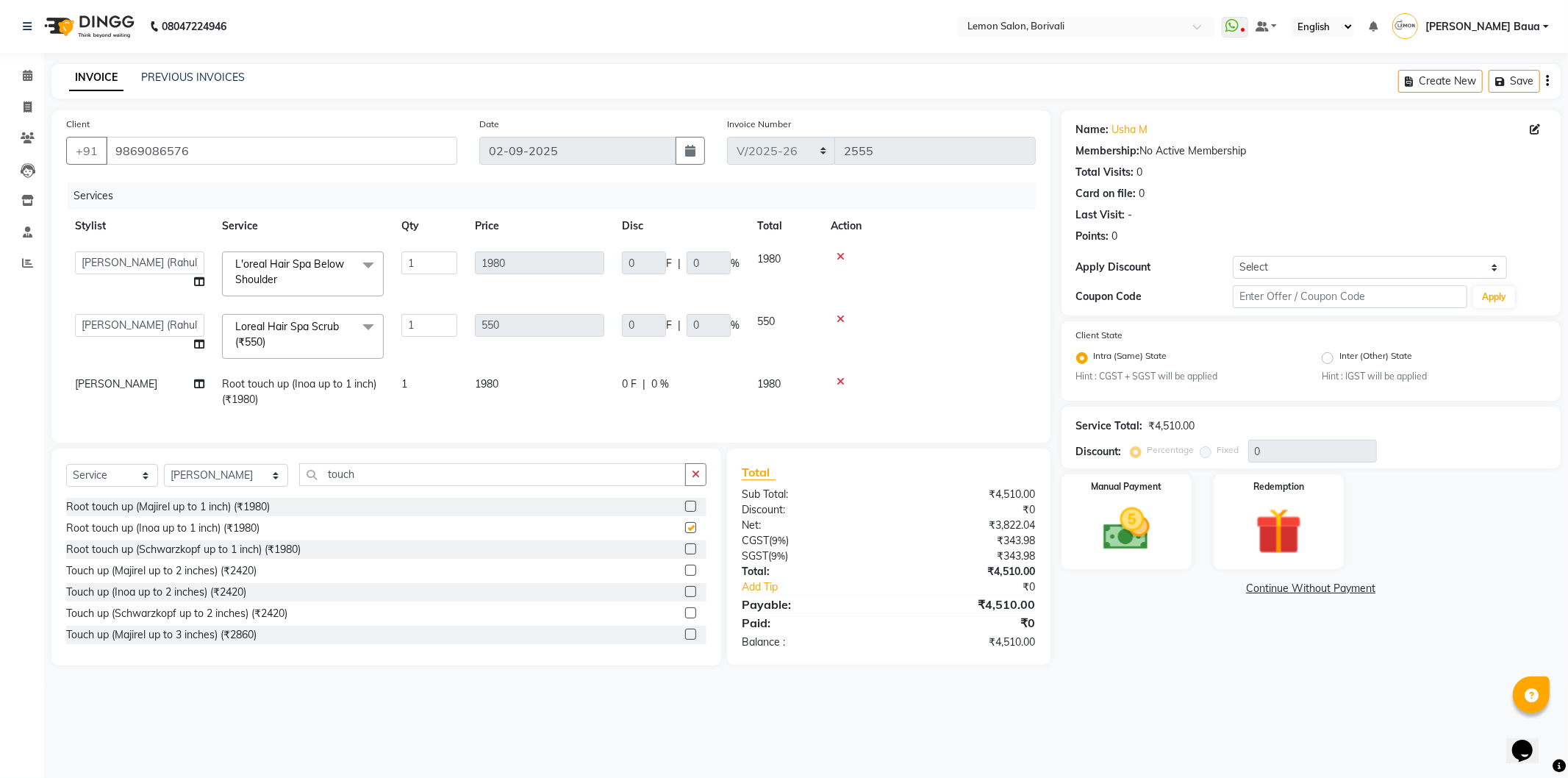
checkbox input "false"
click at [839, 255] on icon at bounding box center [840, 257] width 8 height 10
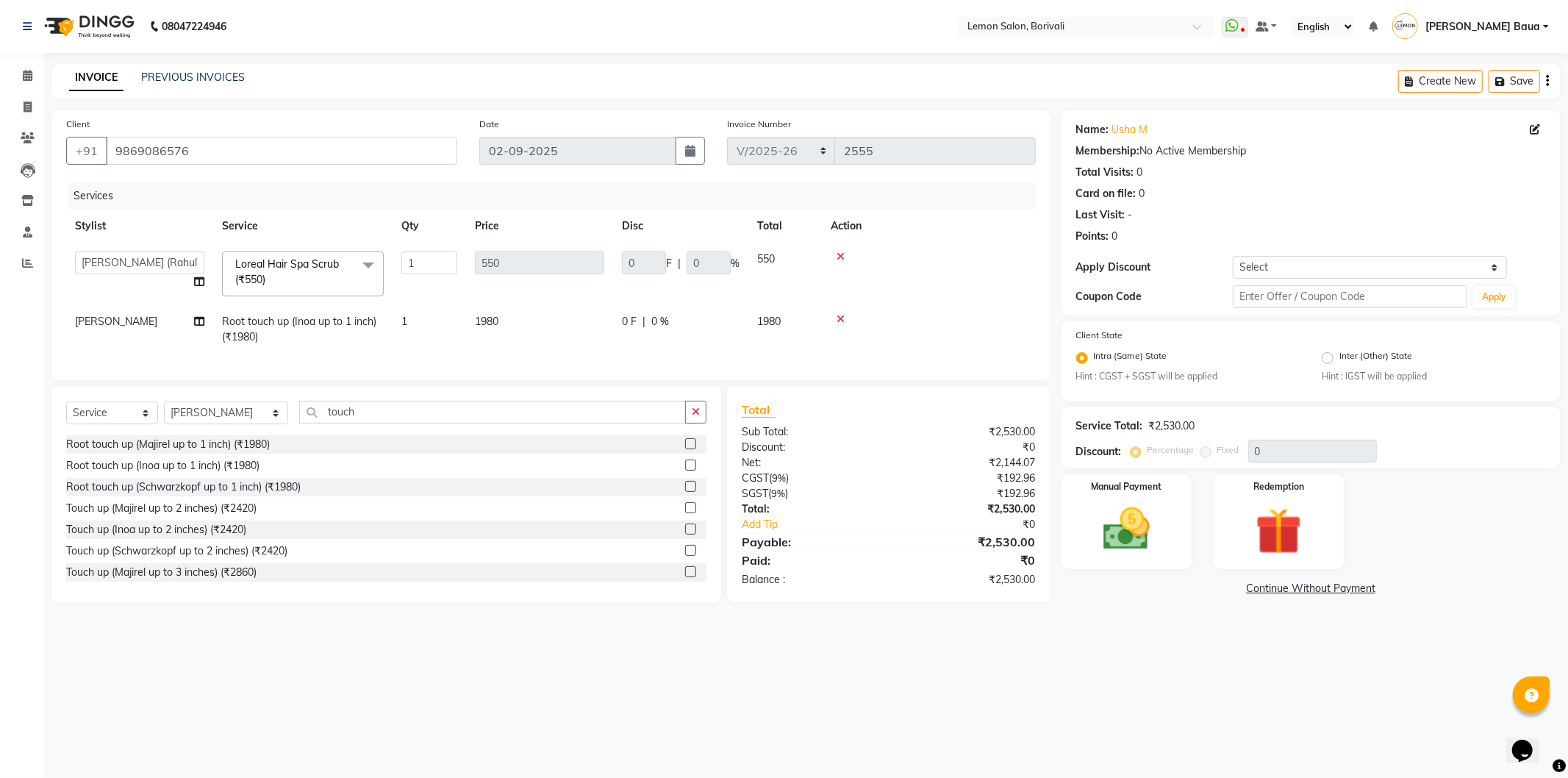
click at [841, 257] on icon at bounding box center [840, 257] width 8 height 10
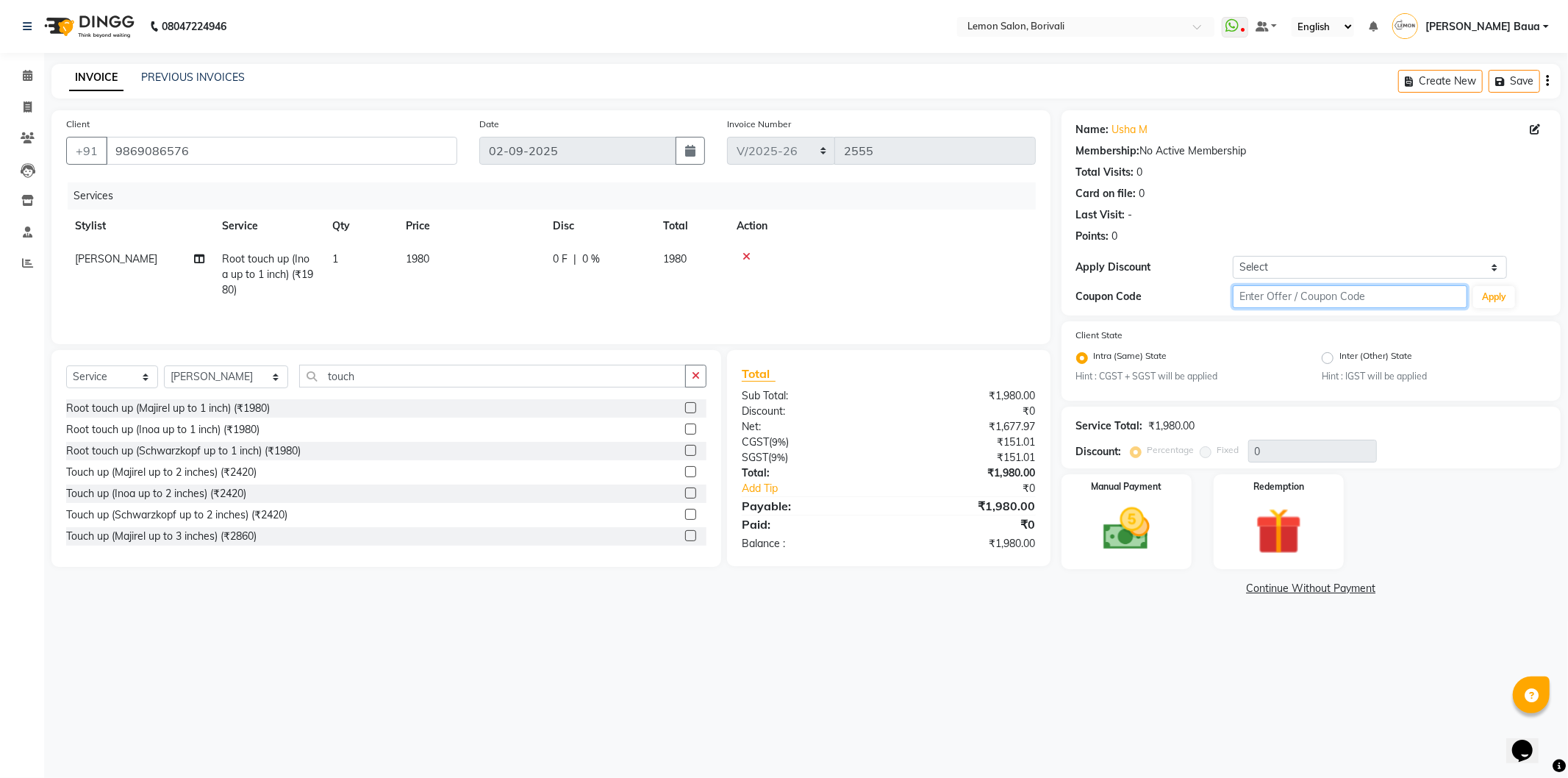
click at [1336, 291] on input "text" at bounding box center [1350, 296] width 235 height 23
type input "2890"
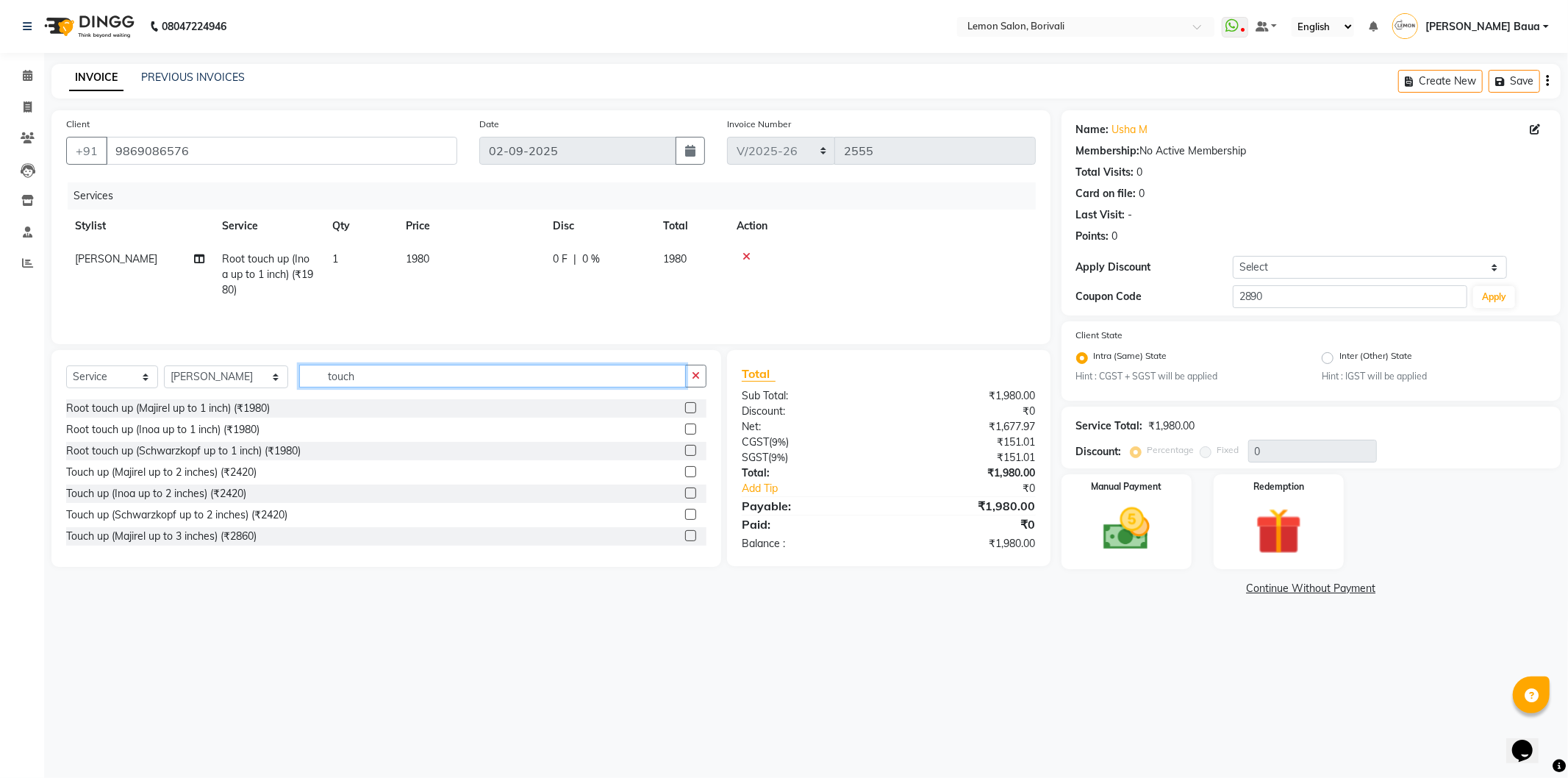
click at [389, 384] on input "touch" at bounding box center [492, 376] width 387 height 23
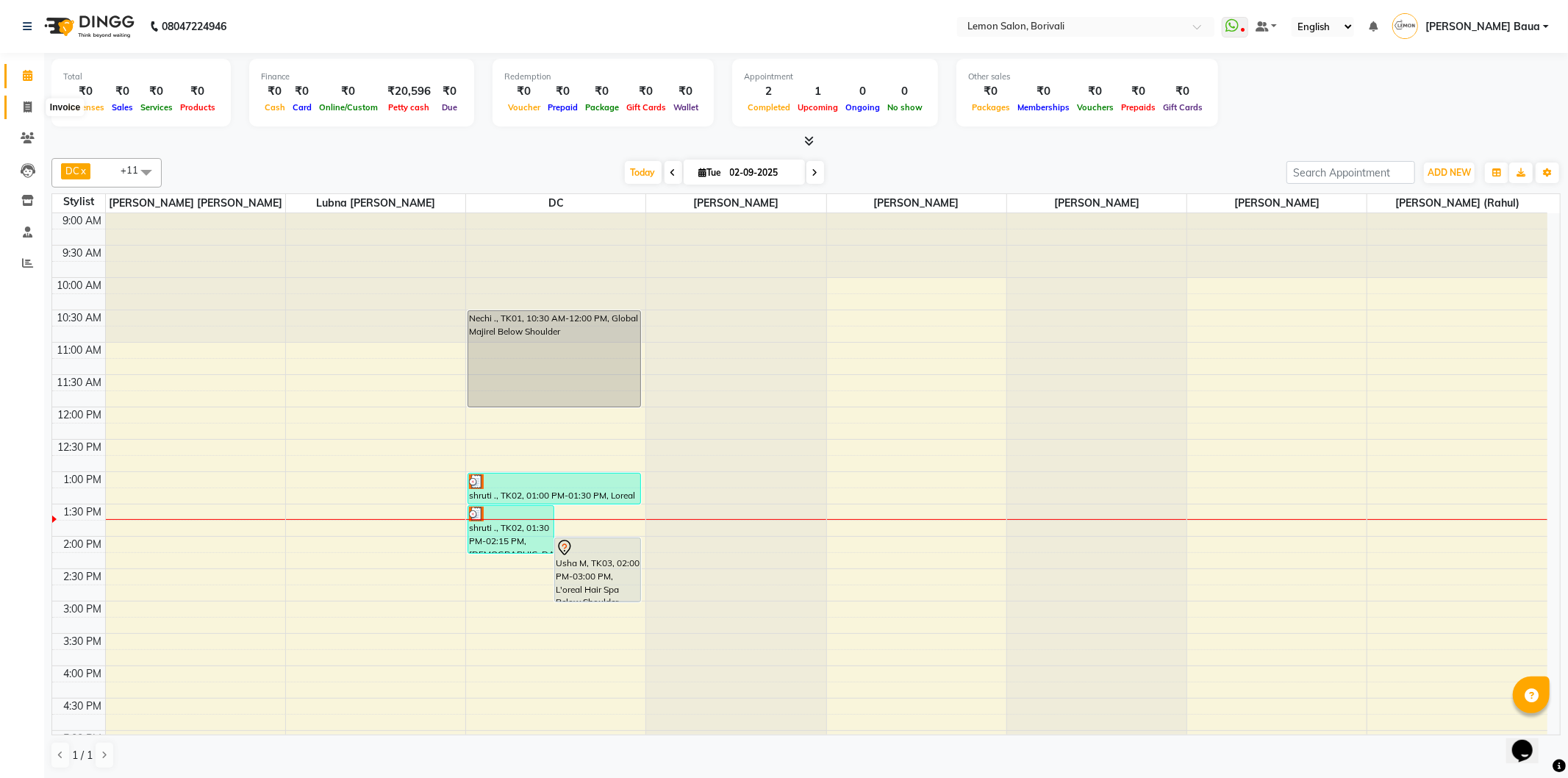
click at [24, 99] on span at bounding box center [28, 107] width 26 height 17
select select "567"
select select "service"
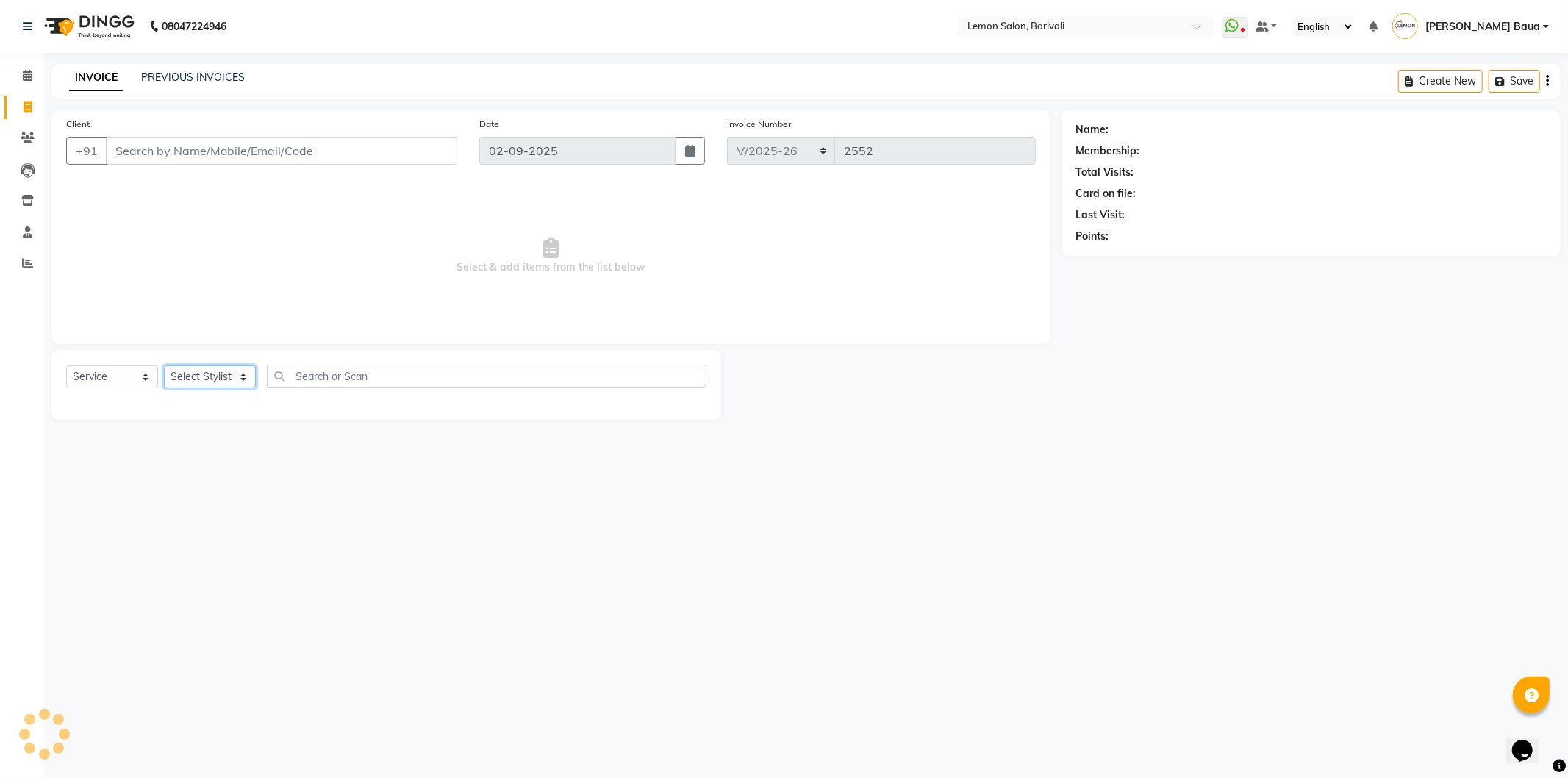
click at [226, 377] on select "Select Stylist" at bounding box center [209, 376] width 91 height 23
click at [23, 71] on icon at bounding box center [27, 75] width 10 height 11
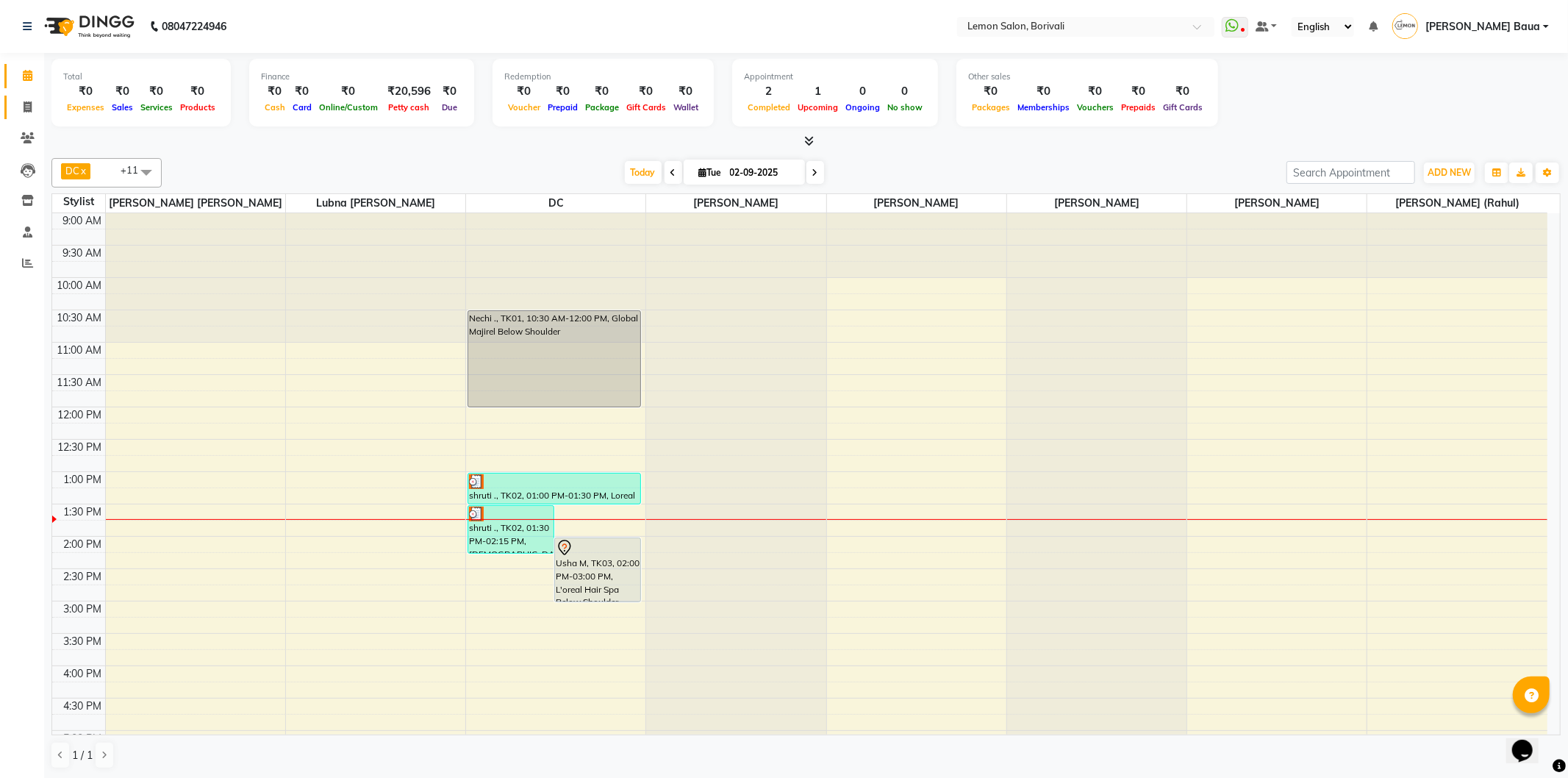
click at [21, 108] on span at bounding box center [28, 107] width 26 height 17
select select "service"
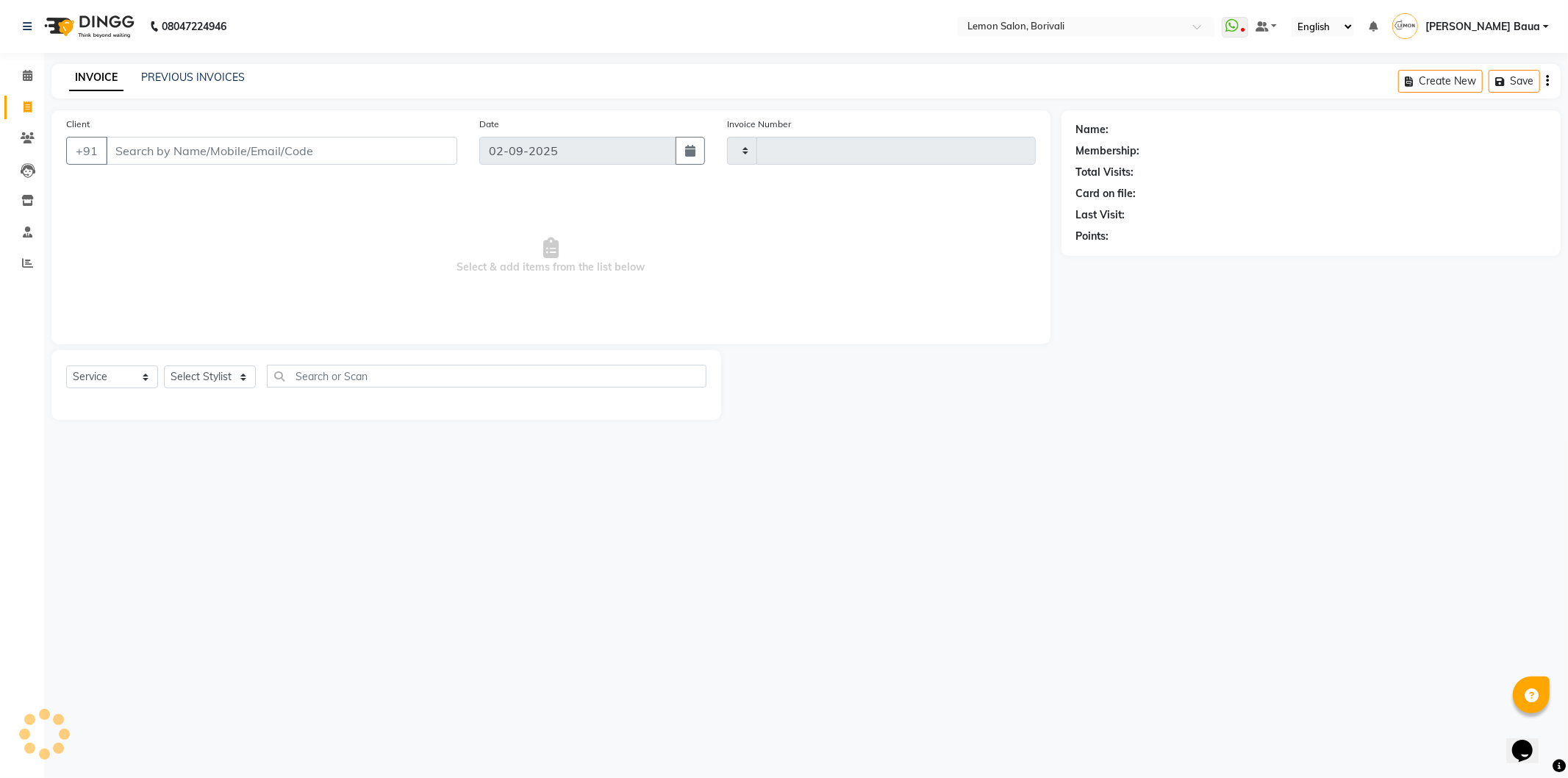
type input "2552"
select select "567"
click at [214, 375] on select "Select Stylist DC [PERSON_NAME] [PERSON_NAME] [PERSON_NAME] [PERSON_NAME] [PERS…" at bounding box center [226, 376] width 125 height 23
select select "7565"
click at [164, 366] on select "Select Stylist DC [PERSON_NAME] [PERSON_NAME] [PERSON_NAME] [PERSON_NAME] [PERS…" at bounding box center [226, 376] width 125 height 23
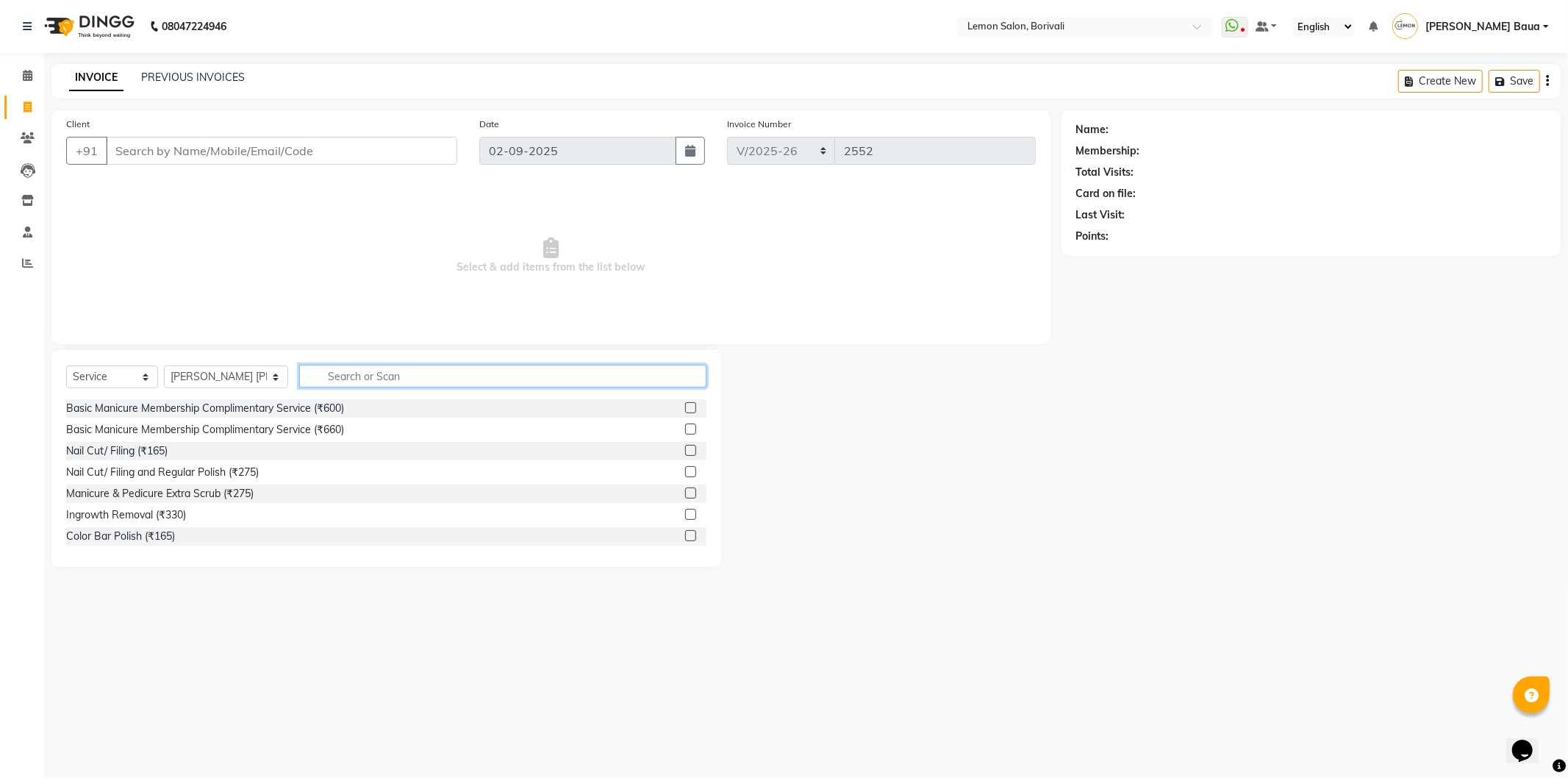
click at [338, 377] on input "text" at bounding box center [503, 376] width 408 height 23
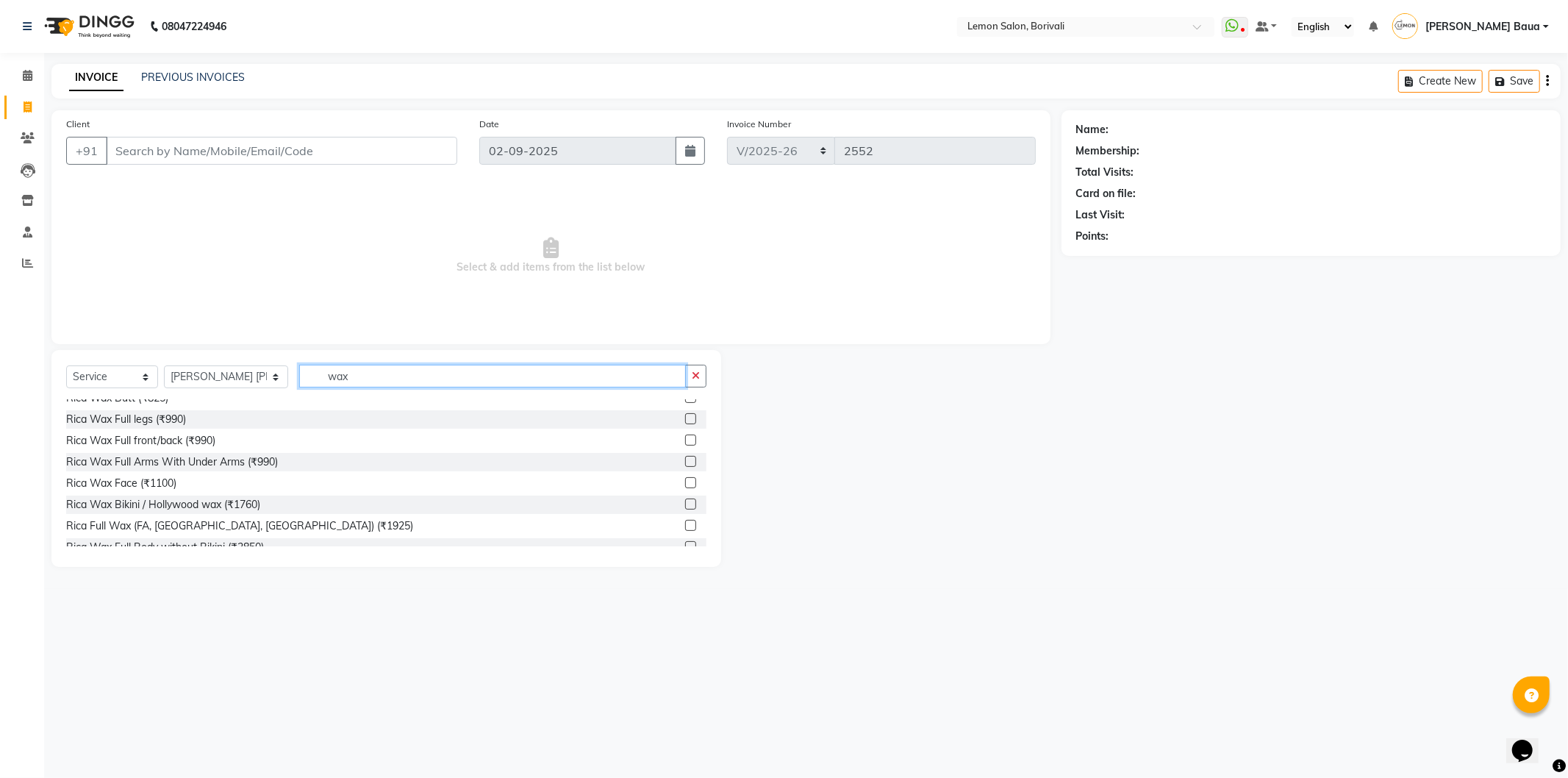
scroll to position [327, 0]
type input "wax"
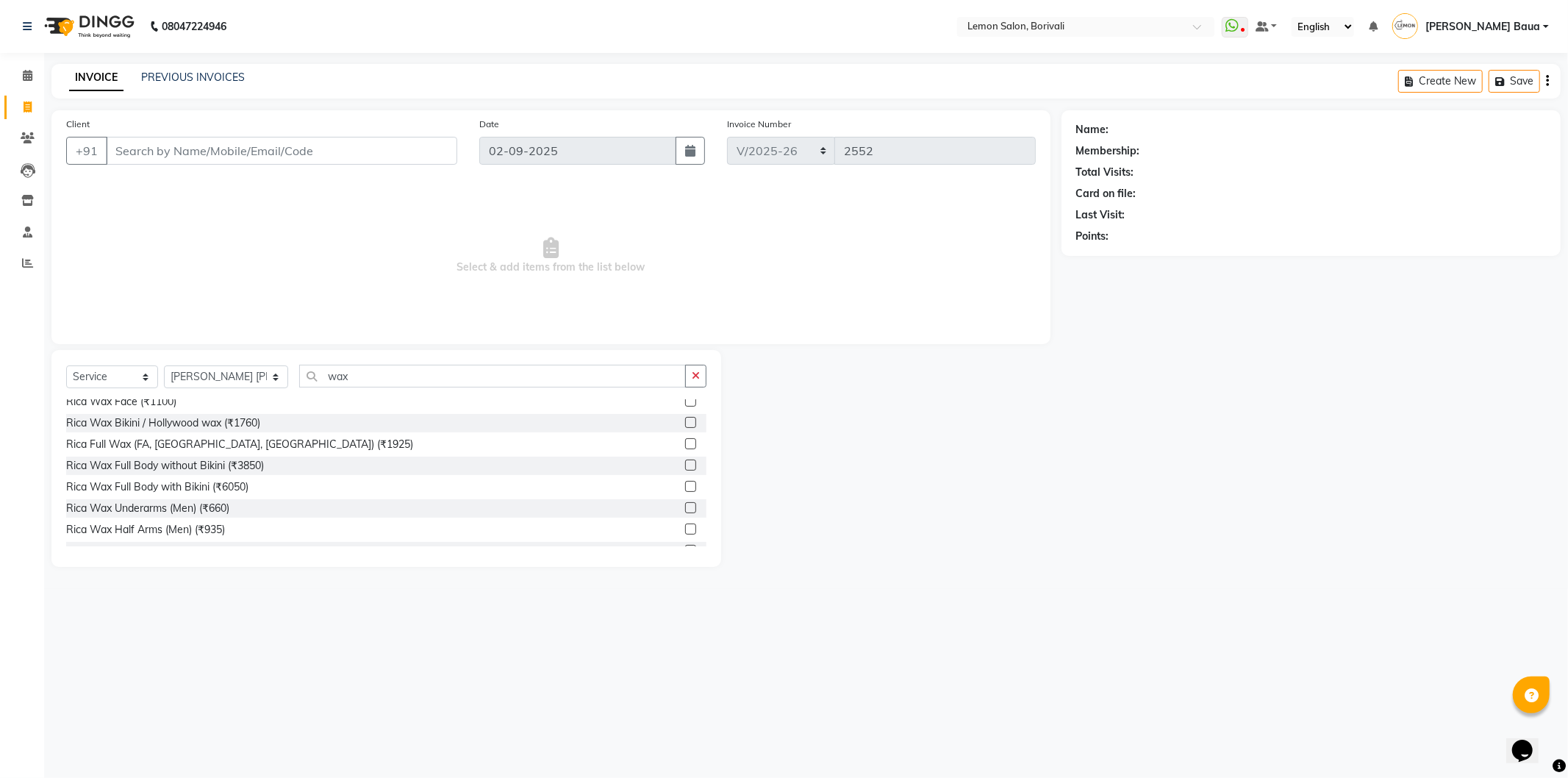
click at [686, 443] on label at bounding box center [691, 443] width 11 height 11
click at [686, 443] on input "checkbox" at bounding box center [690, 444] width 10 height 10
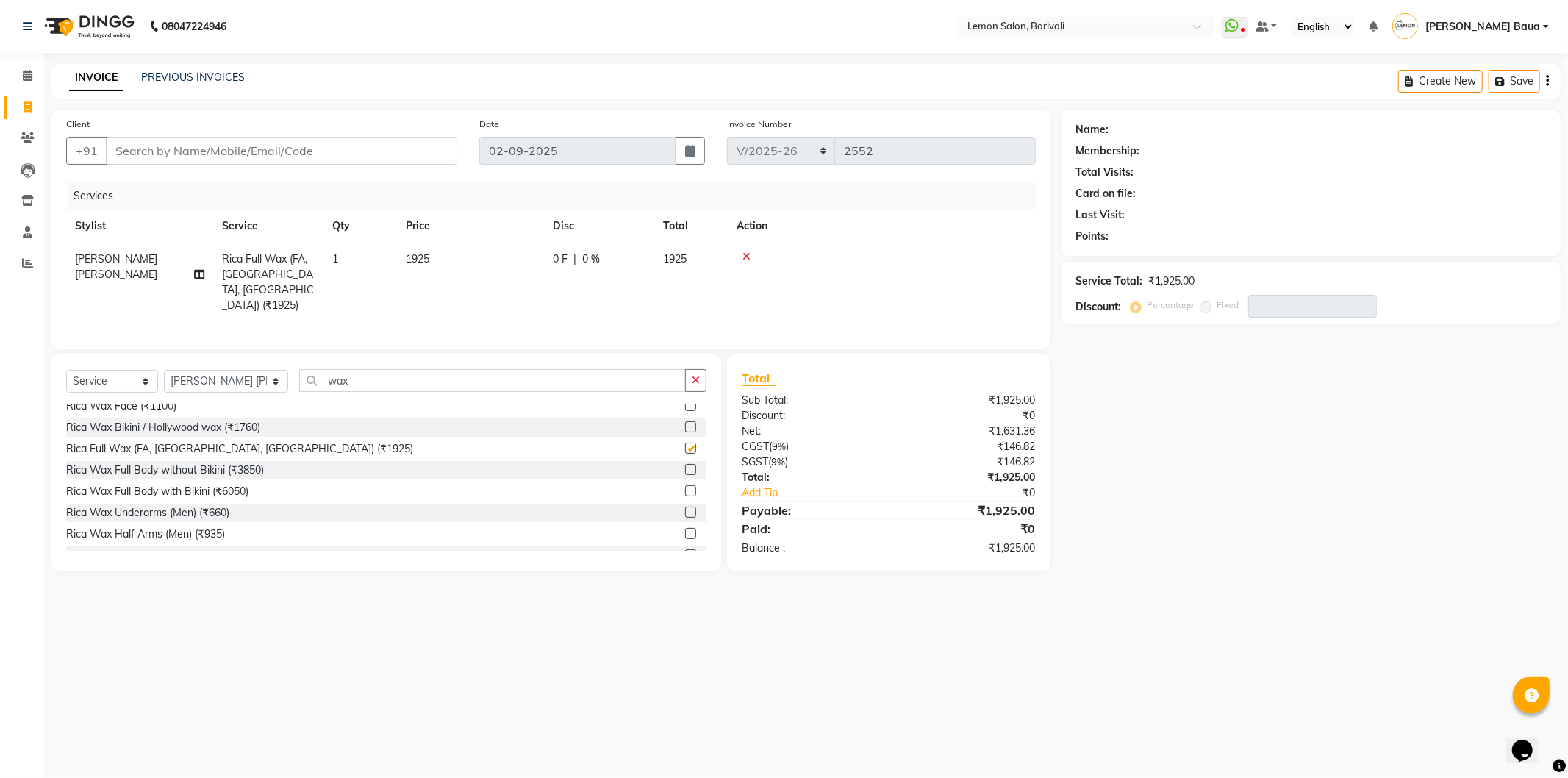
checkbox input "false"
click at [416, 374] on input "wax" at bounding box center [492, 381] width 387 height 23
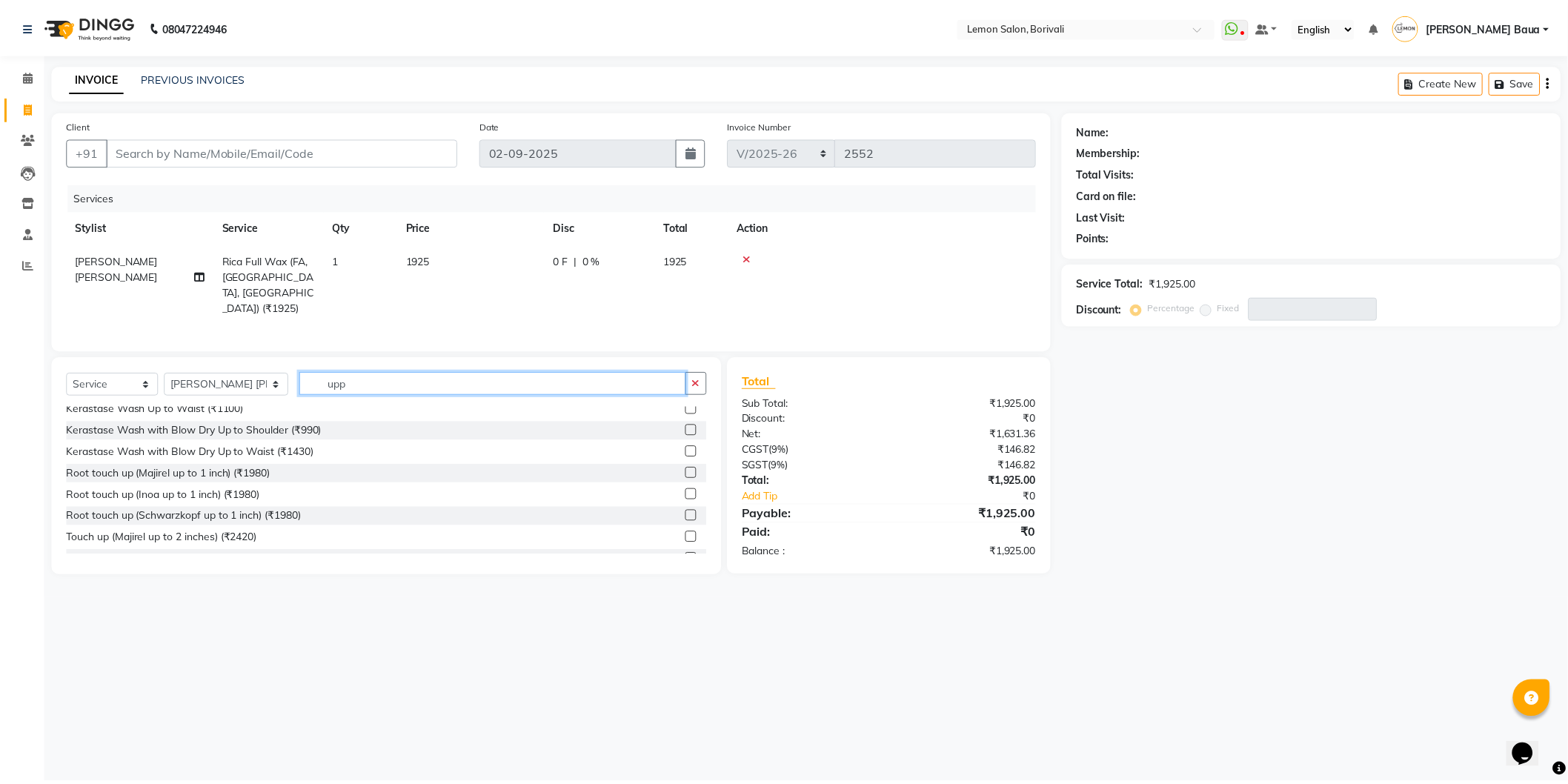
scroll to position [0, 0]
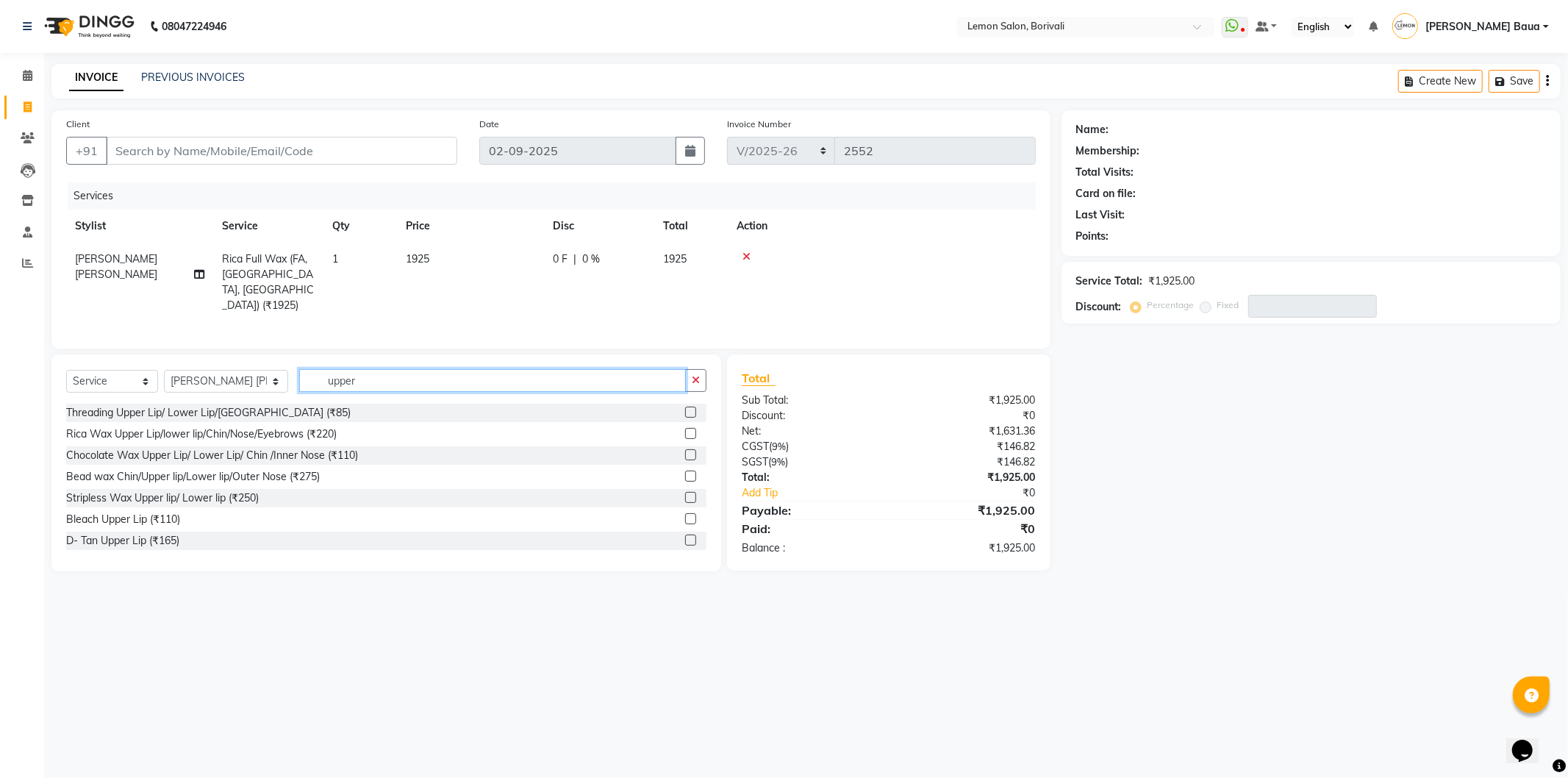
type input "upper"
click at [686, 429] on label at bounding box center [691, 433] width 11 height 11
click at [686, 430] on input "checkbox" at bounding box center [690, 434] width 10 height 10
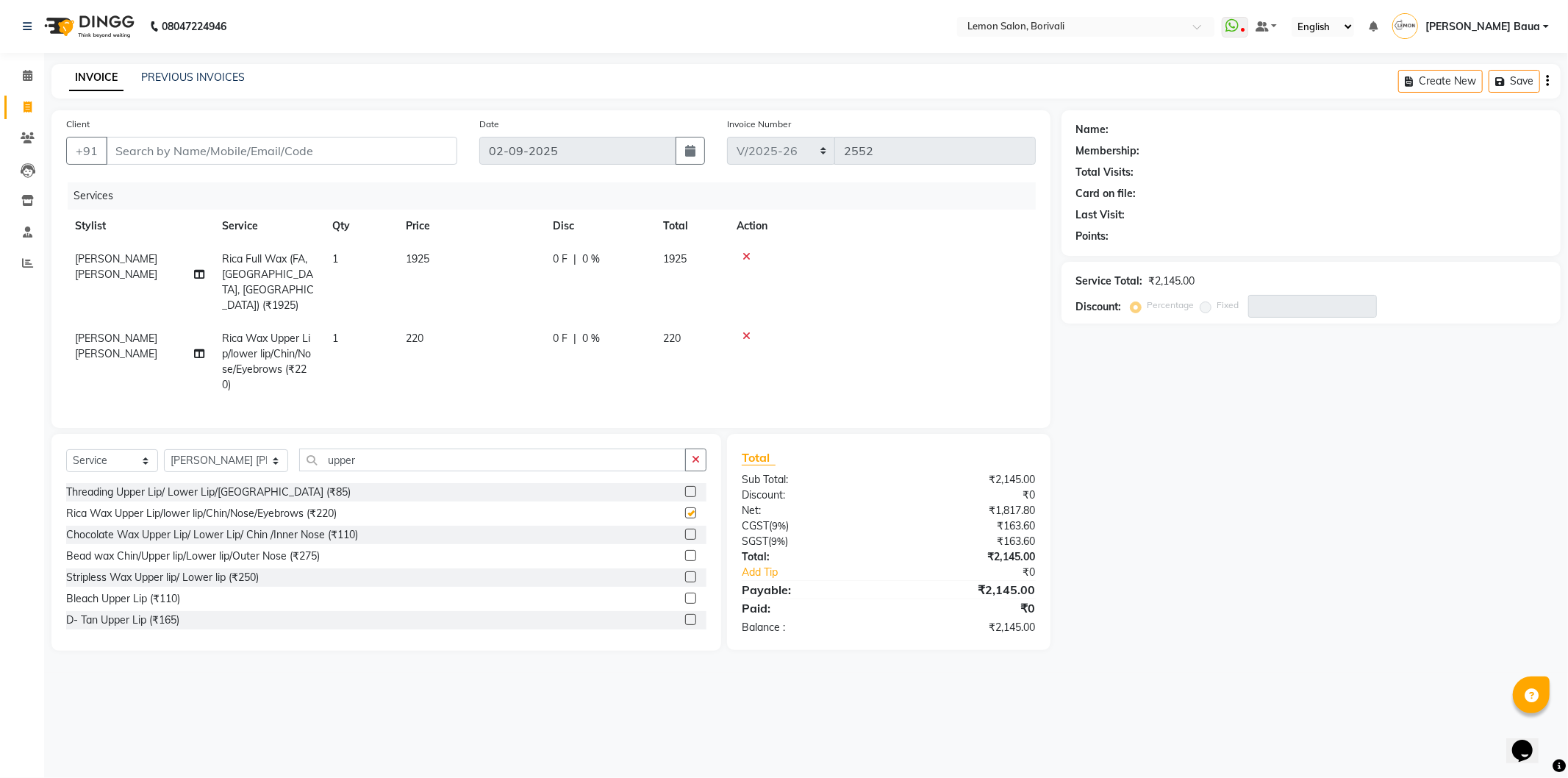
checkbox input "false"
click at [355, 157] on input "Client" at bounding box center [281, 151] width 351 height 28
type input "7"
type input "0"
click at [160, 184] on button "Henna 77338811 53" at bounding box center [181, 184] width 151 height 24
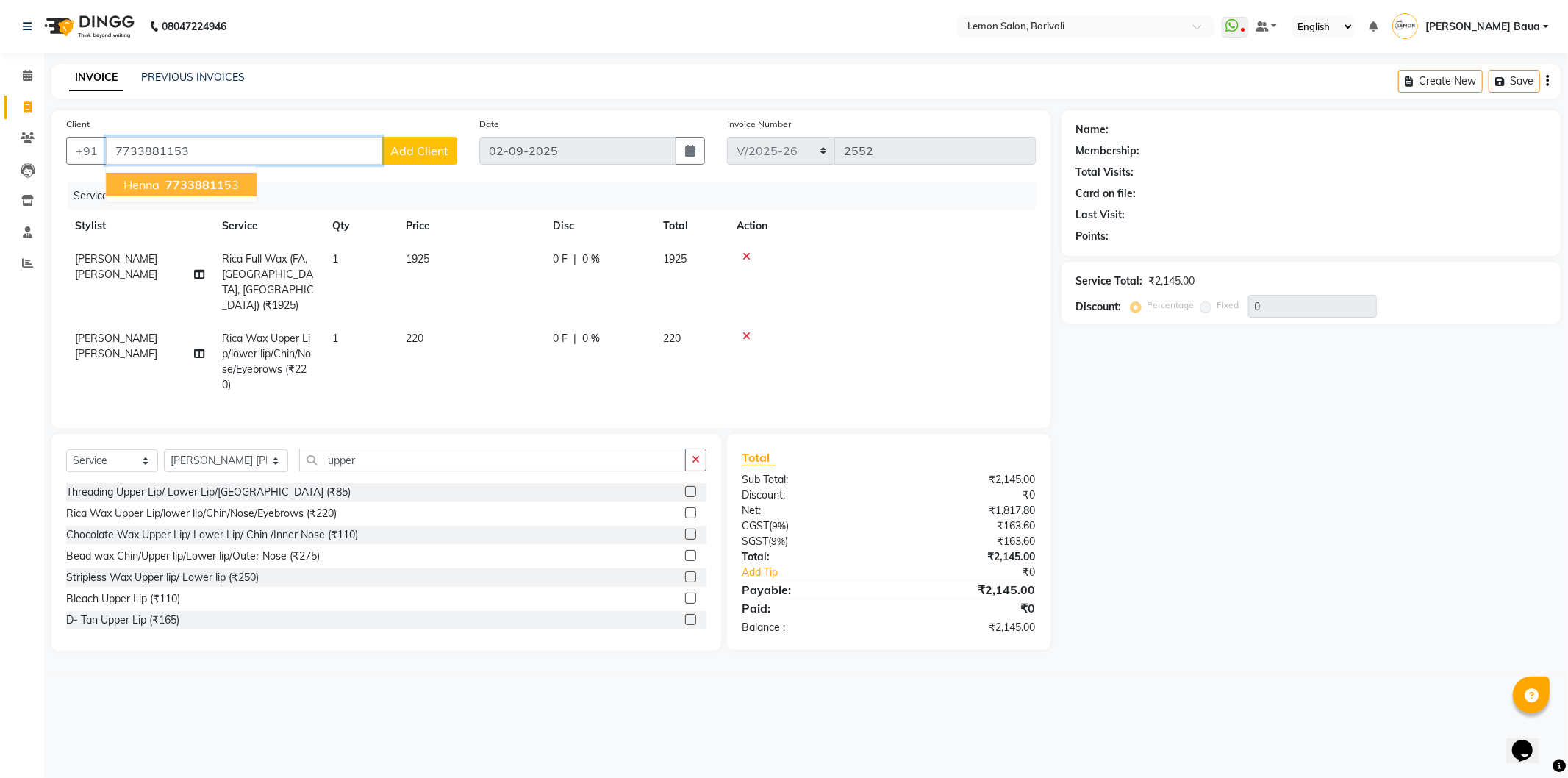
type input "7733881153"
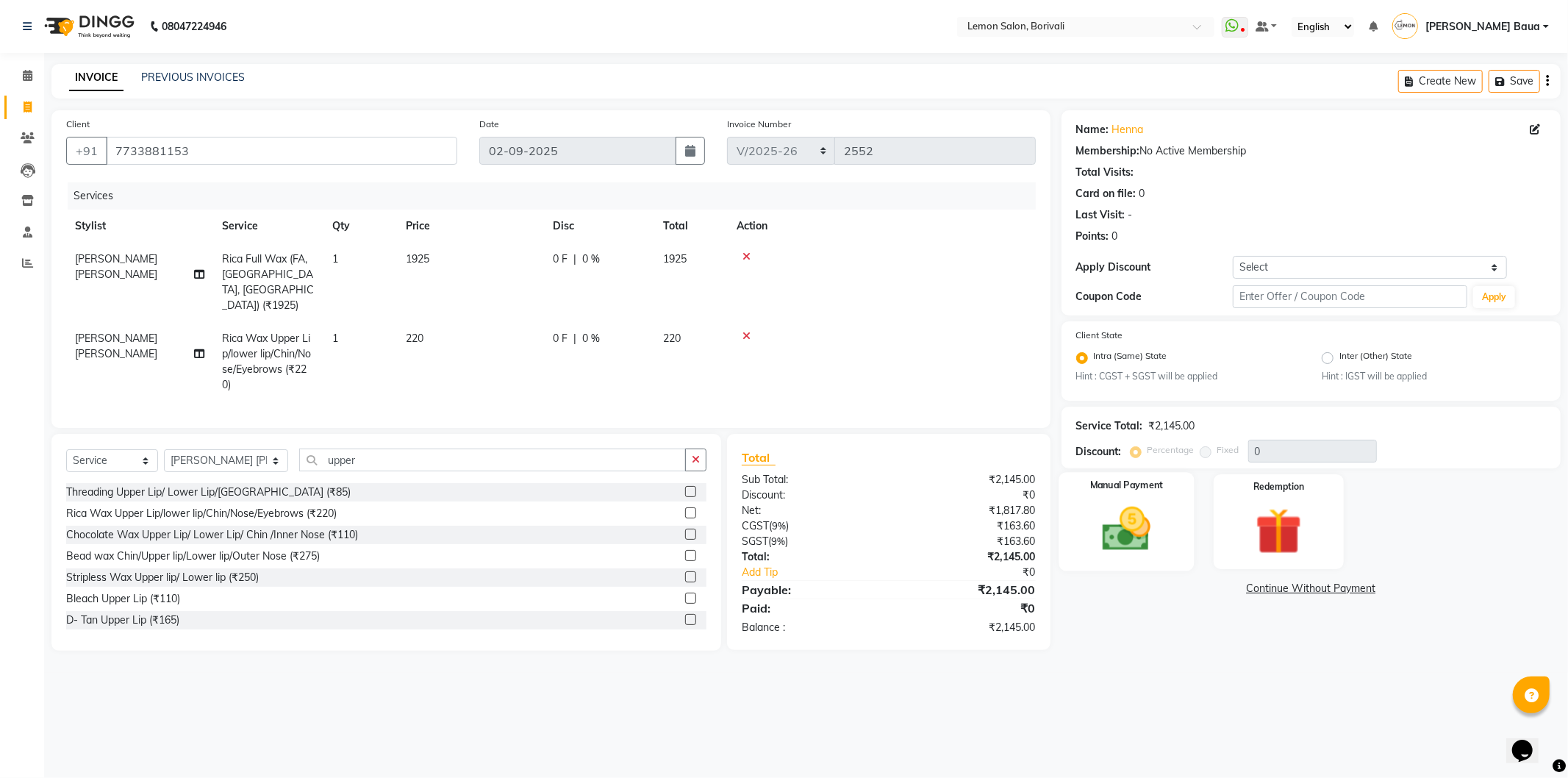
click at [1089, 511] on img at bounding box center [1126, 530] width 78 height 56
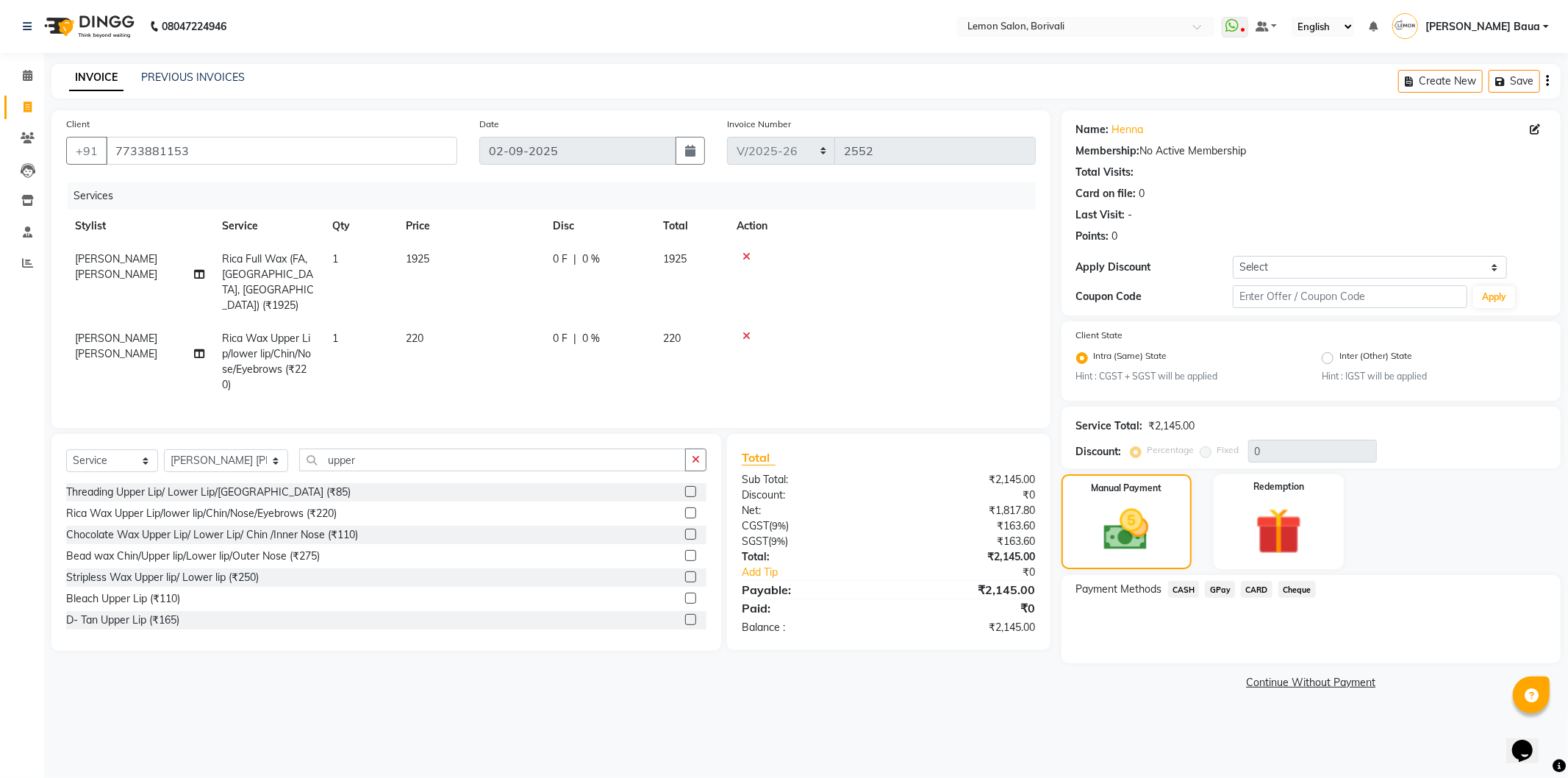
click at [1250, 588] on span "CARD" at bounding box center [1257, 589] width 31 height 17
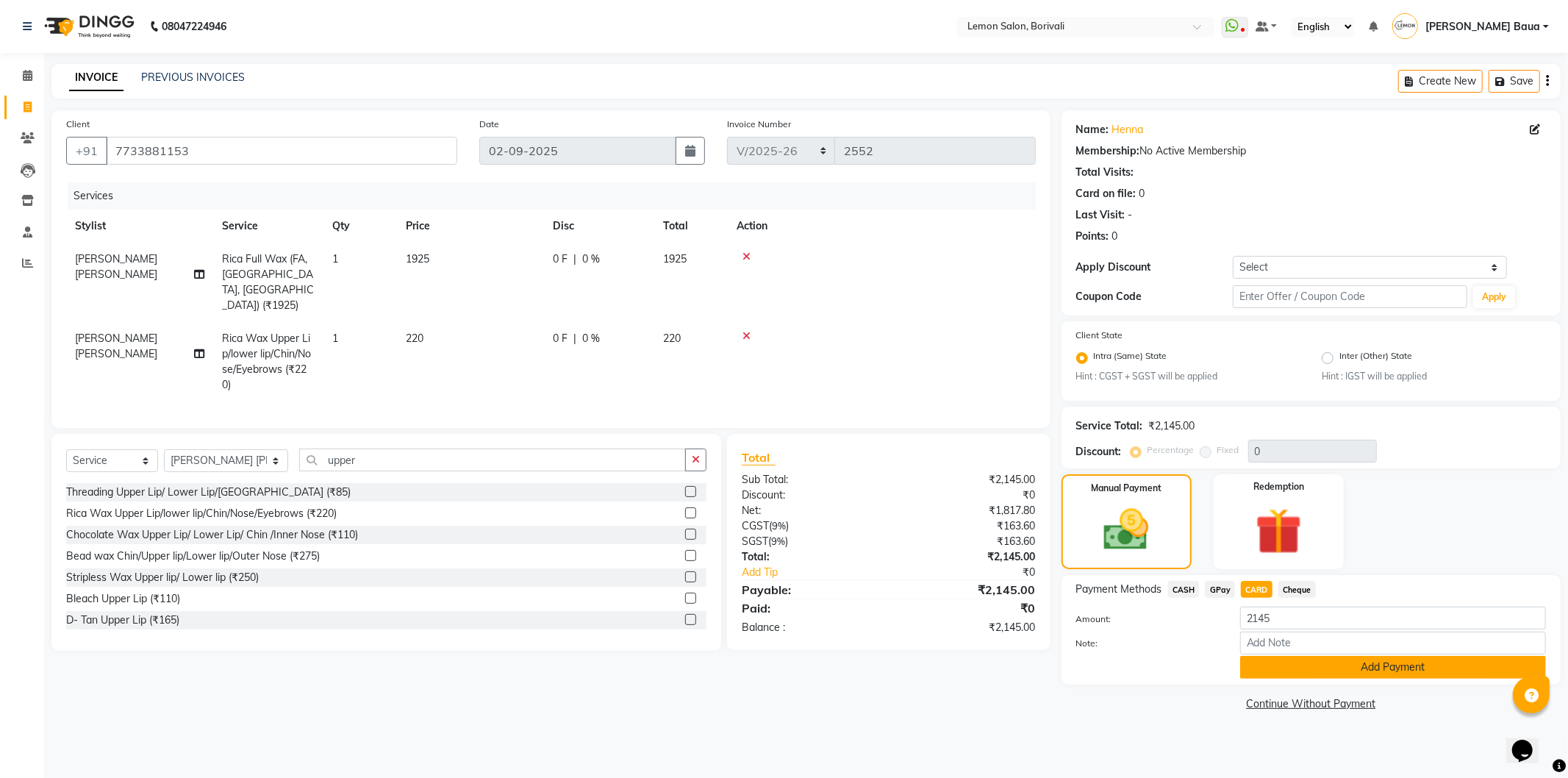
click at [1302, 676] on button "Add Payment" at bounding box center [1393, 667] width 306 height 23
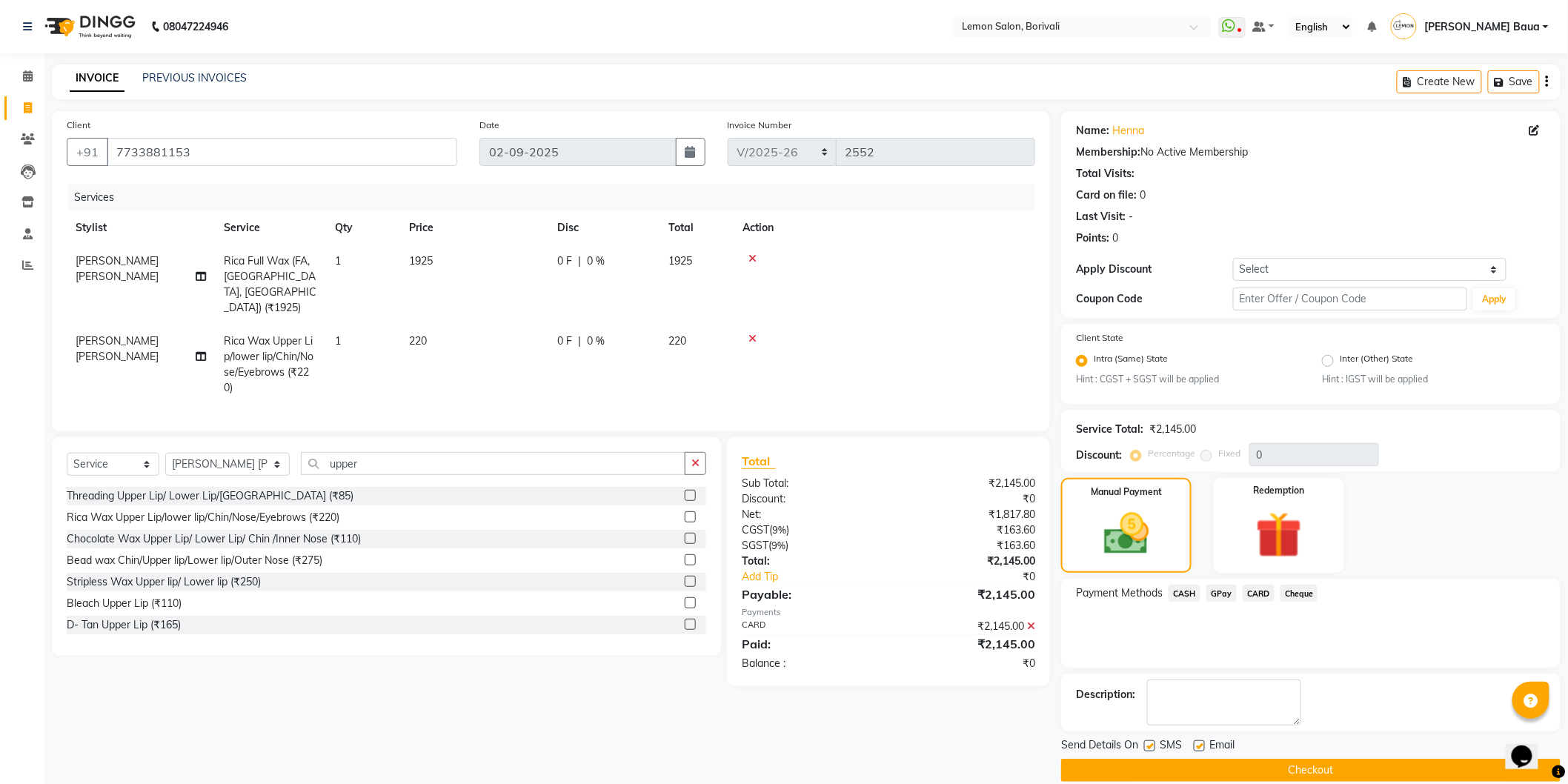
scroll to position [19, 0]
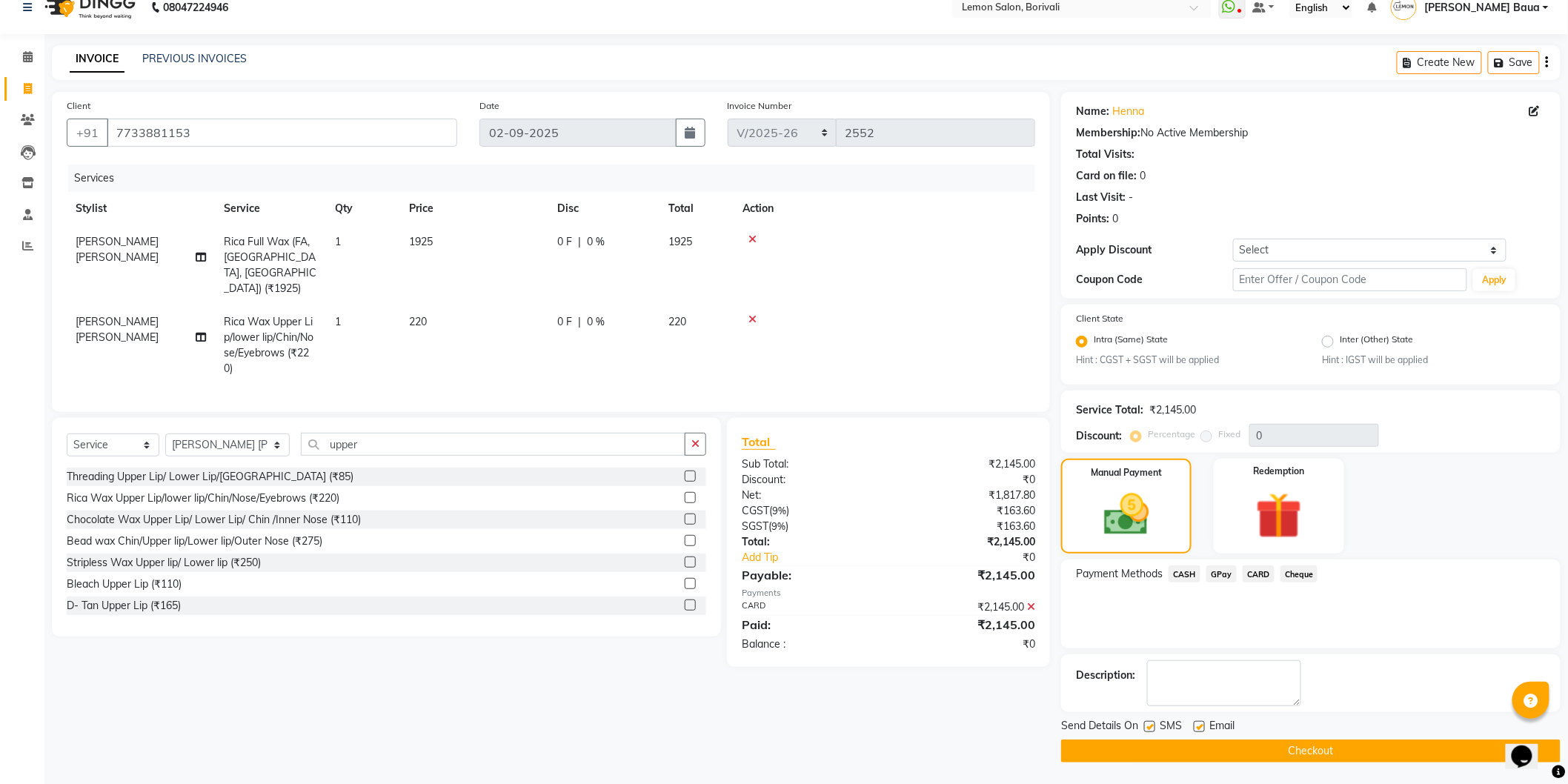
drag, startPoint x: 1216, startPoint y: 743, endPoint x: 1210, endPoint y: 612, distance: 131.1
click at [1210, 612] on div "Name: Henna Membership: No Active Membership Total Visits: Card on file: 0 Last…" at bounding box center [1316, 428] width 510 height 671
click at [1151, 726] on label at bounding box center [1149, 726] width 11 height 11
click at [1151, 726] on input "checkbox" at bounding box center [1148, 727] width 10 height 10
checkbox input "false"
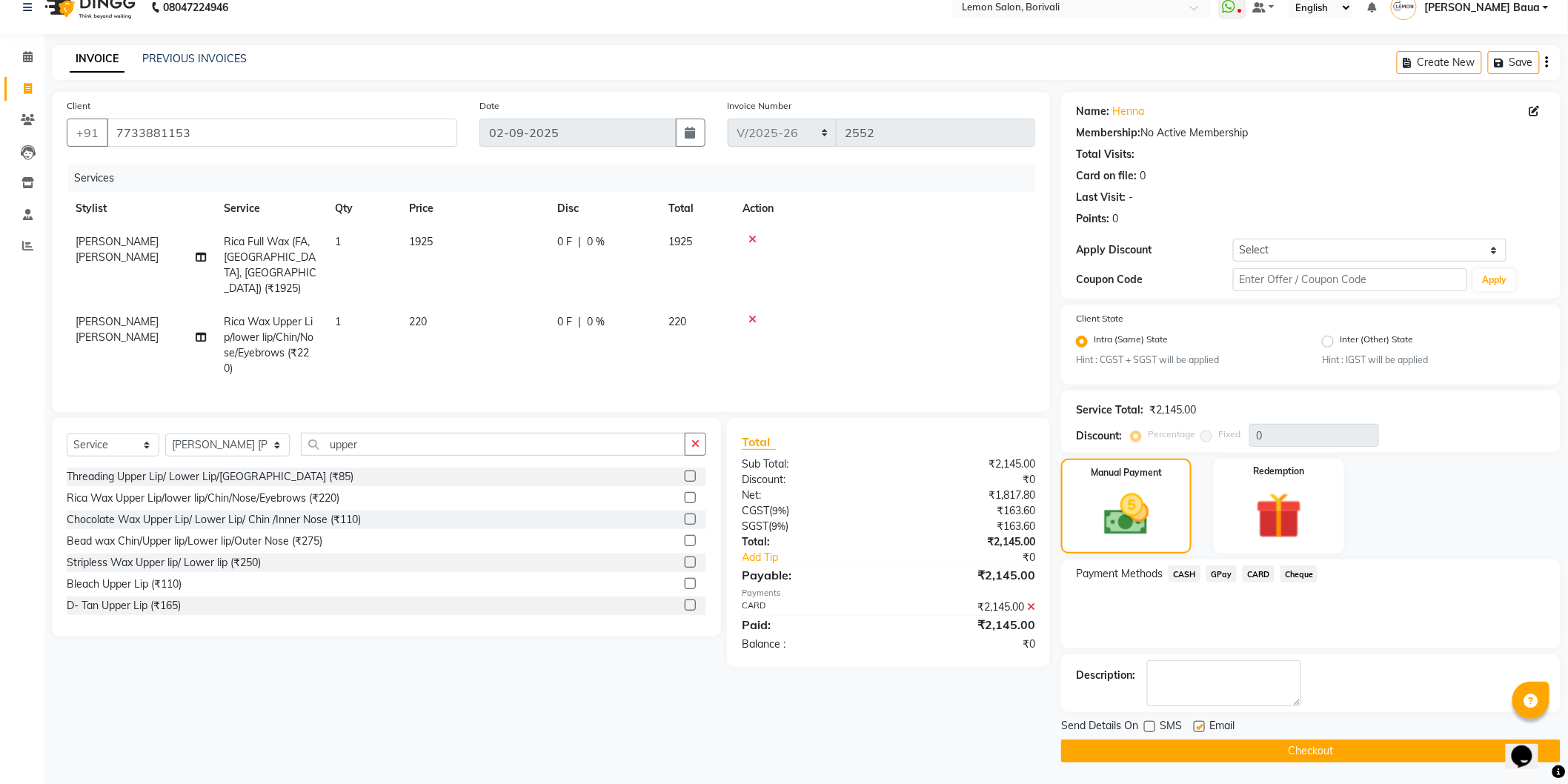
click at [1198, 726] on label at bounding box center [1199, 726] width 11 height 11
click at [1198, 726] on input "checkbox" at bounding box center [1198, 727] width 10 height 10
checkbox input "false"
click at [1219, 753] on button "Checkout" at bounding box center [1311, 751] width 500 height 23
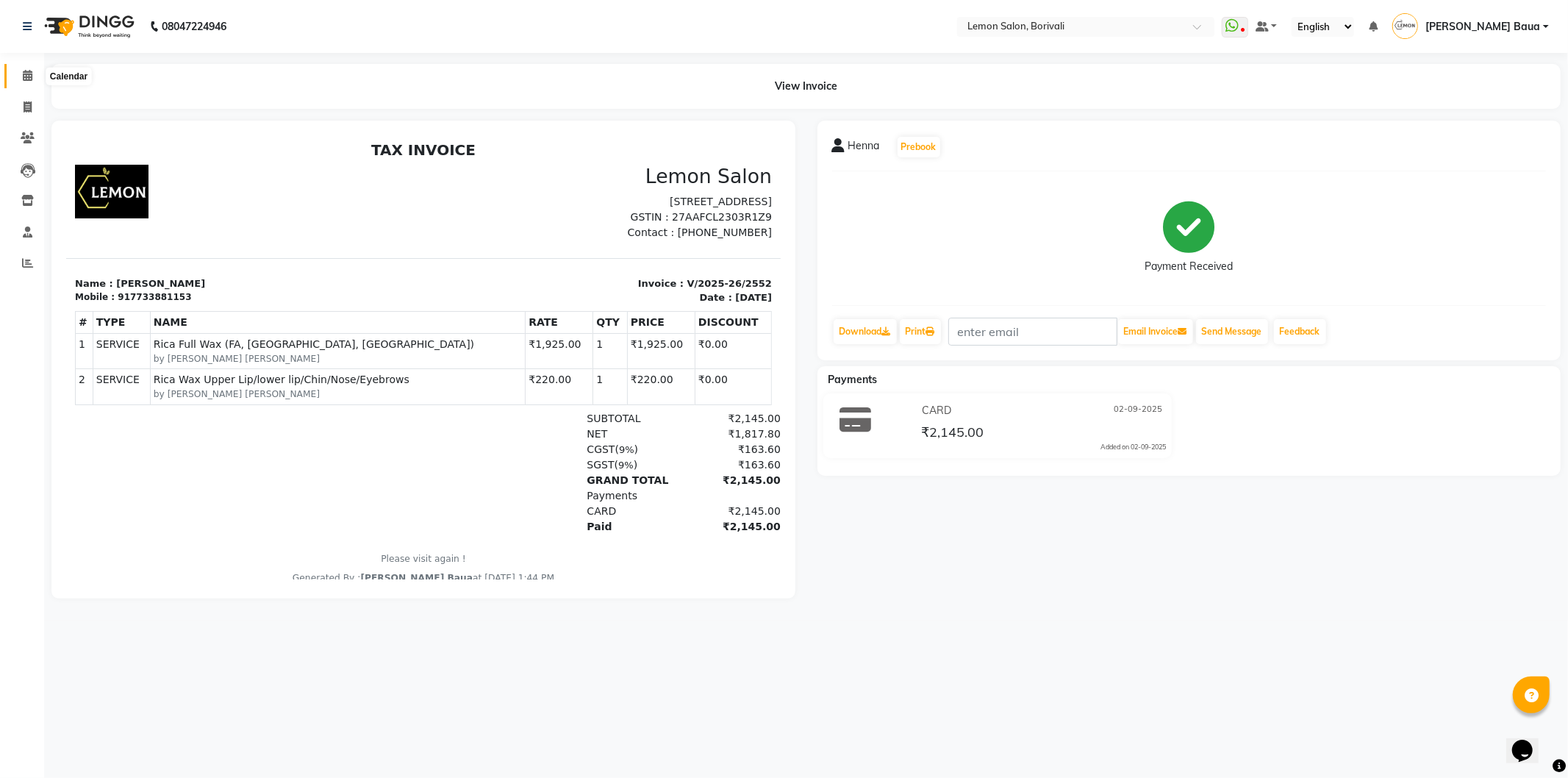
click at [30, 72] on icon at bounding box center [27, 75] width 10 height 11
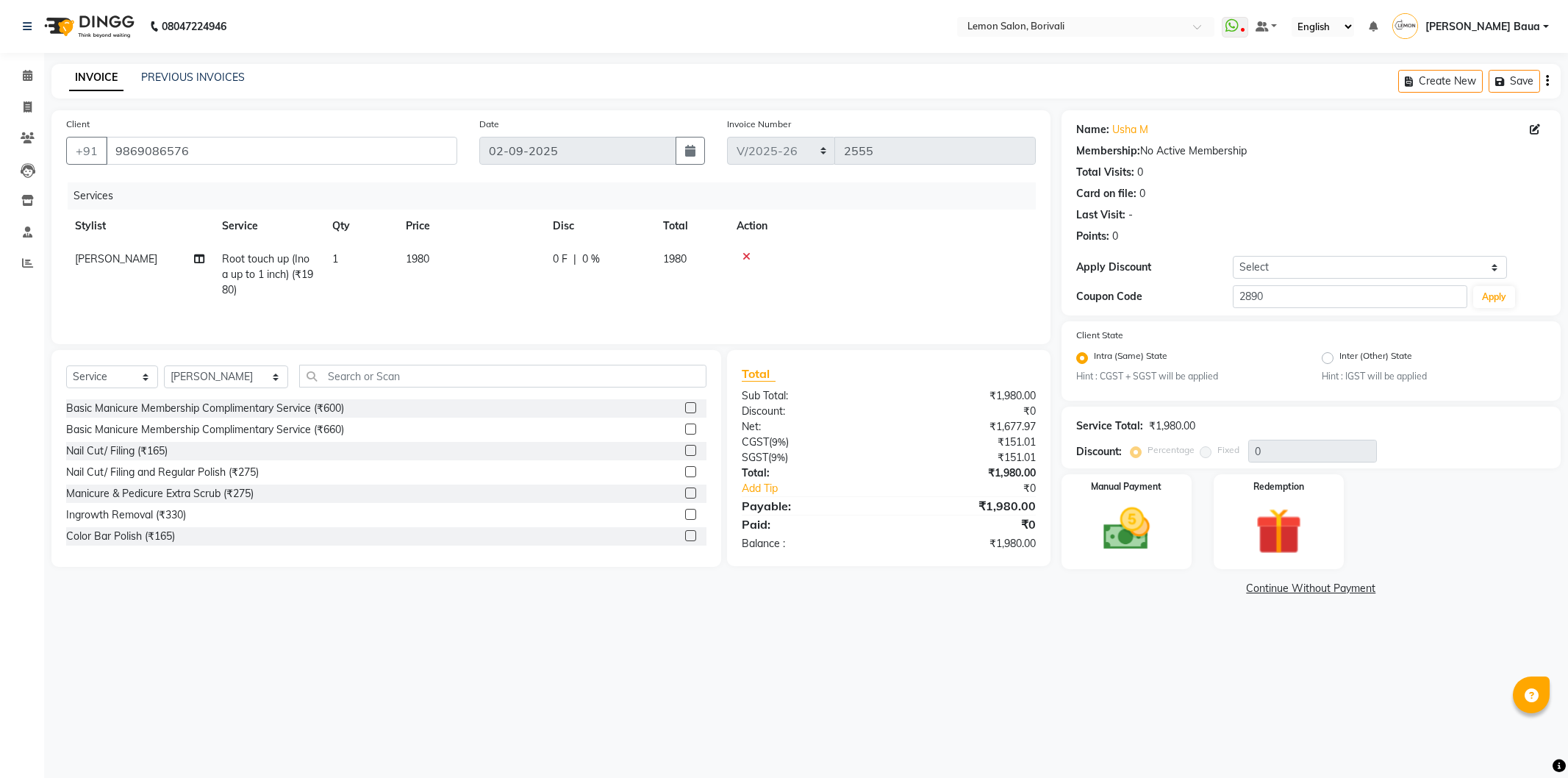
select select "567"
select select "service"
select select "16941"
click at [432, 380] on input "text" at bounding box center [503, 376] width 408 height 23
